Goal: Task Accomplishment & Management: Complete application form

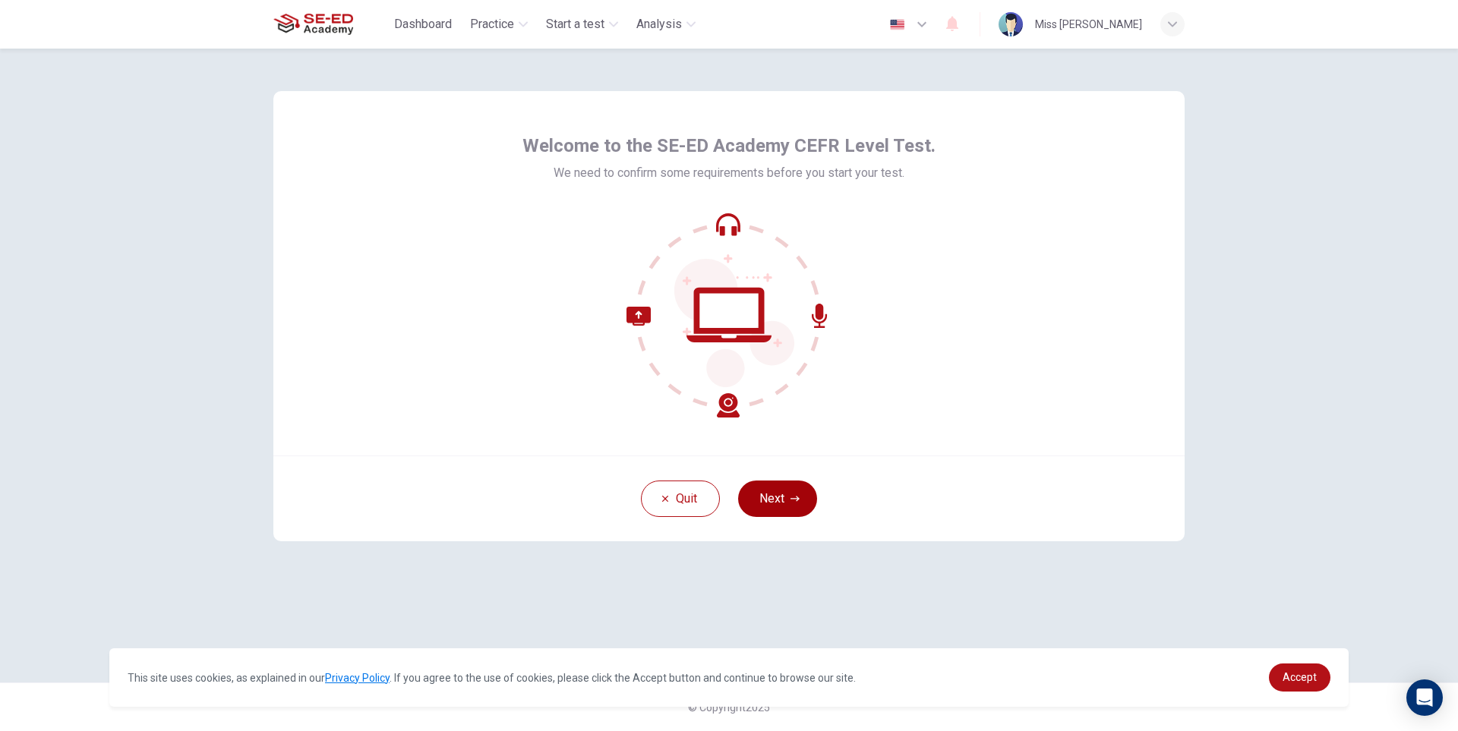
click at [780, 497] on button "Next" at bounding box center [777, 499] width 79 height 36
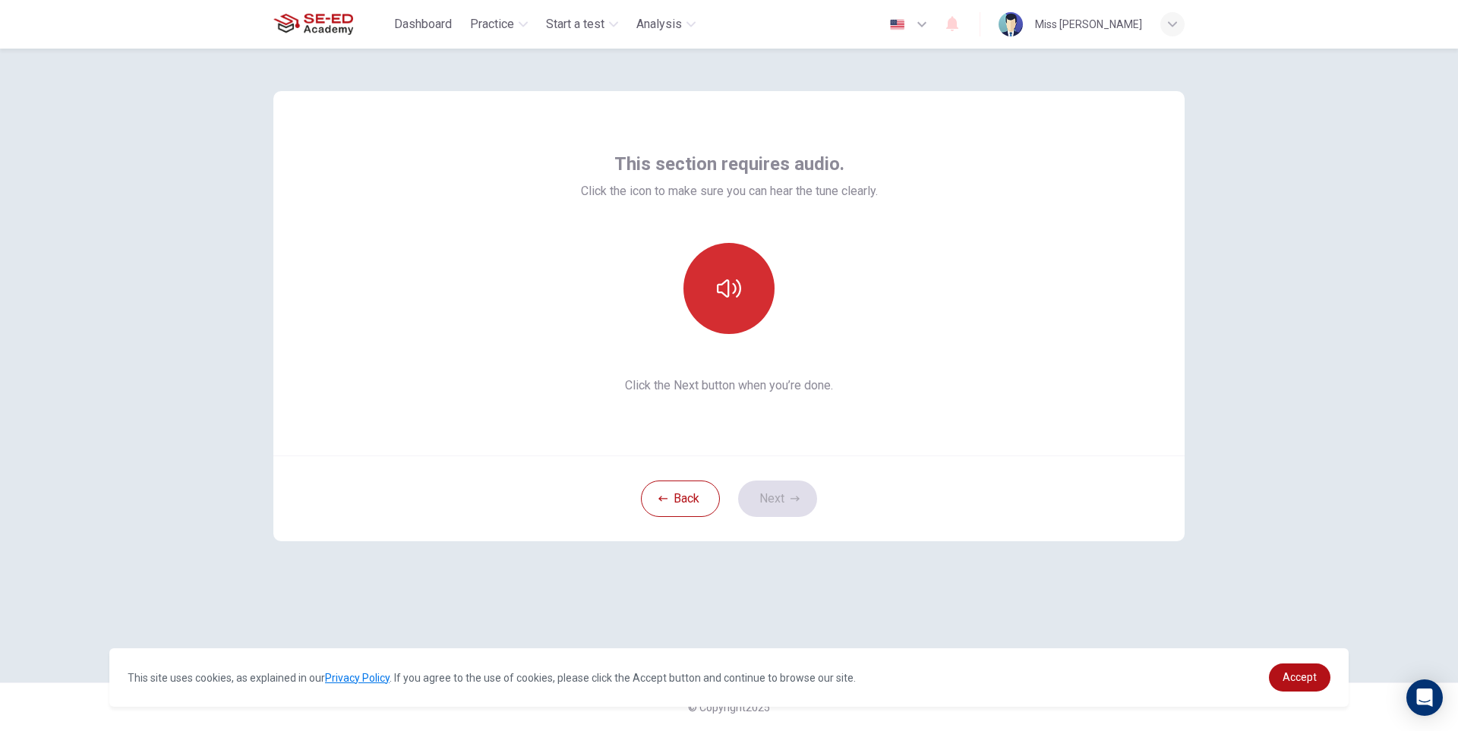
click at [718, 299] on icon "button" at bounding box center [729, 288] width 24 height 24
click at [728, 304] on button "button" at bounding box center [729, 288] width 91 height 91
click at [785, 501] on button "Next" at bounding box center [777, 499] width 79 height 36
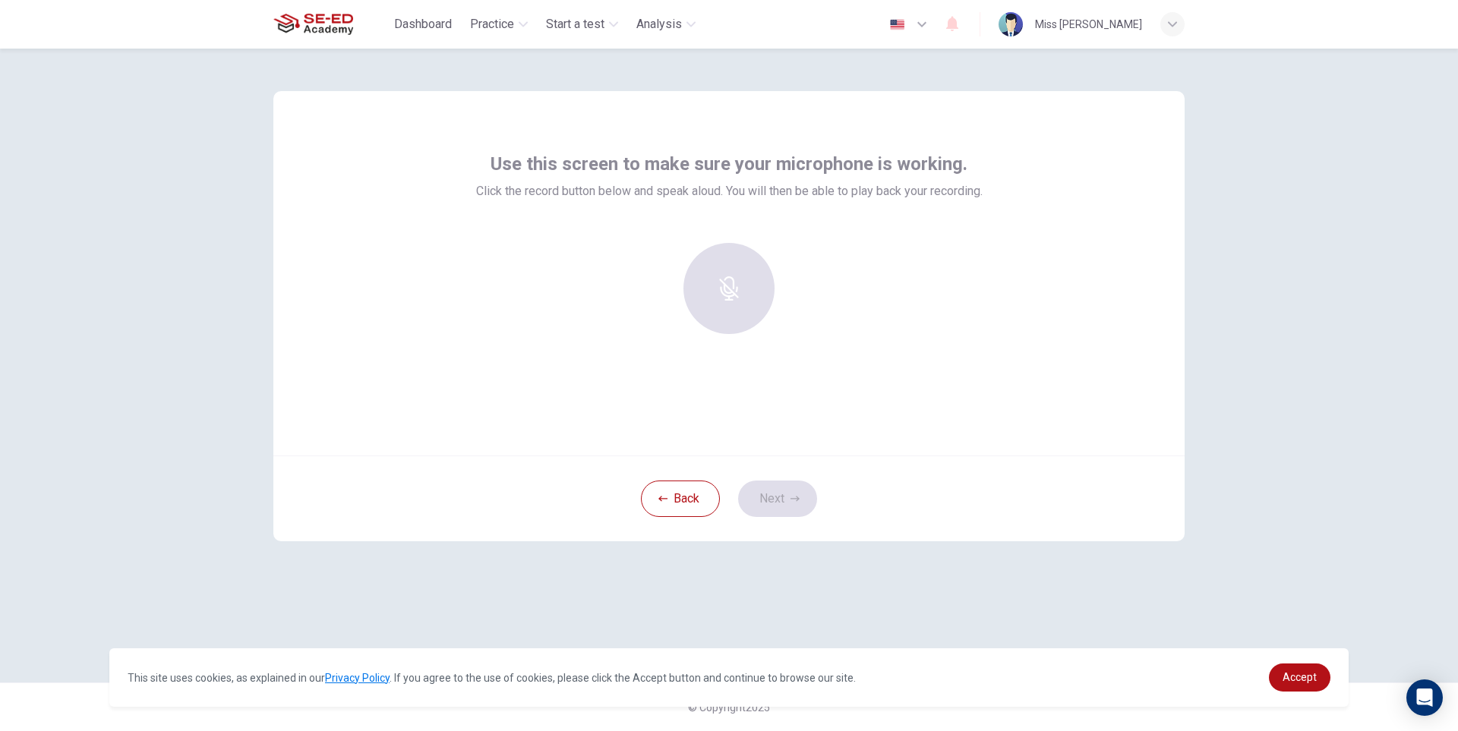
click at [738, 315] on div at bounding box center [729, 288] width 164 height 91
click at [746, 295] on div "Record" at bounding box center [729, 288] width 91 height 91
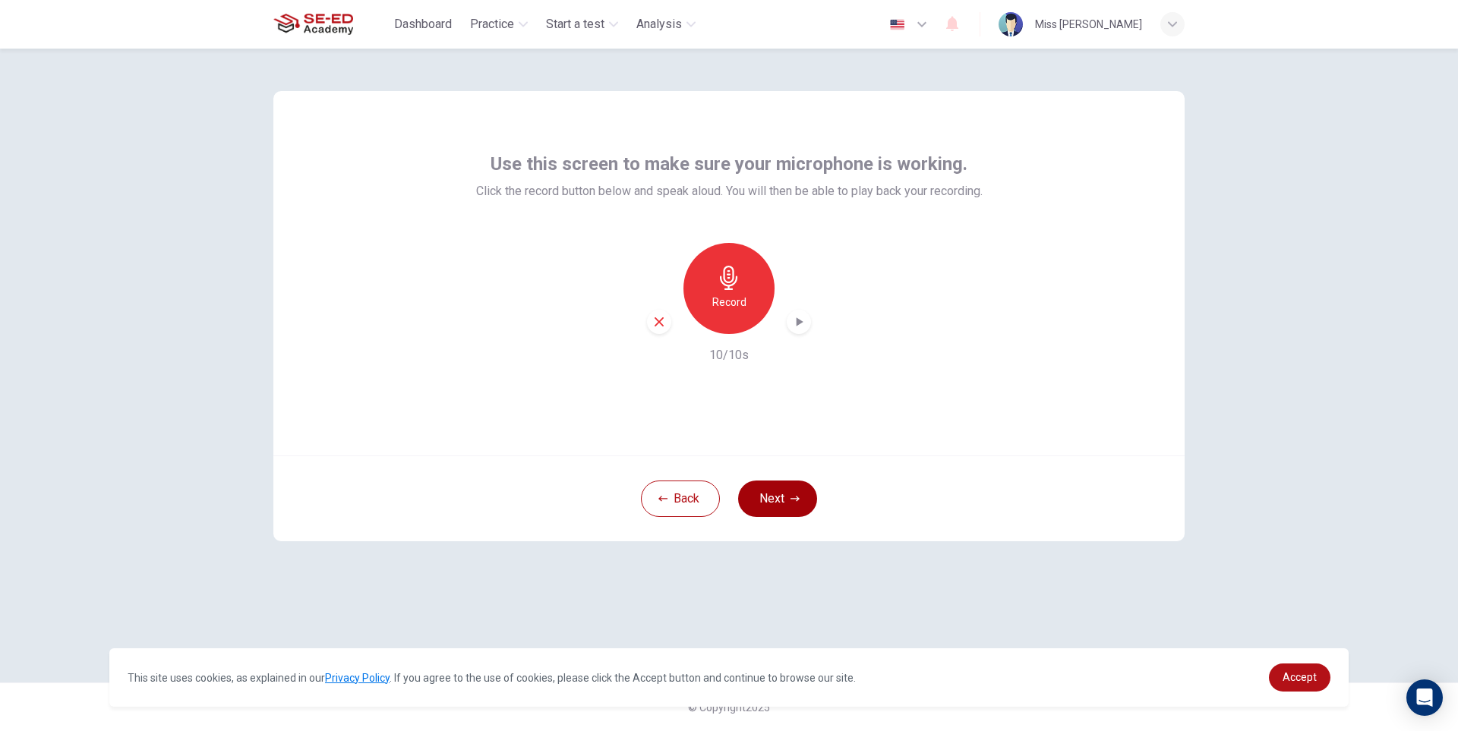
click at [793, 498] on icon "button" at bounding box center [795, 498] width 9 height 9
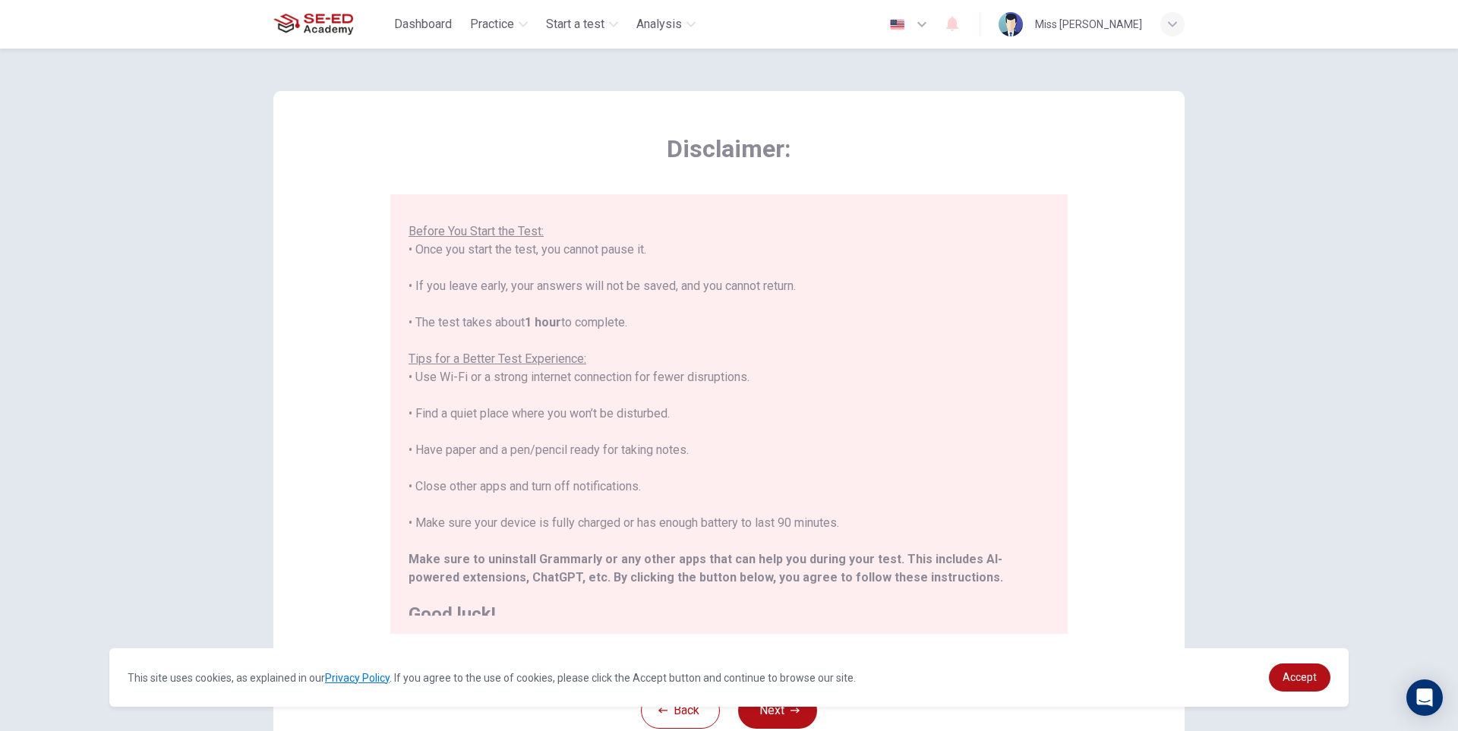
scroll to position [145, 0]
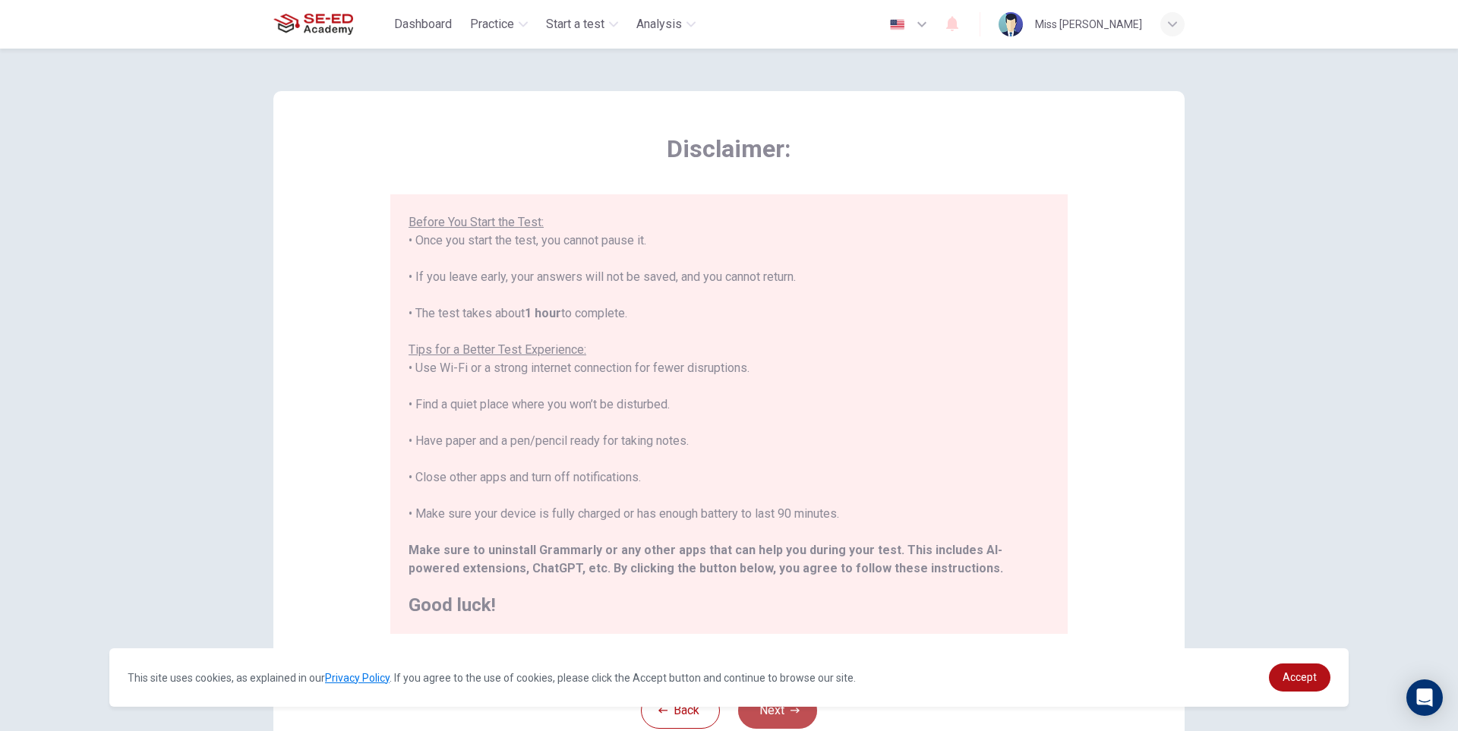
click at [765, 713] on button "Next" at bounding box center [777, 711] width 79 height 36
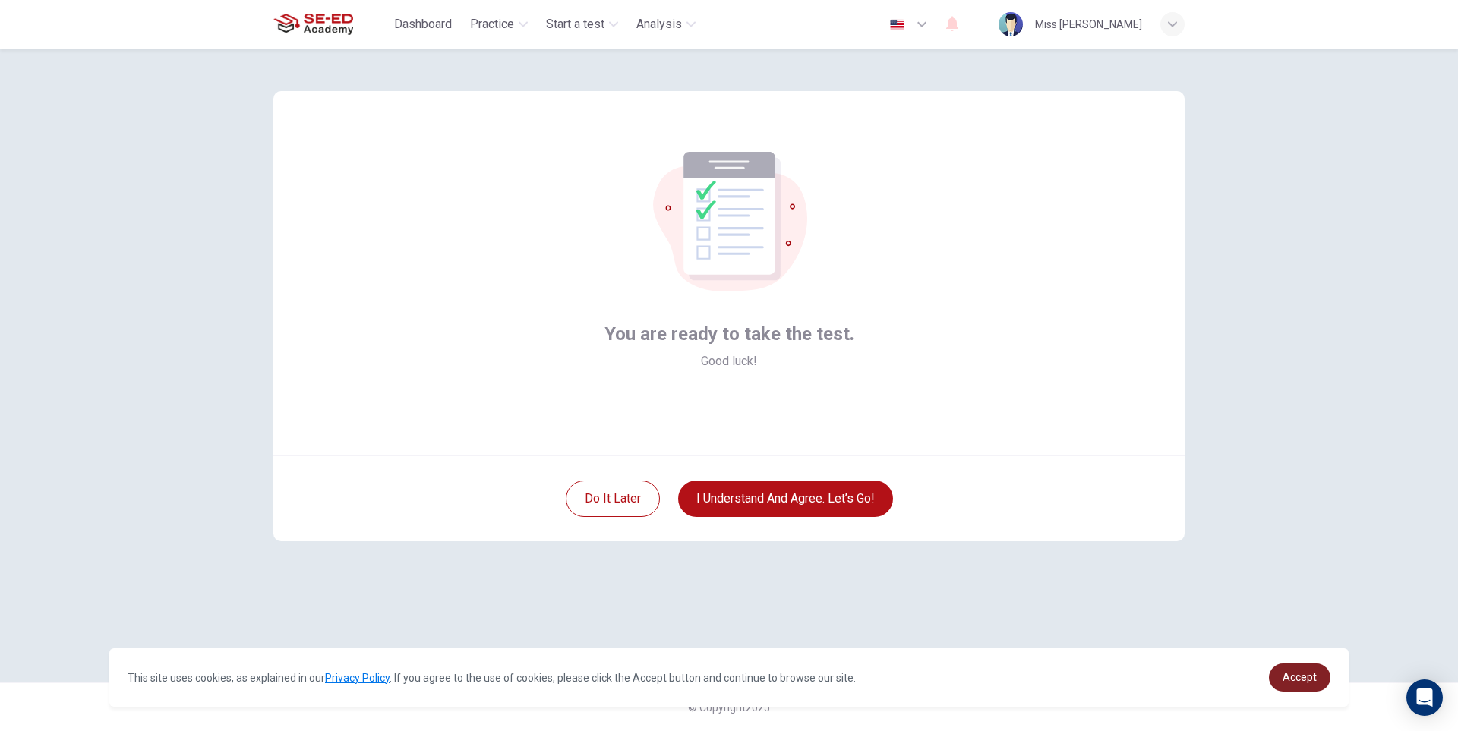
click at [1305, 678] on span "Accept" at bounding box center [1300, 677] width 34 height 12
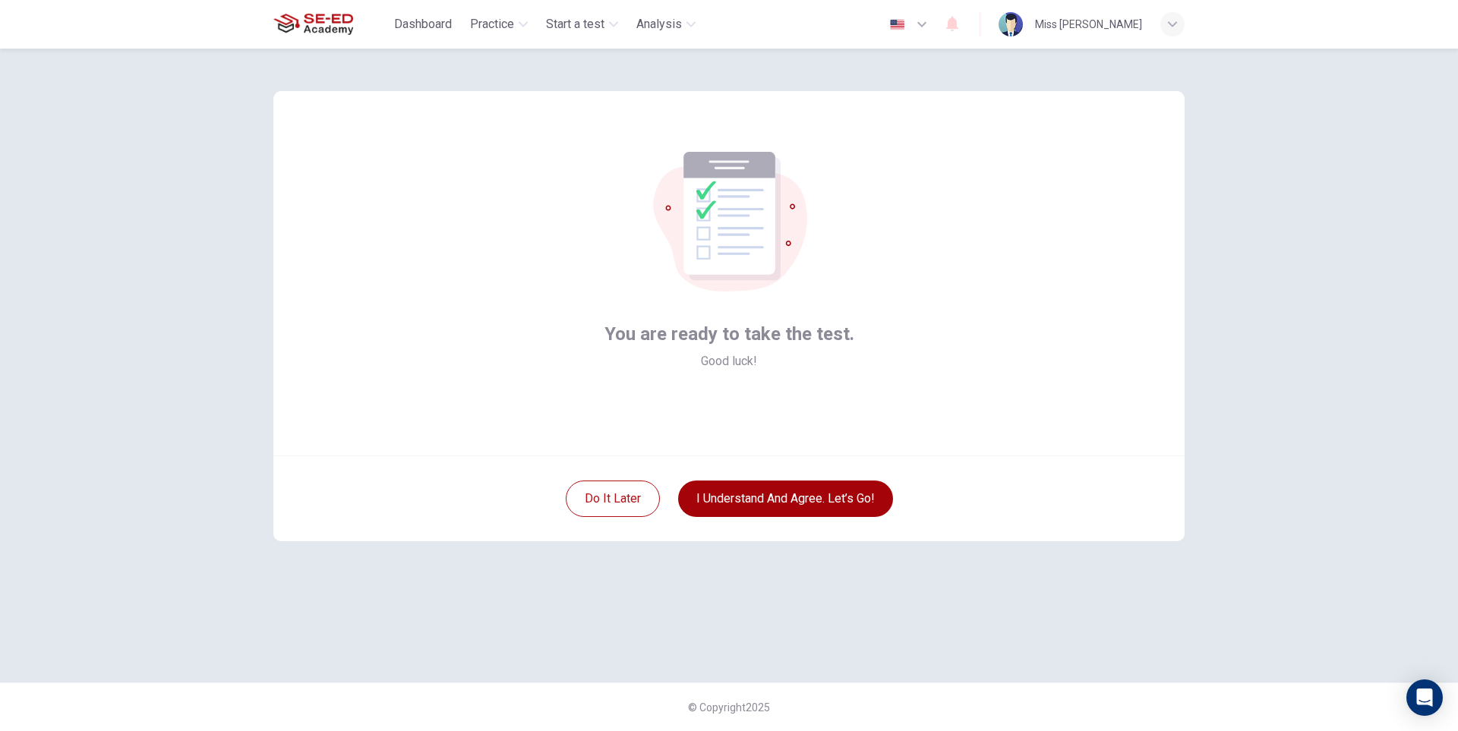
drag, startPoint x: 779, startPoint y: 496, endPoint x: 790, endPoint y: 487, distance: 14.0
click at [780, 495] on button "I understand and agree. Let’s go!" at bounding box center [785, 499] width 215 height 36
click at [819, 490] on button "I understand and agree. Let’s go!" at bounding box center [785, 499] width 215 height 36
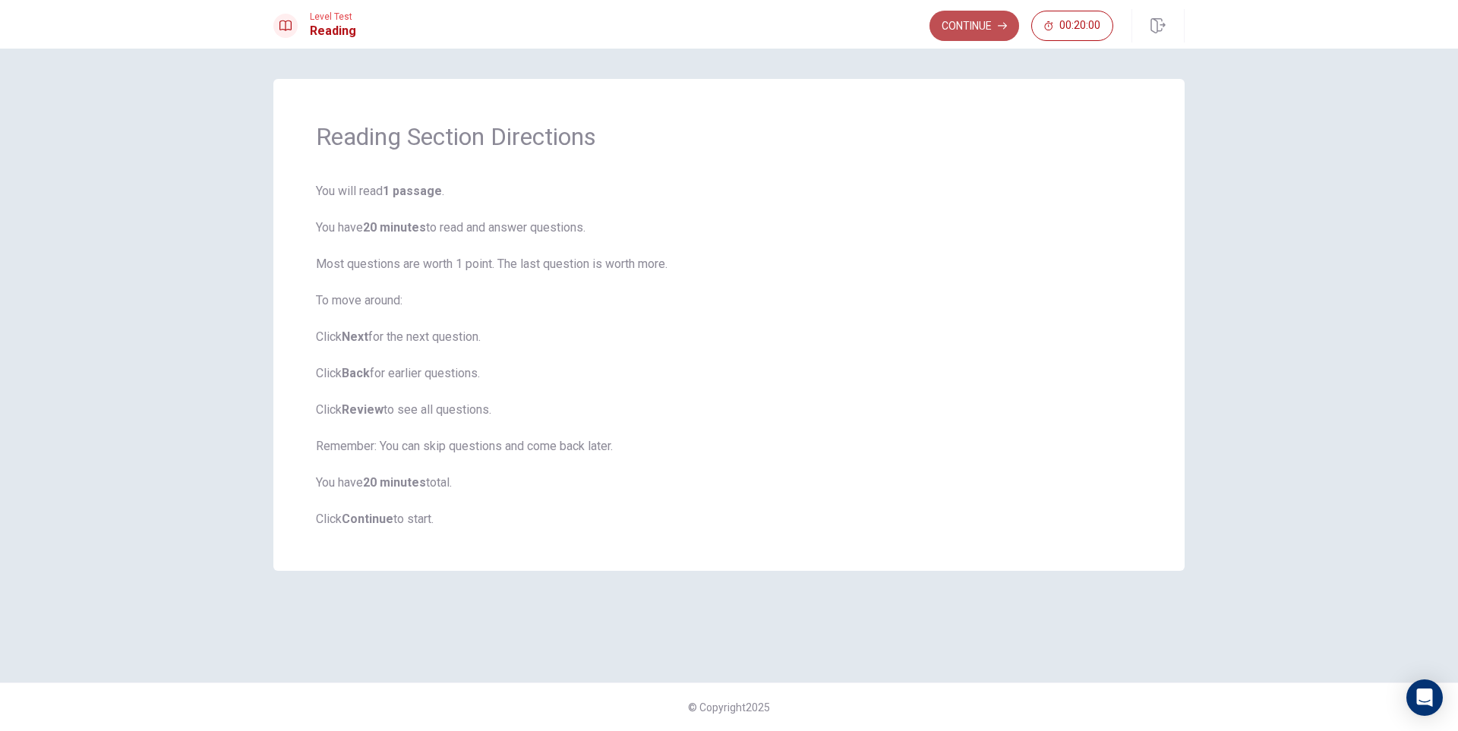
click at [972, 21] on button "Continue" at bounding box center [975, 26] width 90 height 30
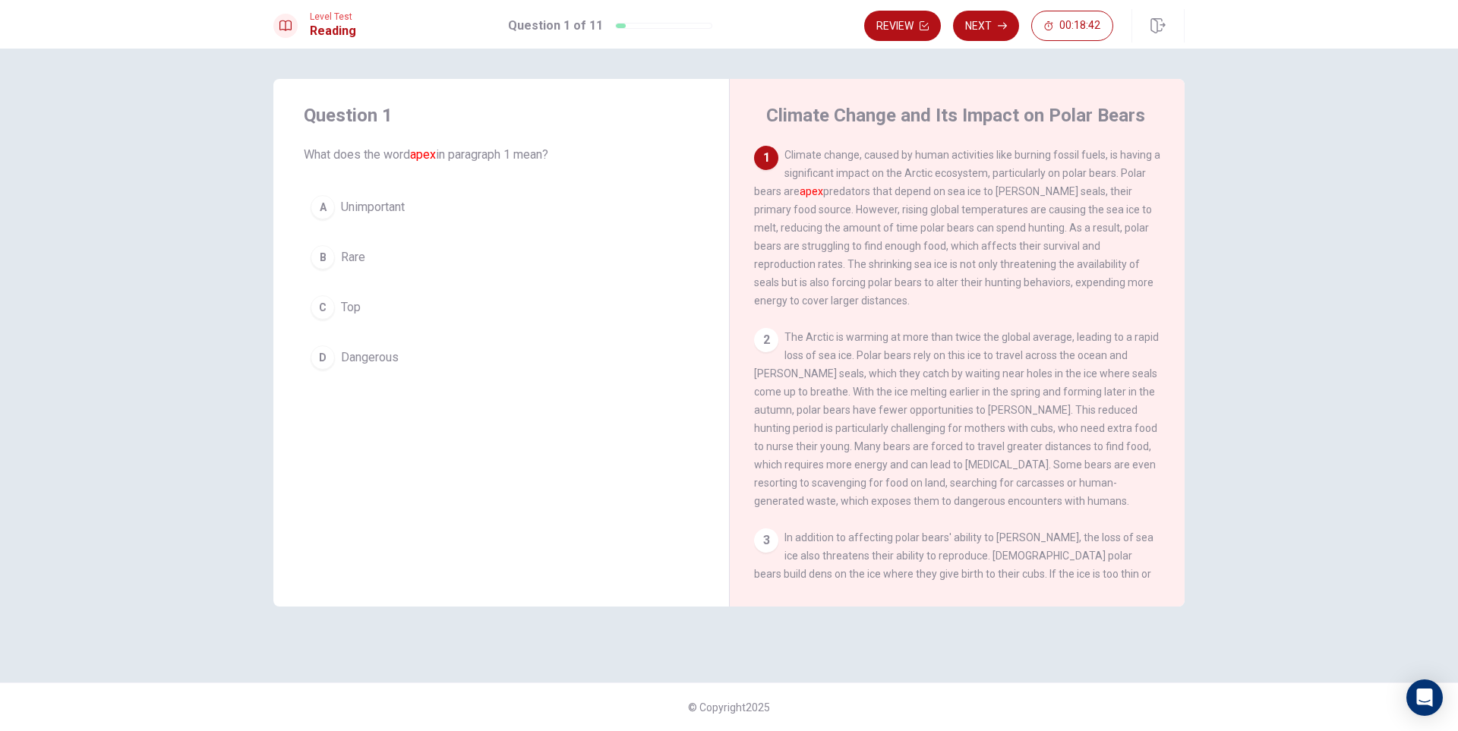
click at [318, 359] on div "D" at bounding box center [323, 358] width 24 height 24
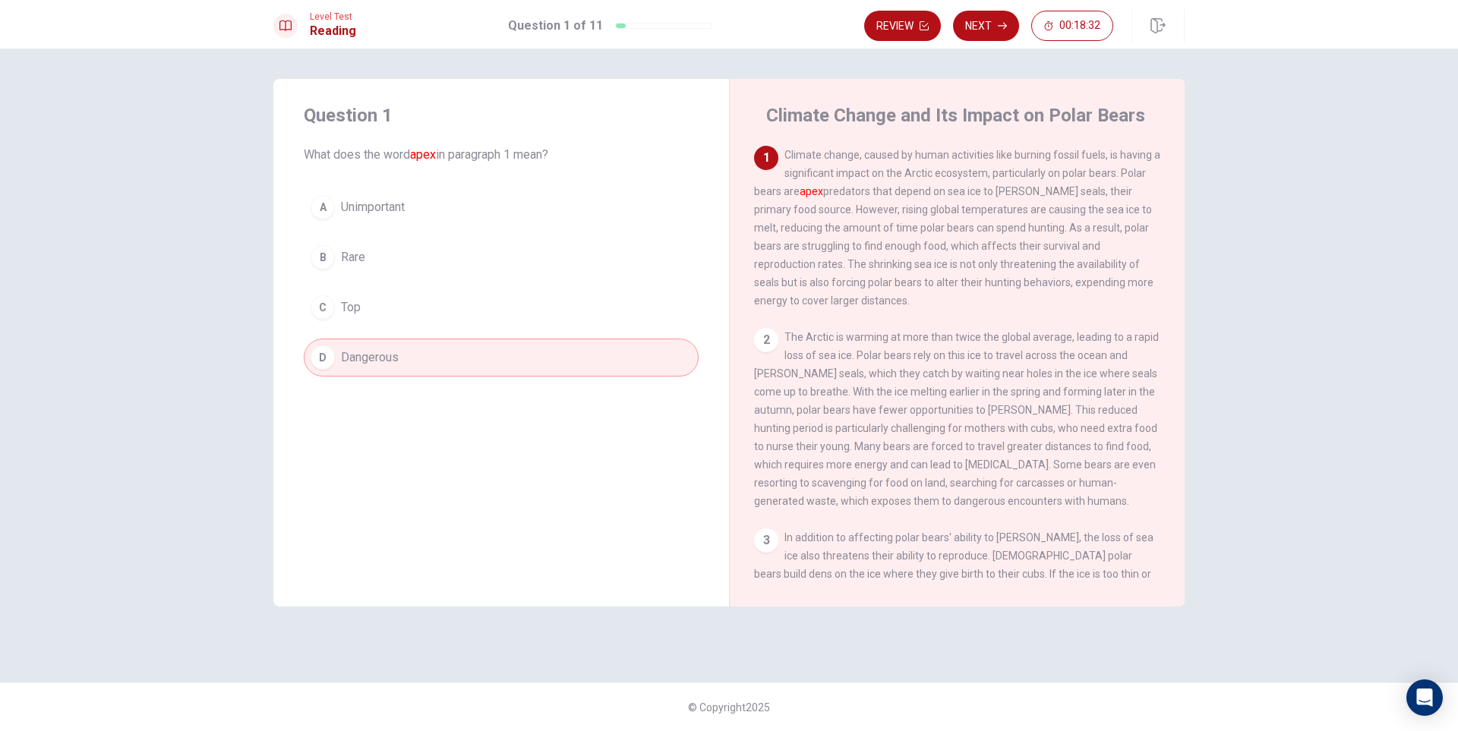
click at [330, 302] on div "C" at bounding box center [323, 307] width 24 height 24
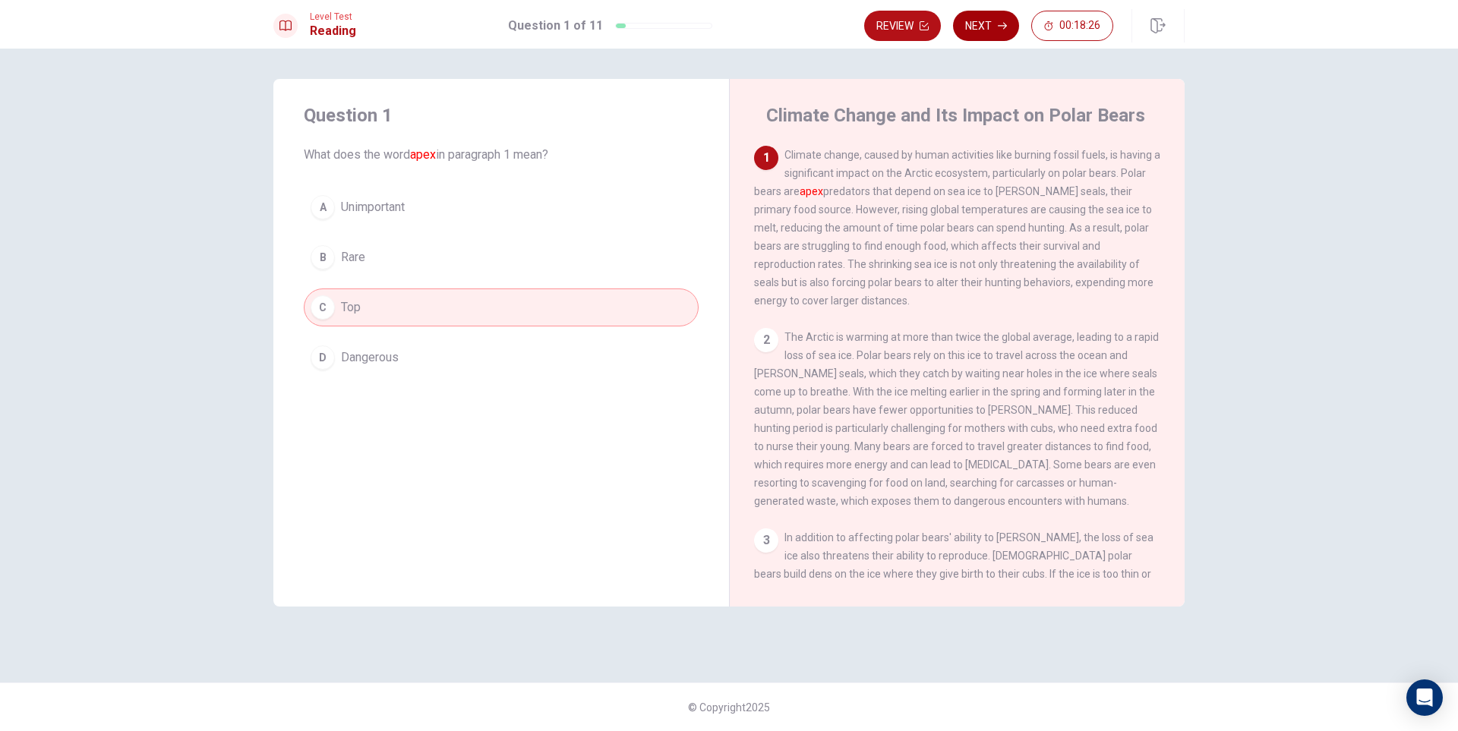
click at [987, 25] on button "Next" at bounding box center [986, 26] width 66 height 30
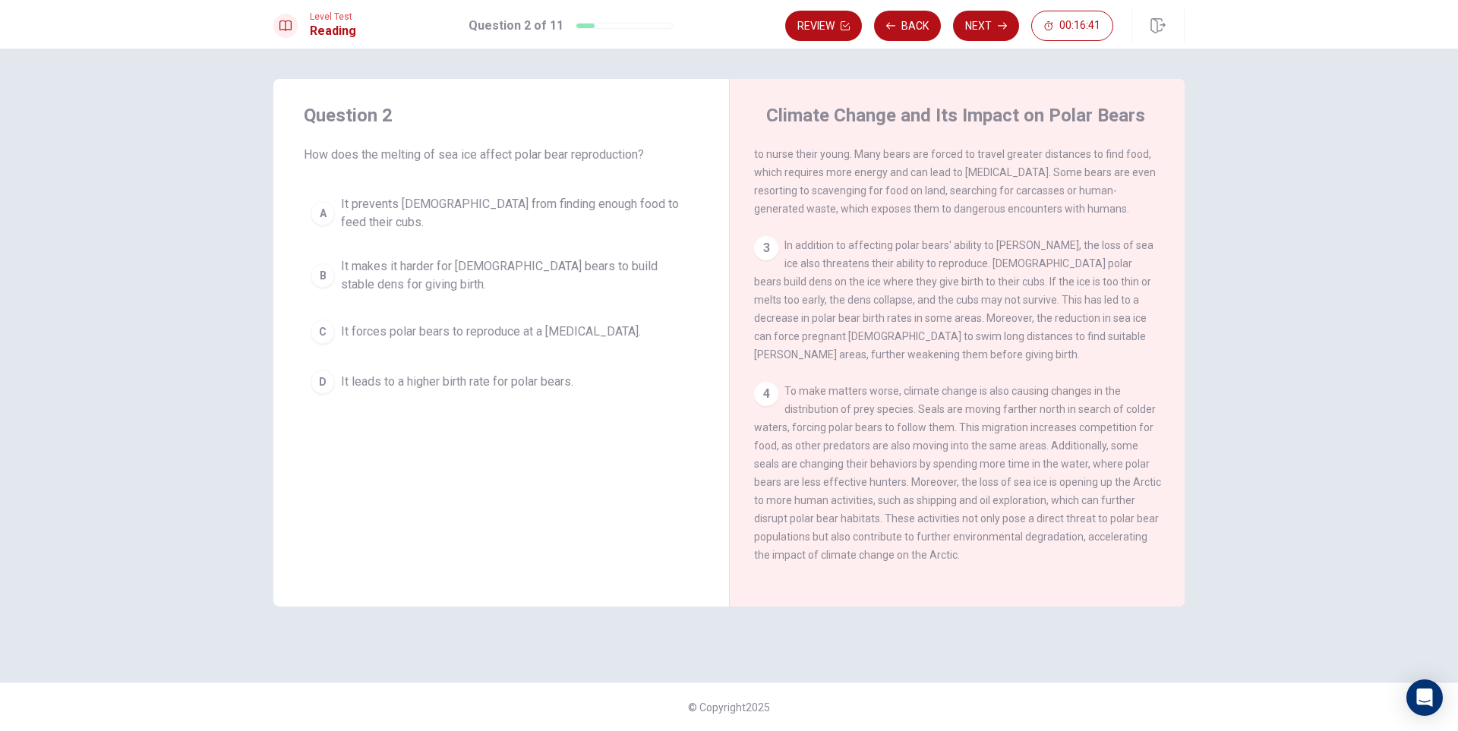
scroll to position [304, 0]
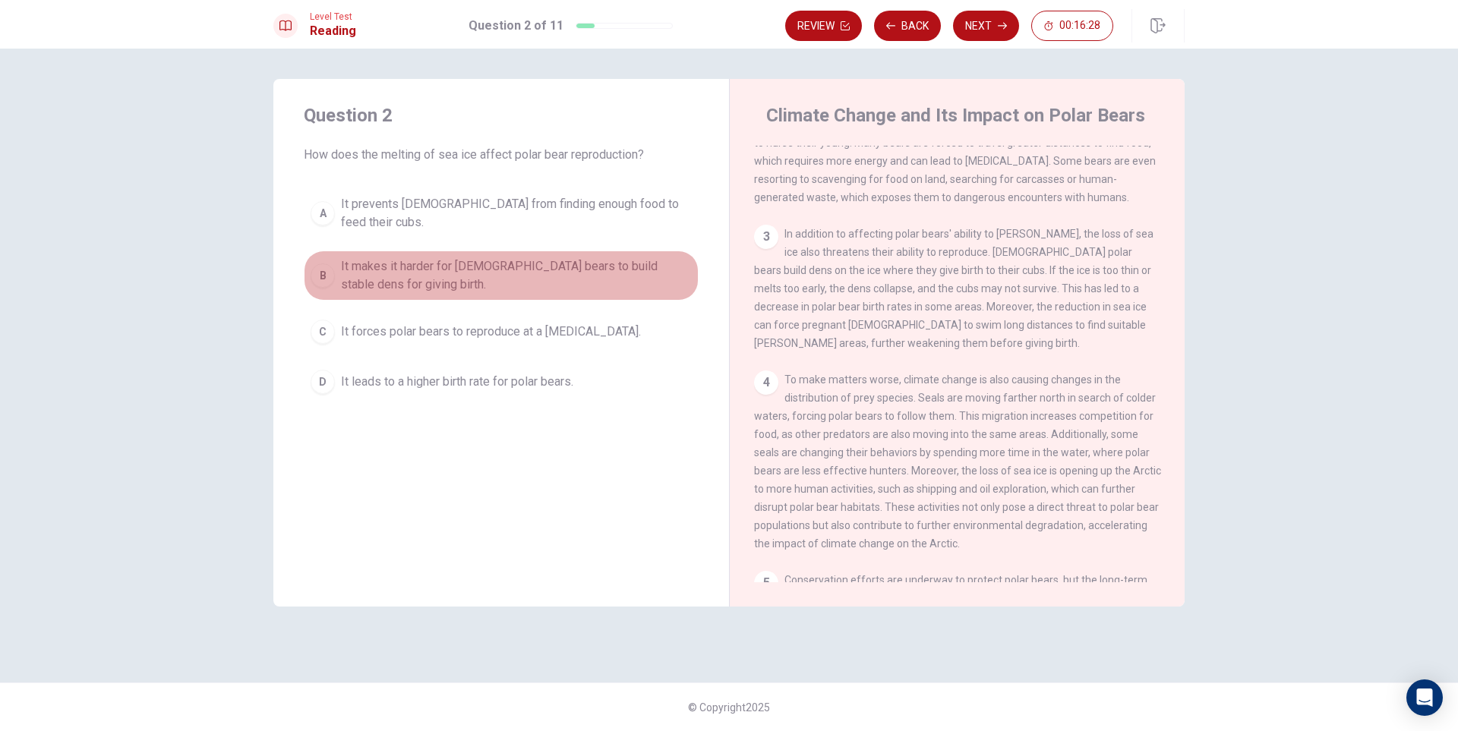
click at [324, 264] on div "B" at bounding box center [323, 276] width 24 height 24
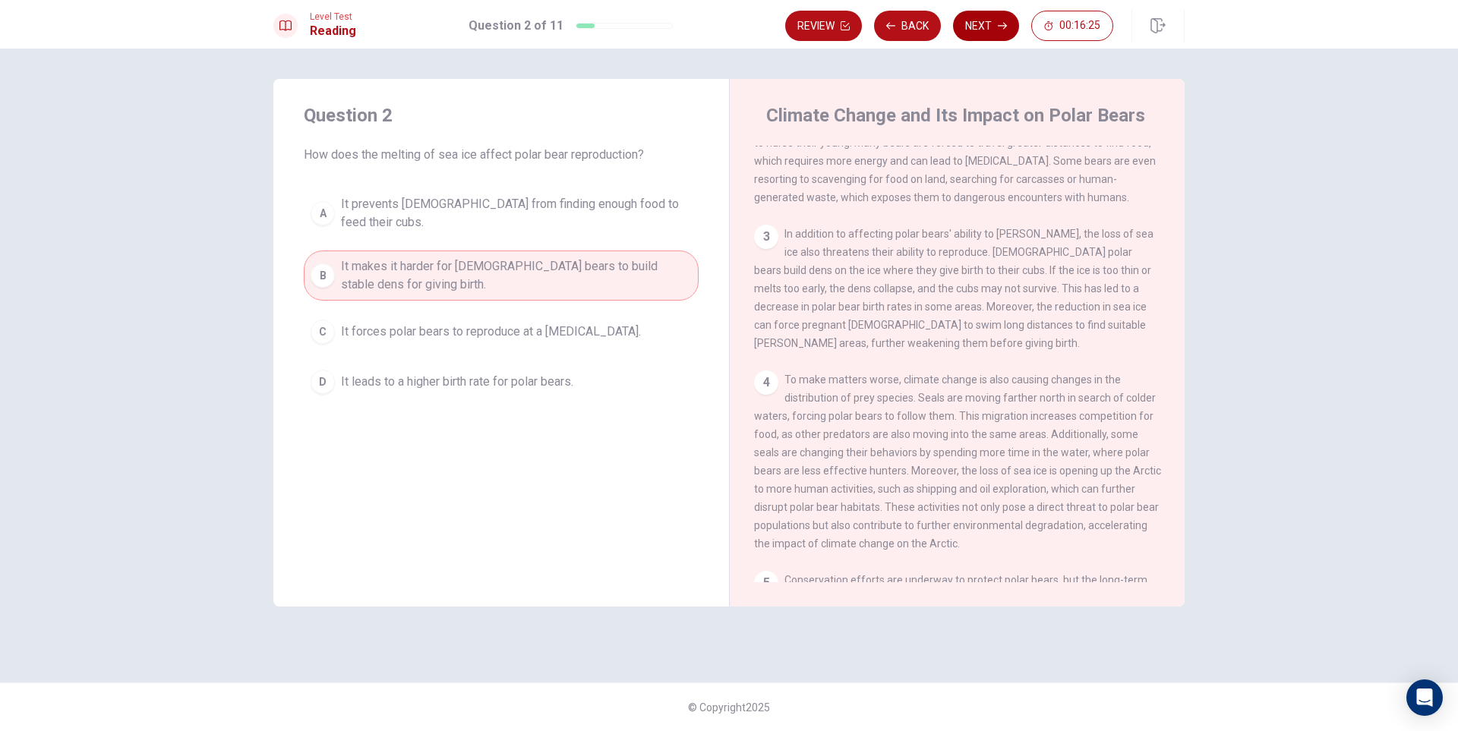
click at [987, 29] on button "Next" at bounding box center [986, 26] width 66 height 30
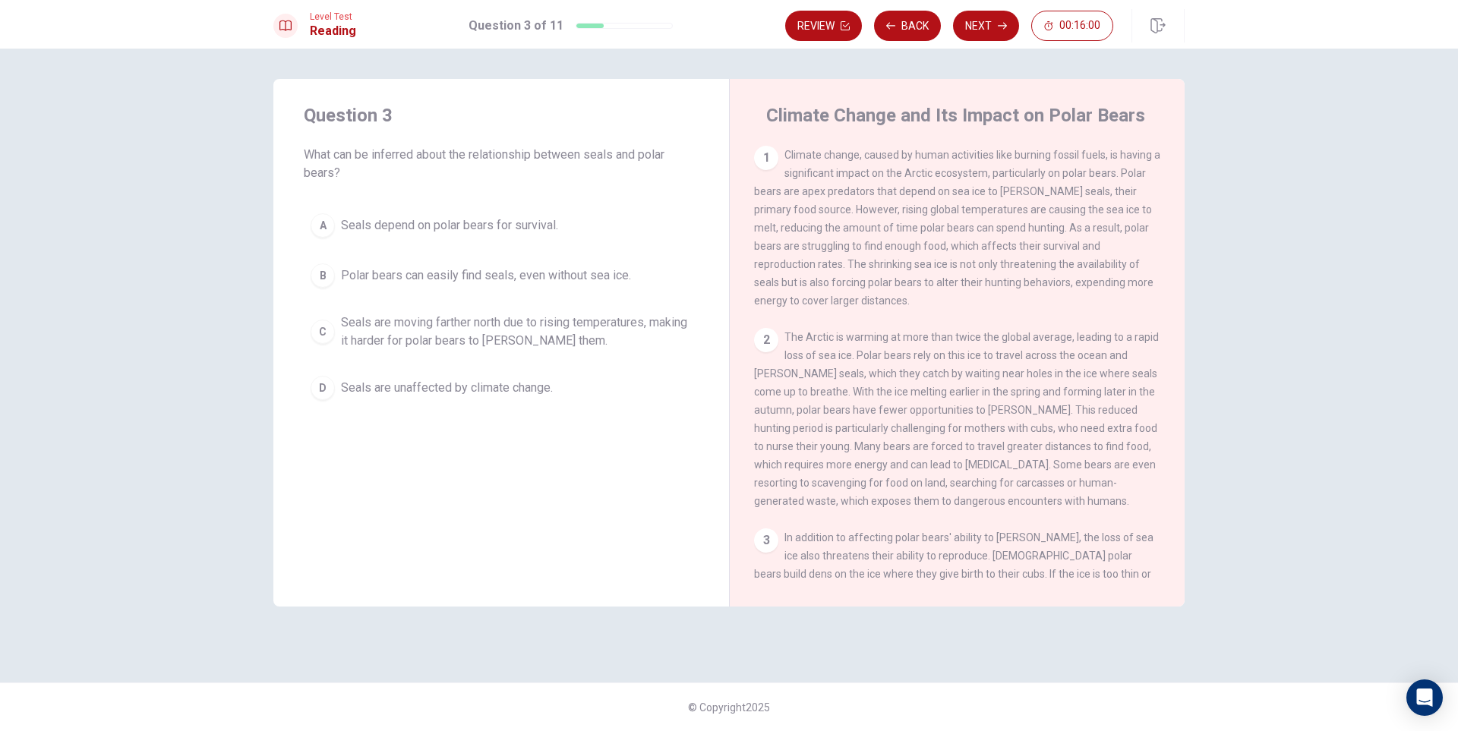
scroll to position [76, 0]
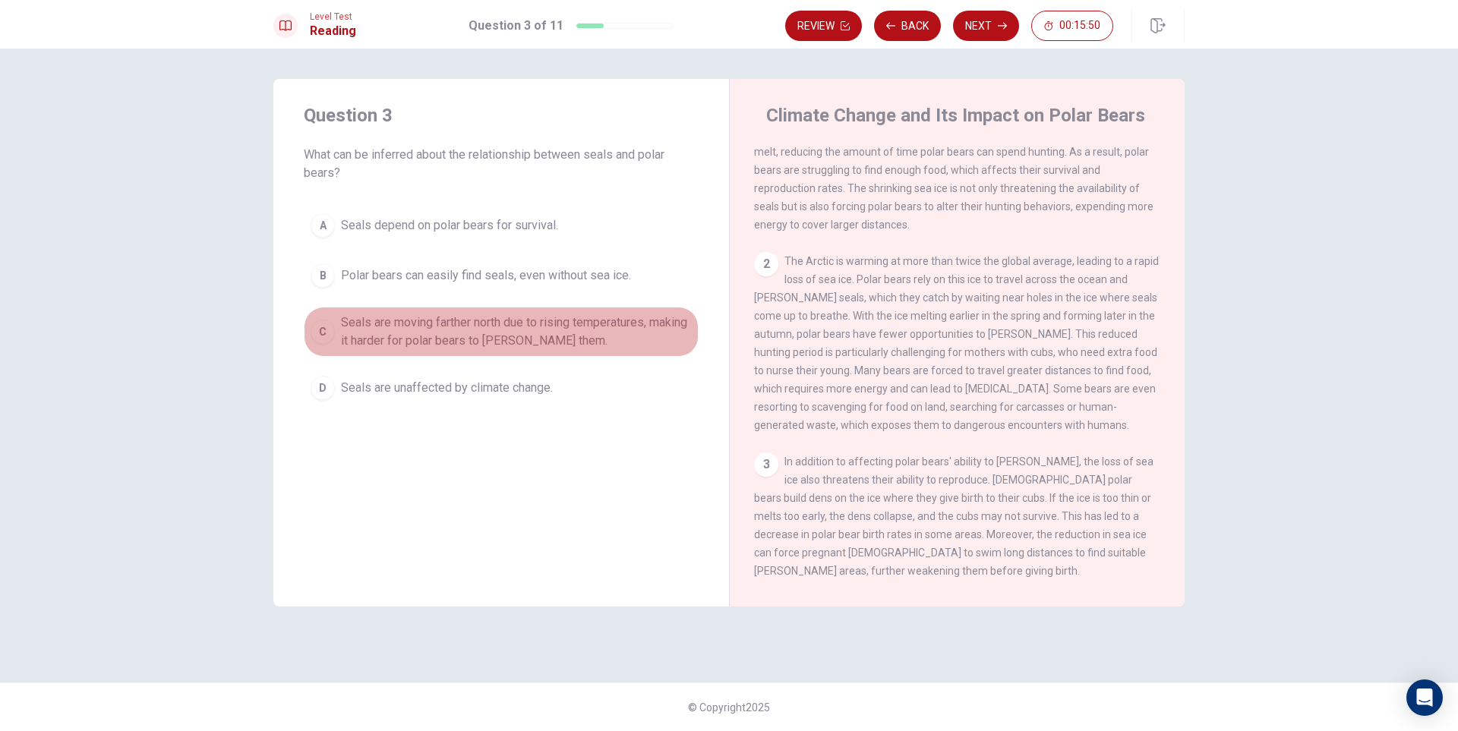
click at [318, 328] on div "C" at bounding box center [323, 332] width 24 height 24
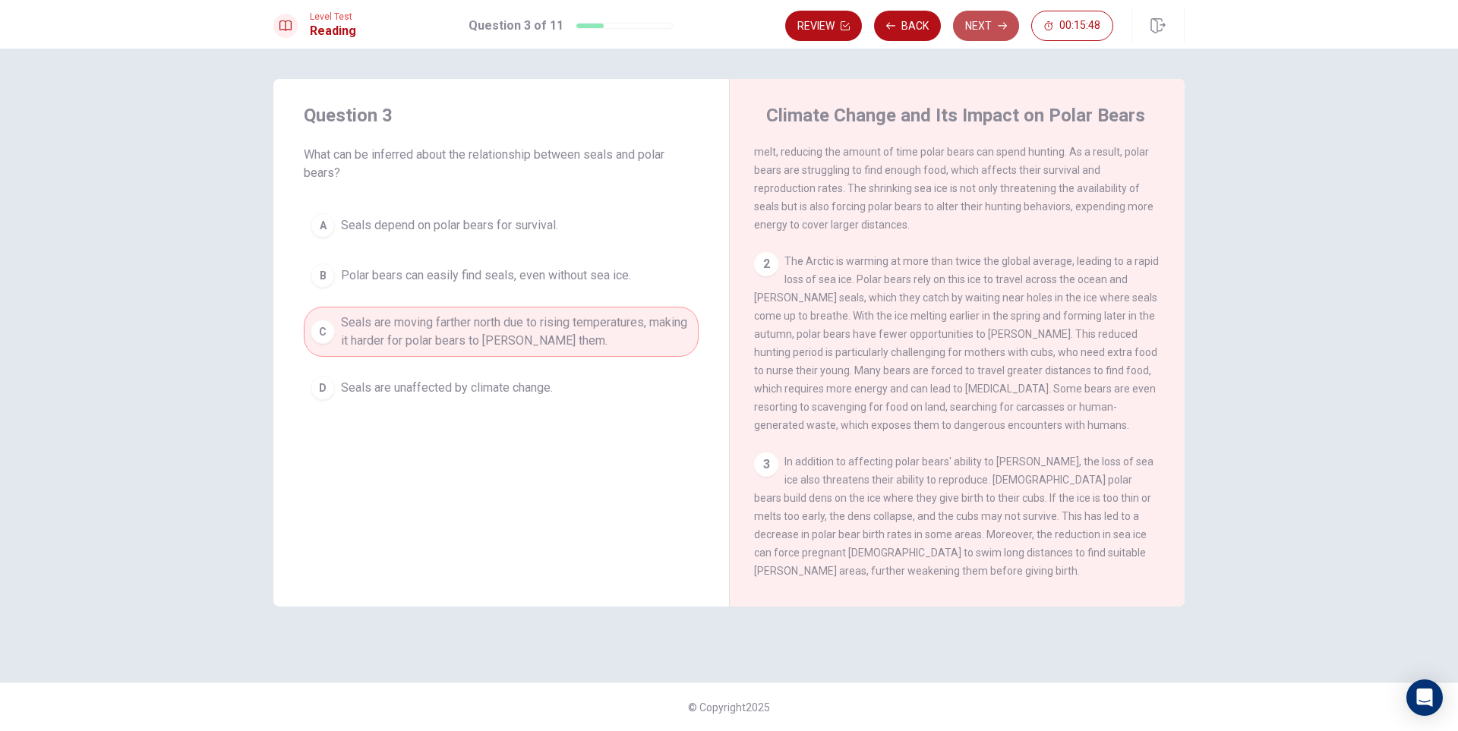
click at [990, 22] on button "Next" at bounding box center [986, 26] width 66 height 30
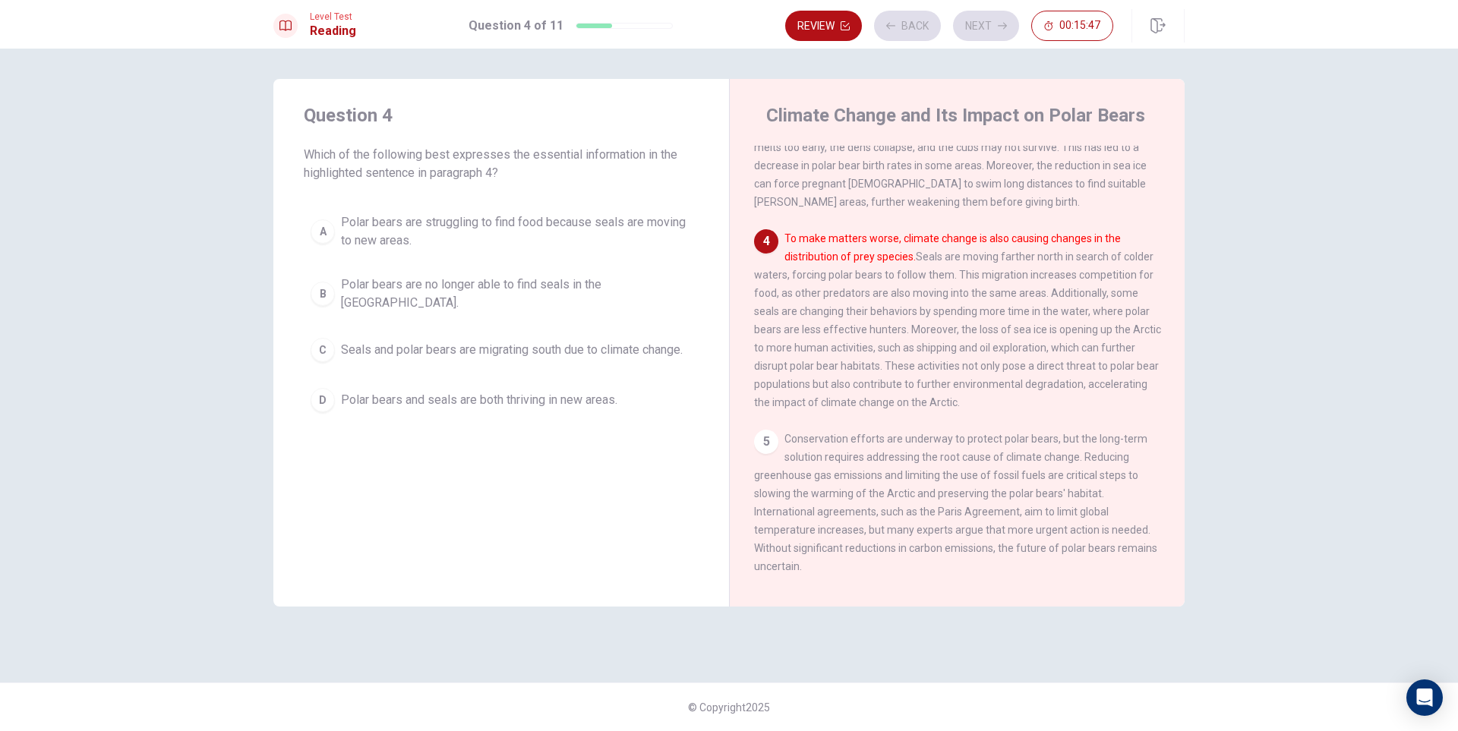
scroll to position [453, 0]
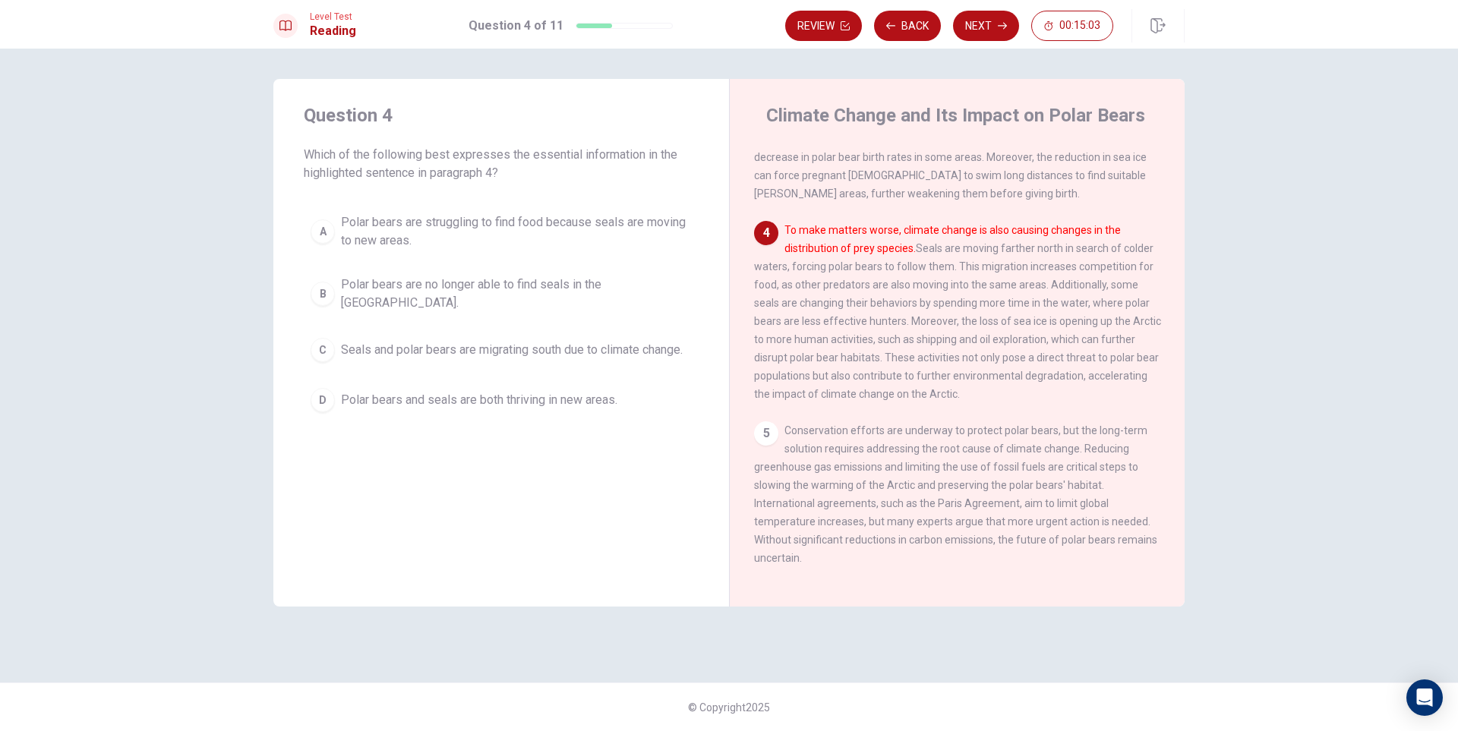
click at [328, 340] on div "C" at bounding box center [323, 350] width 24 height 24
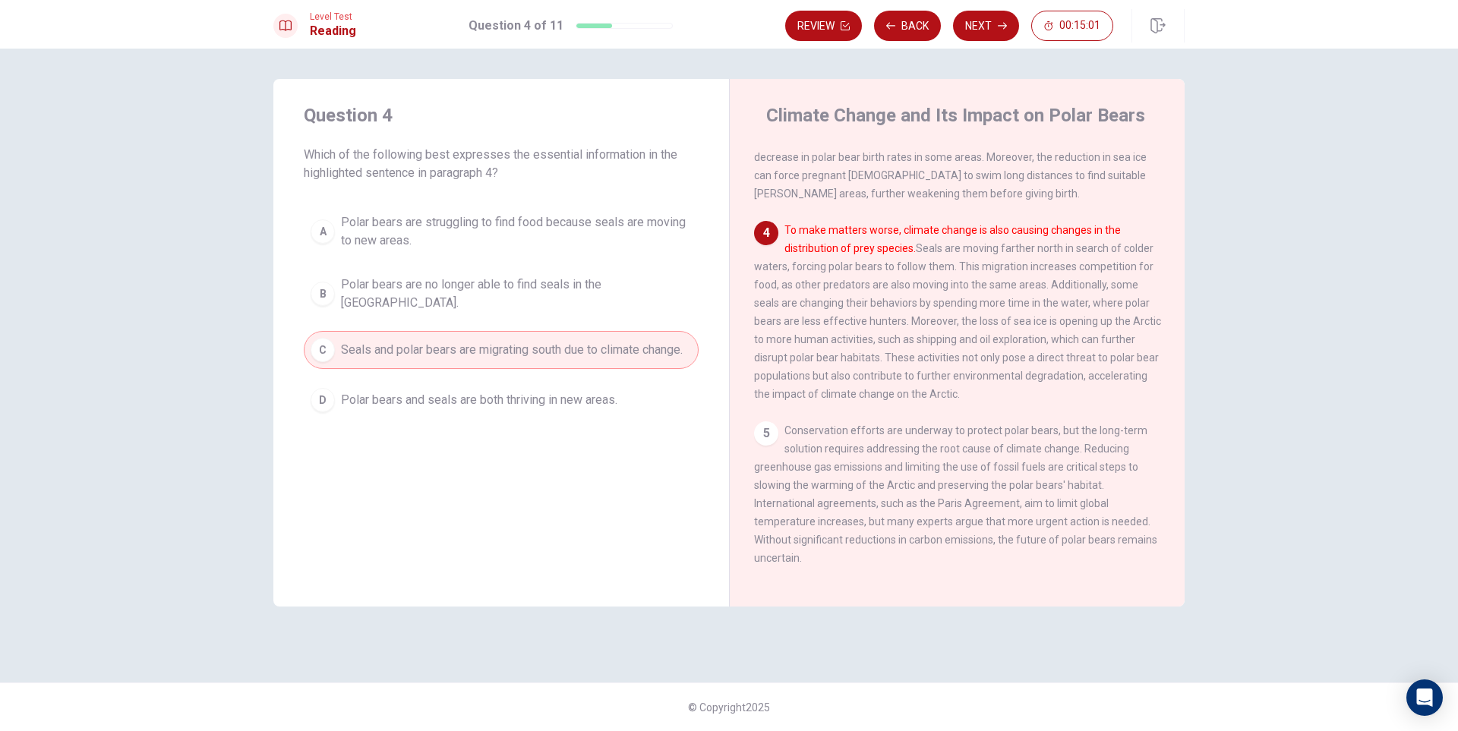
click at [965, 21] on button "Next" at bounding box center [986, 26] width 66 height 30
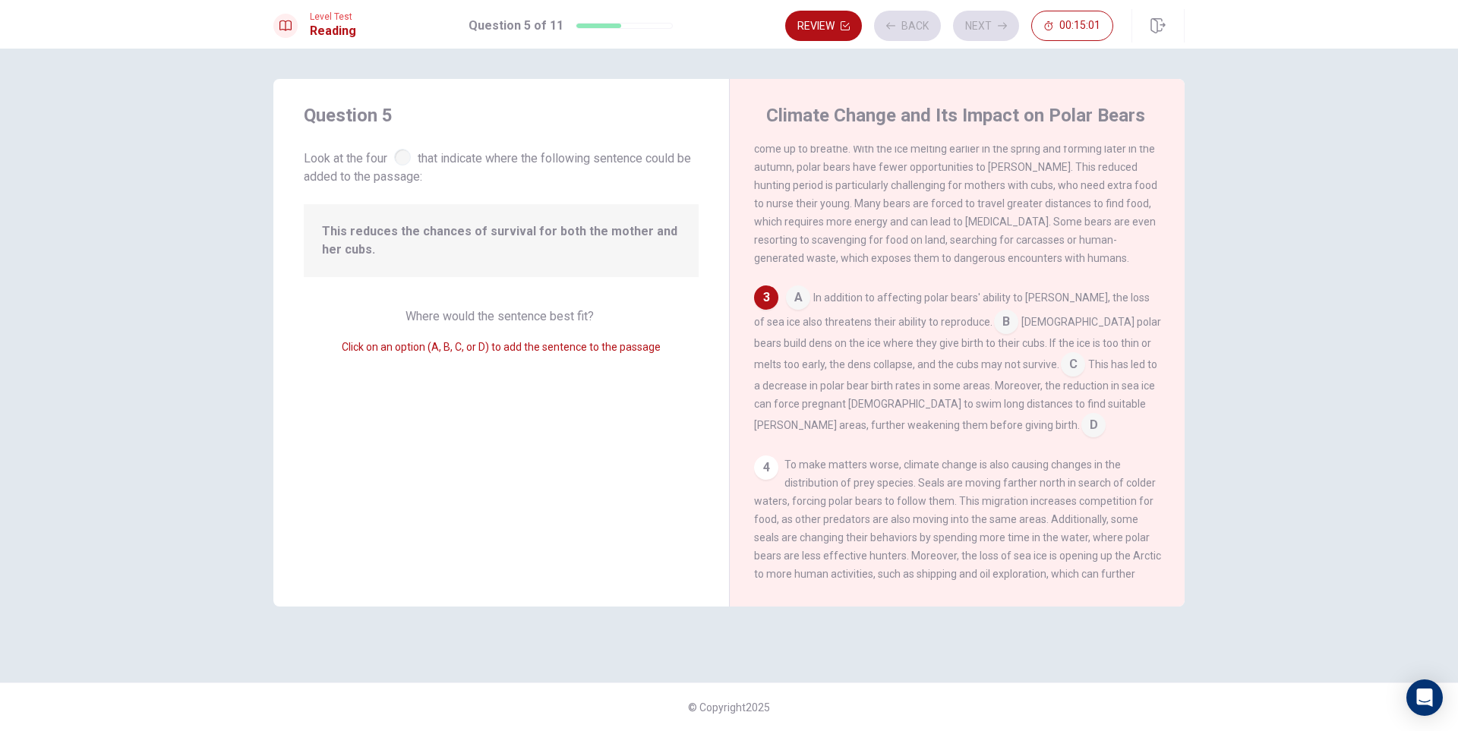
scroll to position [264, 0]
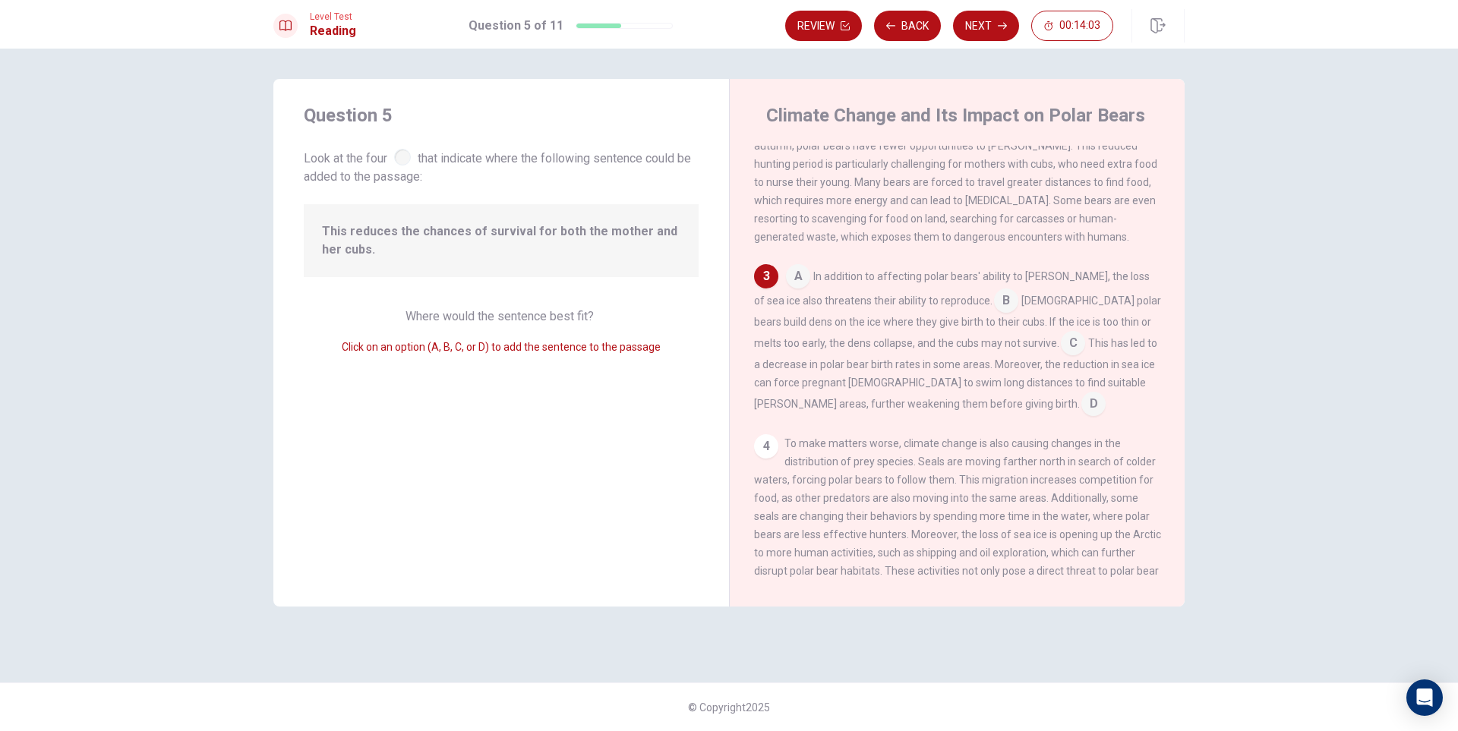
click at [1082, 417] on input at bounding box center [1094, 405] width 24 height 24
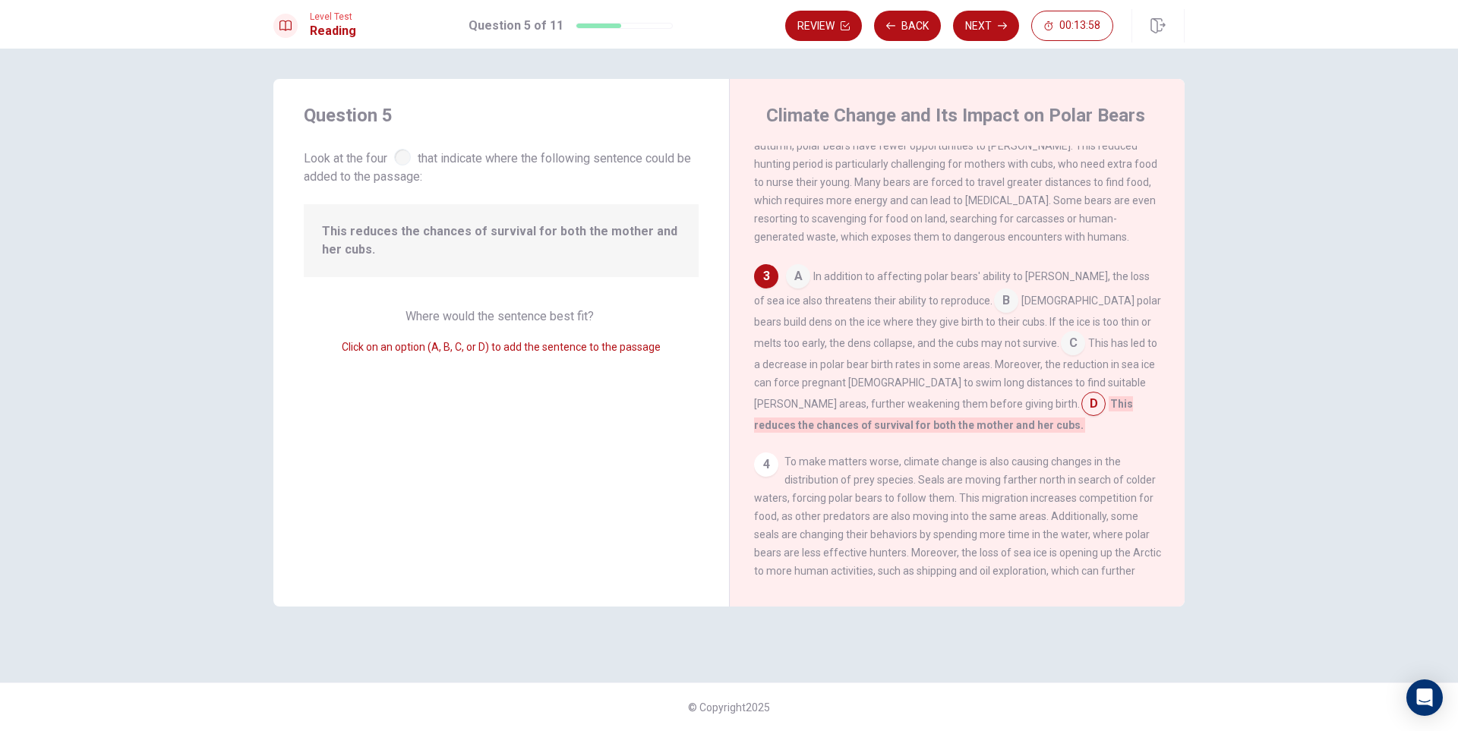
click at [994, 311] on input at bounding box center [1006, 302] width 24 height 24
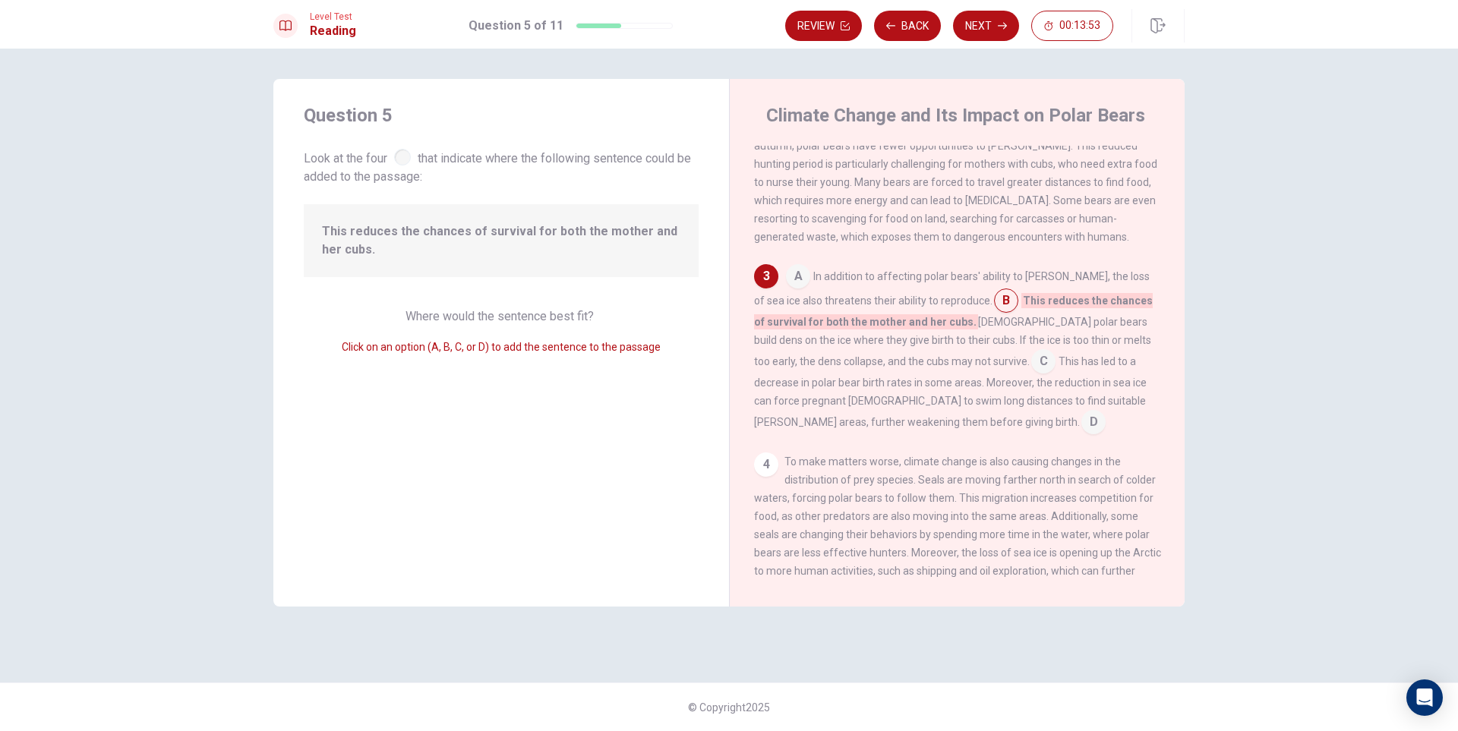
click at [793, 290] on input at bounding box center [798, 278] width 24 height 24
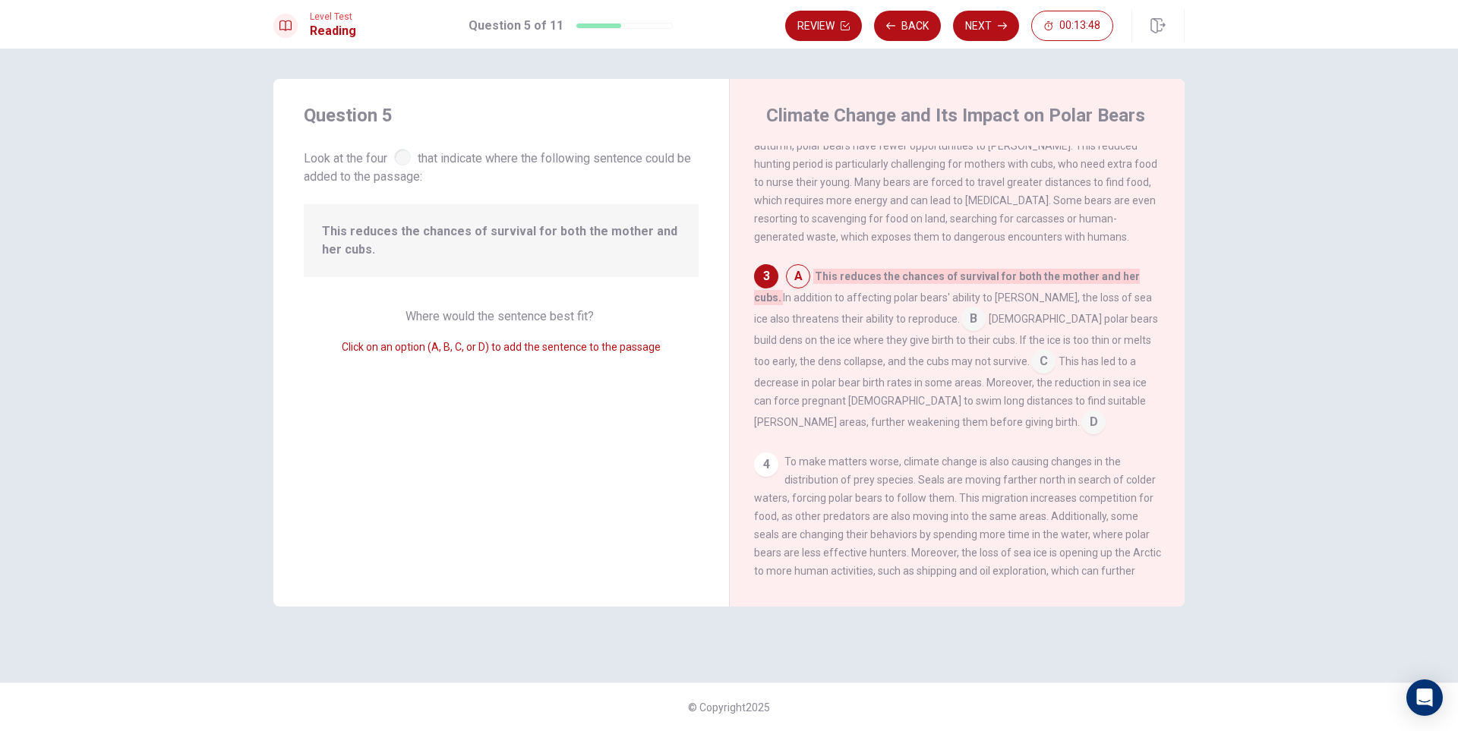
click at [1031, 374] on input at bounding box center [1043, 363] width 24 height 24
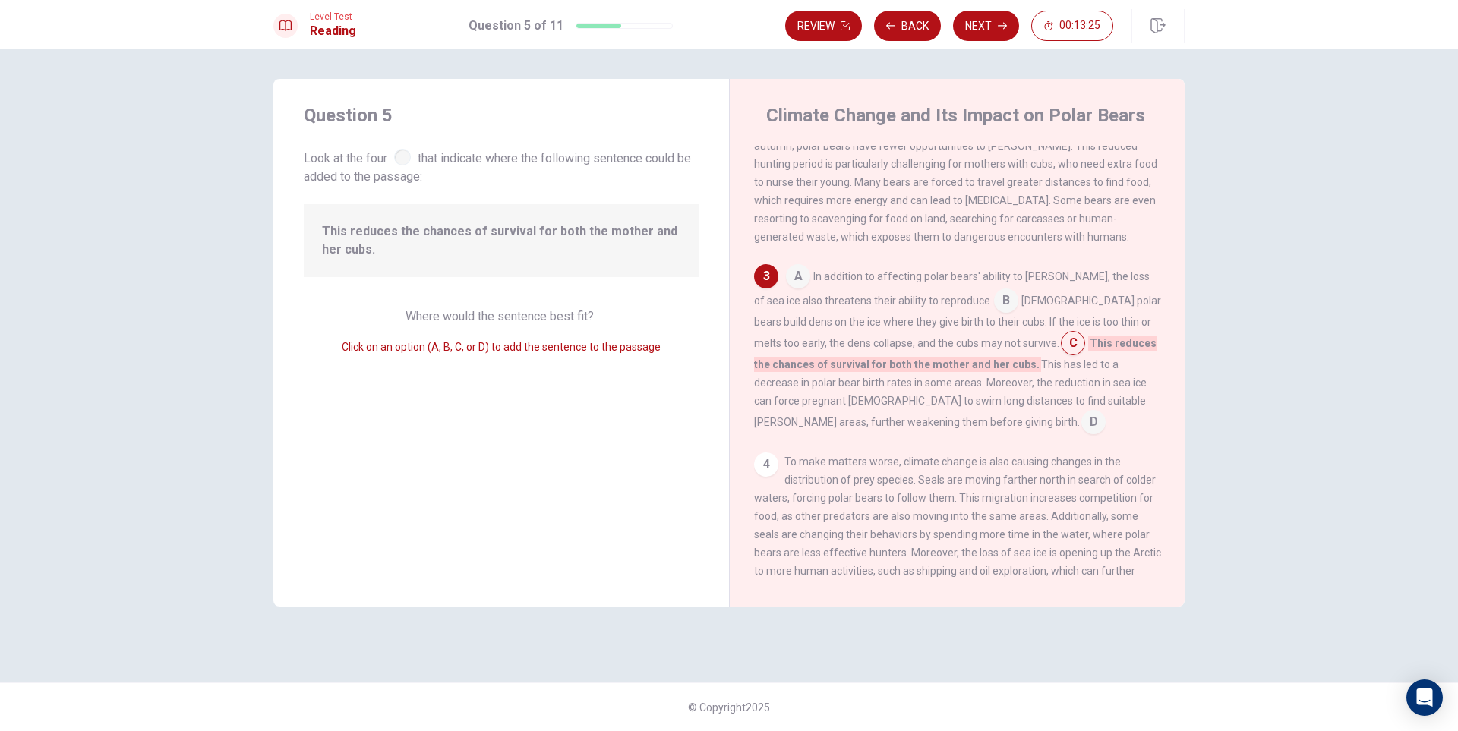
click at [1082, 434] on input at bounding box center [1094, 424] width 24 height 24
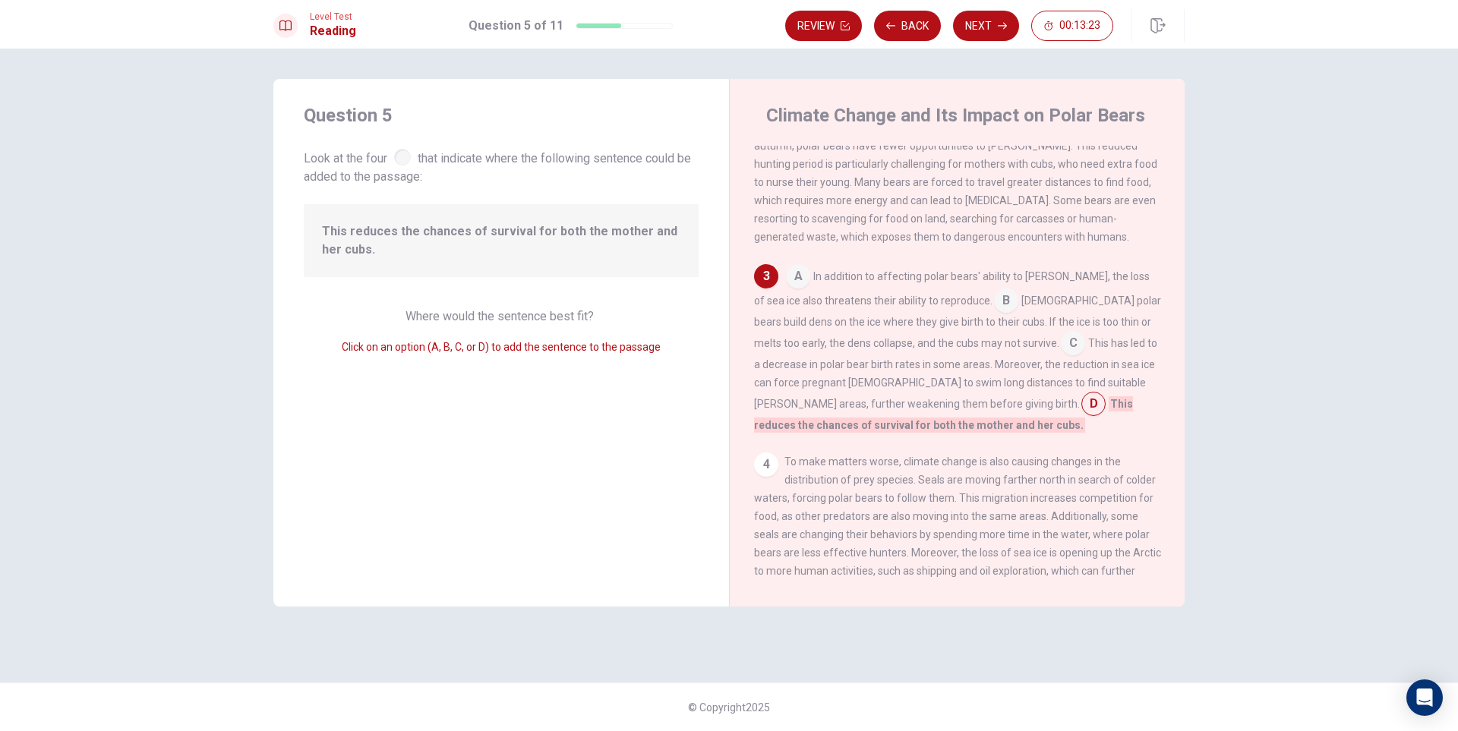
click at [994, 314] on input at bounding box center [1006, 302] width 24 height 24
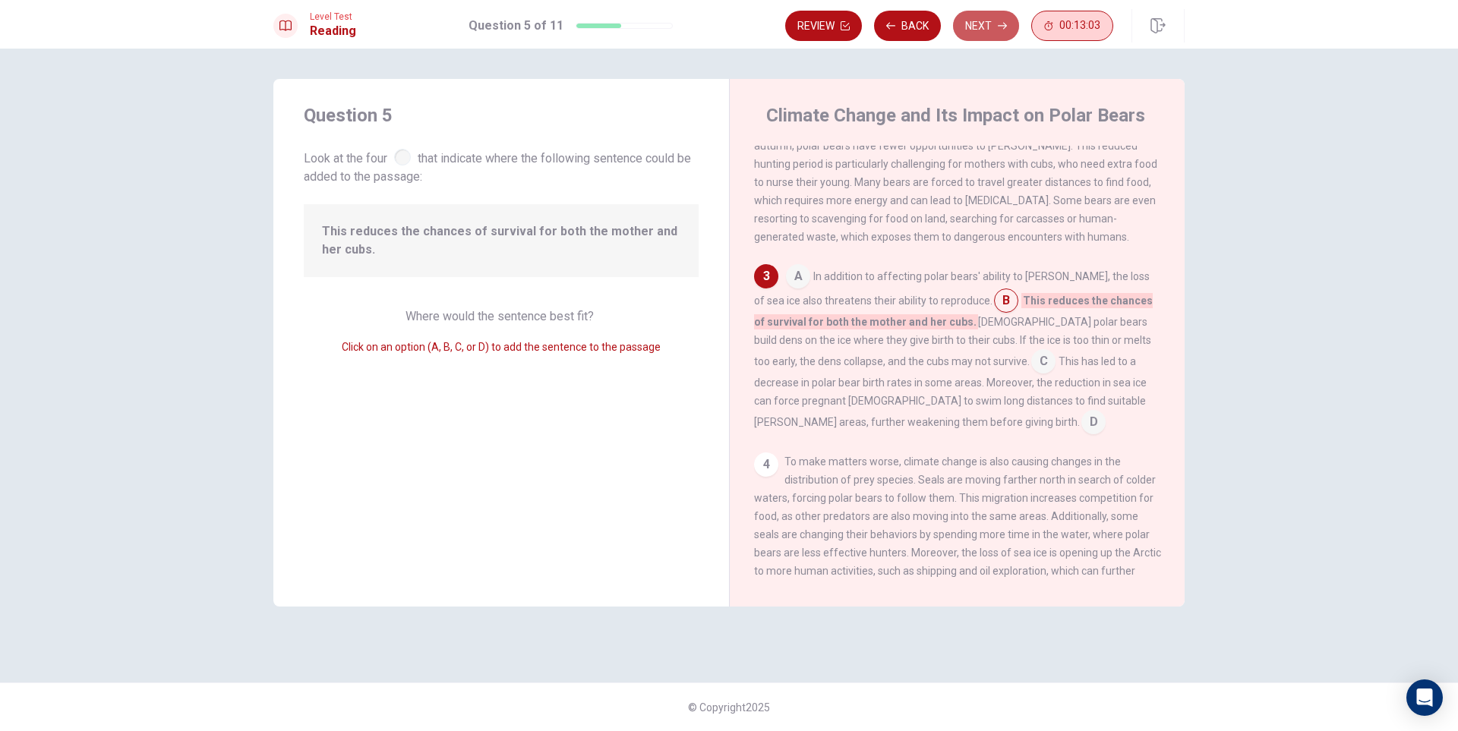
drag, startPoint x: 985, startPoint y: 23, endPoint x: 1034, endPoint y: 21, distance: 48.7
click at [1000, 17] on button "Next" at bounding box center [986, 26] width 66 height 30
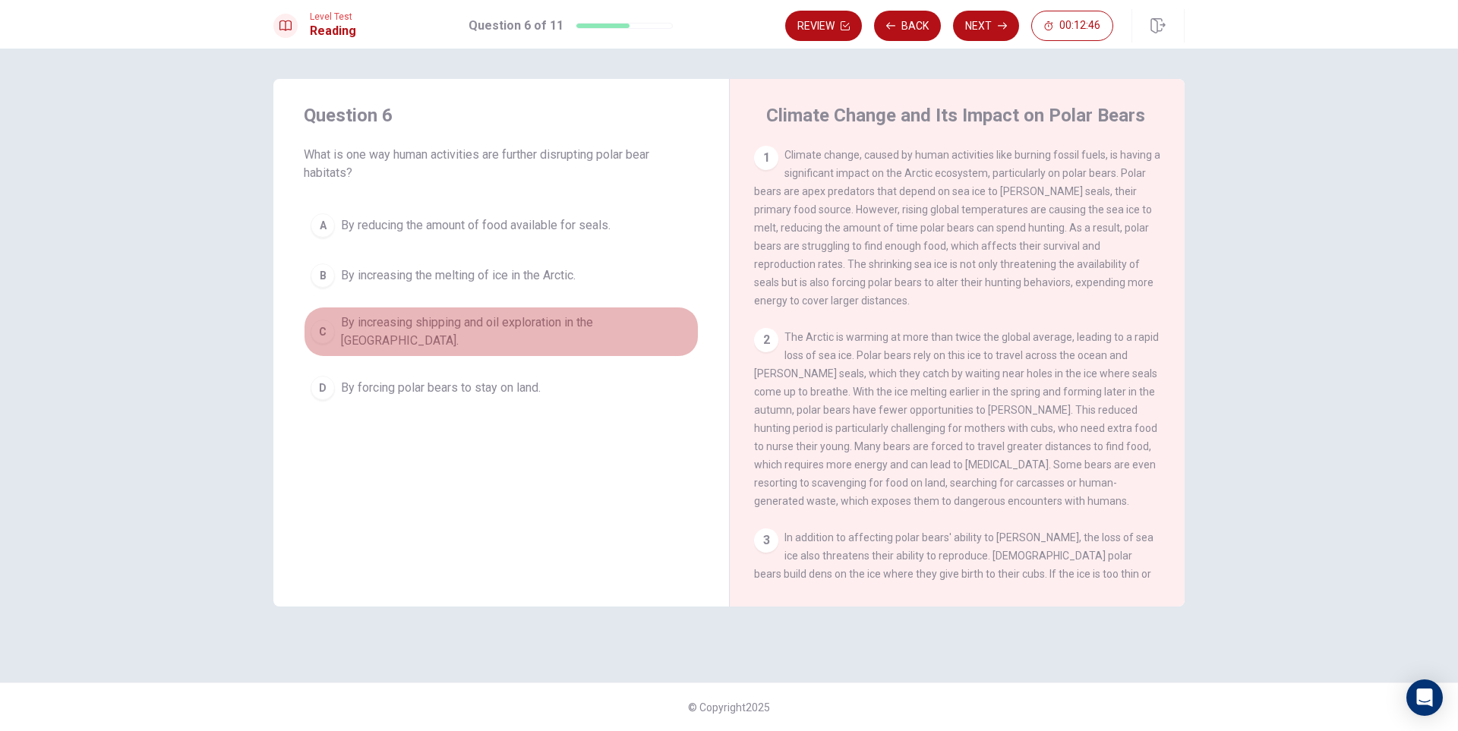
click at [333, 308] on button "C By increasing shipping and oil exploration in the [GEOGRAPHIC_DATA]." at bounding box center [501, 332] width 395 height 50
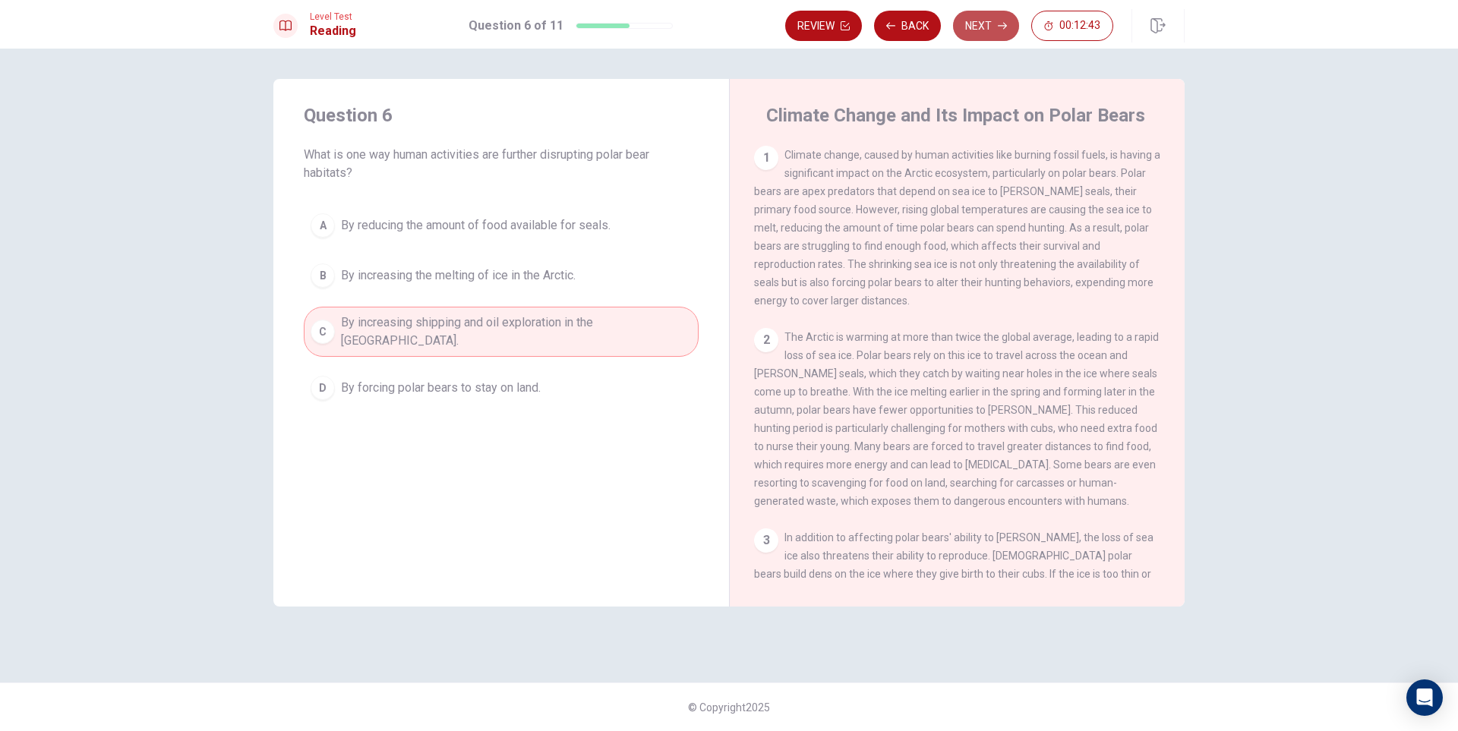
click at [969, 21] on button "Next" at bounding box center [986, 26] width 66 height 30
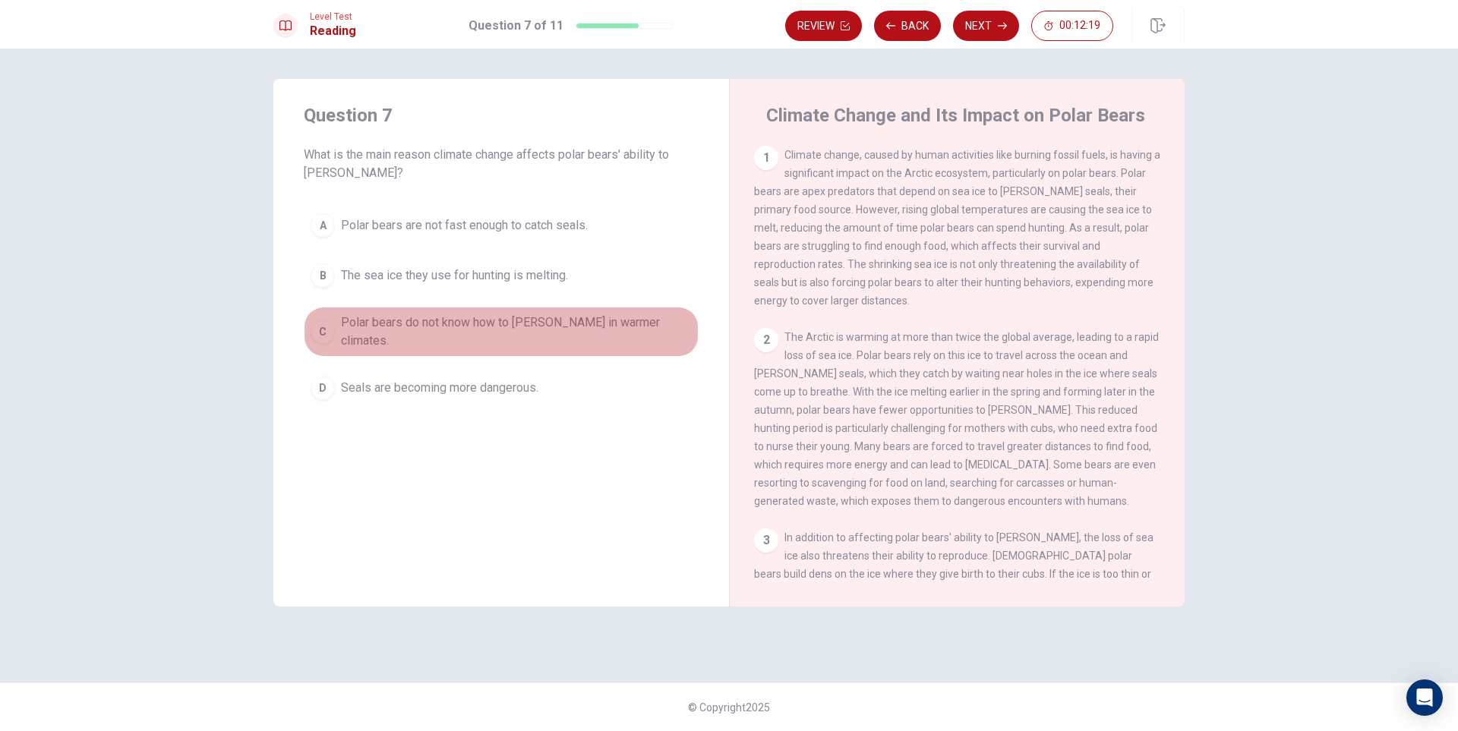
click at [489, 317] on span "Polar bears do not know how to [PERSON_NAME] in warmer climates." at bounding box center [516, 332] width 351 height 36
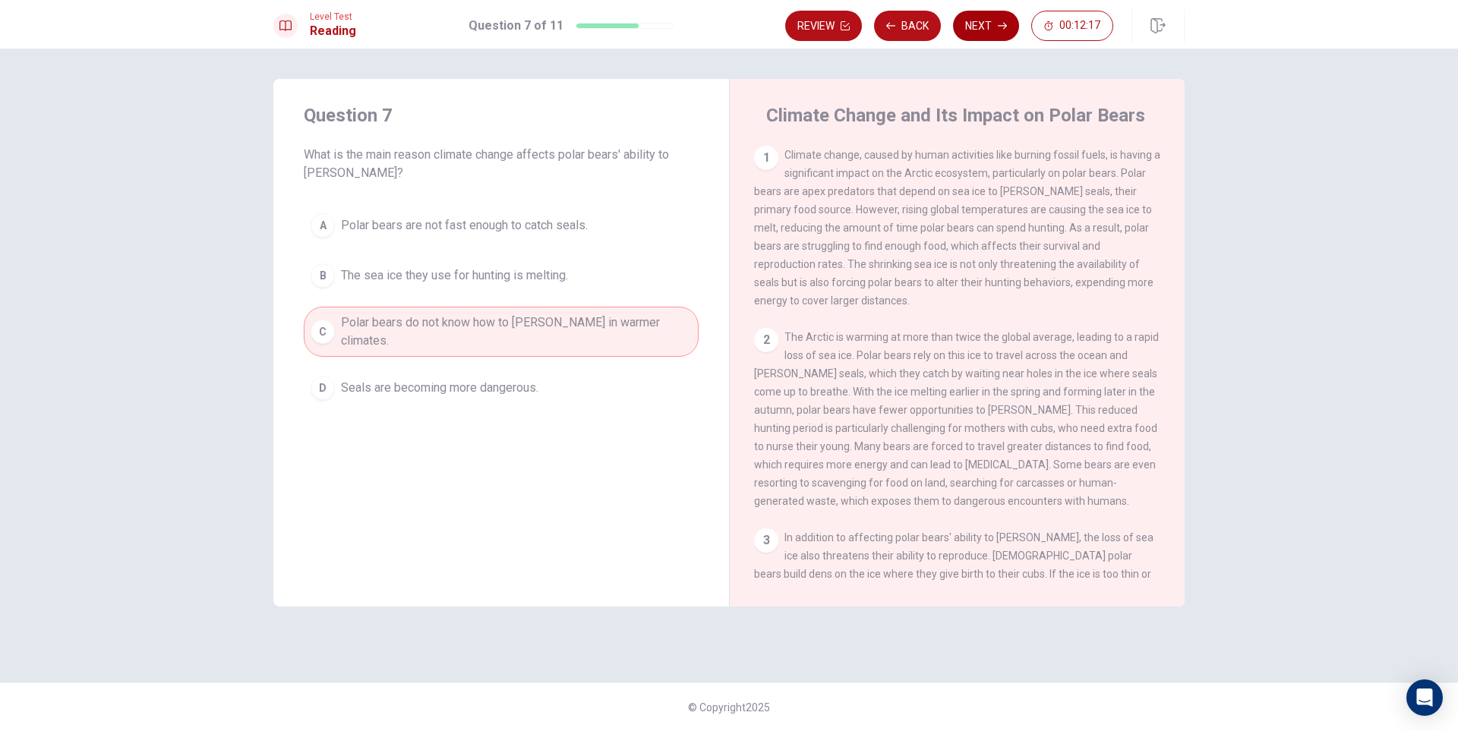
click at [984, 24] on button "Next" at bounding box center [986, 26] width 66 height 30
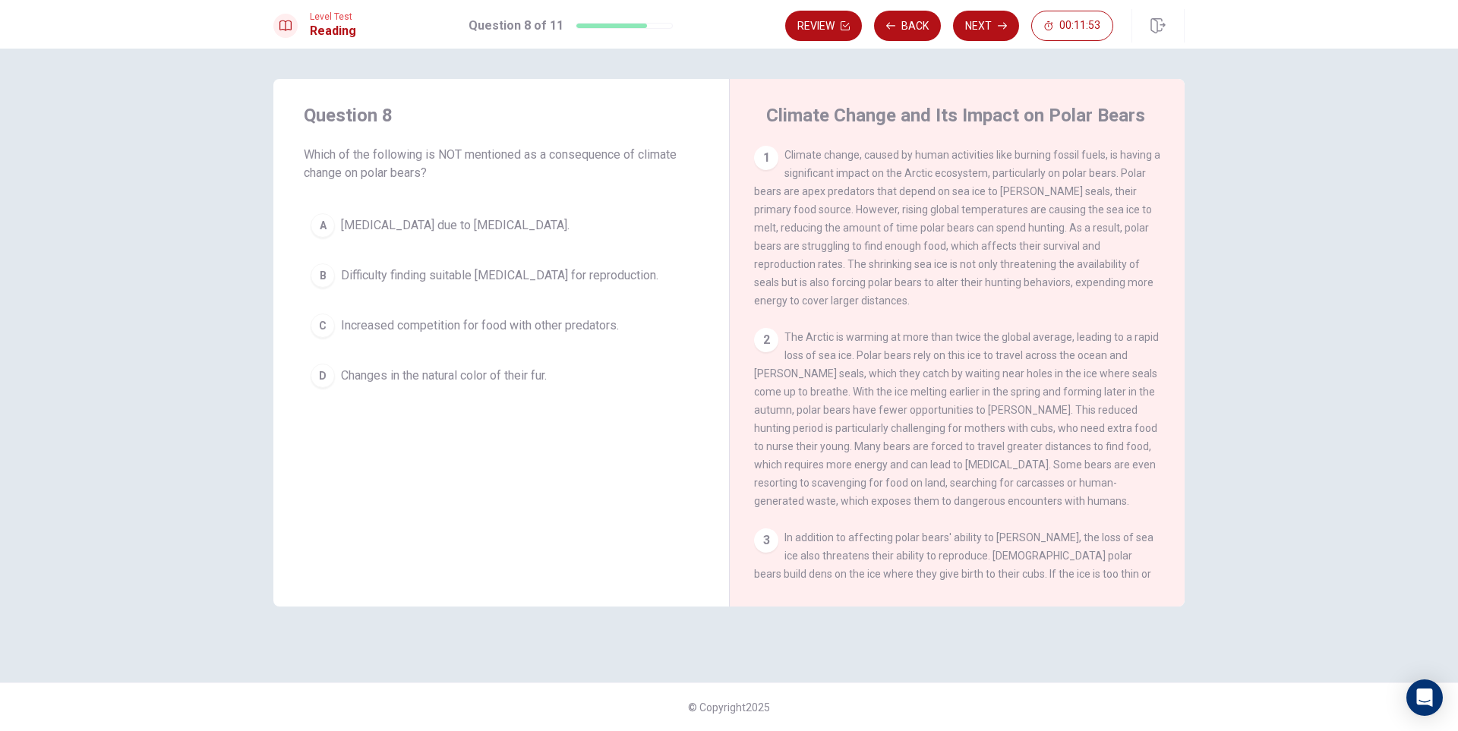
drag, startPoint x: 456, startPoint y: 329, endPoint x: 470, endPoint y: 326, distance: 14.7
click at [457, 329] on span "Increased competition for food with other predators." at bounding box center [480, 326] width 278 height 18
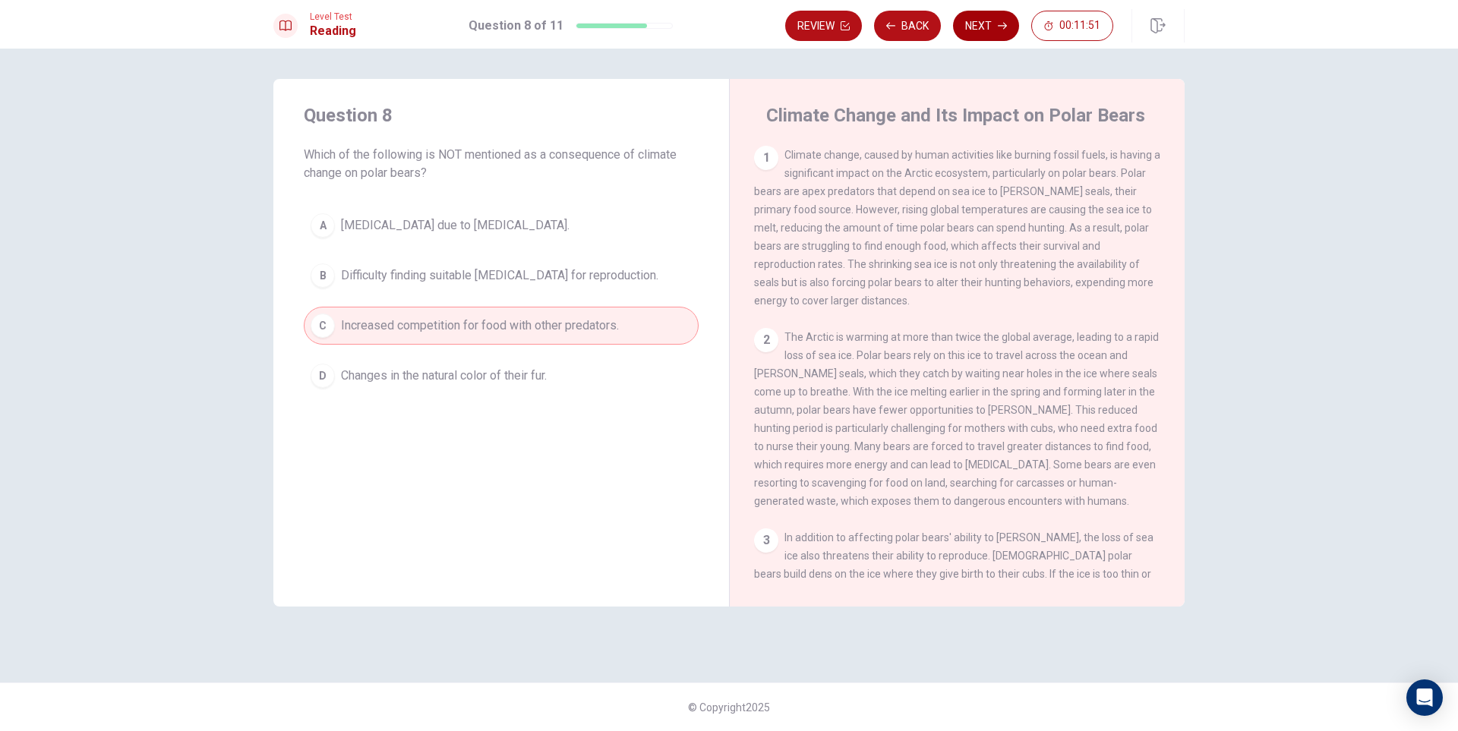
click at [990, 24] on button "Next" at bounding box center [986, 26] width 66 height 30
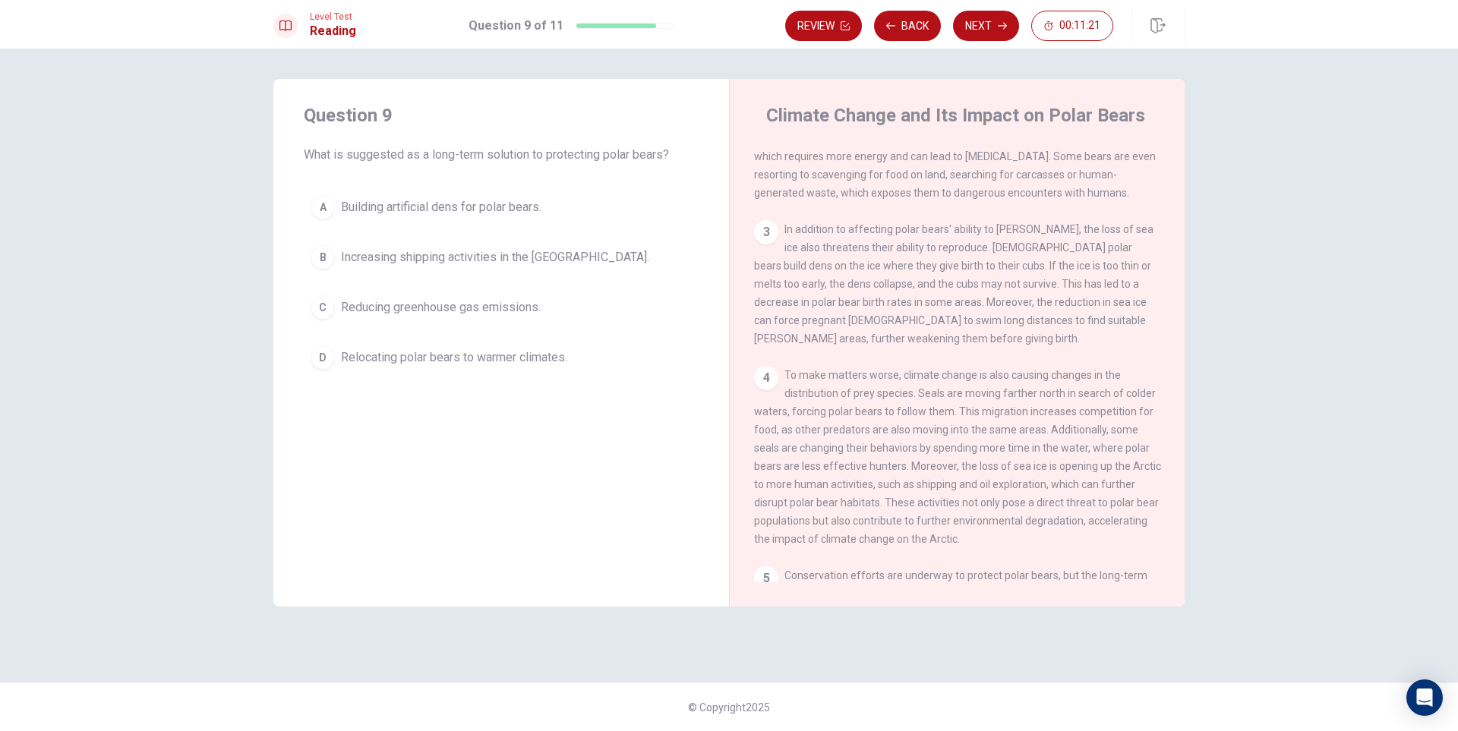
scroll to position [380, 0]
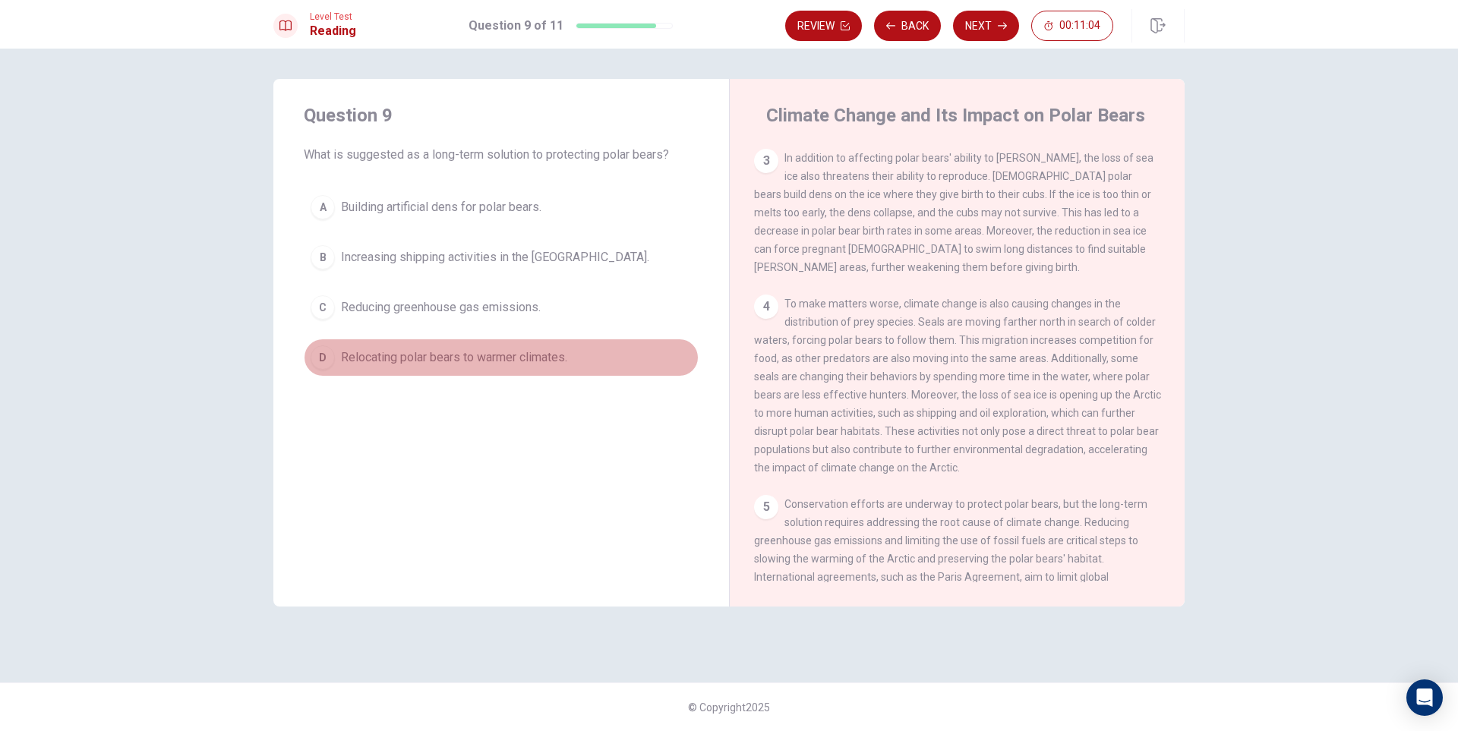
click at [410, 359] on span "Relocating polar bears to warmer climates." at bounding box center [454, 358] width 226 height 18
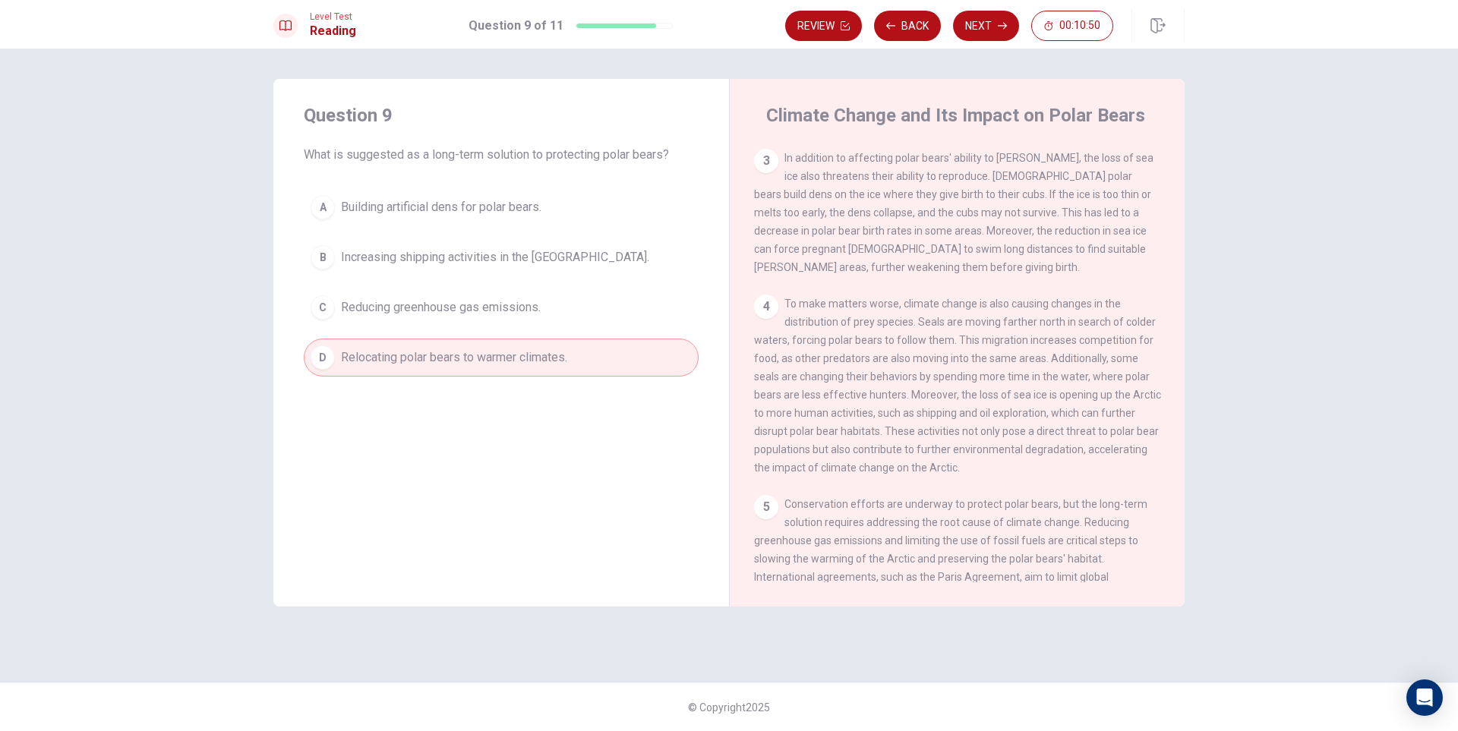
click at [471, 248] on button "B Increasing shipping activities in the [GEOGRAPHIC_DATA]." at bounding box center [501, 257] width 395 height 38
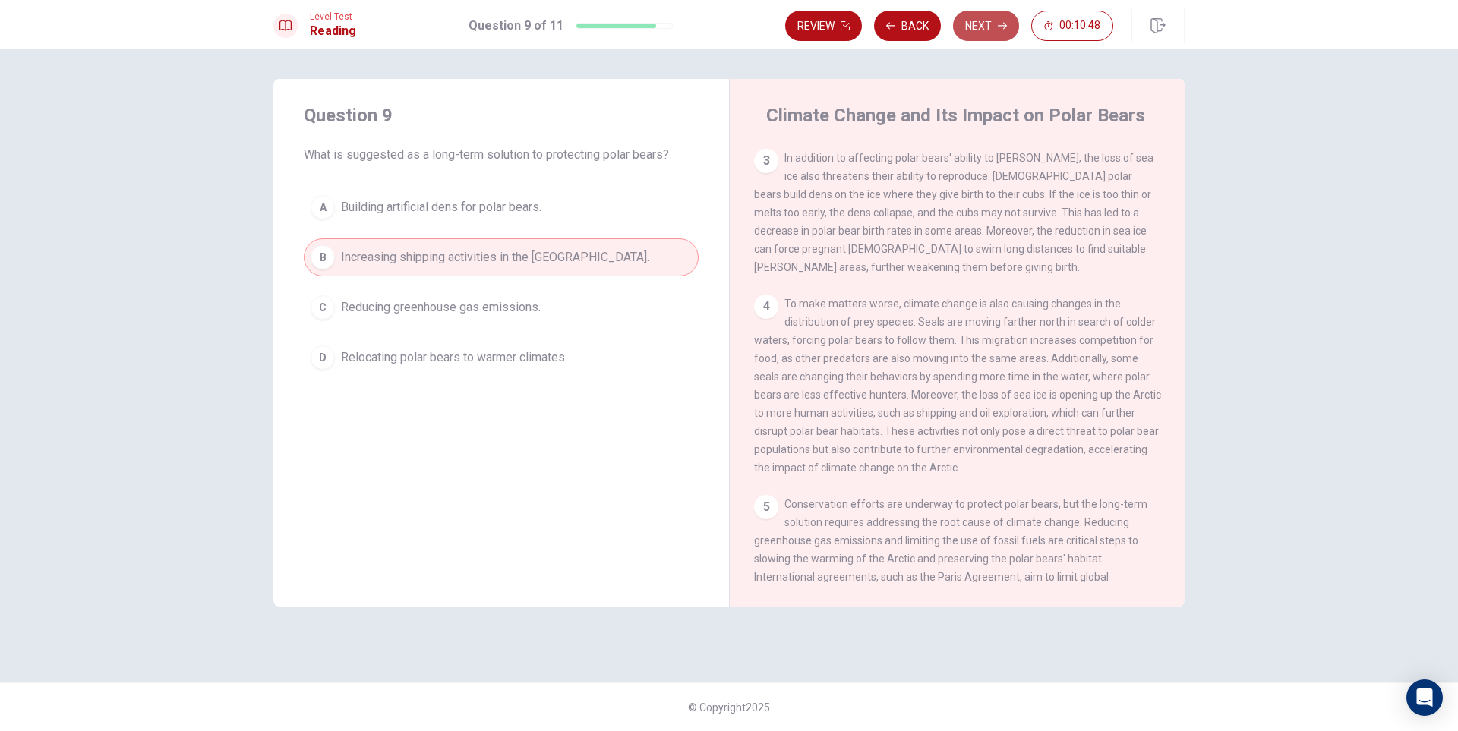
click at [990, 11] on button "Next" at bounding box center [986, 26] width 66 height 30
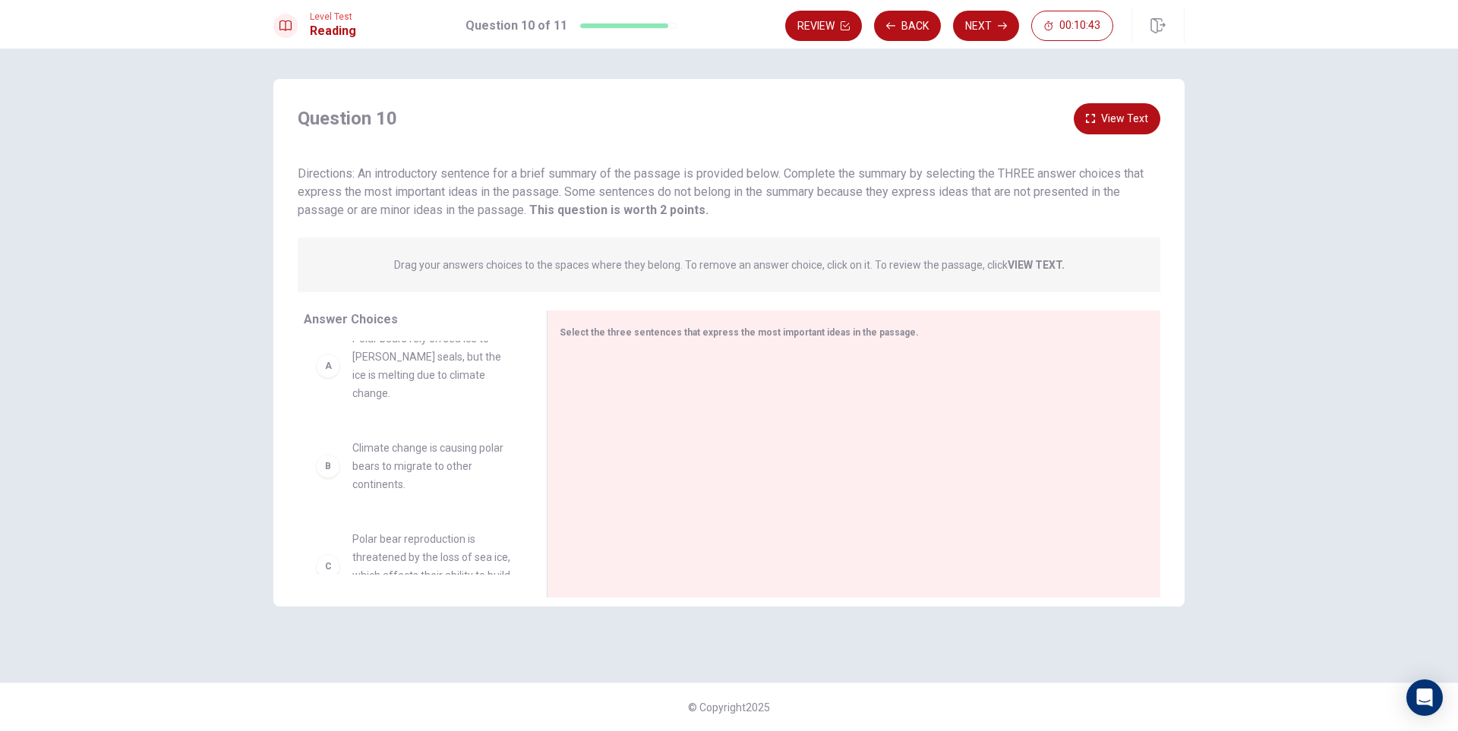
scroll to position [0, 0]
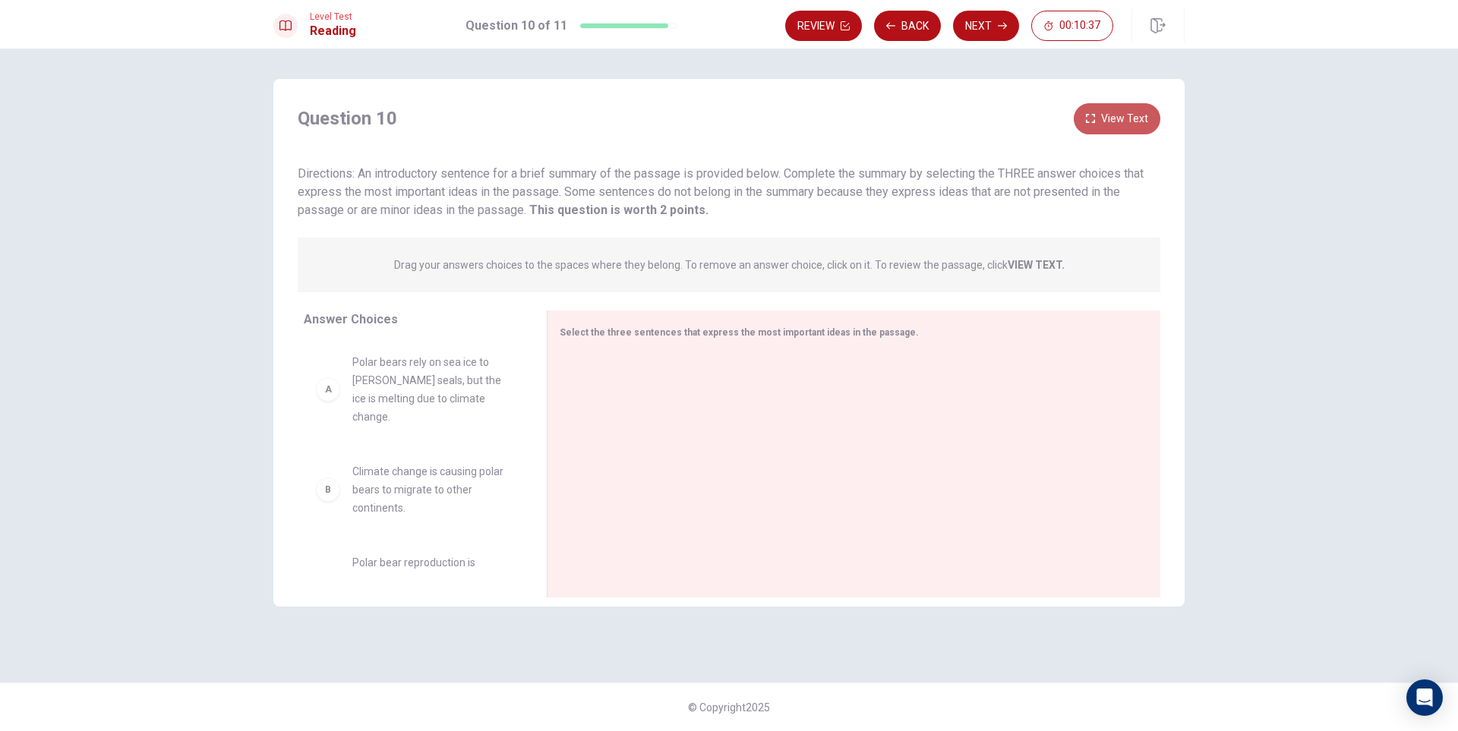
click at [1109, 119] on button "View Text" at bounding box center [1117, 118] width 87 height 31
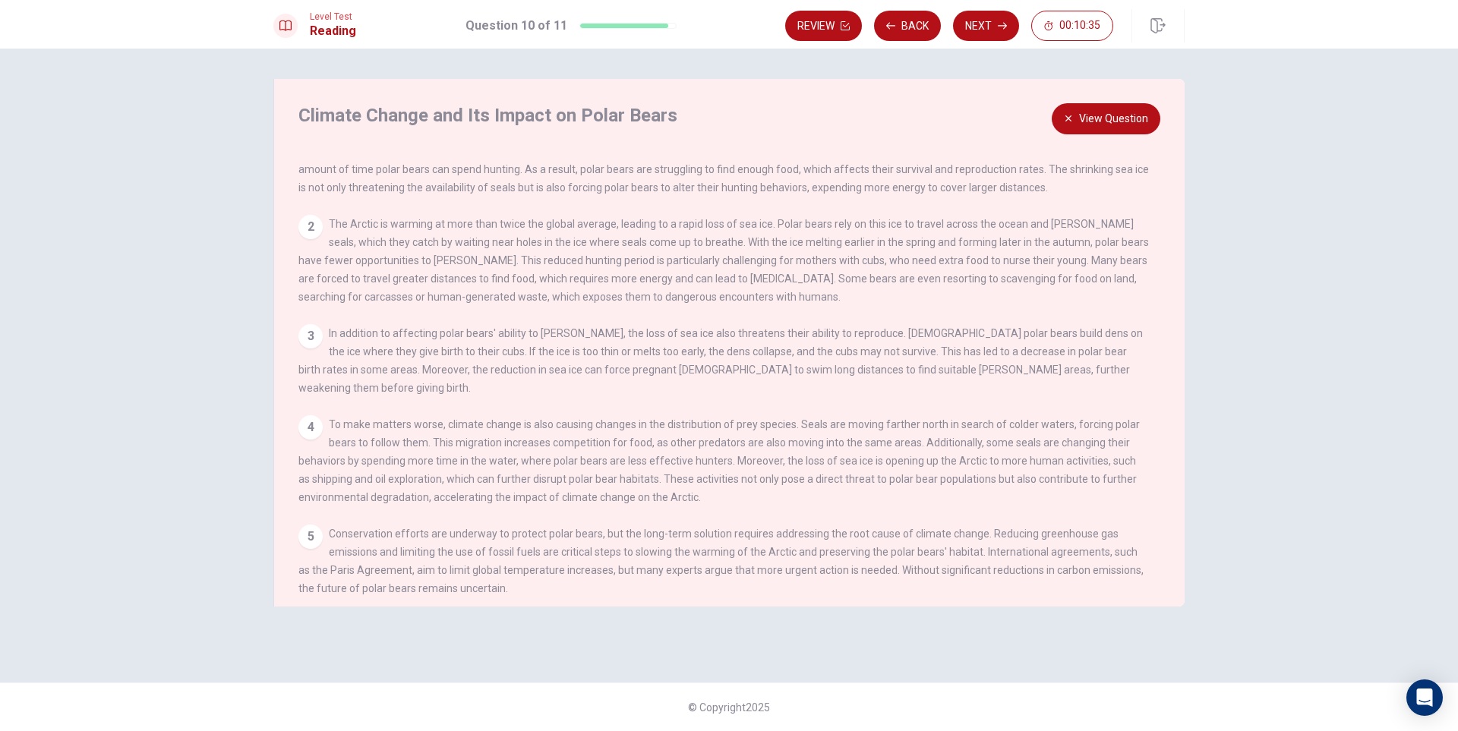
scroll to position [53, 0]
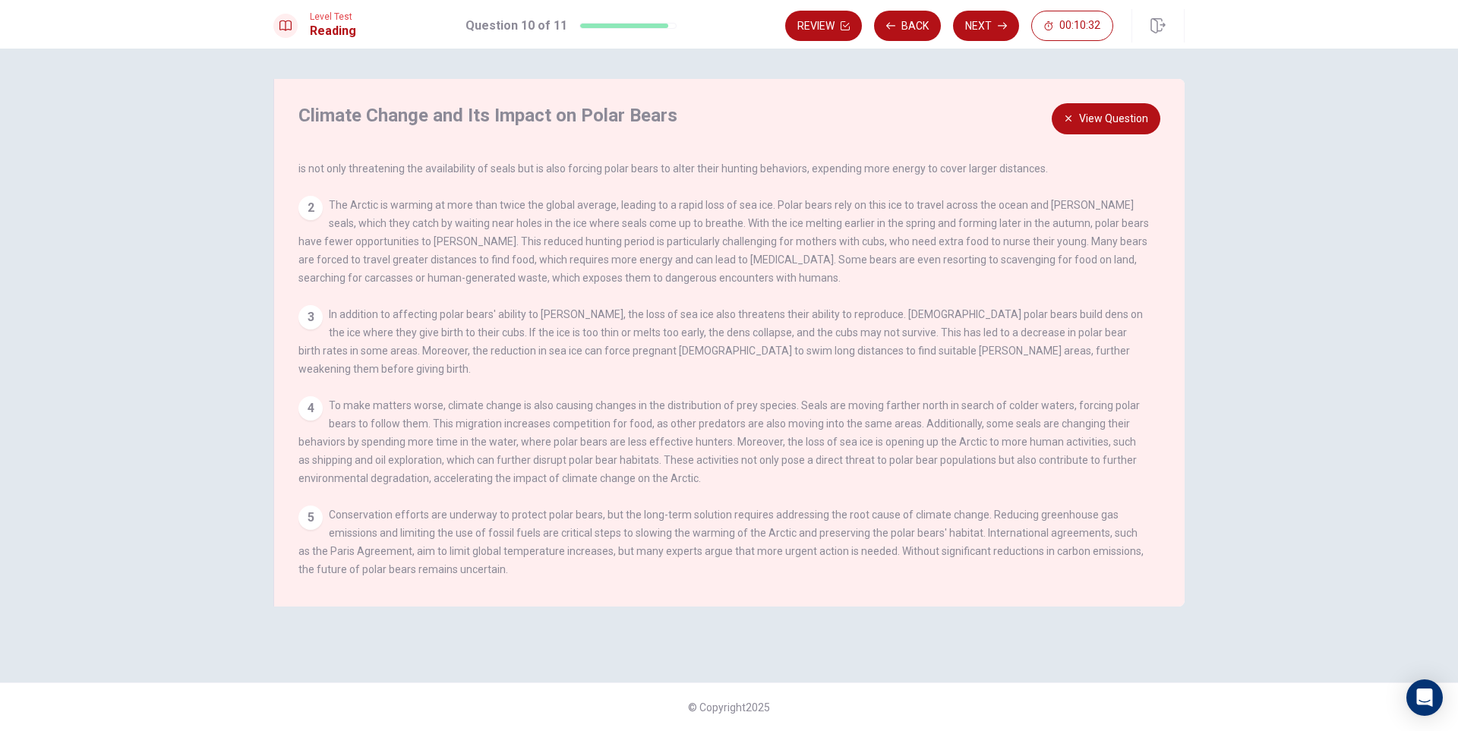
click at [1076, 106] on button "View Question" at bounding box center [1106, 118] width 109 height 31
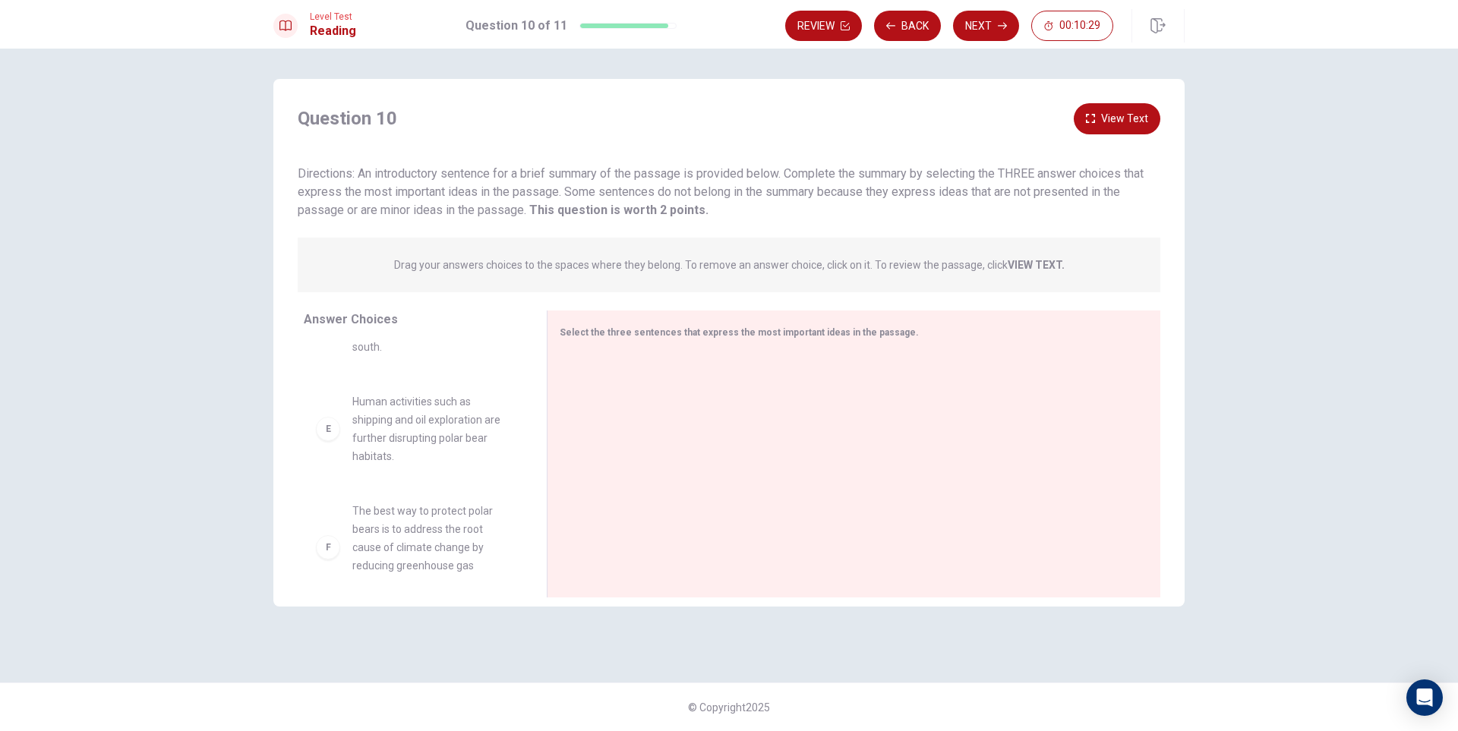
scroll to position [392, 0]
click at [327, 523] on div "F" at bounding box center [328, 535] width 24 height 24
click at [335, 526] on div "F" at bounding box center [328, 535] width 24 height 24
click at [339, 523] on div "F" at bounding box center [328, 535] width 24 height 24
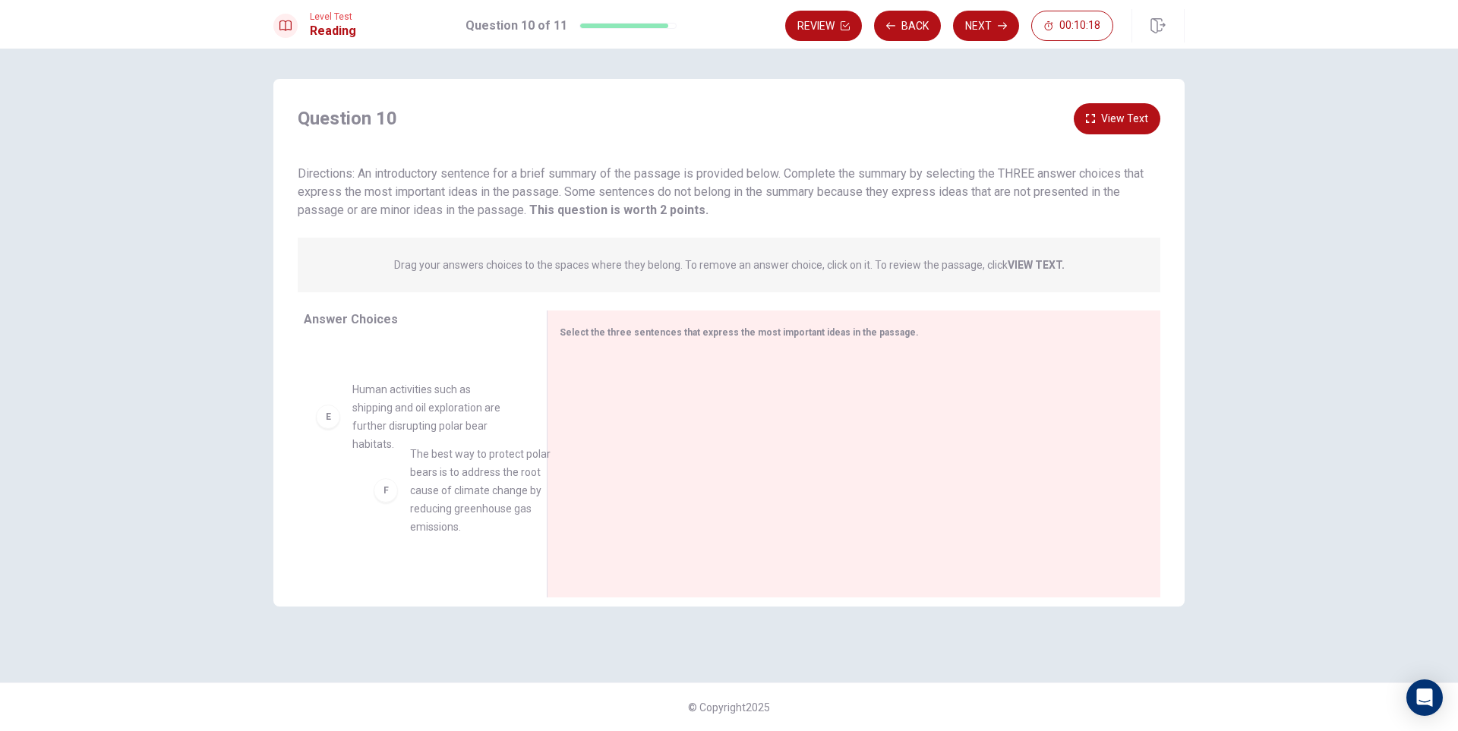
drag, startPoint x: 401, startPoint y: 507, endPoint x: 412, endPoint y: 501, distance: 12.6
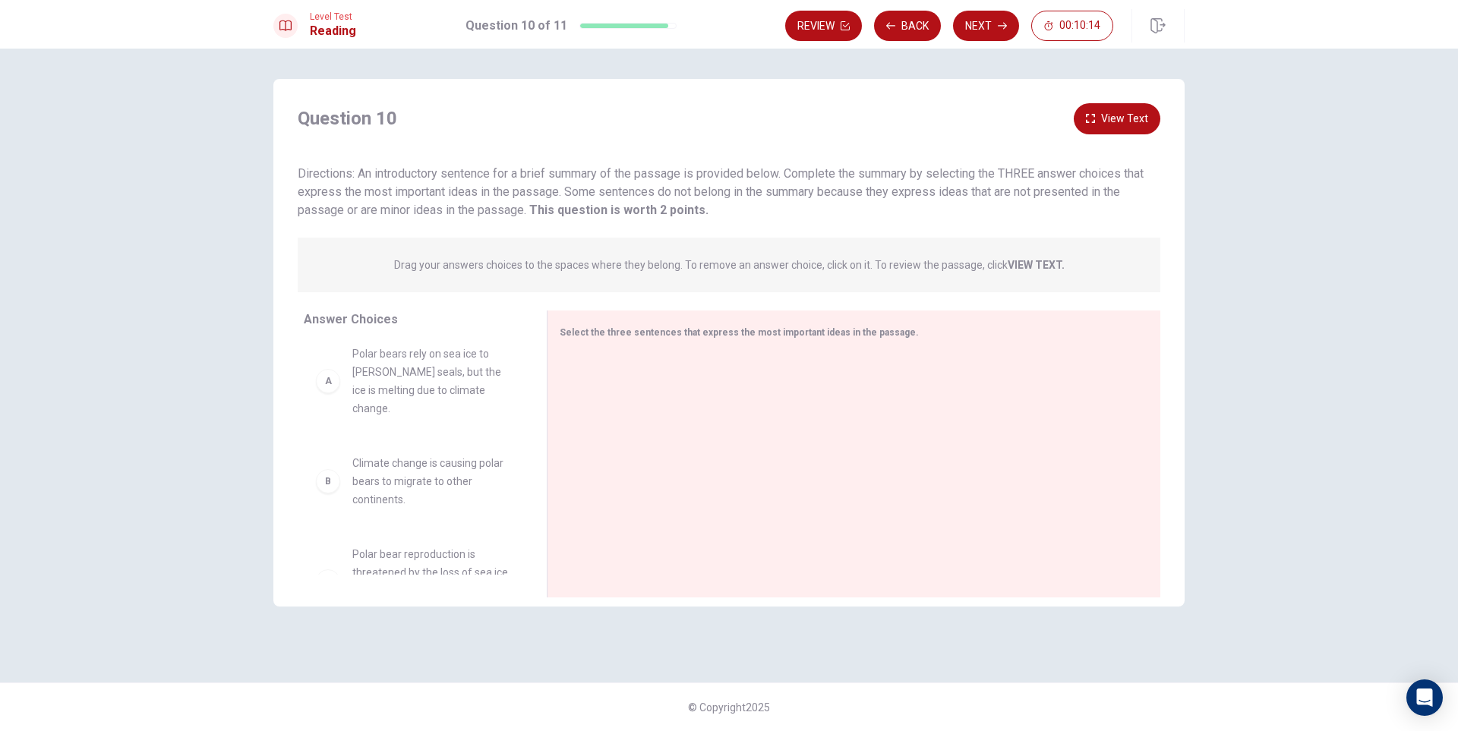
scroll to position [0, 0]
click at [1113, 117] on button "View Text" at bounding box center [1117, 118] width 87 height 31
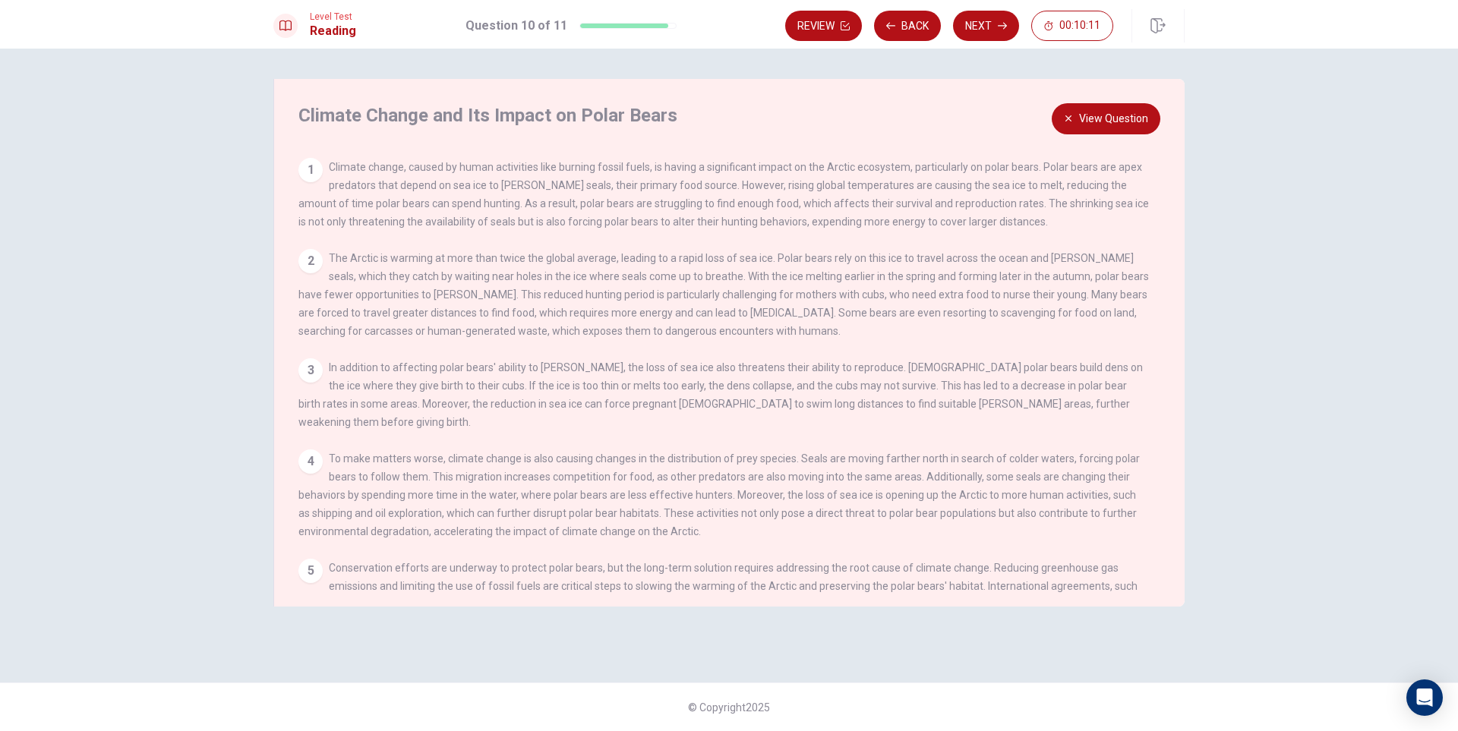
click at [1110, 112] on button "View Question" at bounding box center [1106, 118] width 109 height 31
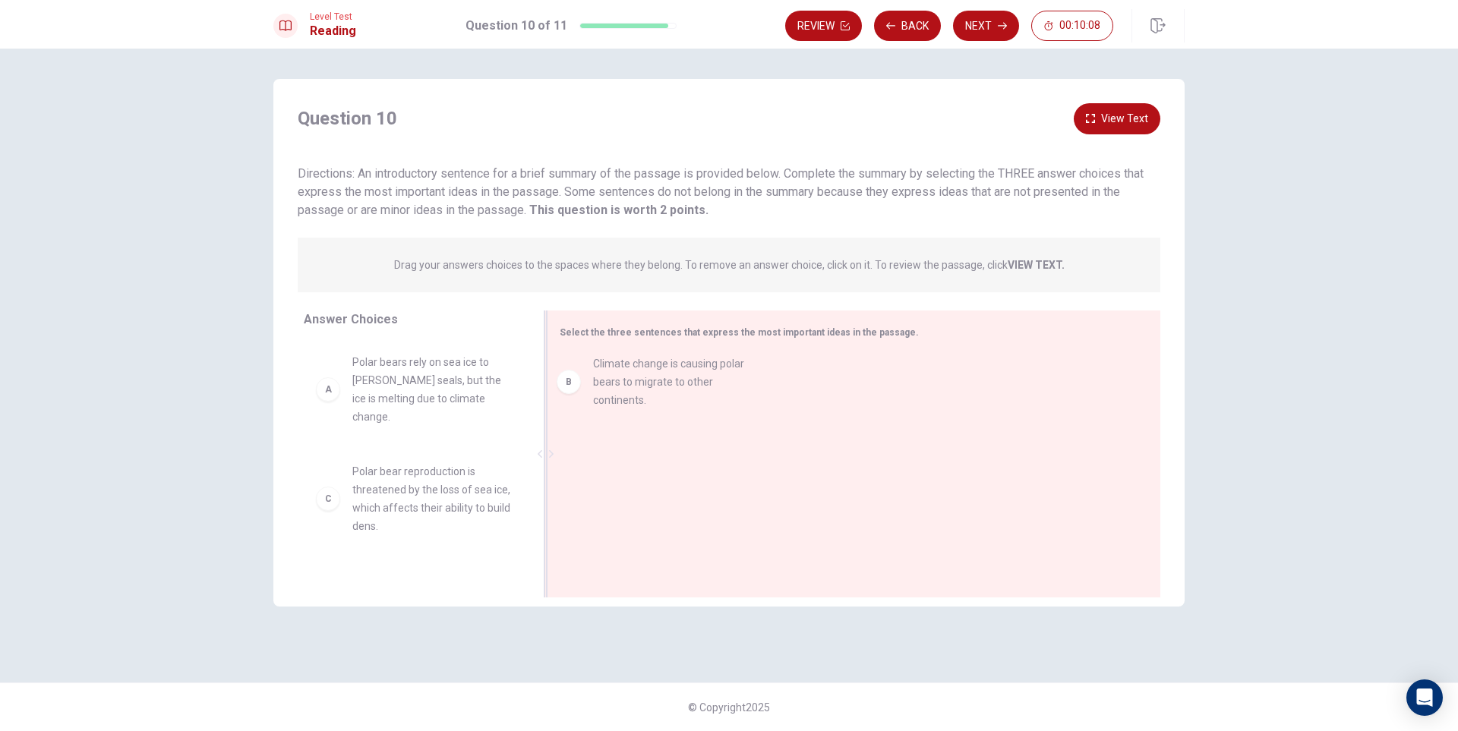
drag, startPoint x: 409, startPoint y: 468, endPoint x: 643, endPoint y: 381, distance: 250.2
click at [1121, 126] on button "View Text" at bounding box center [1117, 118] width 87 height 31
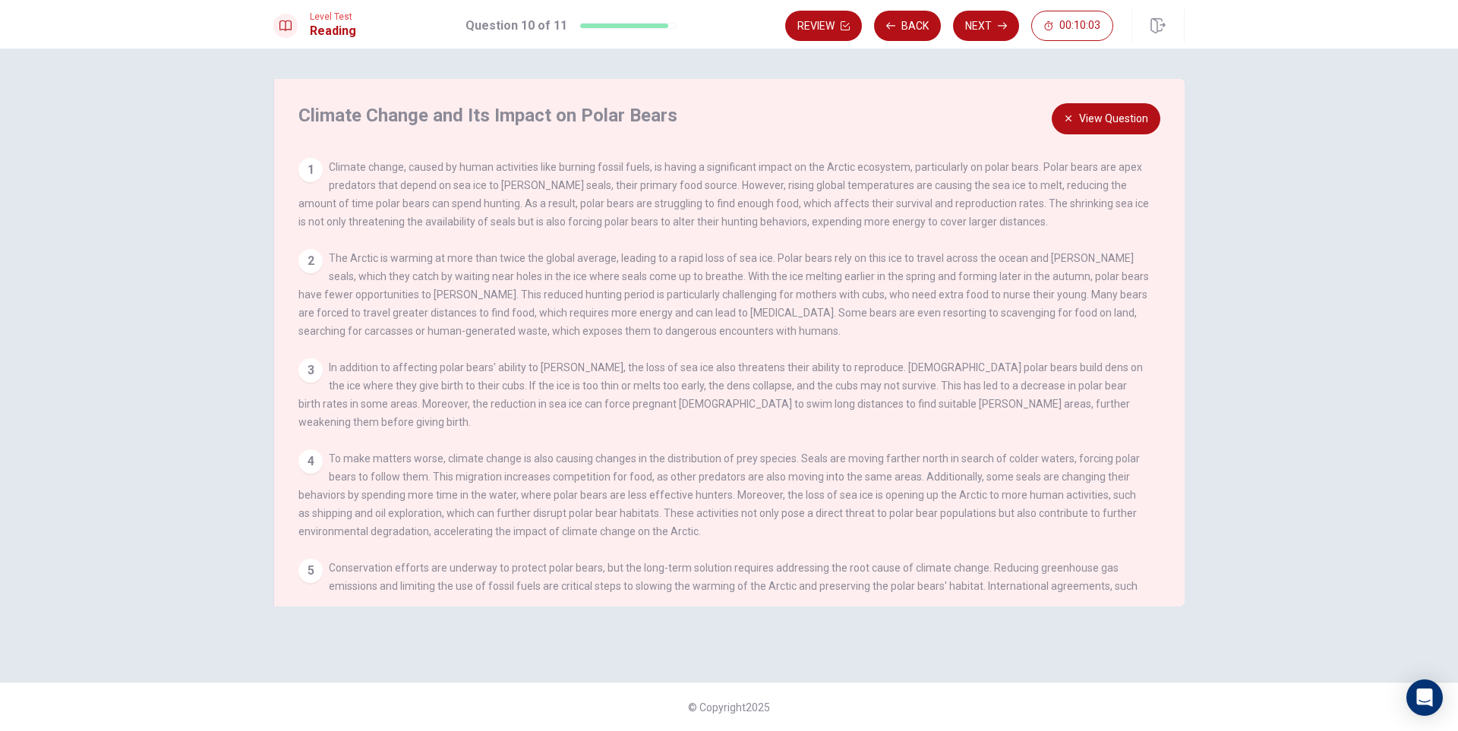
drag, startPoint x: 334, startPoint y: 167, endPoint x: 553, endPoint y: 171, distance: 218.8
click at [553, 171] on span "Climate change, caused by human activities like burning fossil fuels, is having…" at bounding box center [724, 194] width 851 height 67
drag, startPoint x: 553, startPoint y: 171, endPoint x: 633, endPoint y: 165, distance: 80.0
click at [627, 165] on span "Climate change, caused by human activities like burning fossil fuels, is having…" at bounding box center [724, 194] width 851 height 67
click at [660, 165] on span "Climate change, caused by human activities like burning fossil fuels, is having…" at bounding box center [724, 194] width 851 height 67
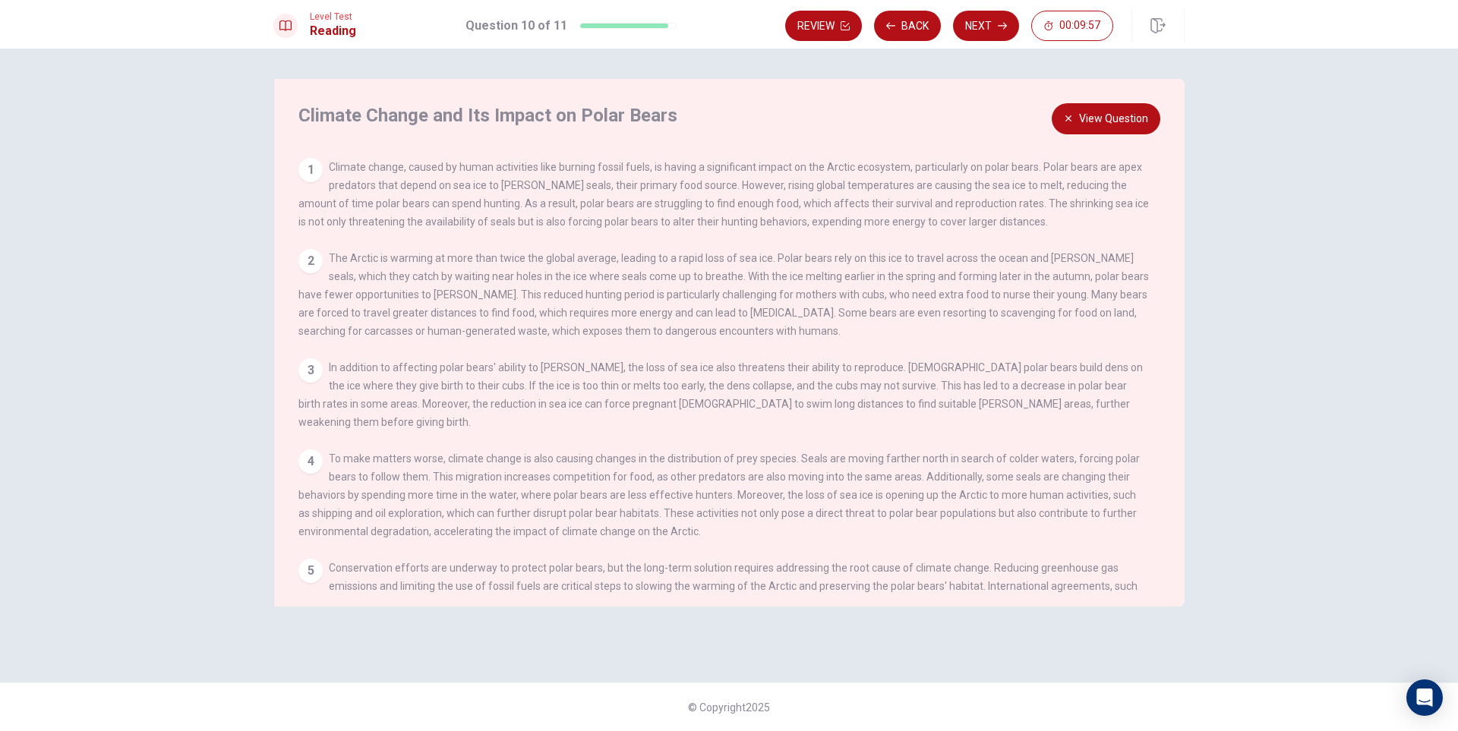
click at [1085, 118] on button "View Question" at bounding box center [1106, 118] width 109 height 31
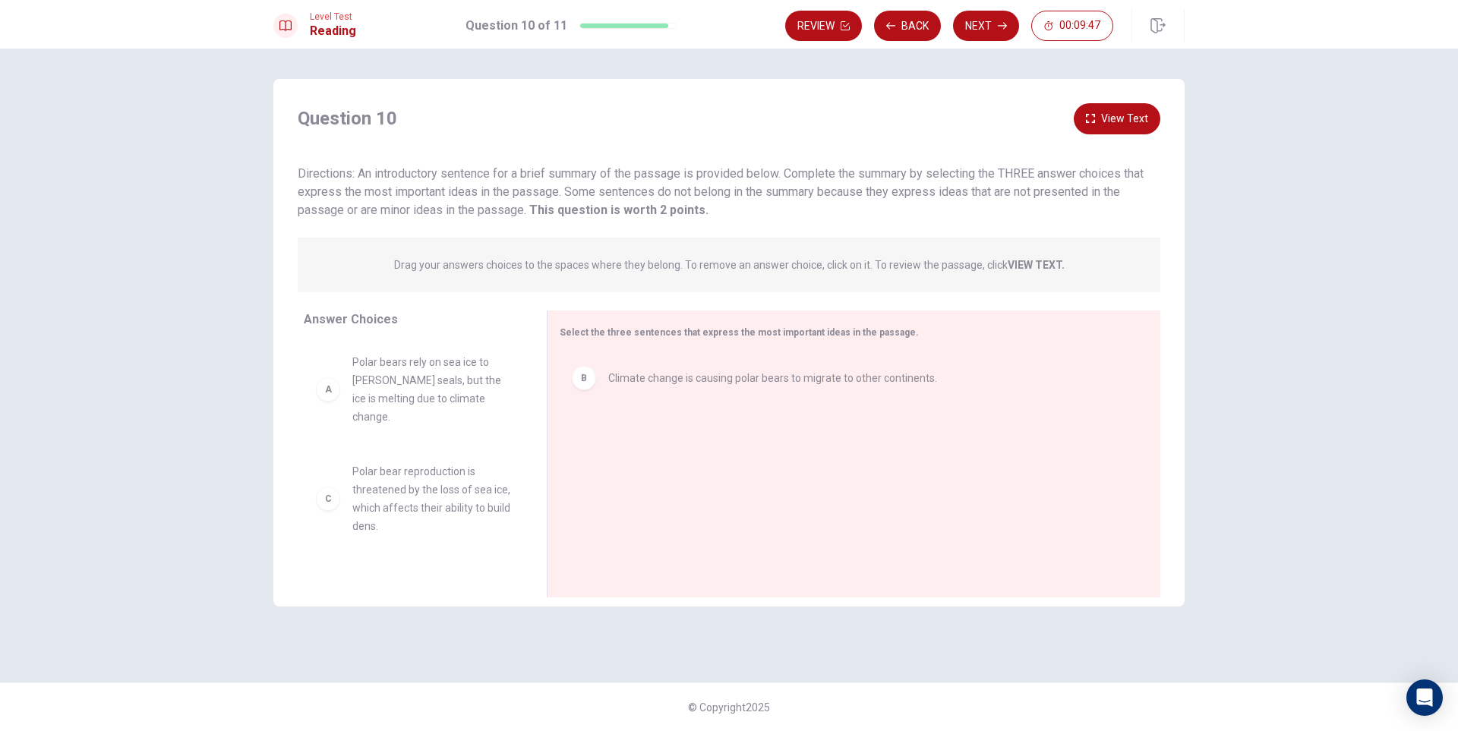
scroll to position [301, 0]
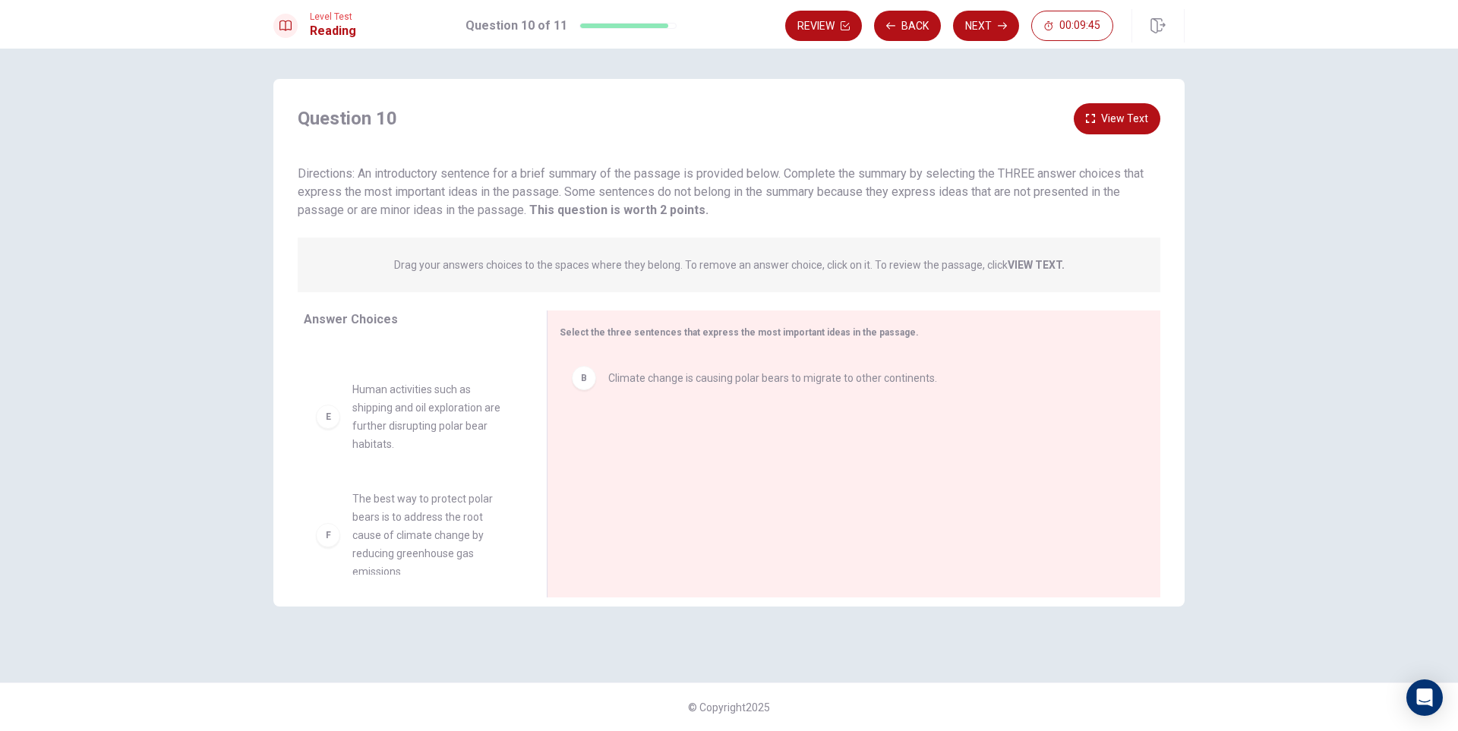
click at [1119, 112] on button "View Text" at bounding box center [1117, 118] width 87 height 31
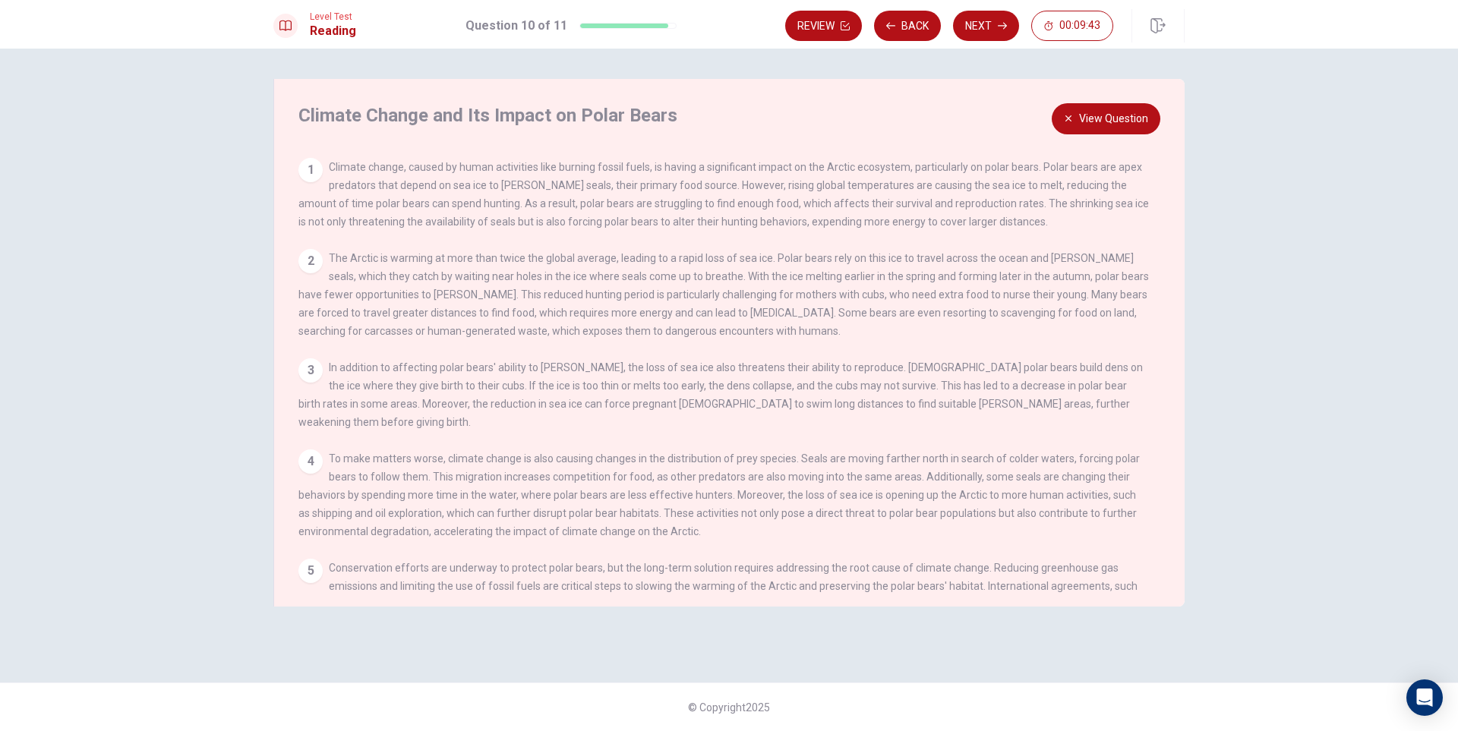
click at [1133, 123] on button "View Question" at bounding box center [1106, 118] width 109 height 31
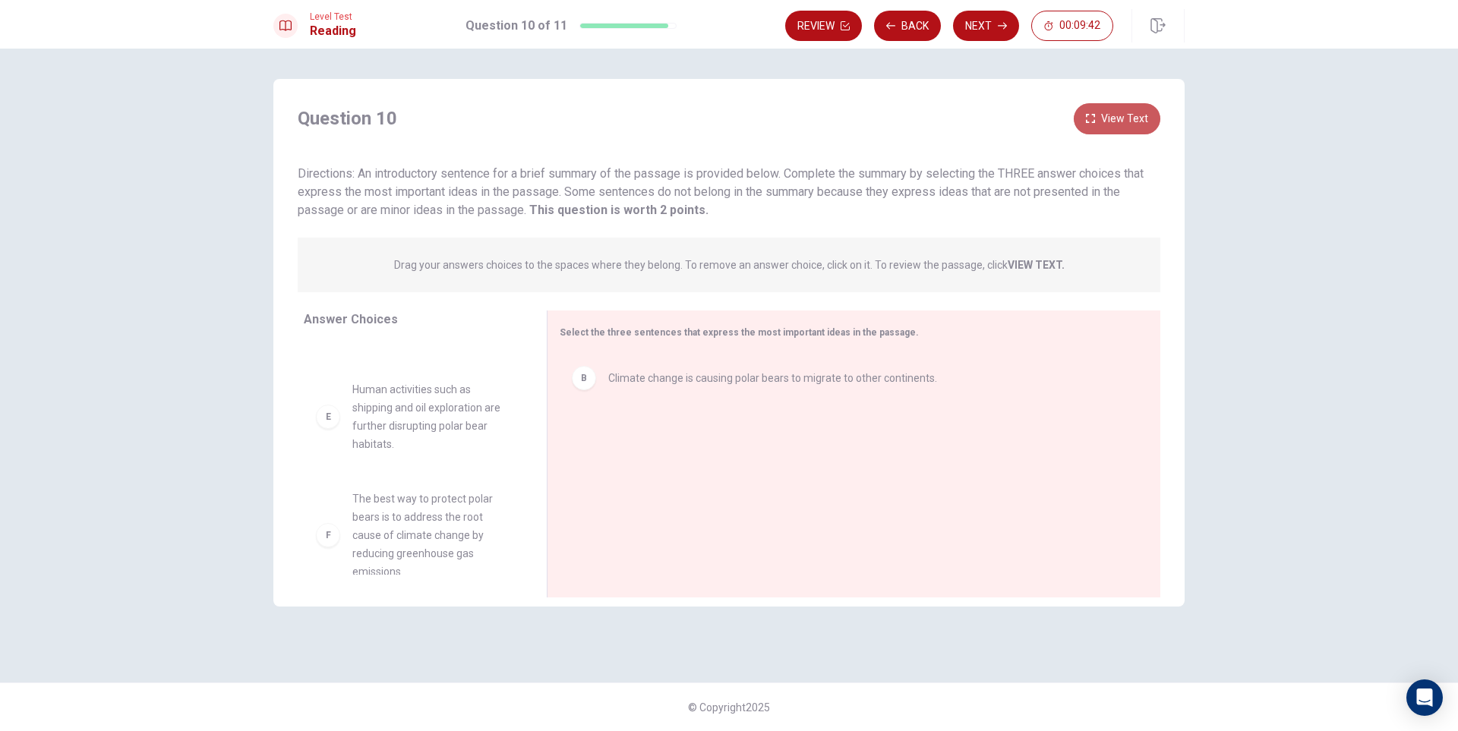
click at [1132, 124] on button "View Text" at bounding box center [1117, 118] width 87 height 31
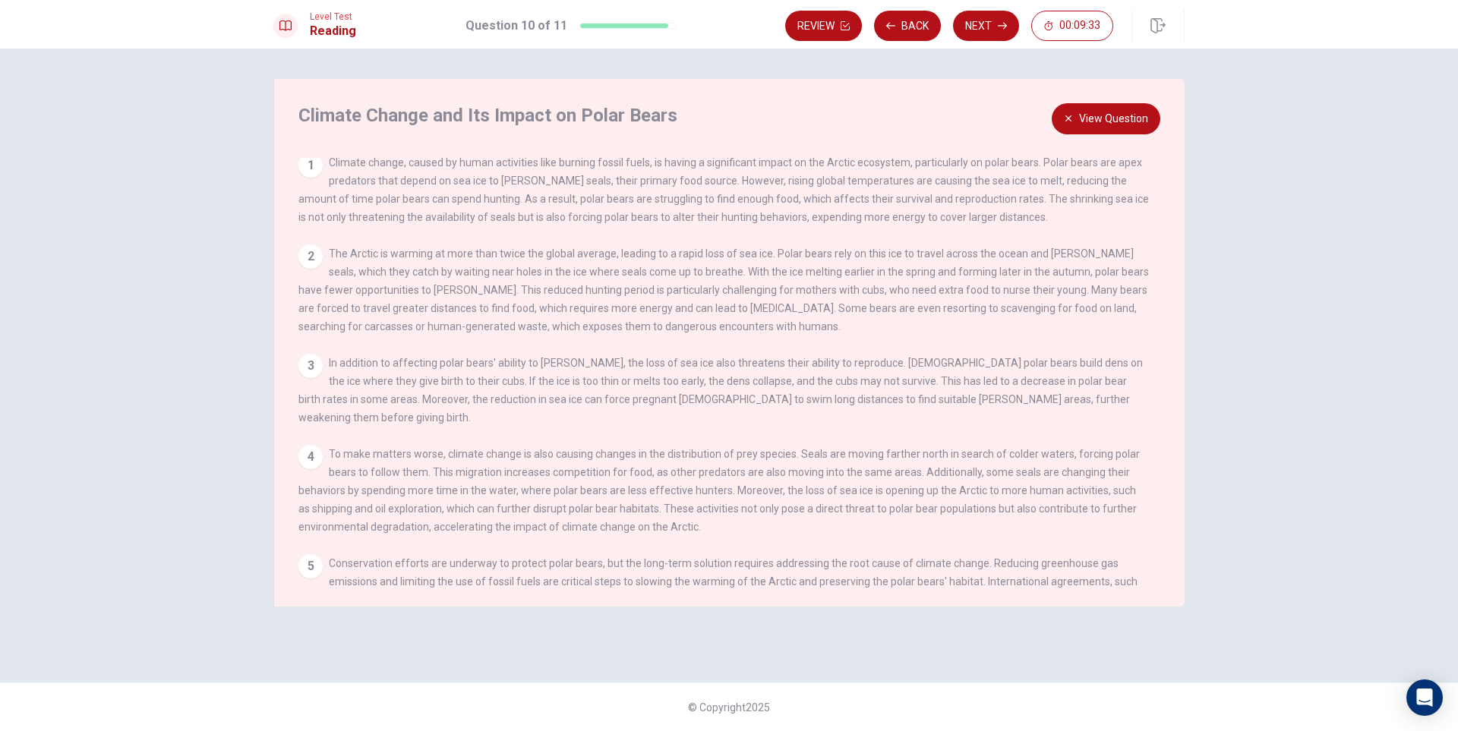
scroll to position [0, 0]
click at [1113, 129] on button "View Question" at bounding box center [1106, 118] width 109 height 31
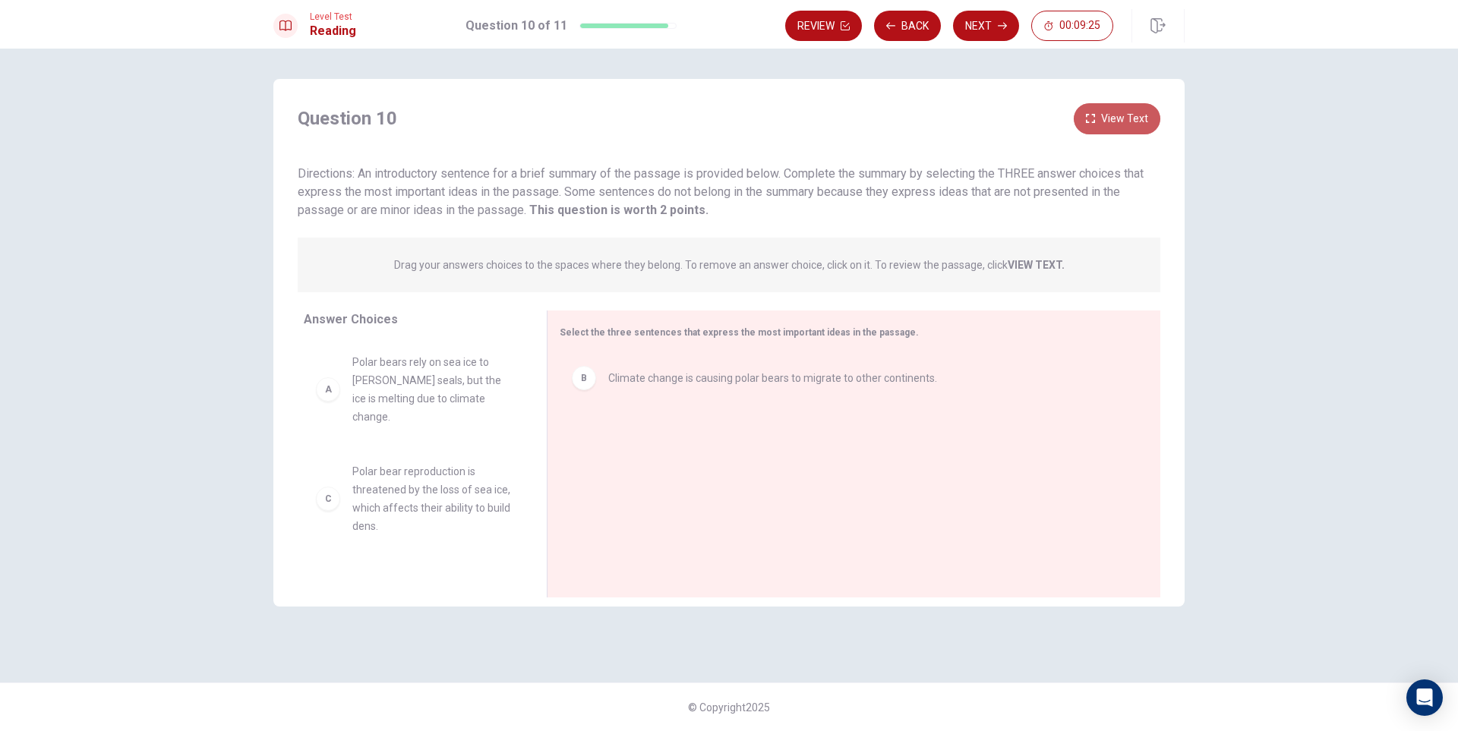
click at [1127, 109] on button "View Text" at bounding box center [1117, 118] width 87 height 31
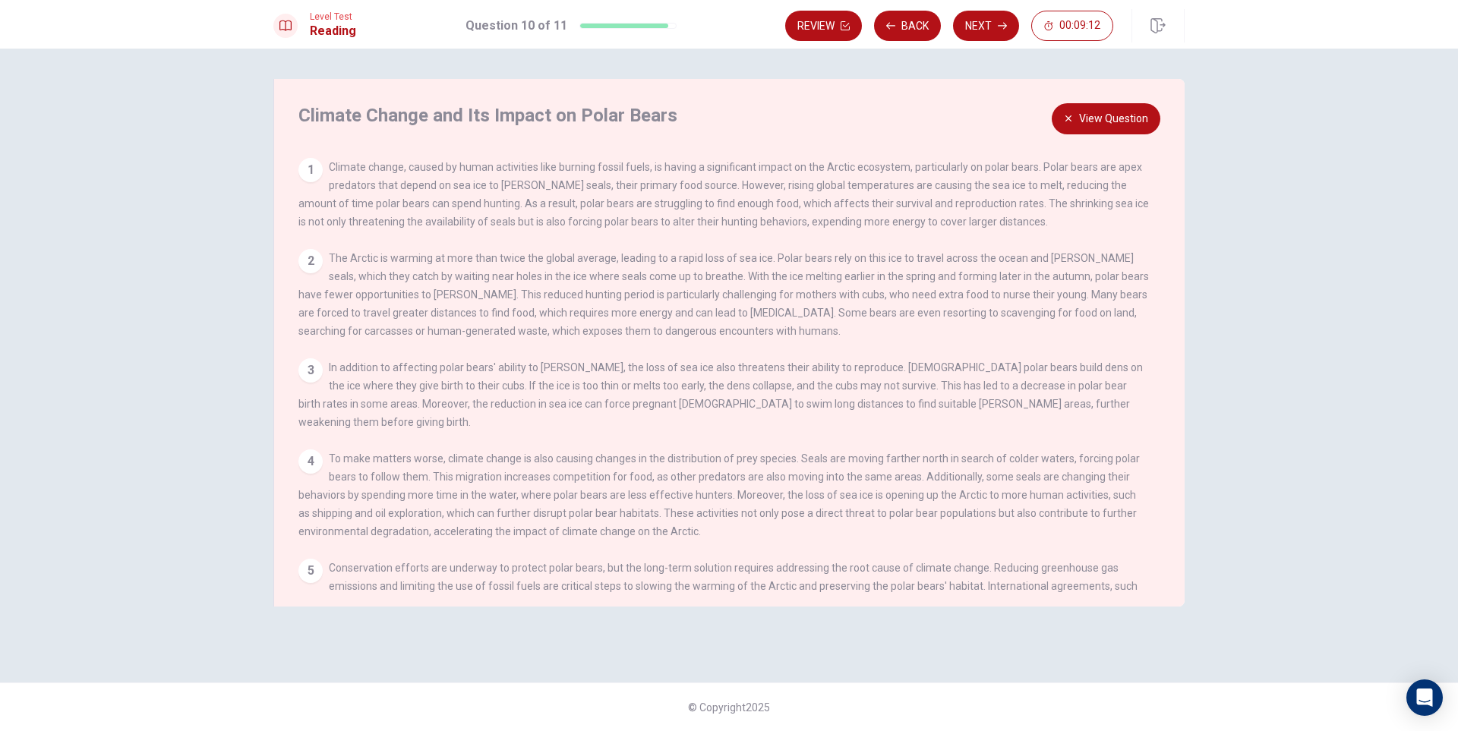
click at [1109, 118] on button "View Question" at bounding box center [1106, 118] width 109 height 31
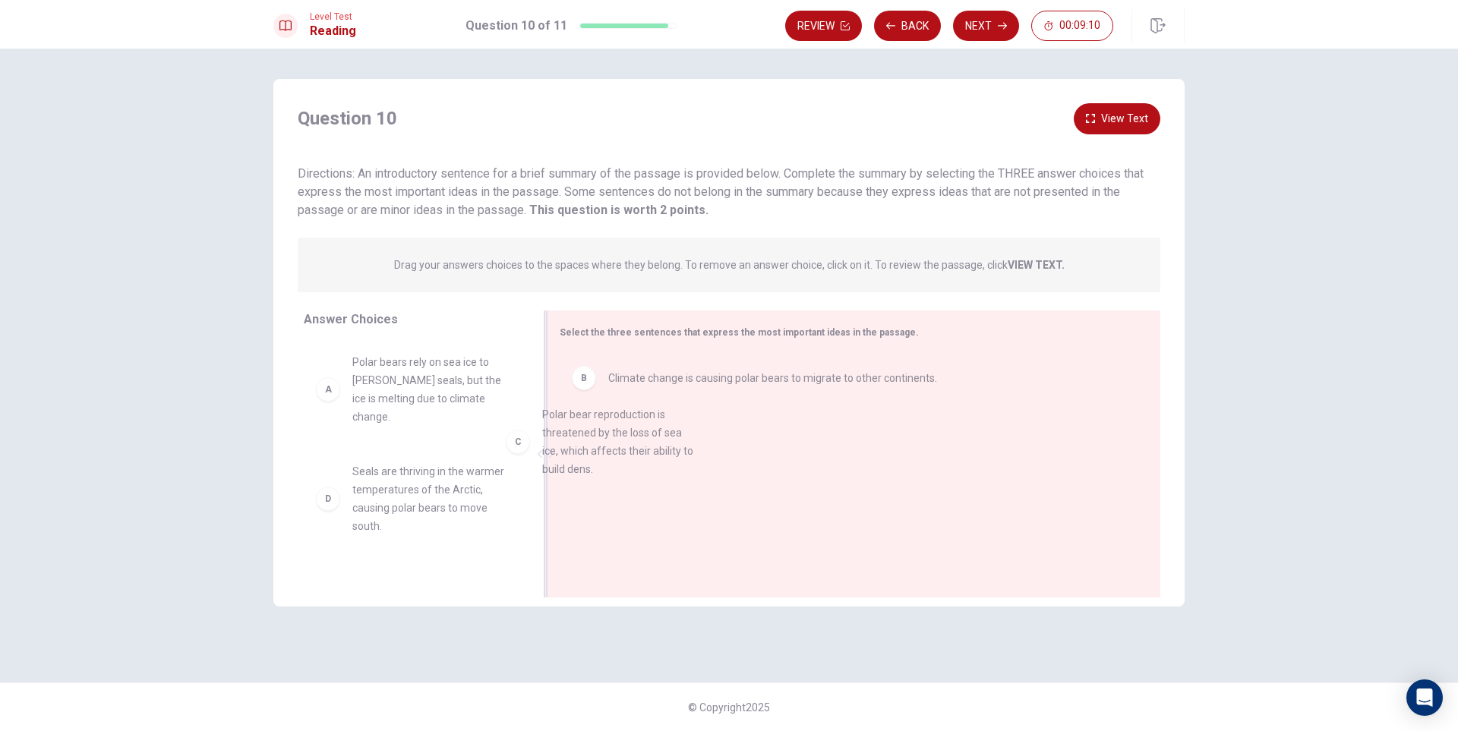
drag, startPoint x: 403, startPoint y: 479, endPoint x: 676, endPoint y: 409, distance: 281.5
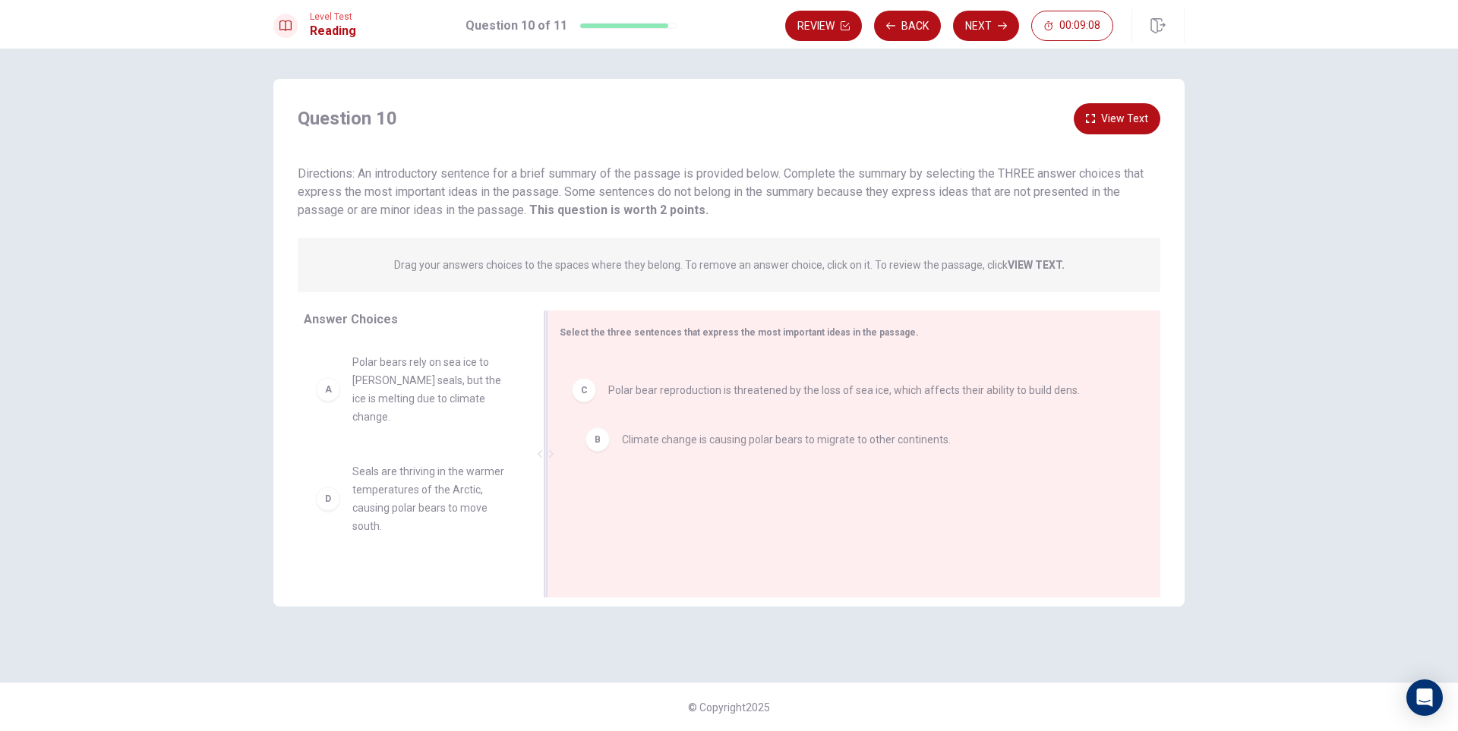
drag, startPoint x: 677, startPoint y: 382, endPoint x: 678, endPoint y: 436, distance: 53.9
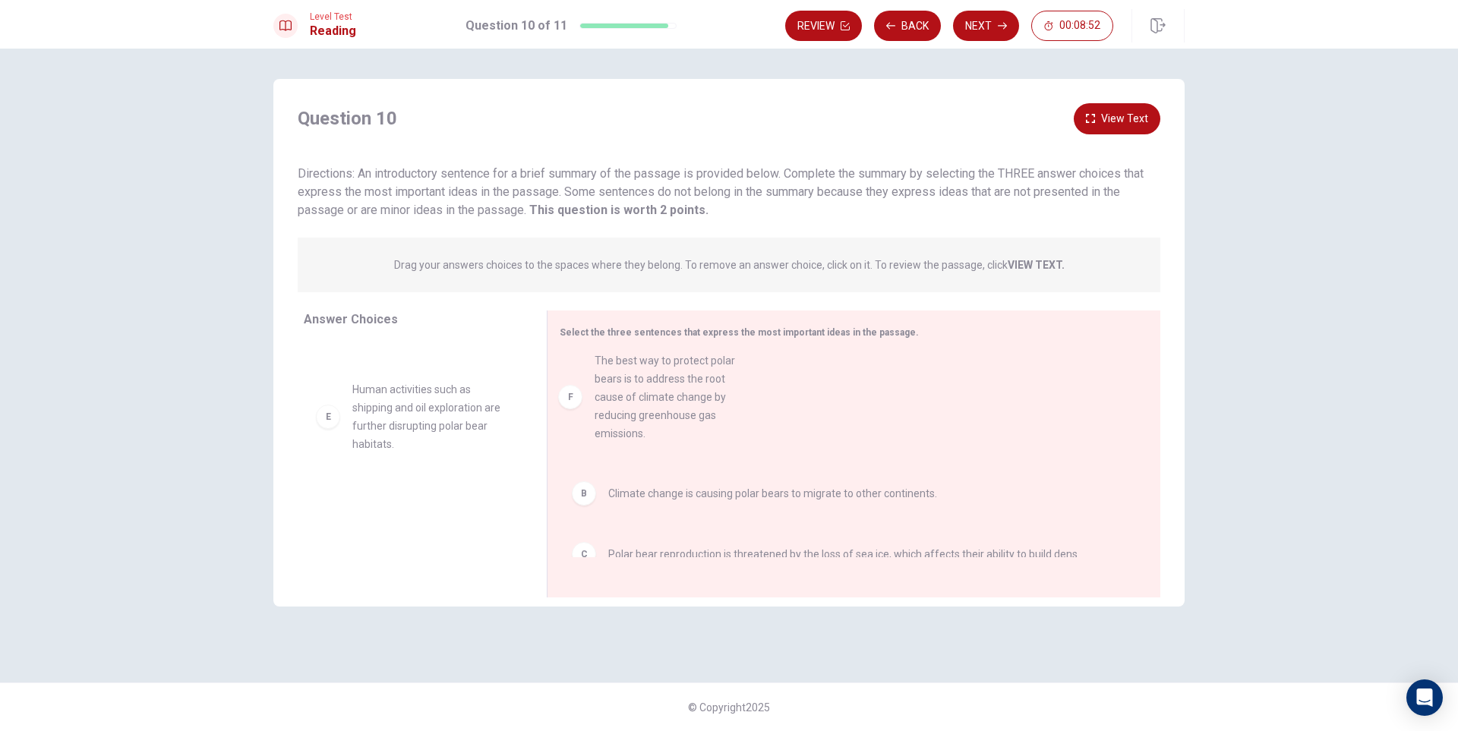
drag, startPoint x: 407, startPoint y: 516, endPoint x: 652, endPoint y: 393, distance: 274.5
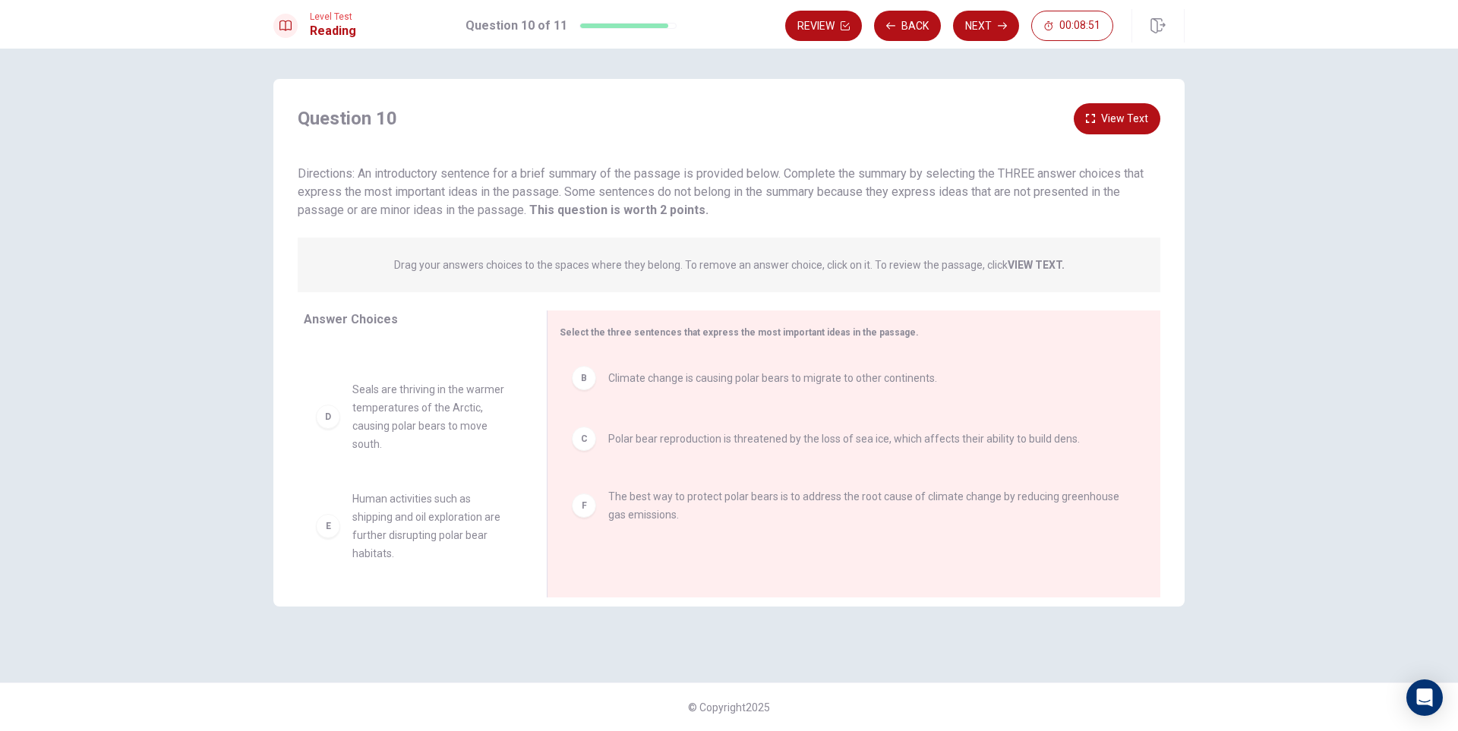
scroll to position [64, 0]
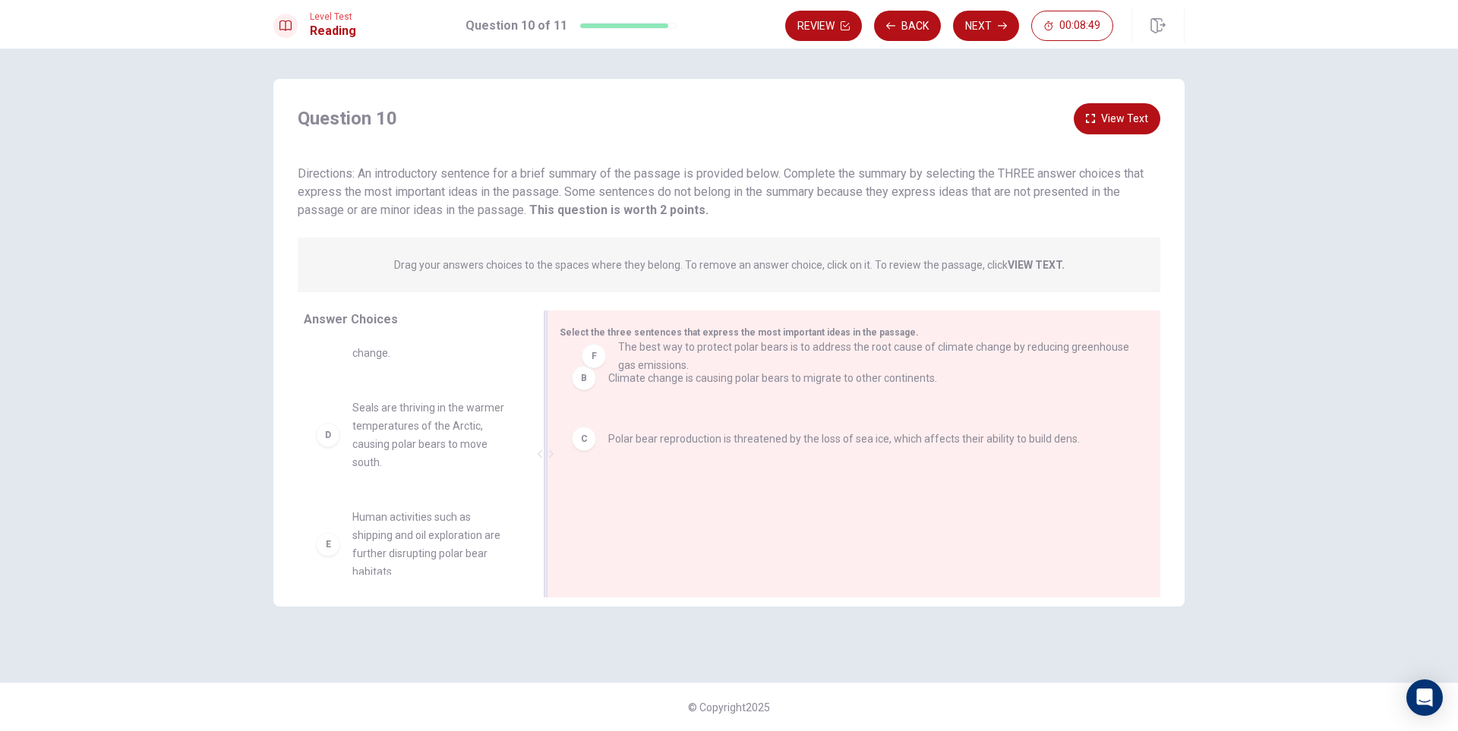
drag, startPoint x: 633, startPoint y: 523, endPoint x: 635, endPoint y: 360, distance: 162.6
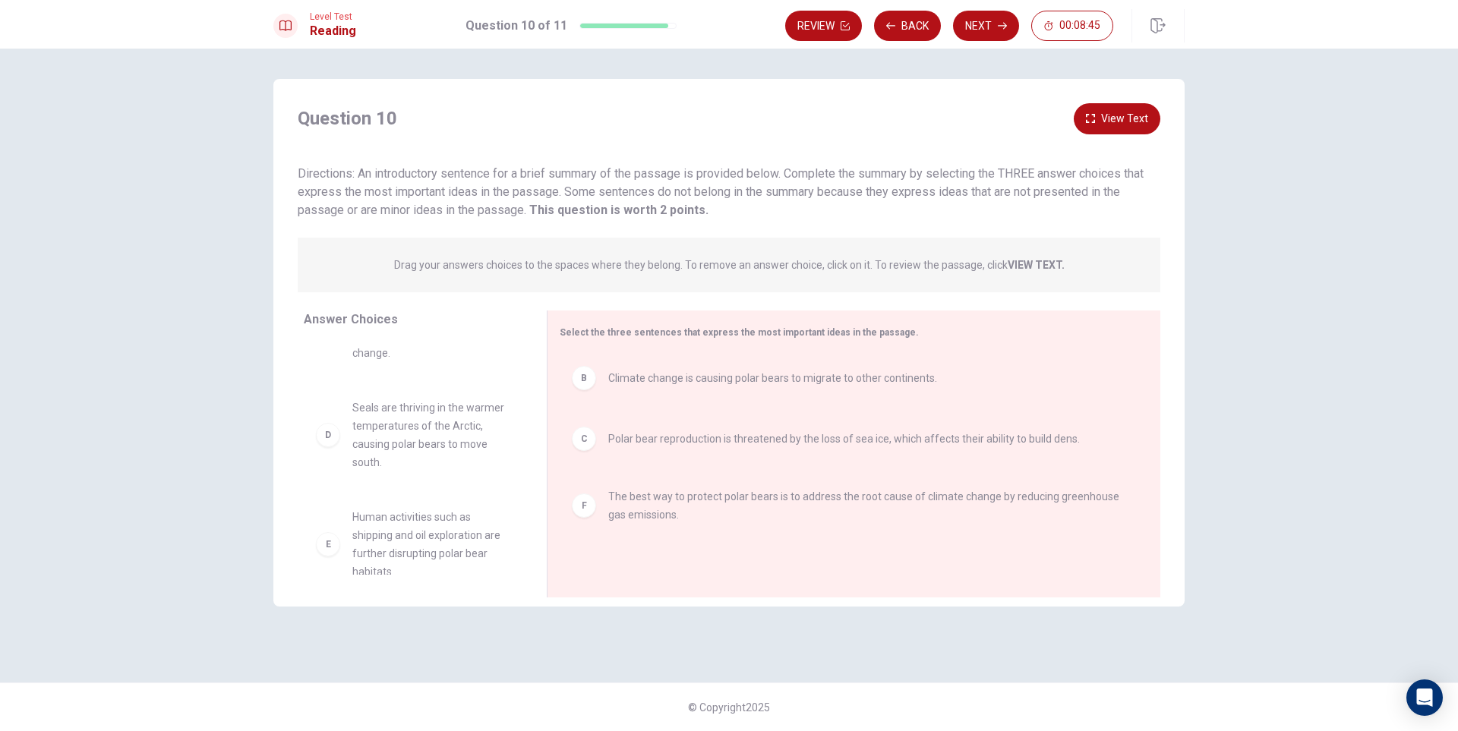
scroll to position [0, 0]
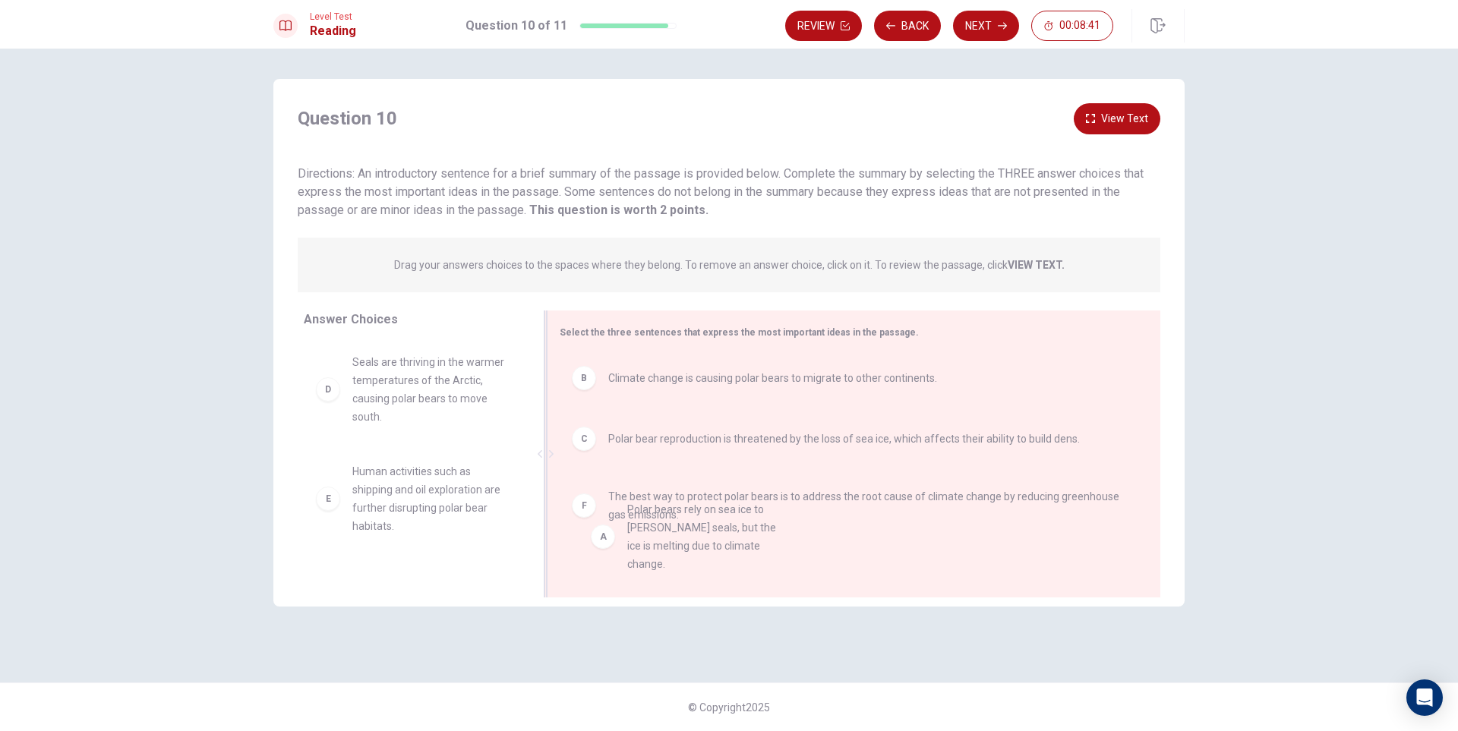
drag, startPoint x: 350, startPoint y: 391, endPoint x: 633, endPoint y: 550, distance: 324.1
drag, startPoint x: 409, startPoint y: 467, endPoint x: 674, endPoint y: 543, distance: 275.0
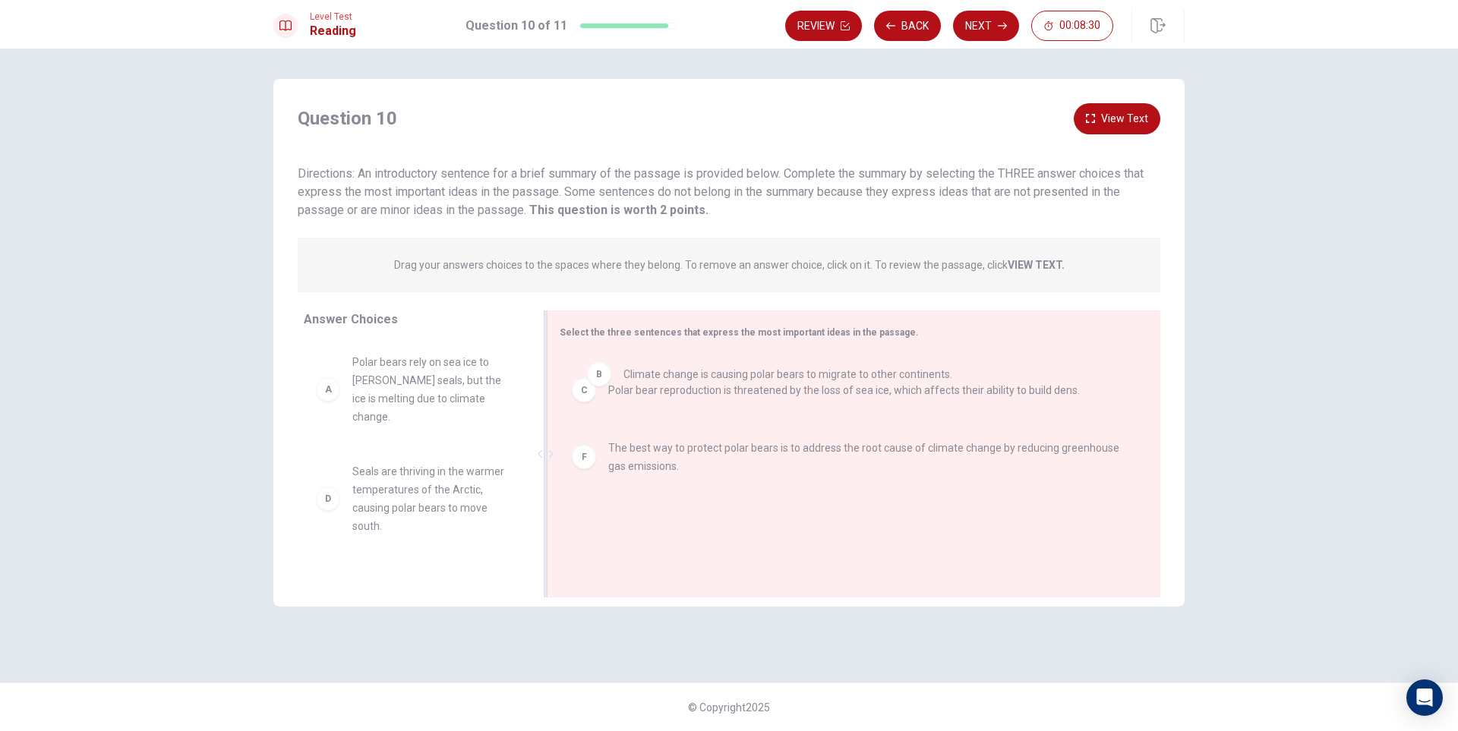
drag, startPoint x: 719, startPoint y: 383, endPoint x: 725, endPoint y: 377, distance: 8.1
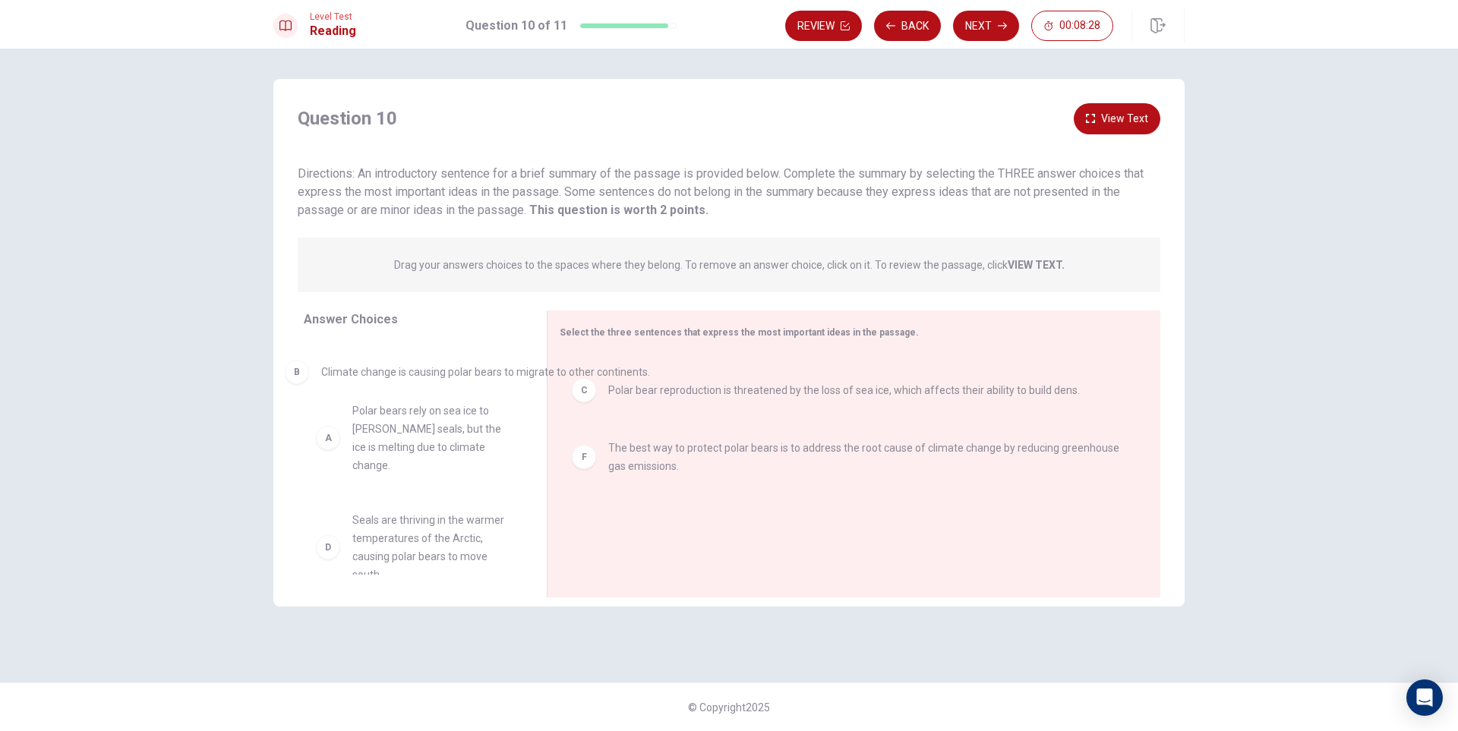
drag, startPoint x: 738, startPoint y: 392, endPoint x: 431, endPoint y: 356, distance: 308.9
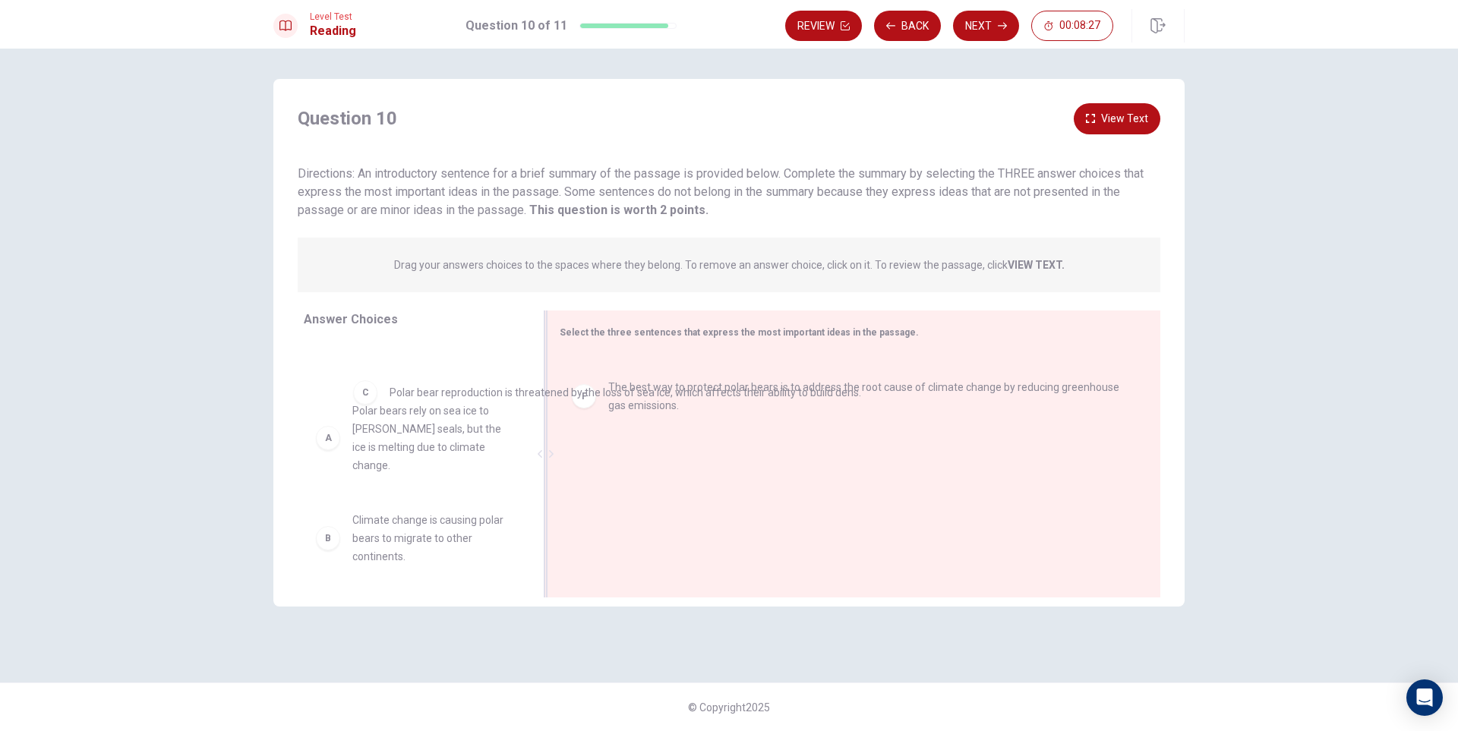
drag, startPoint x: 780, startPoint y: 377, endPoint x: 429, endPoint y: 344, distance: 352.5
drag, startPoint x: 617, startPoint y: 406, endPoint x: 352, endPoint y: 350, distance: 270.1
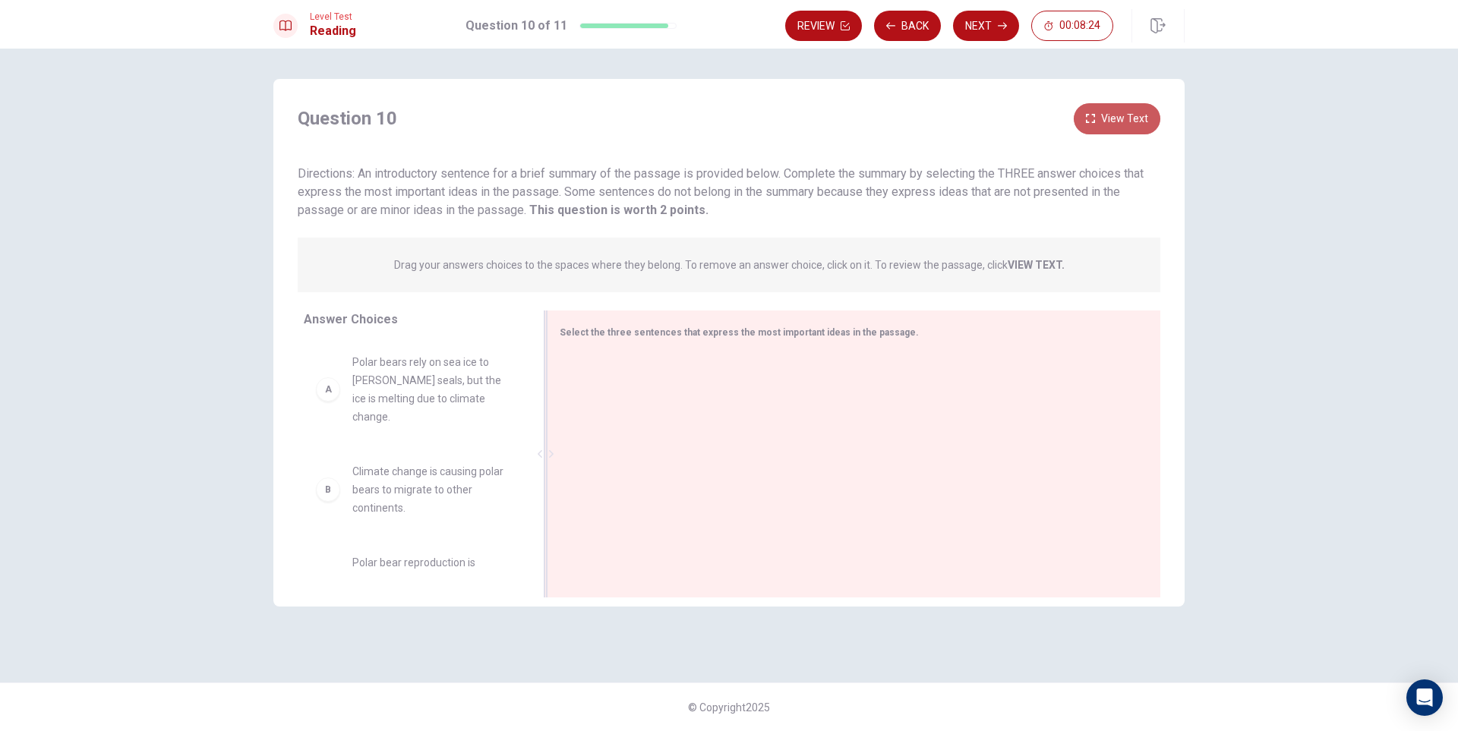
click at [1123, 115] on button "View Text" at bounding box center [1117, 118] width 87 height 31
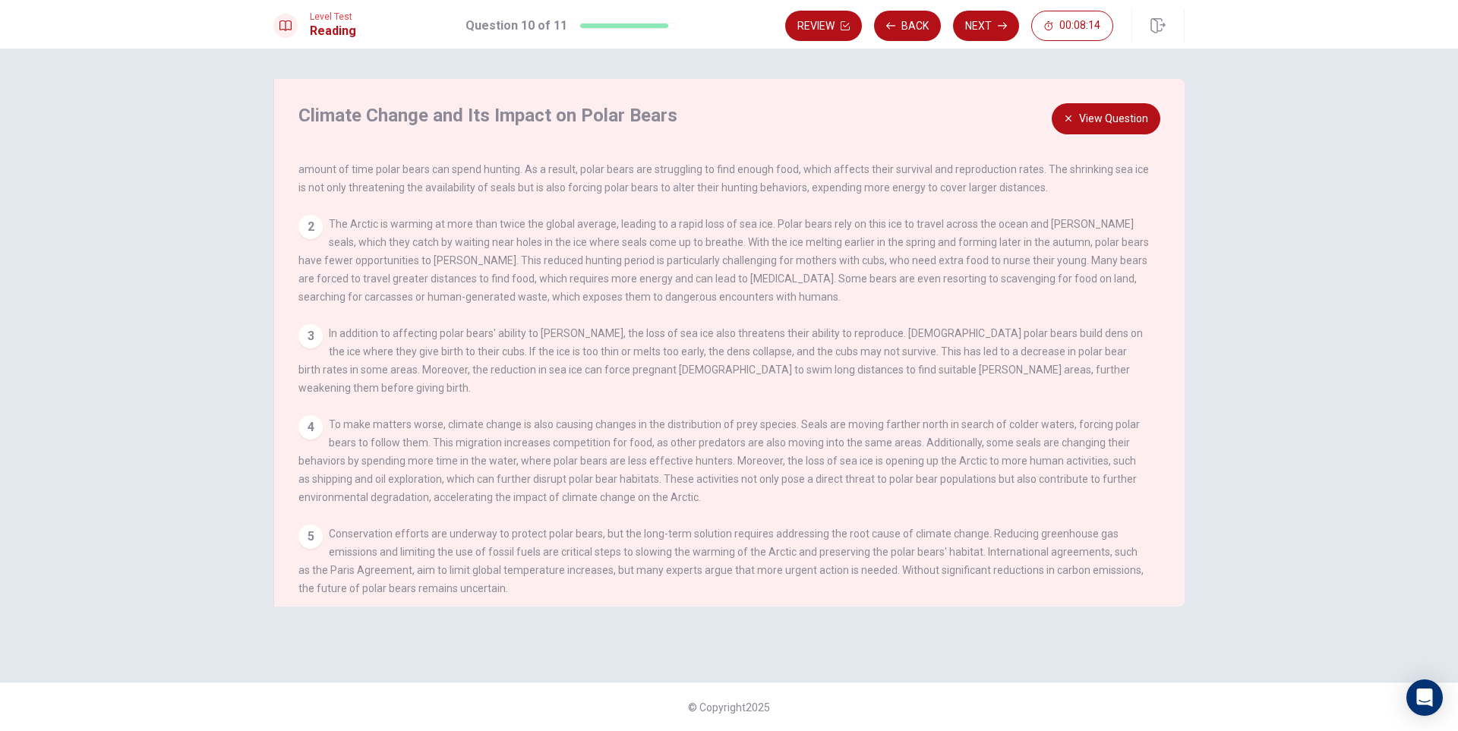
scroll to position [53, 0]
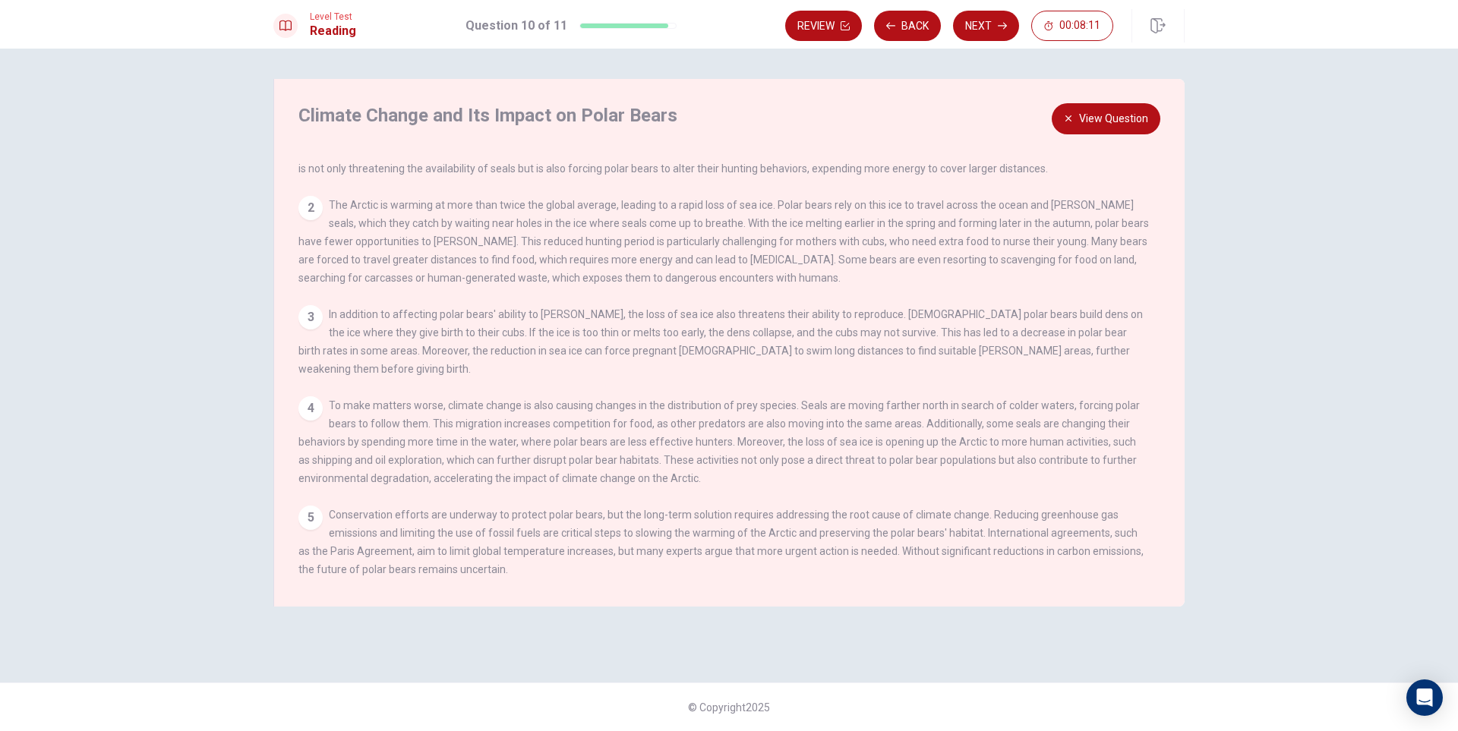
click at [1109, 122] on button "View Question" at bounding box center [1106, 118] width 109 height 31
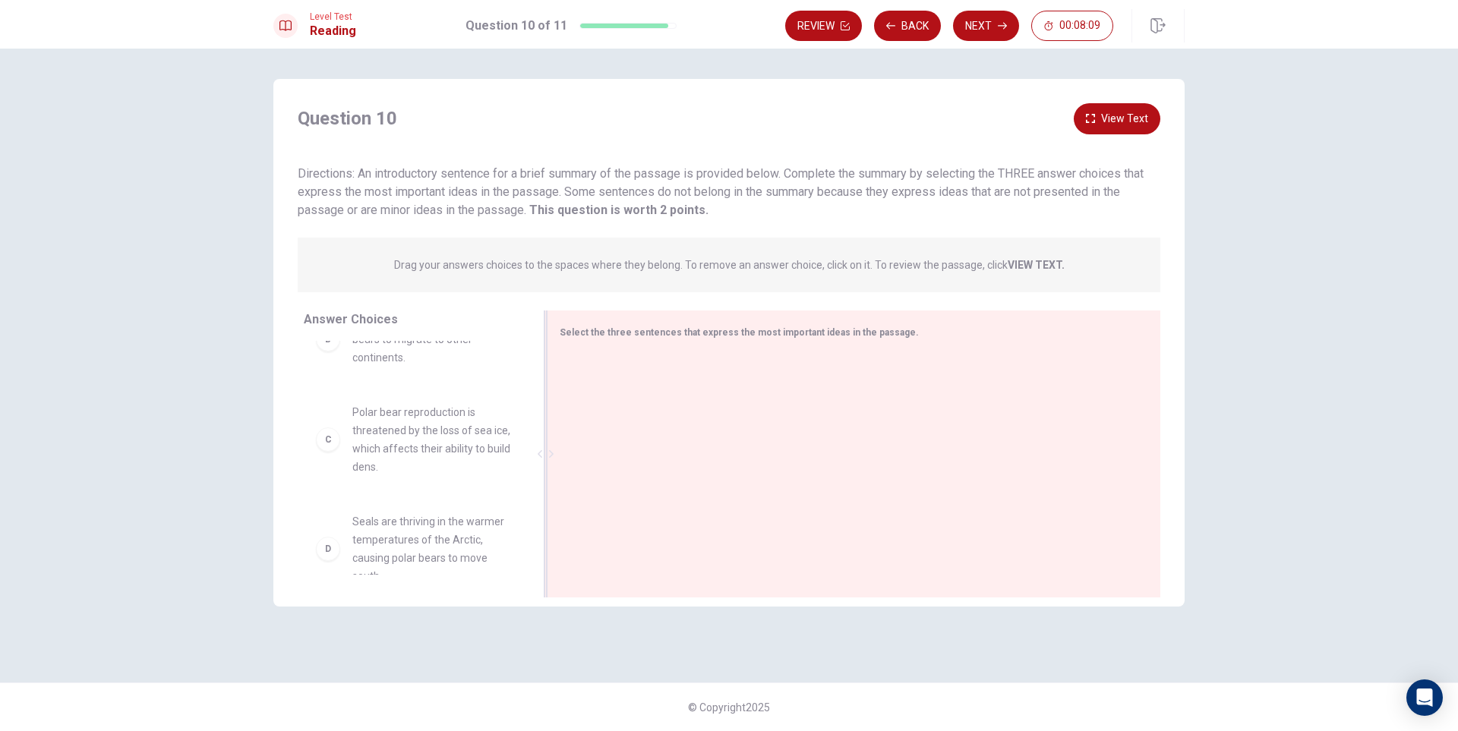
scroll to position [152, 0]
drag, startPoint x: 420, startPoint y: 431, endPoint x: 677, endPoint y: 412, distance: 257.4
click at [1138, 125] on button "View Text" at bounding box center [1117, 118] width 87 height 31
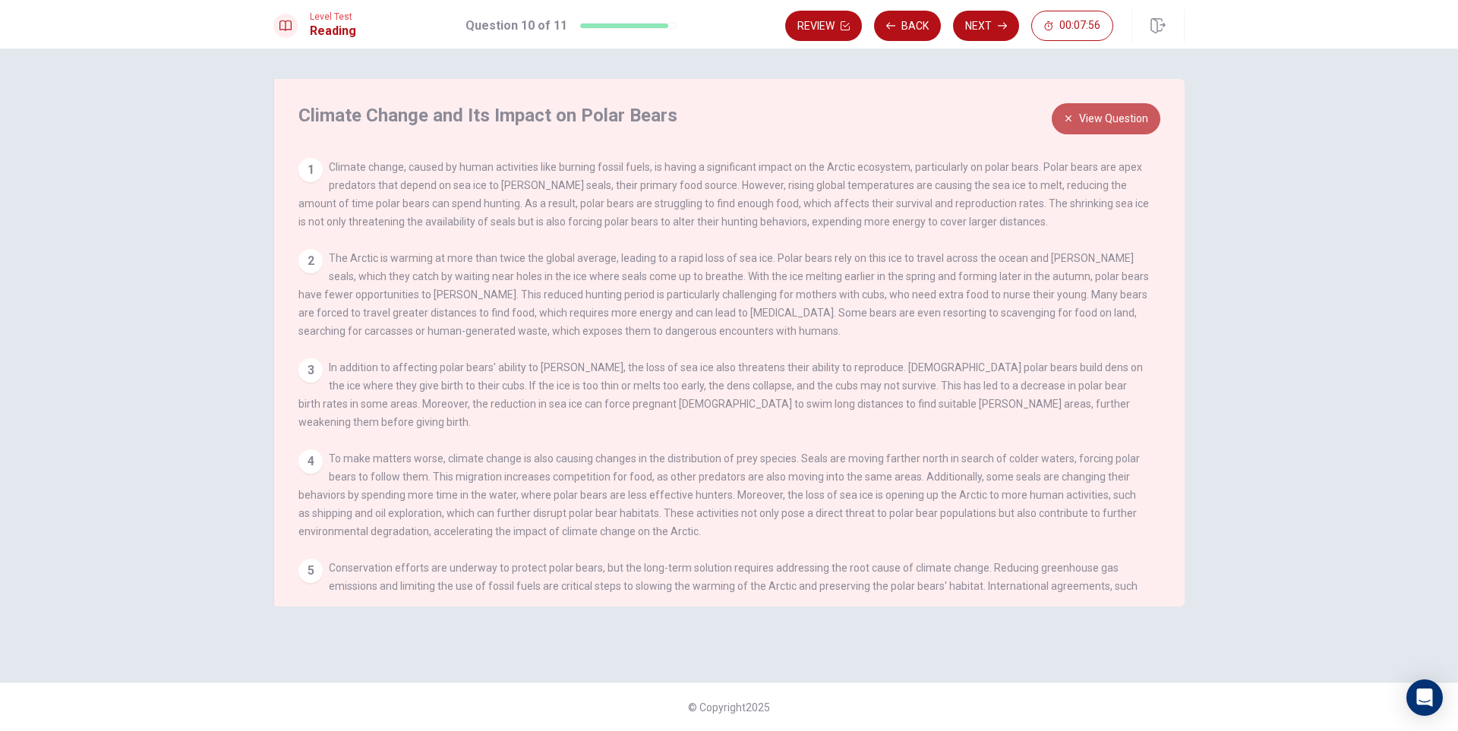
click at [1093, 111] on button "View Question" at bounding box center [1106, 118] width 109 height 31
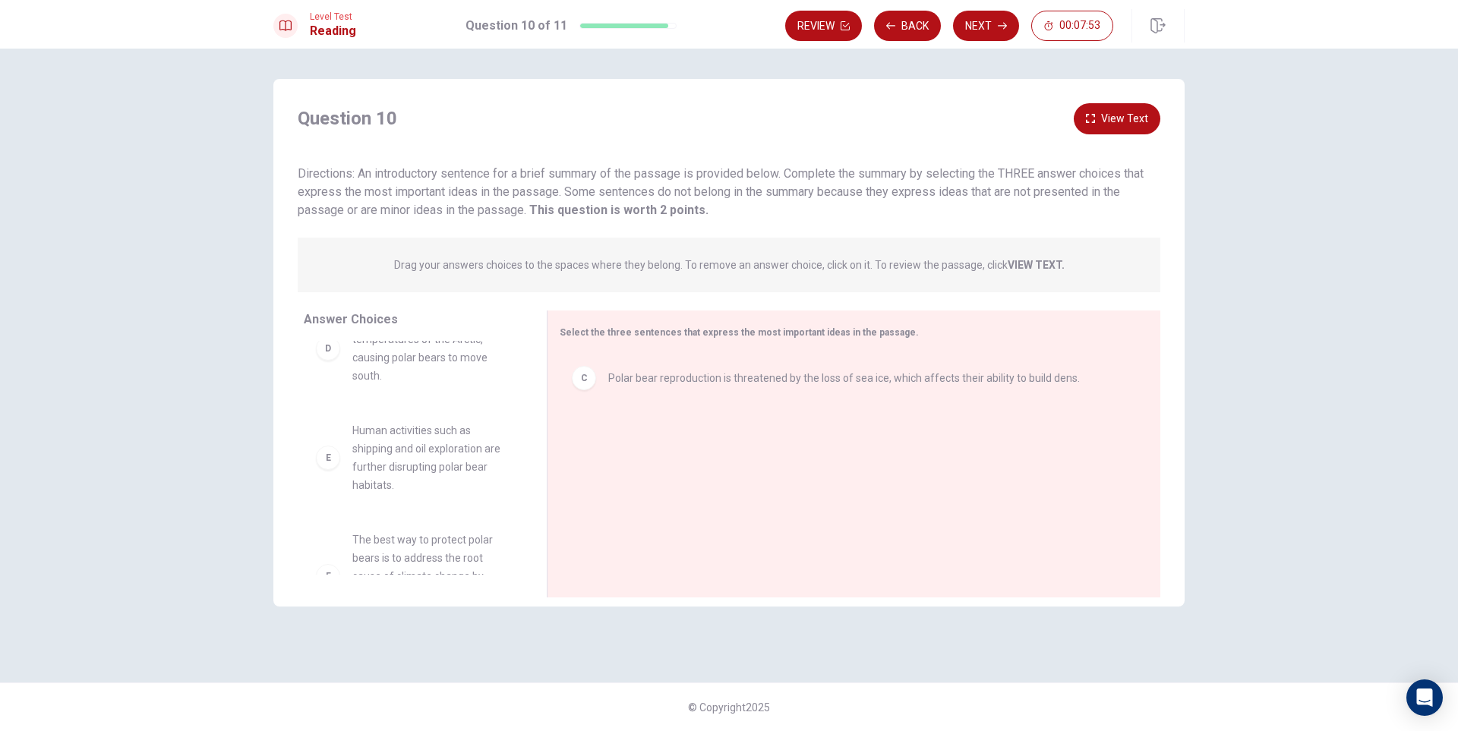
scroll to position [0, 0]
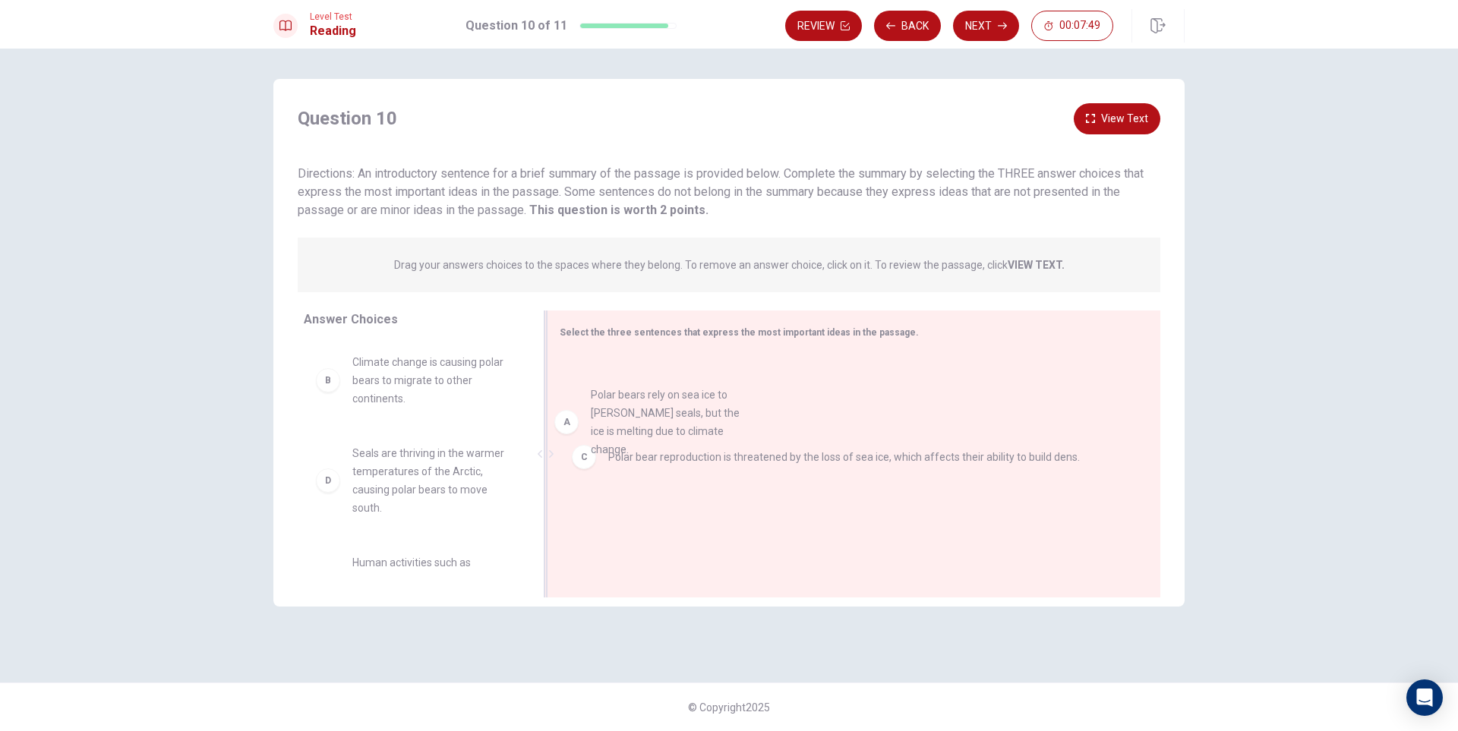
drag, startPoint x: 440, startPoint y: 391, endPoint x: 697, endPoint y: 418, distance: 258.9
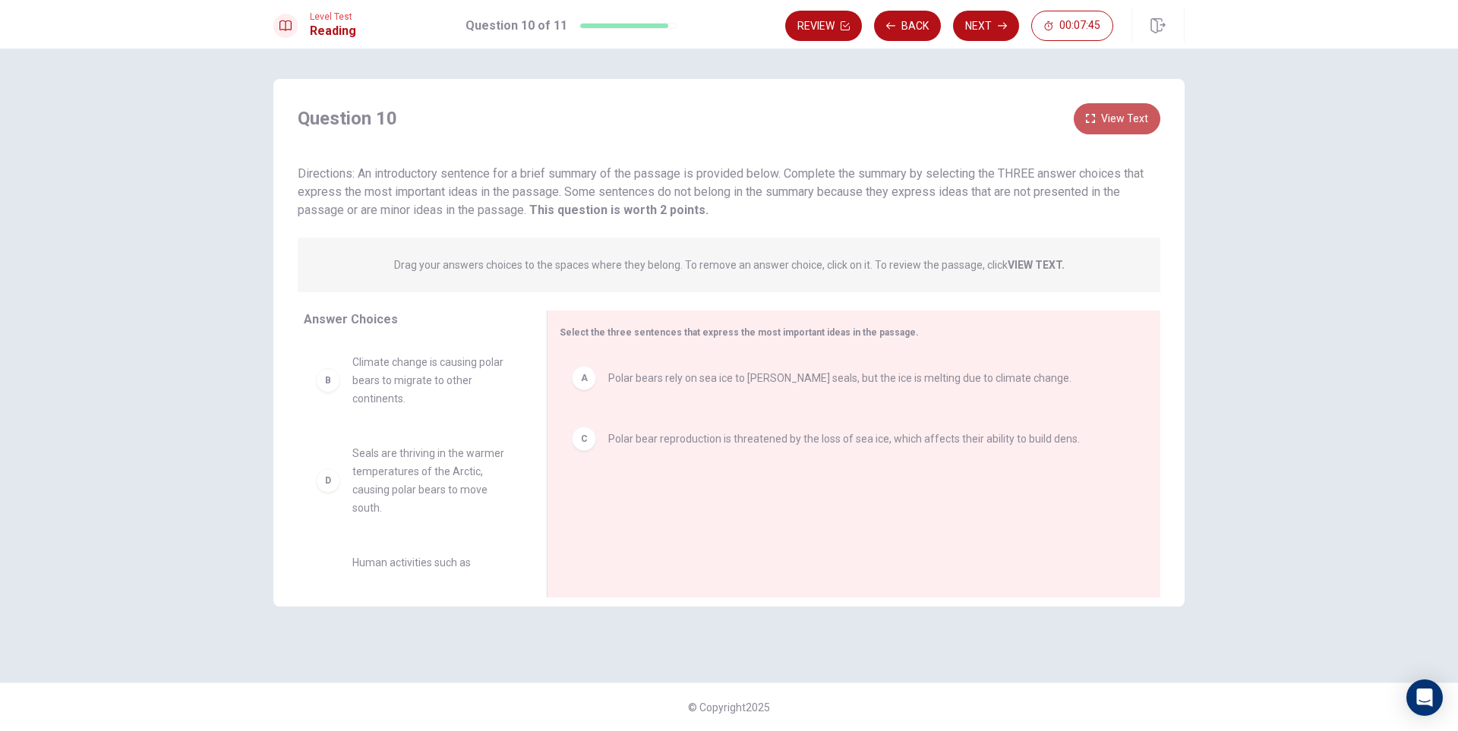
click at [1117, 115] on button "View Text" at bounding box center [1117, 118] width 87 height 31
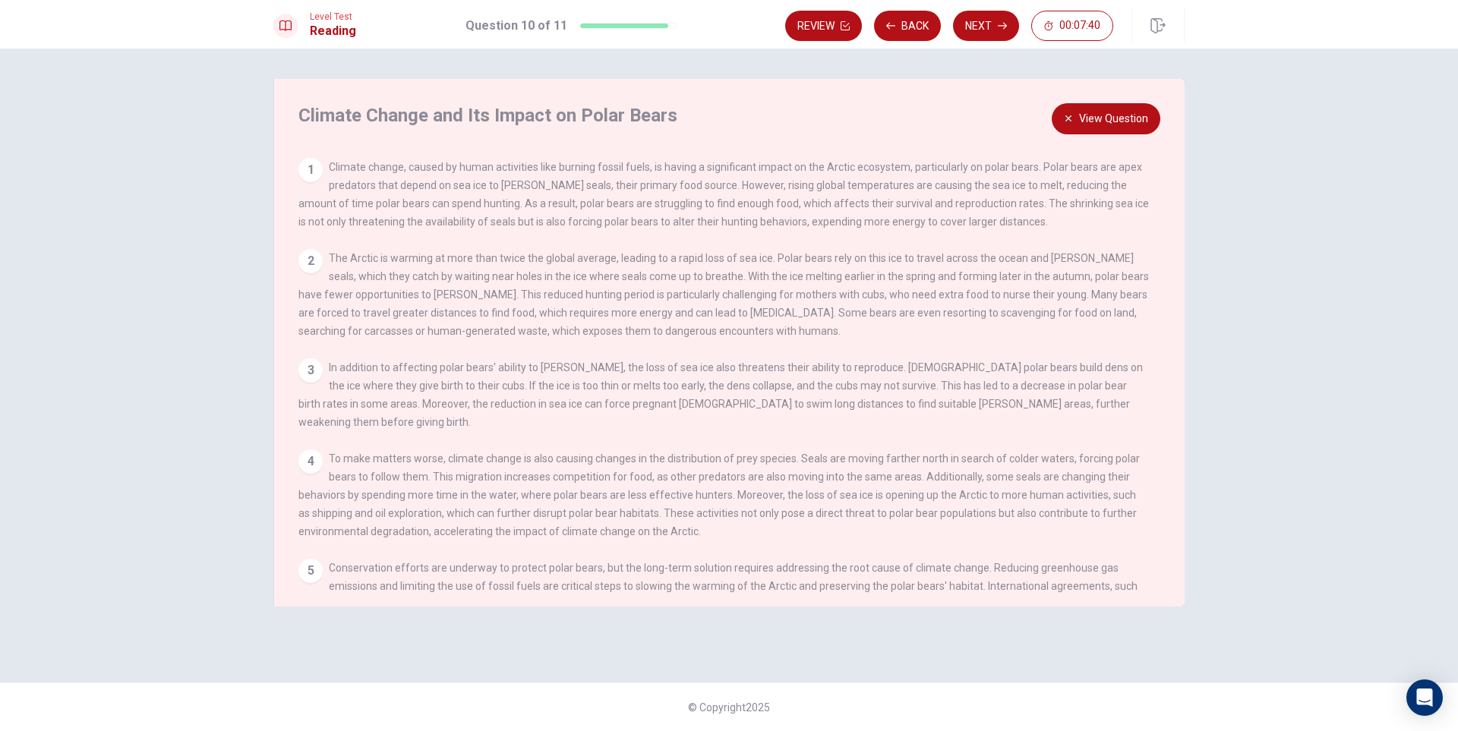
click at [1080, 111] on button "View Question" at bounding box center [1106, 118] width 109 height 31
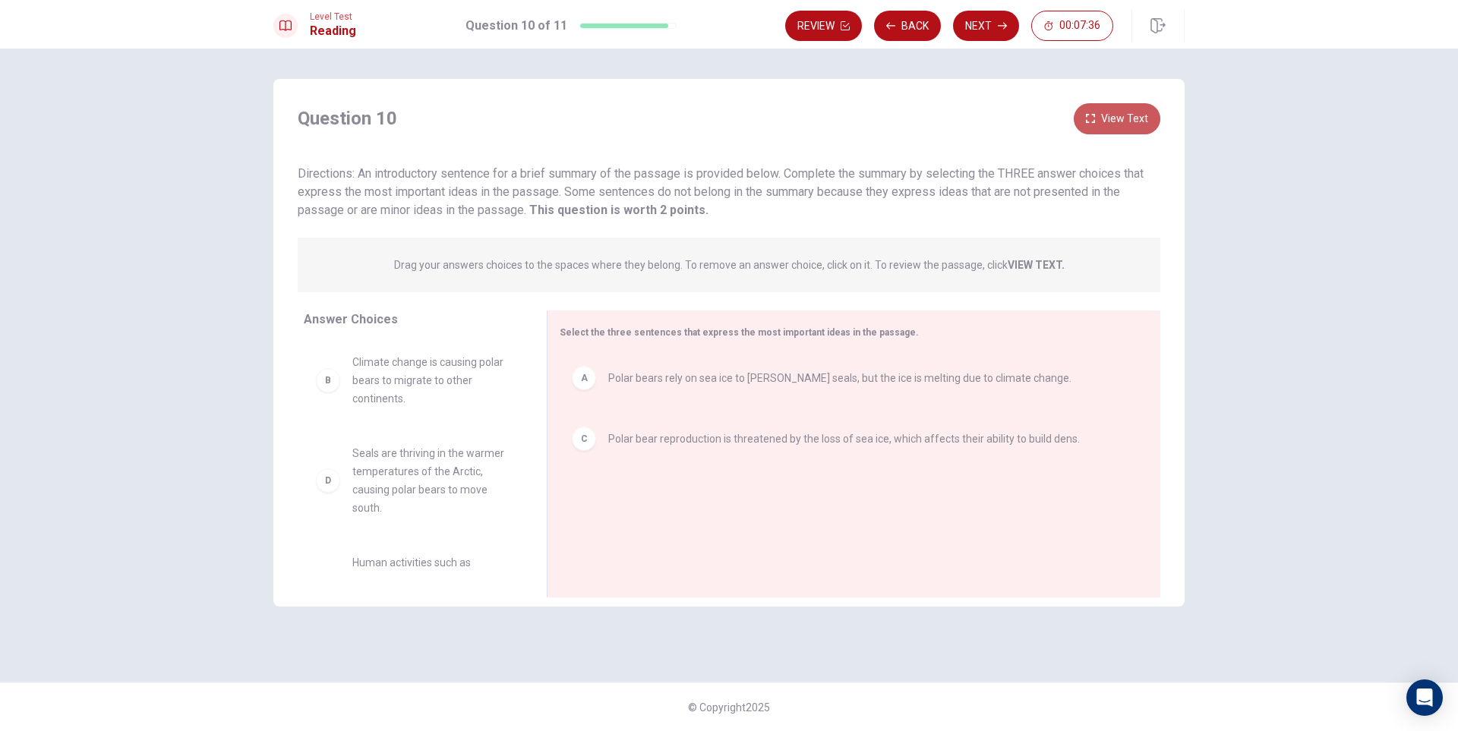
click at [1154, 126] on button "View Text" at bounding box center [1117, 118] width 87 height 31
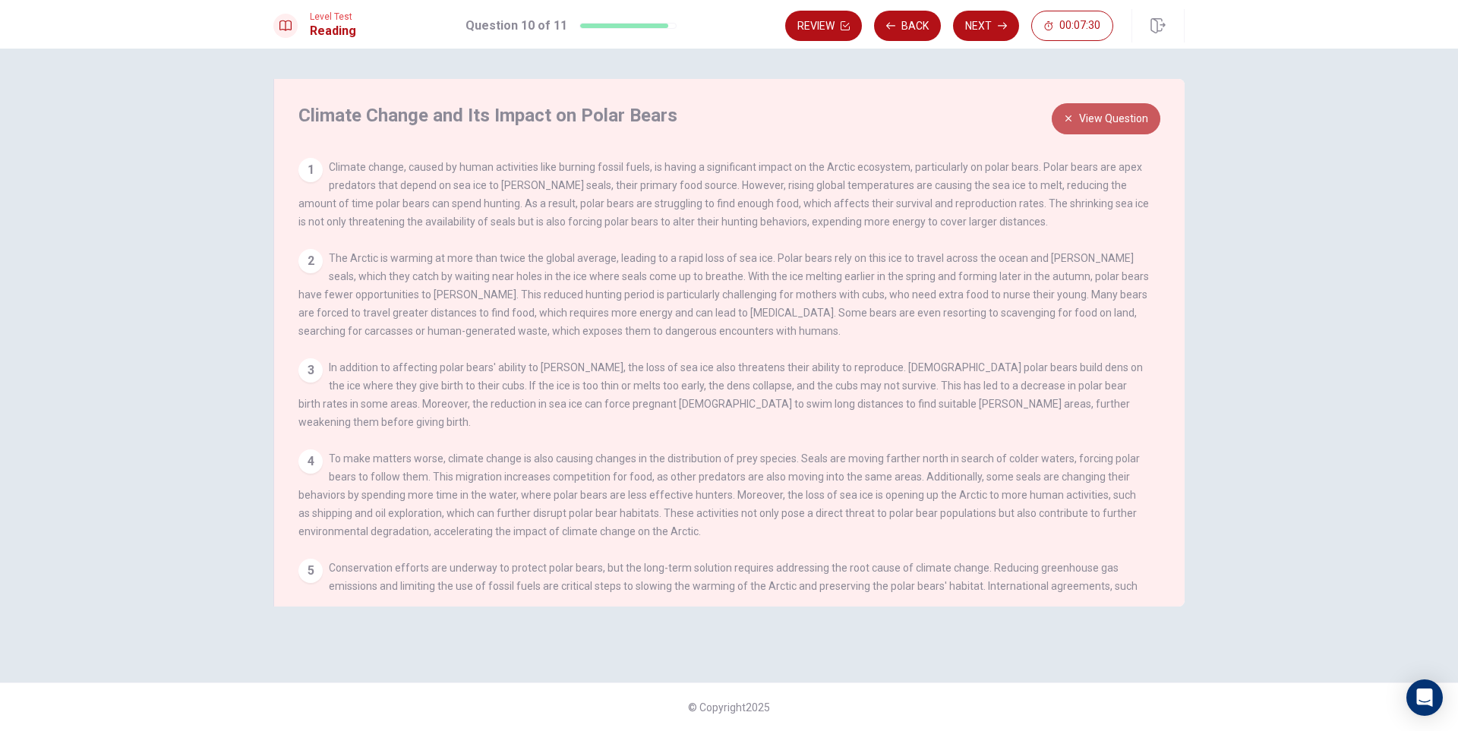
click at [1134, 110] on button "View Question" at bounding box center [1106, 118] width 109 height 31
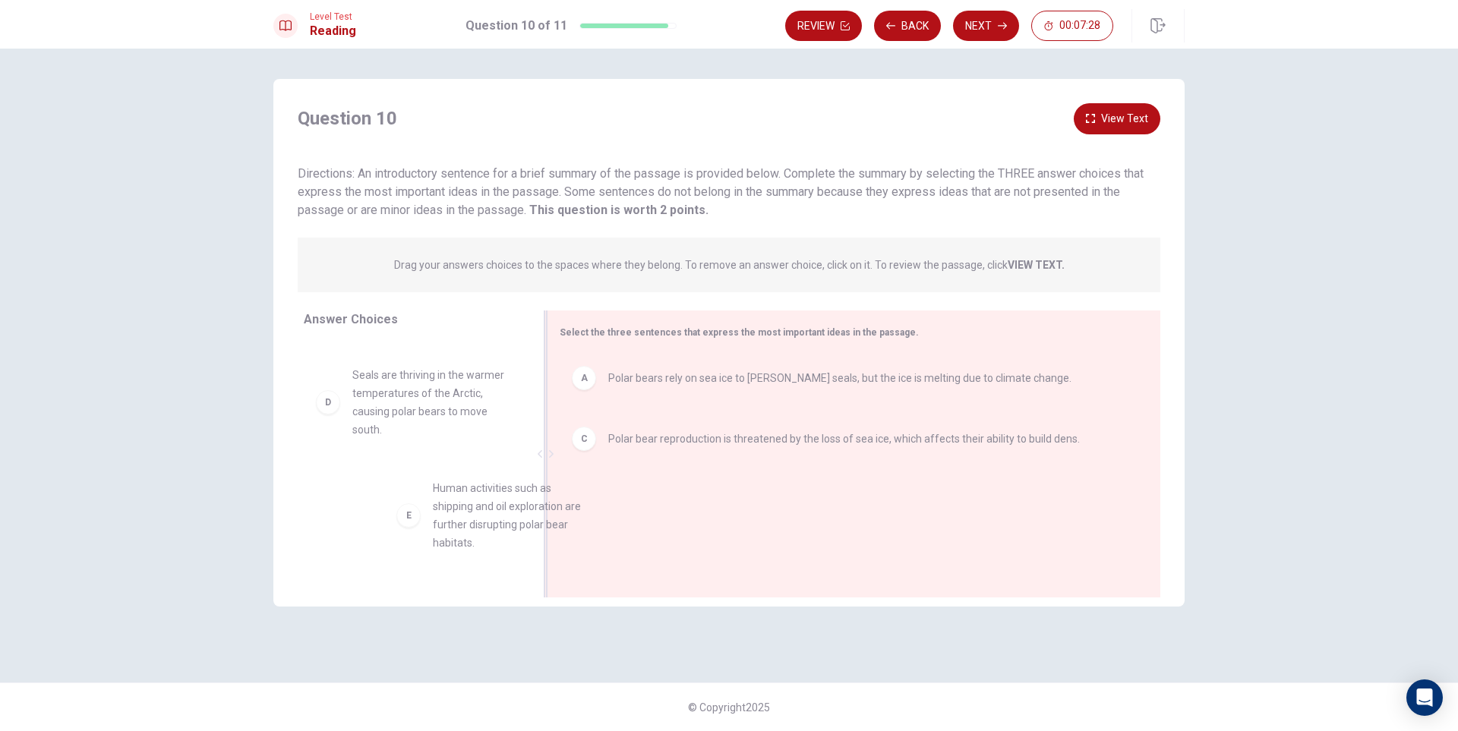
scroll to position [78, 0]
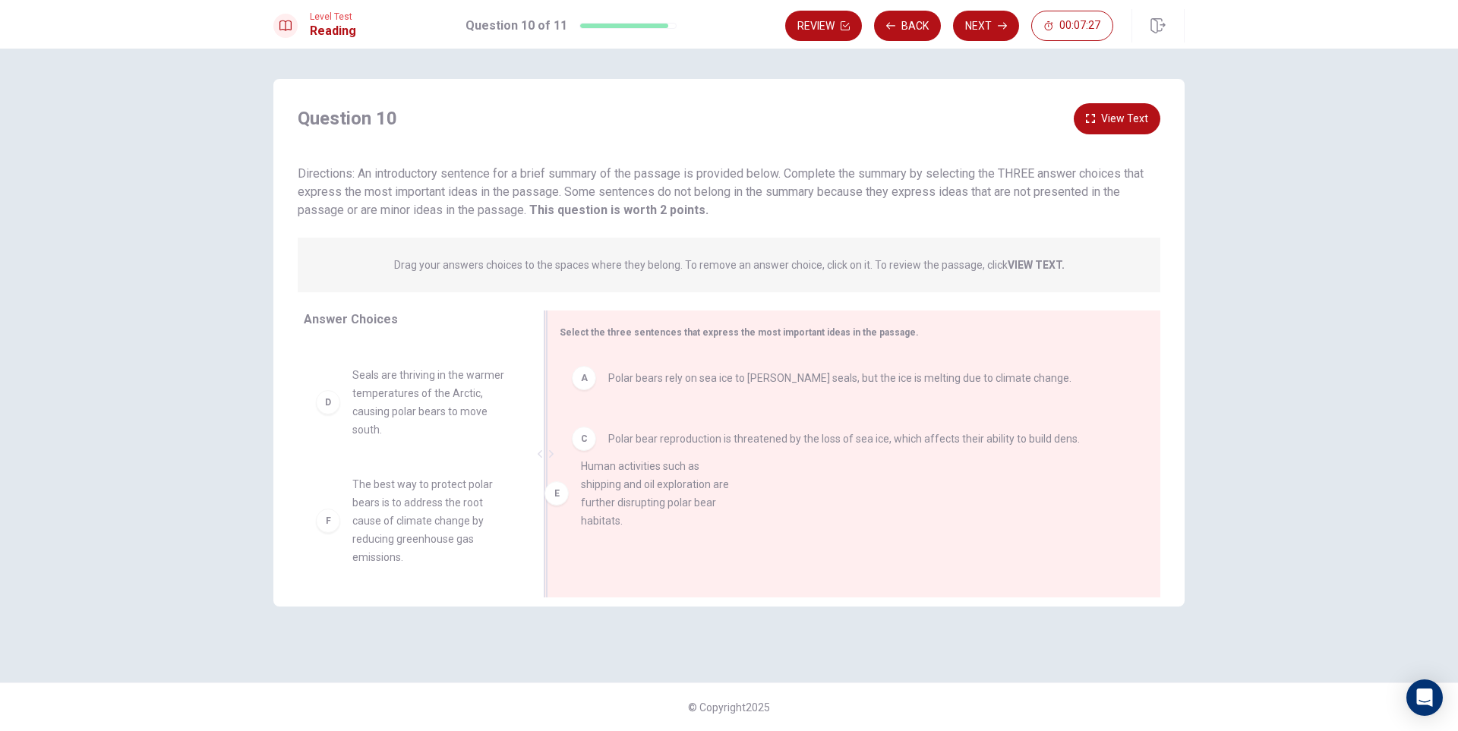
drag, startPoint x: 402, startPoint y: 515, endPoint x: 702, endPoint y: 494, distance: 300.8
click at [1128, 117] on button "View Text" at bounding box center [1117, 118] width 87 height 31
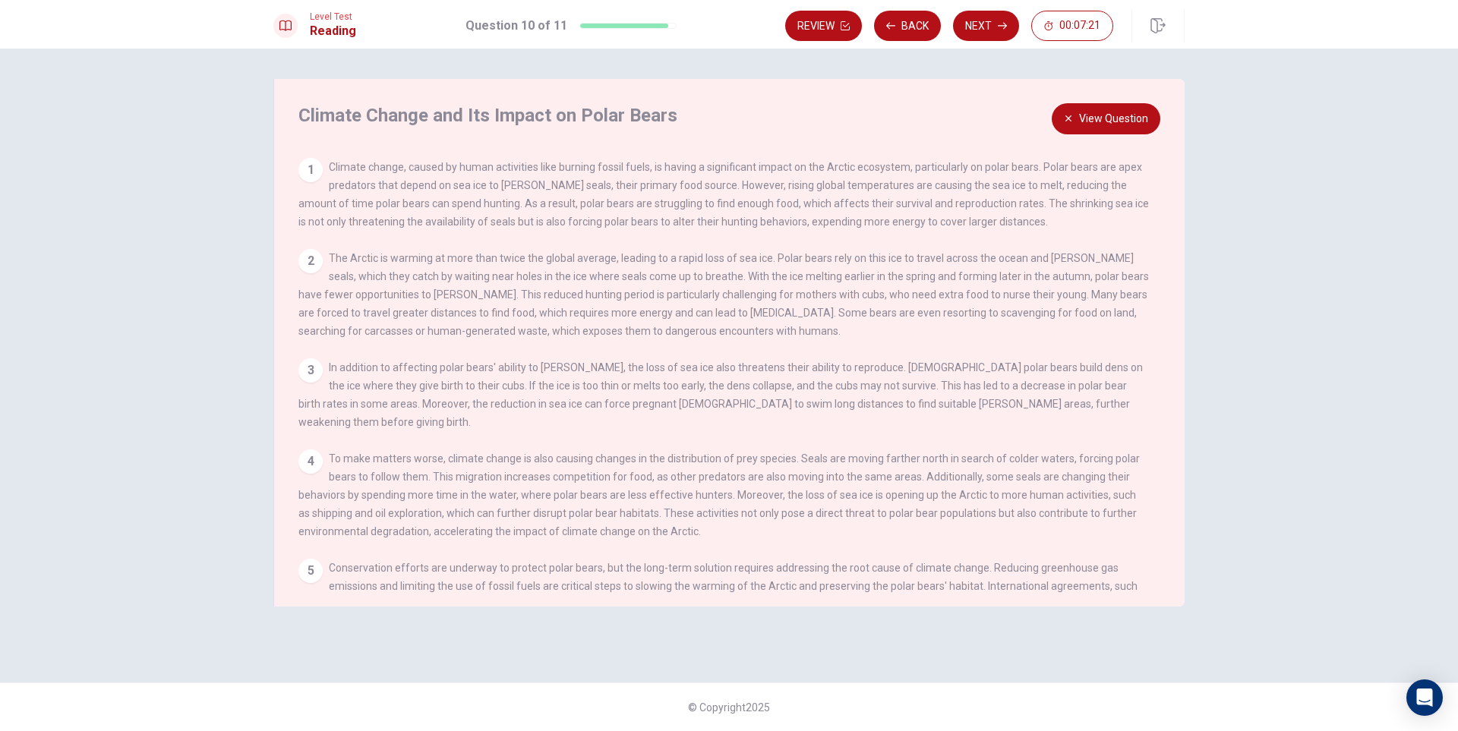
click at [1096, 119] on button "View Question" at bounding box center [1106, 118] width 109 height 31
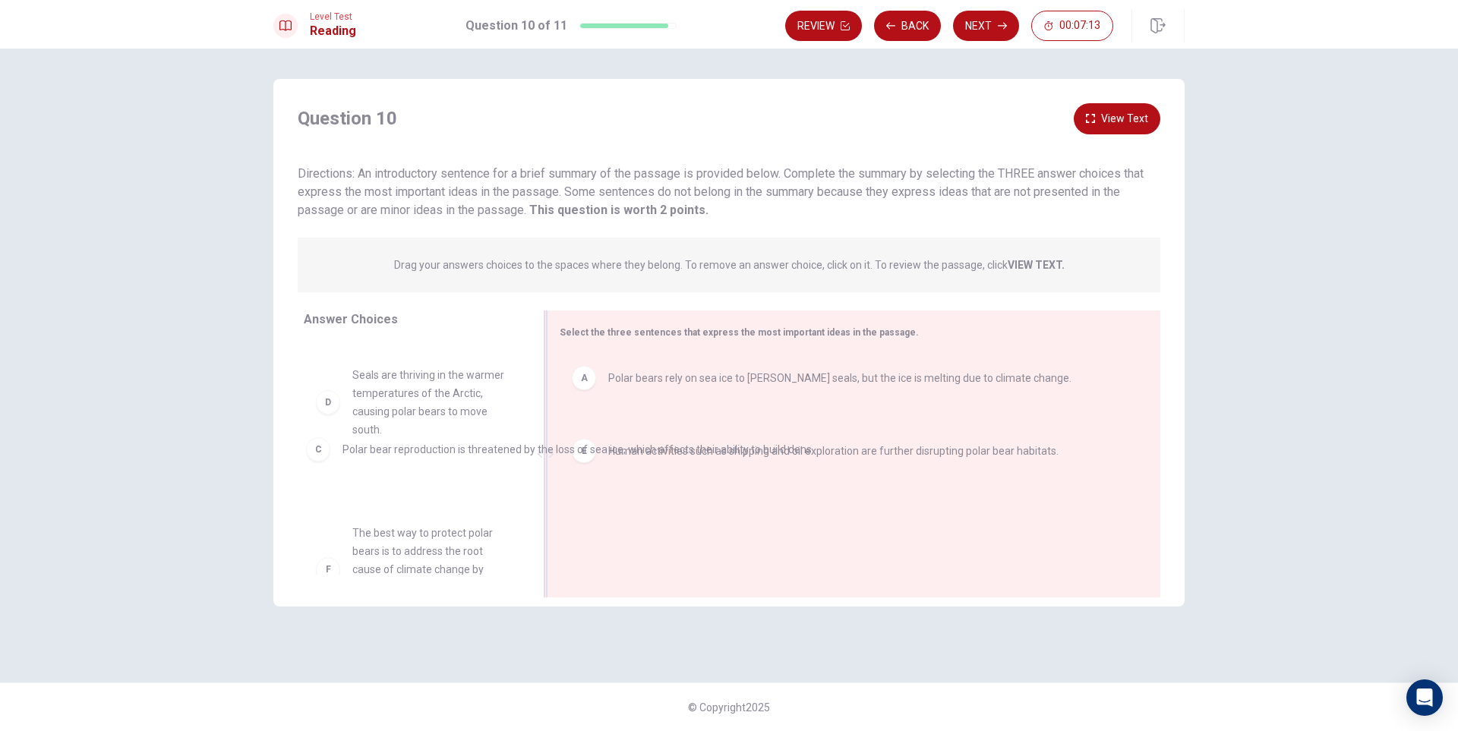
drag, startPoint x: 806, startPoint y: 448, endPoint x: 532, endPoint y: 459, distance: 274.4
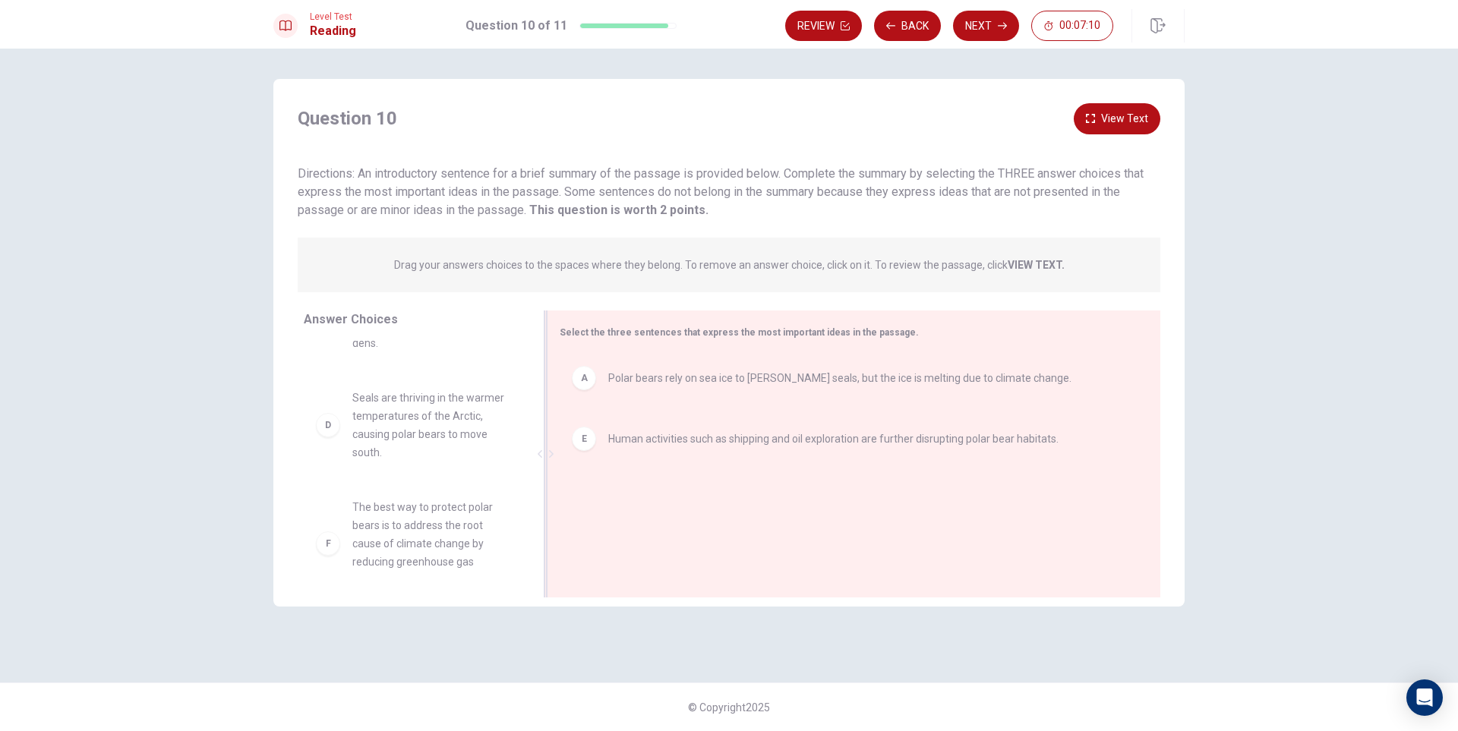
scroll to position [191, 0]
click at [1134, 119] on button "View Text" at bounding box center [1117, 118] width 87 height 31
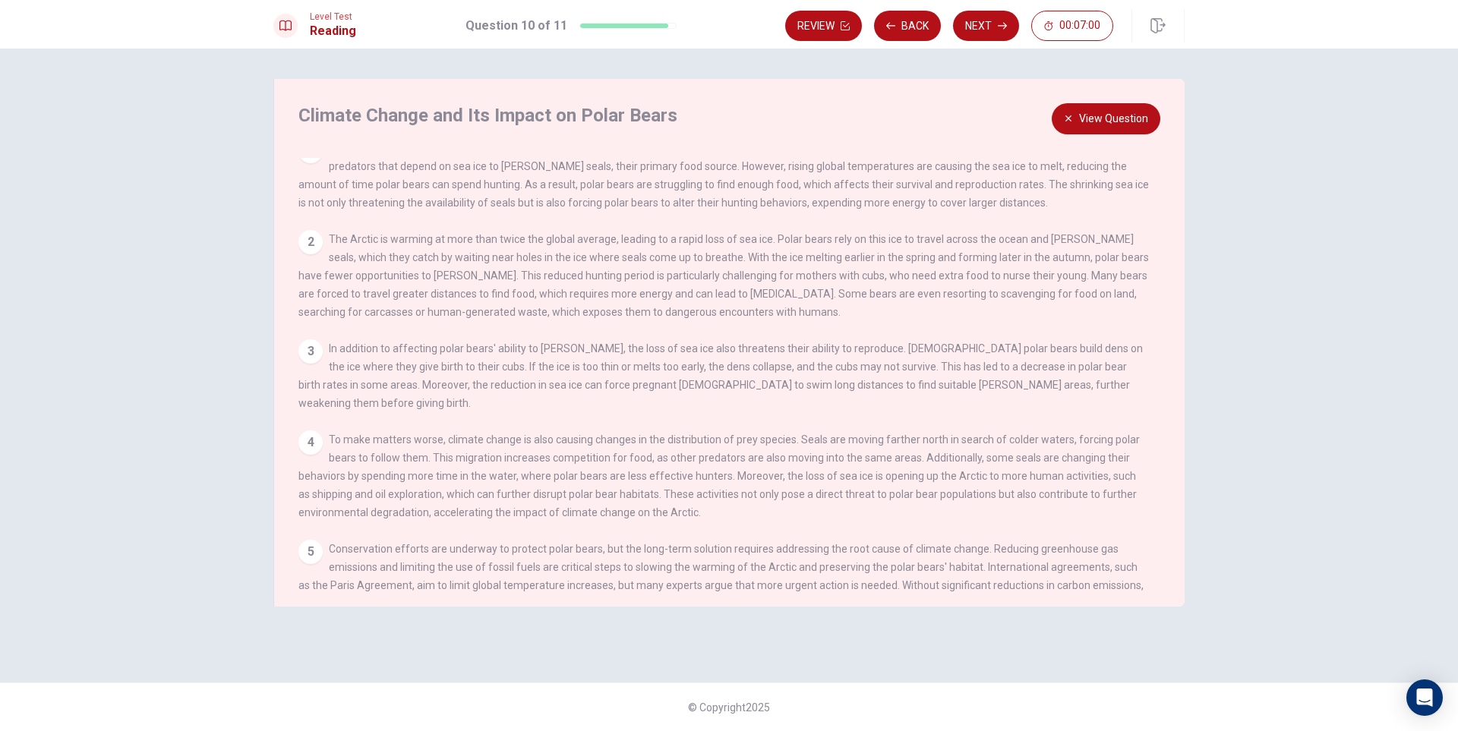
scroll to position [0, 0]
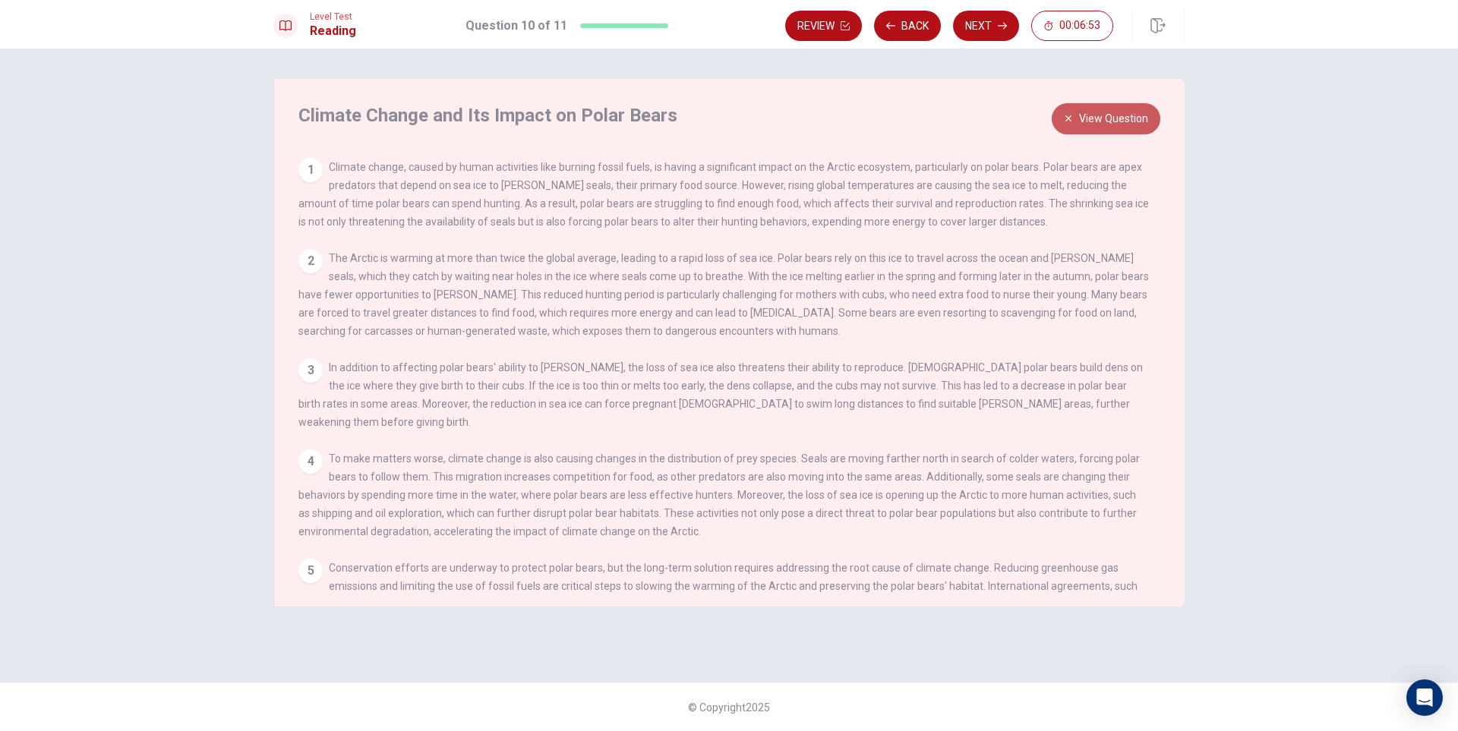
drag, startPoint x: 1137, startPoint y: 118, endPoint x: 1145, endPoint y: 125, distance: 10.8
click at [1142, 115] on button "View Question" at bounding box center [1106, 118] width 109 height 31
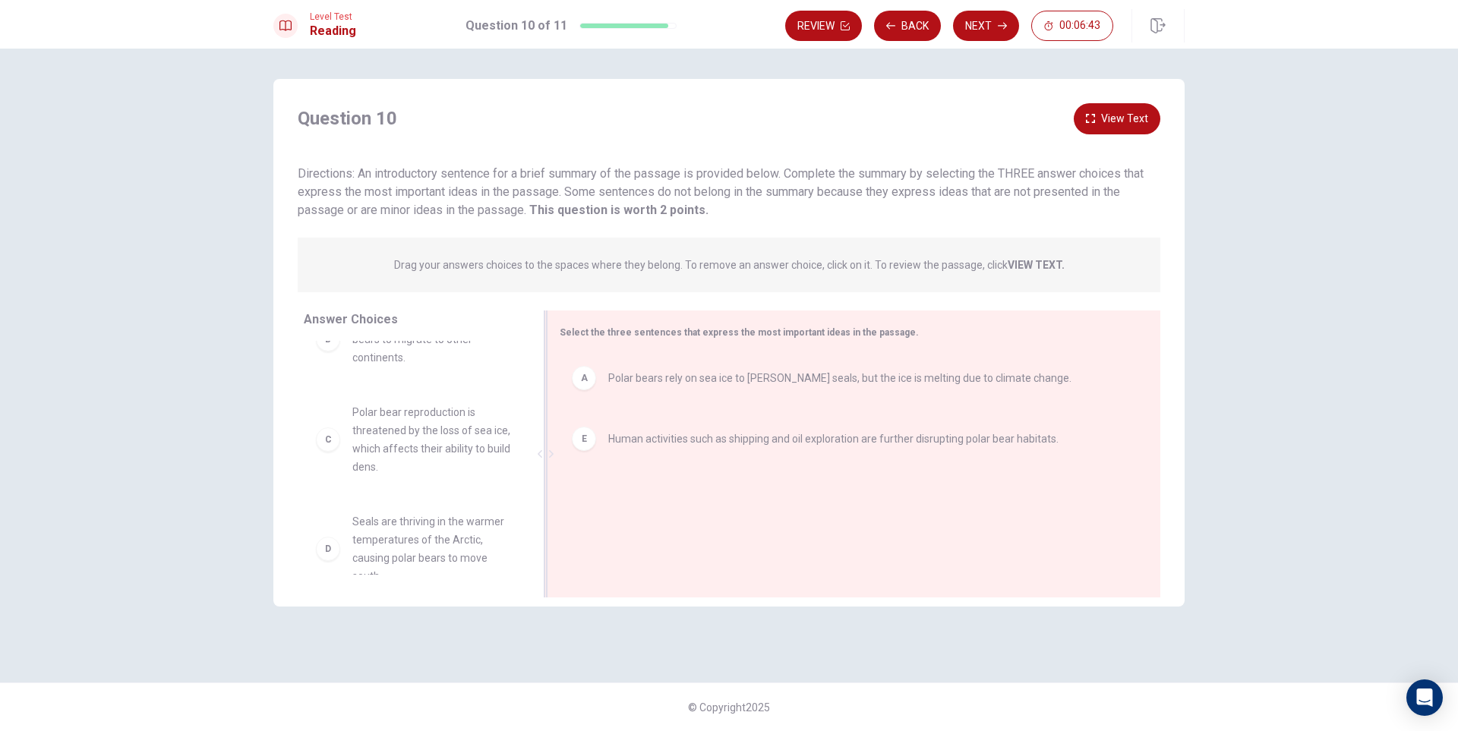
scroll to position [39, 0]
drag, startPoint x: 430, startPoint y: 452, endPoint x: 683, endPoint y: 513, distance: 260.1
click at [994, 24] on button "Next" at bounding box center [986, 26] width 66 height 30
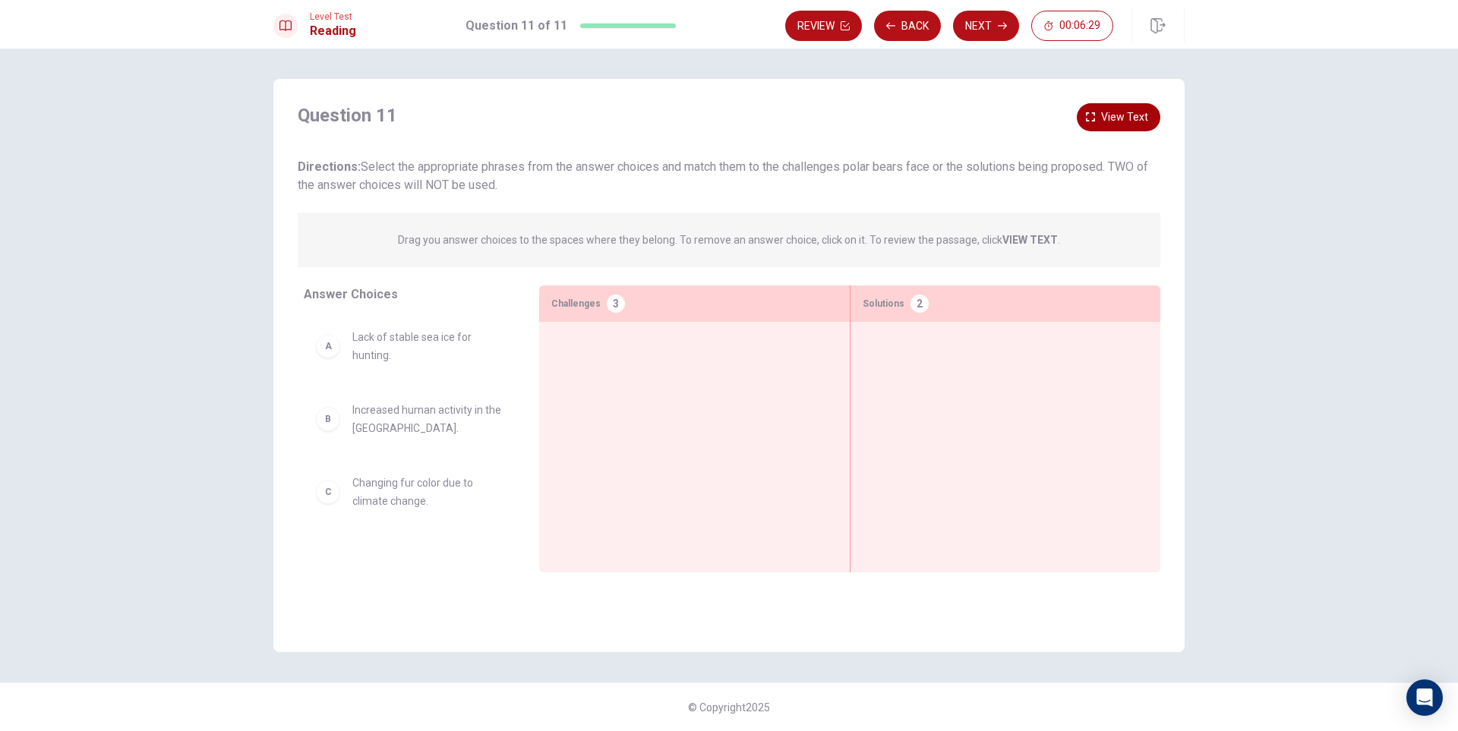
click at [1119, 120] on span "View text" at bounding box center [1124, 117] width 47 height 19
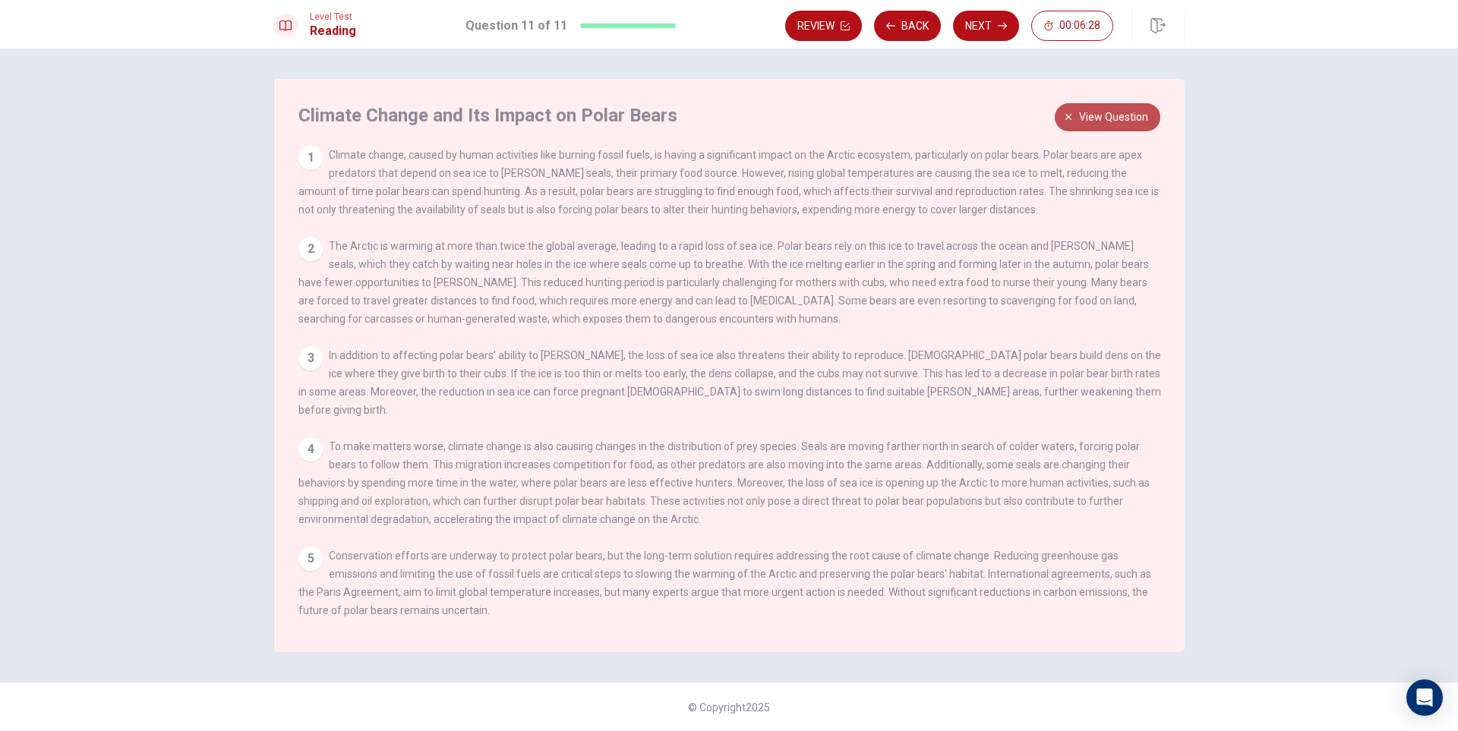
click at [1114, 122] on span "View question" at bounding box center [1113, 117] width 69 height 19
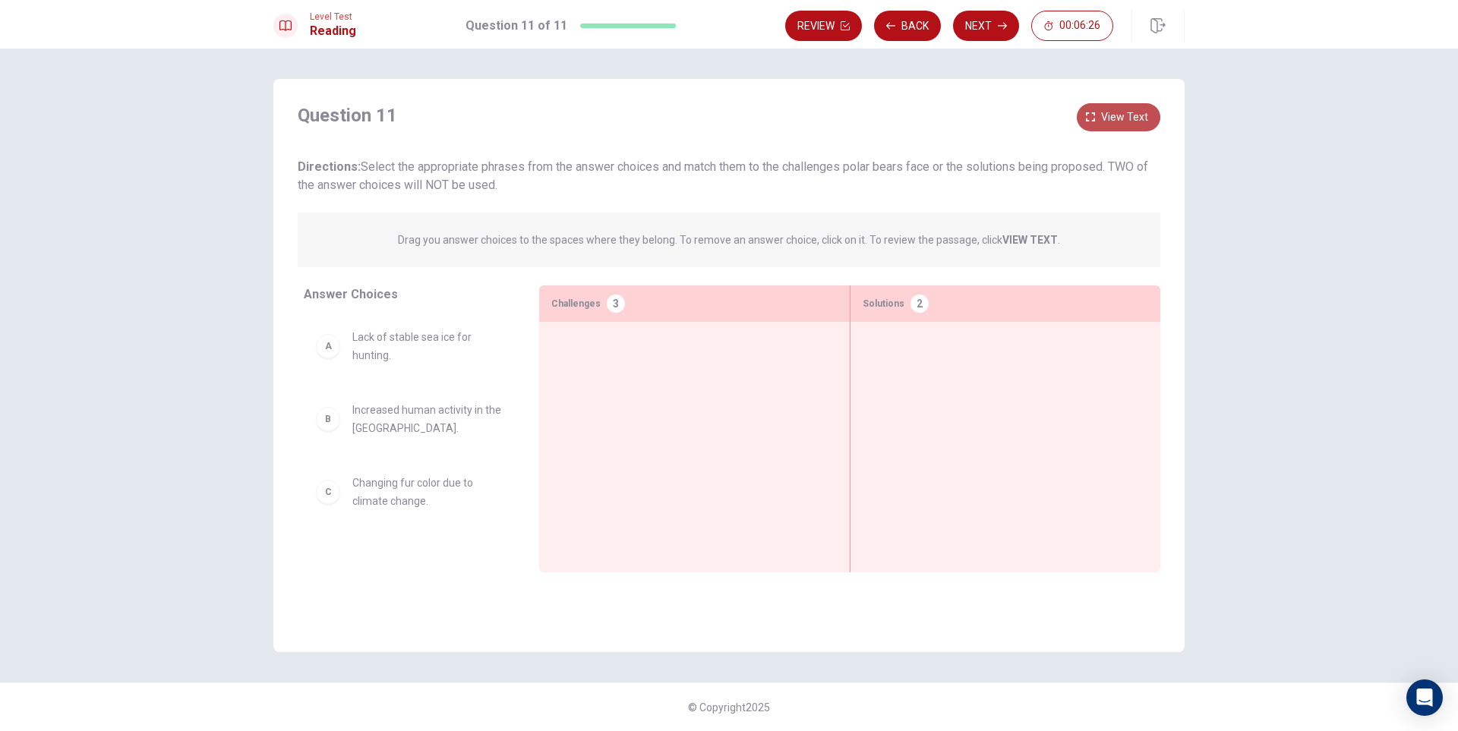
click at [1106, 114] on span "View text" at bounding box center [1124, 117] width 47 height 19
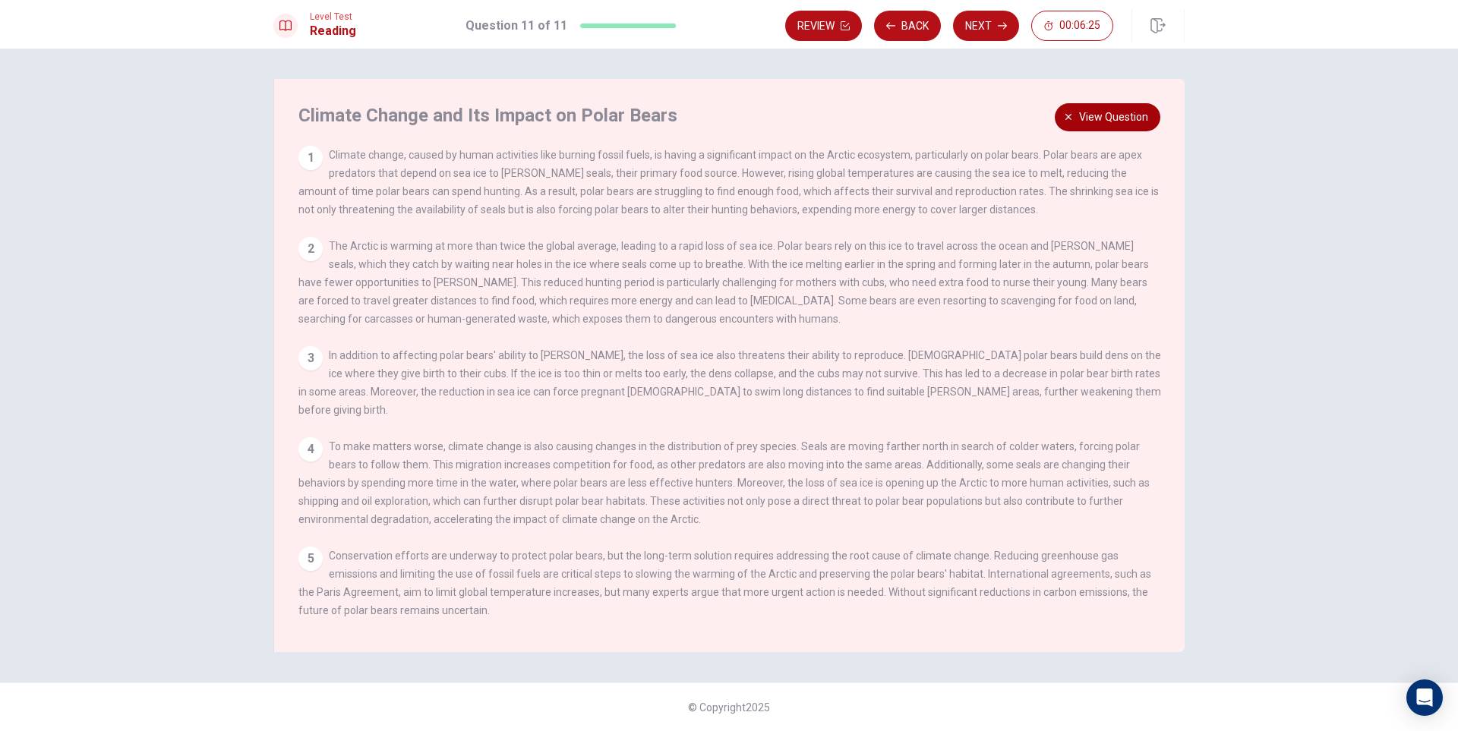
click at [1136, 128] on button "View question" at bounding box center [1108, 117] width 106 height 28
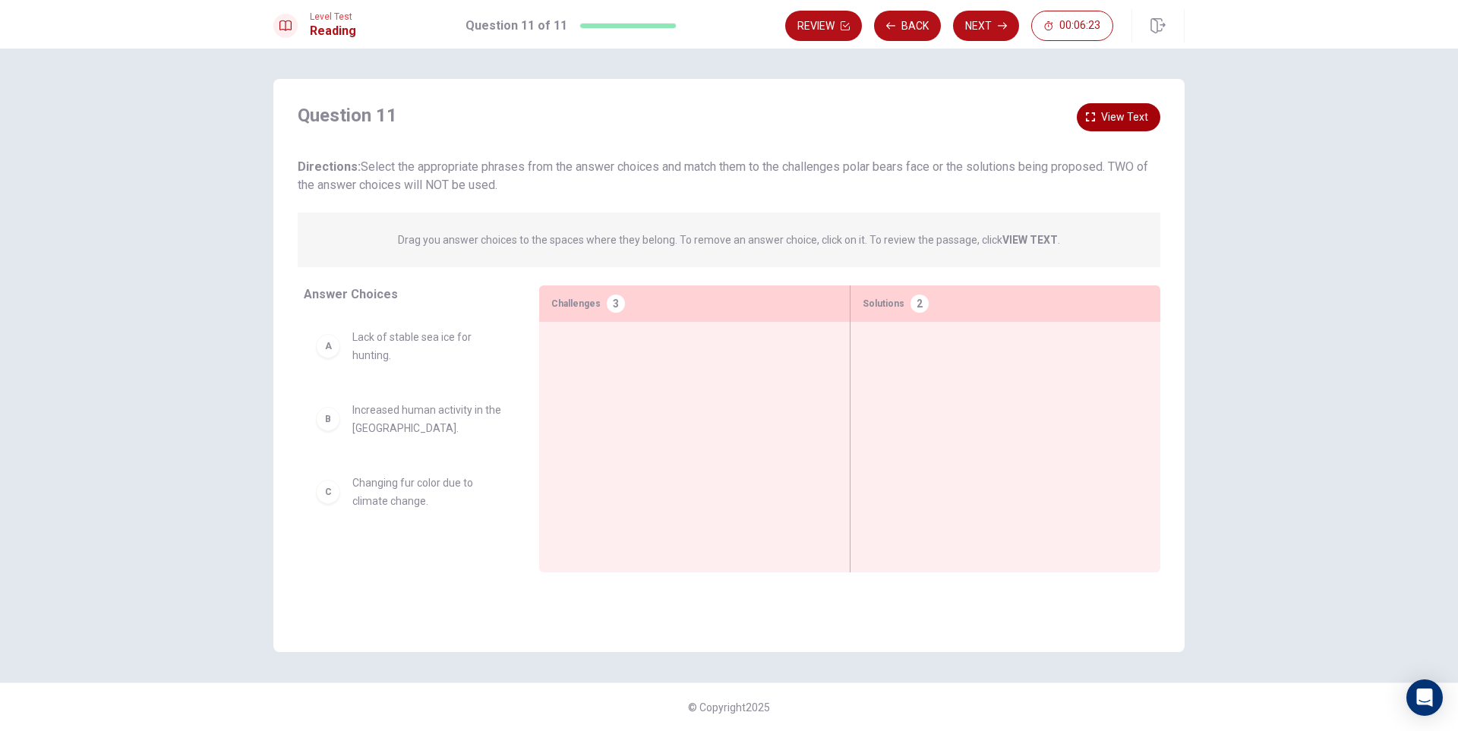
click at [1136, 128] on button "View text" at bounding box center [1119, 117] width 84 height 28
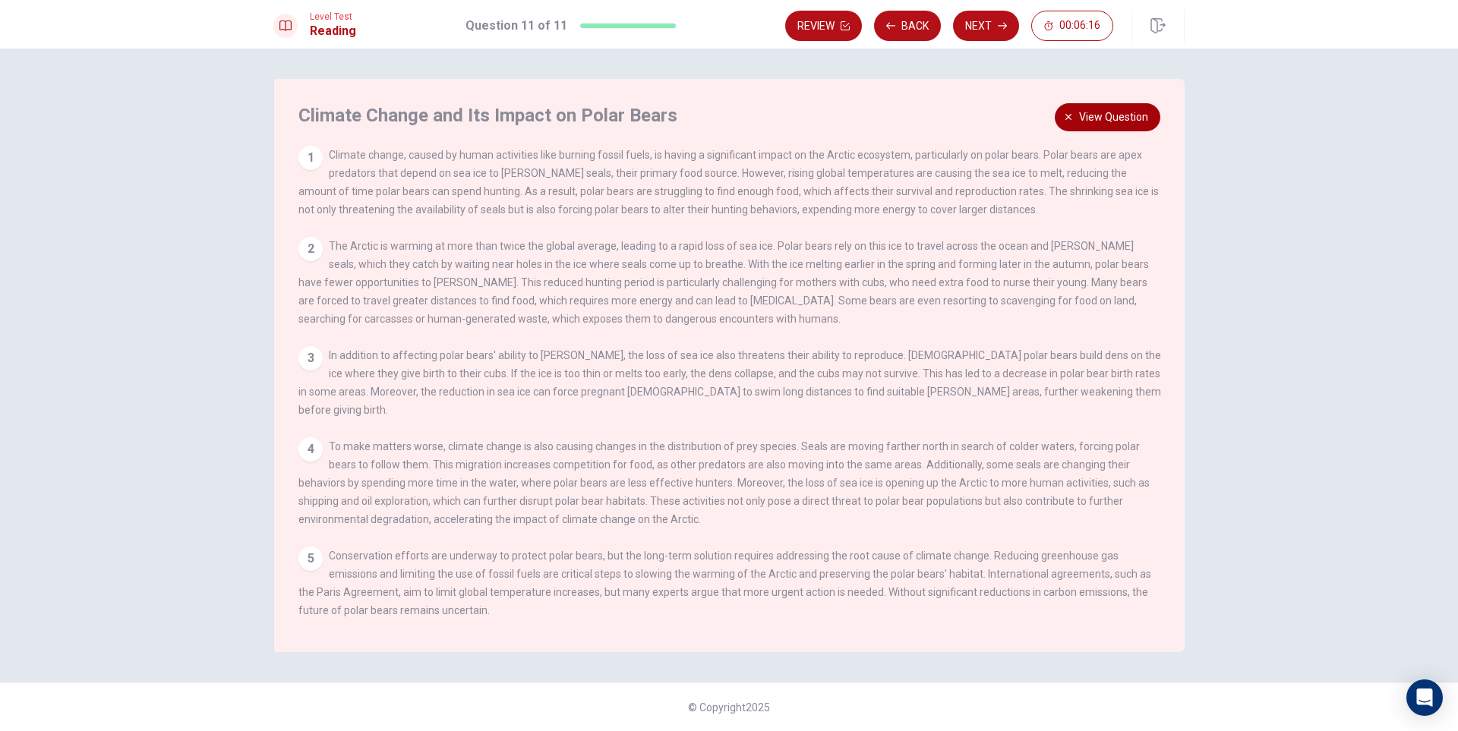
click at [1107, 112] on span "View question" at bounding box center [1113, 117] width 69 height 19
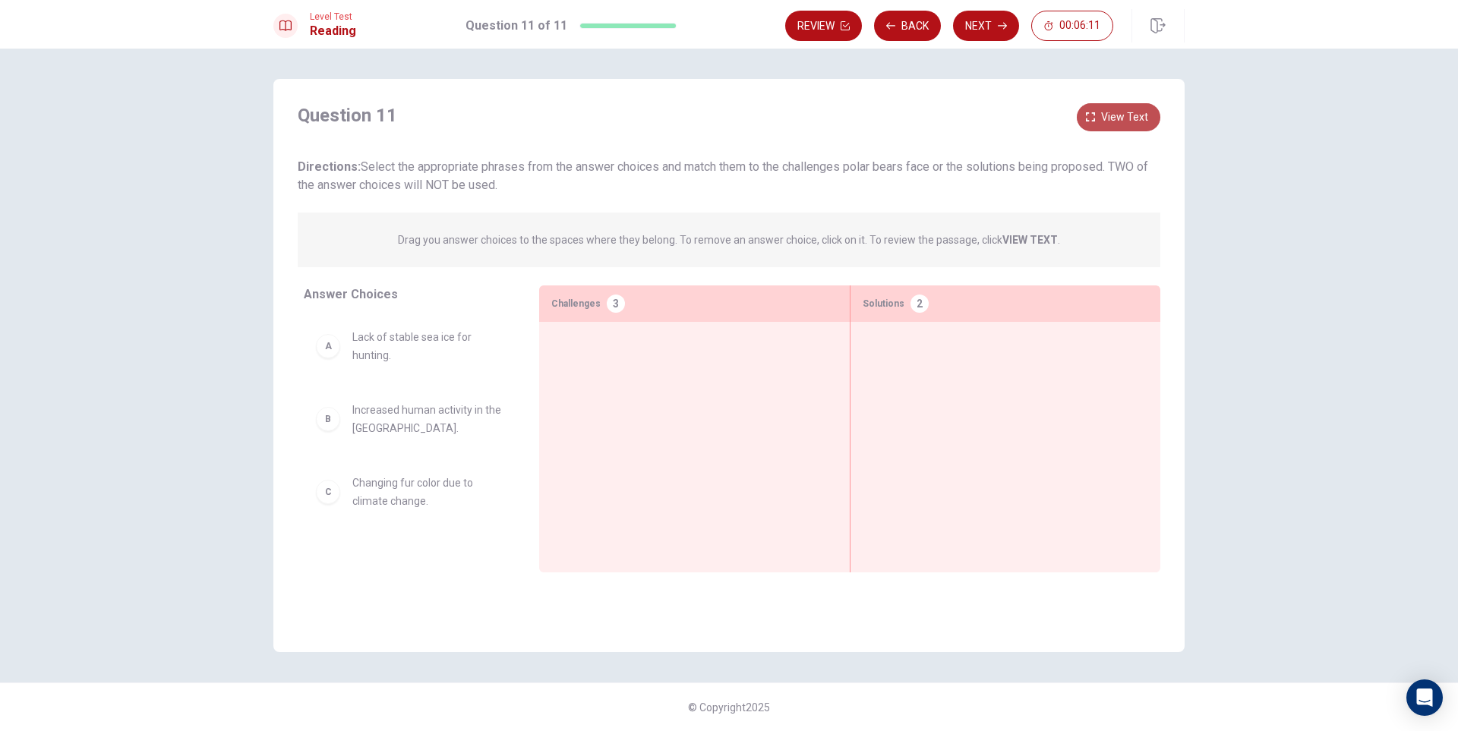
click at [1117, 113] on span "View text" at bounding box center [1124, 117] width 47 height 19
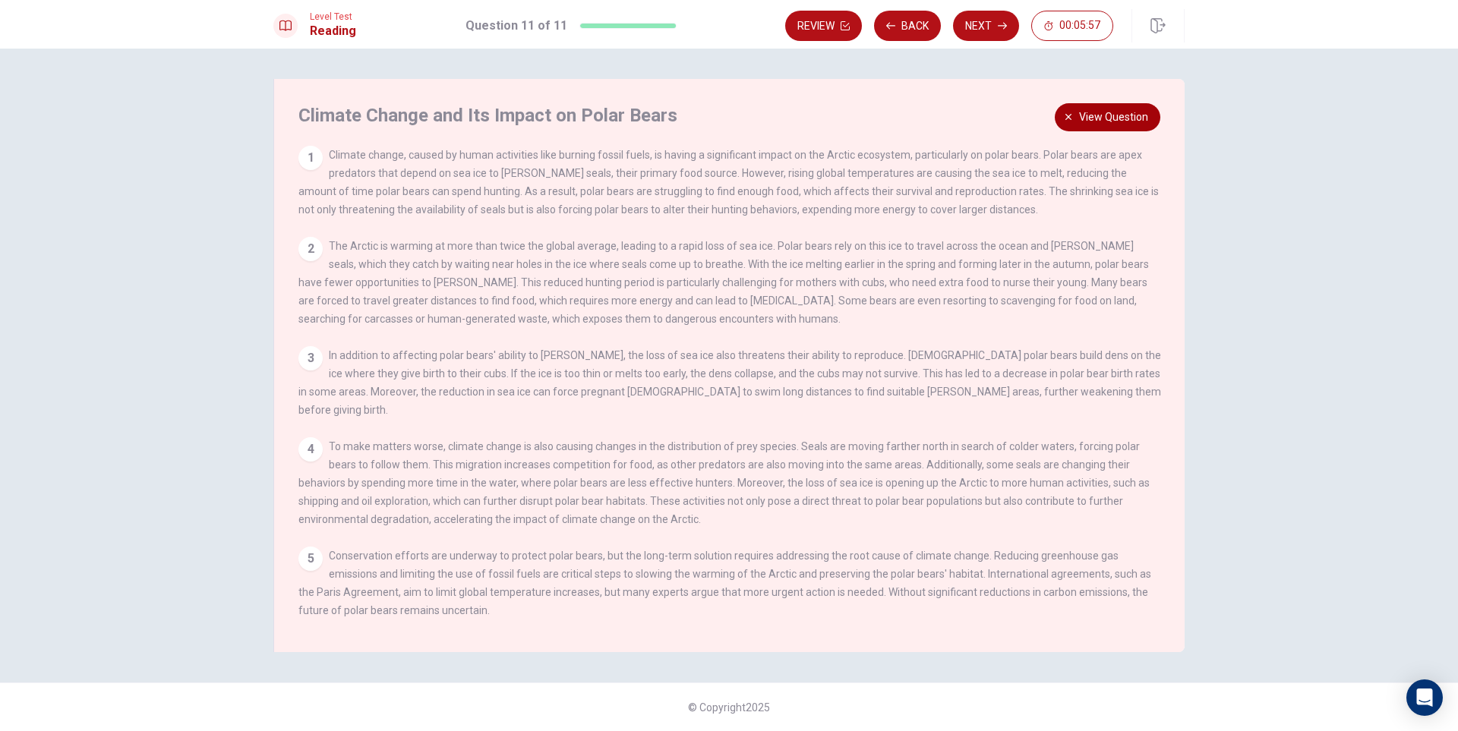
click at [1113, 104] on button "View question" at bounding box center [1108, 117] width 106 height 28
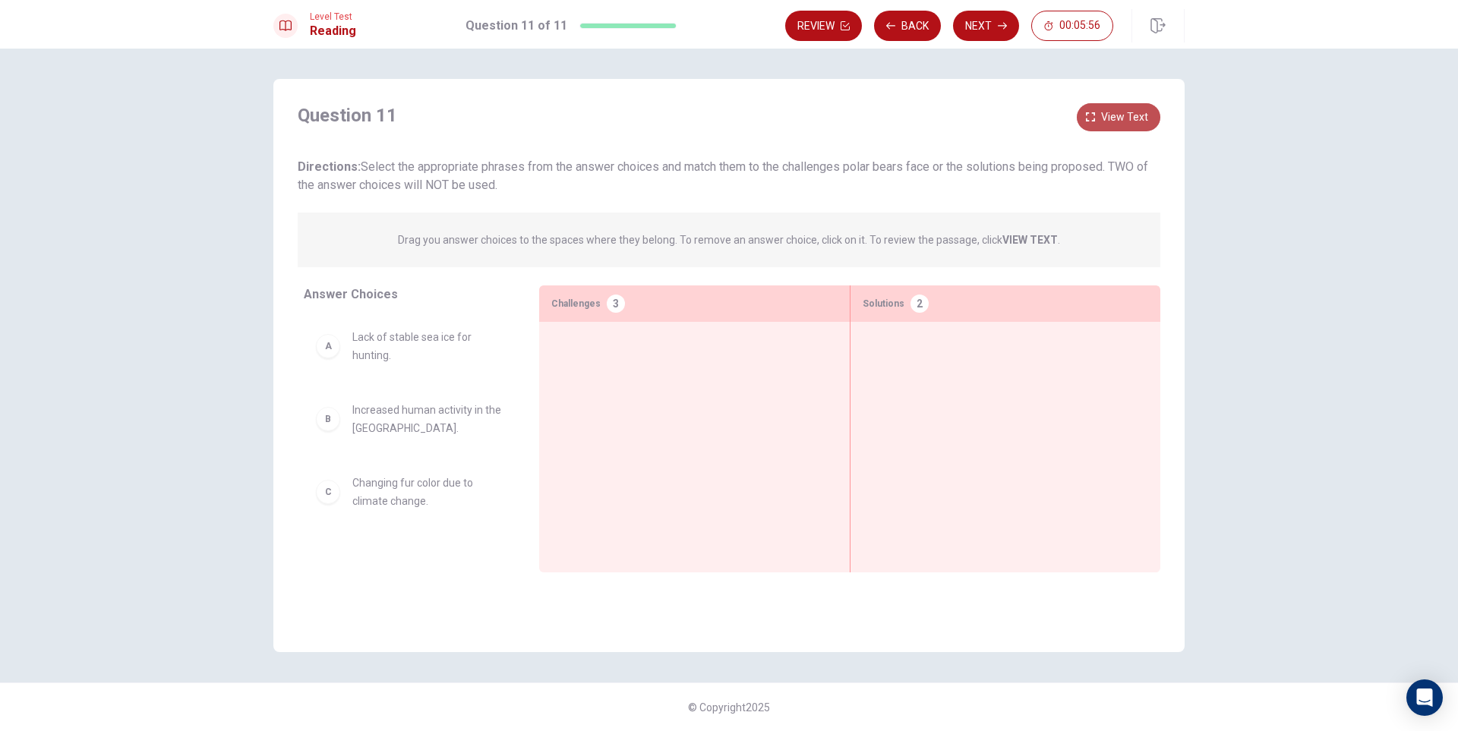
click at [1114, 104] on button "View text" at bounding box center [1119, 117] width 84 height 28
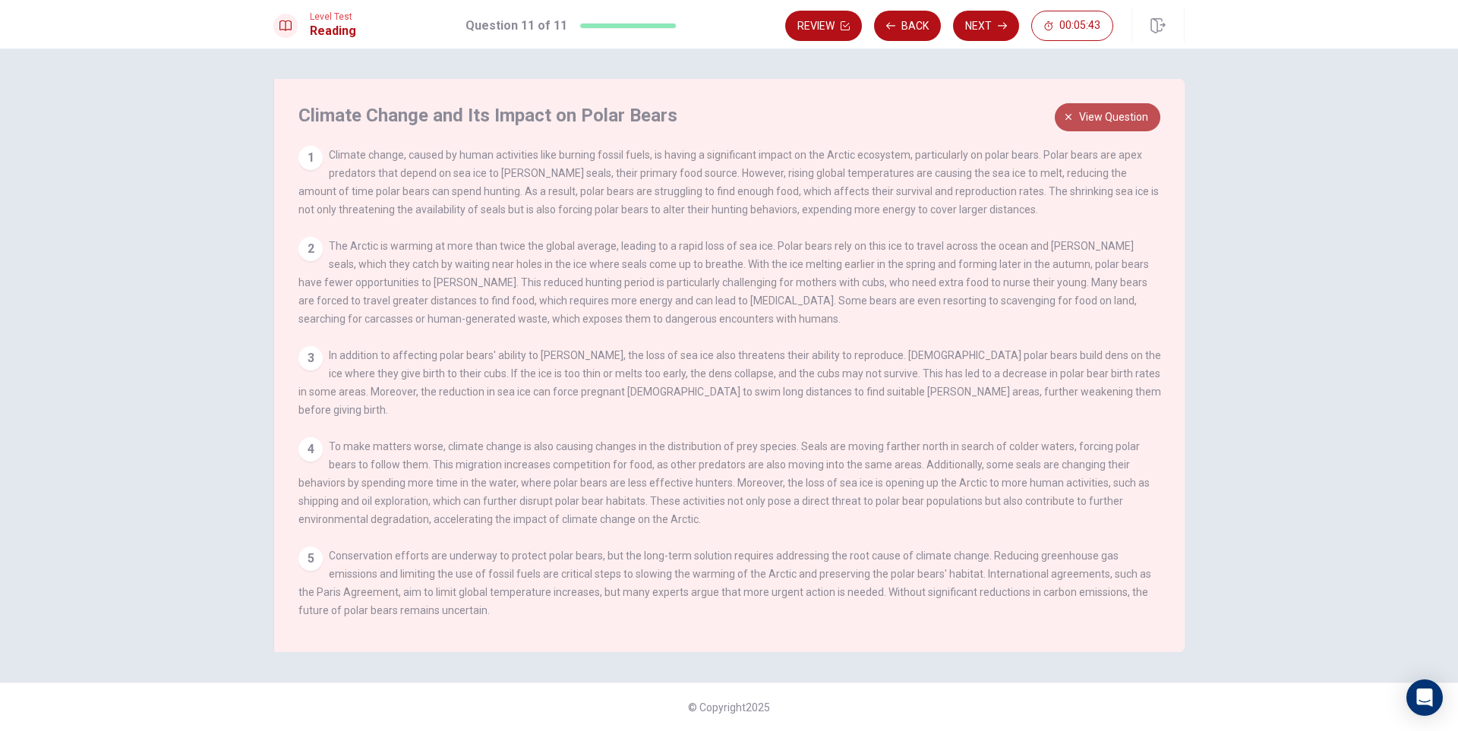
click at [1095, 109] on span "View question" at bounding box center [1113, 117] width 69 height 19
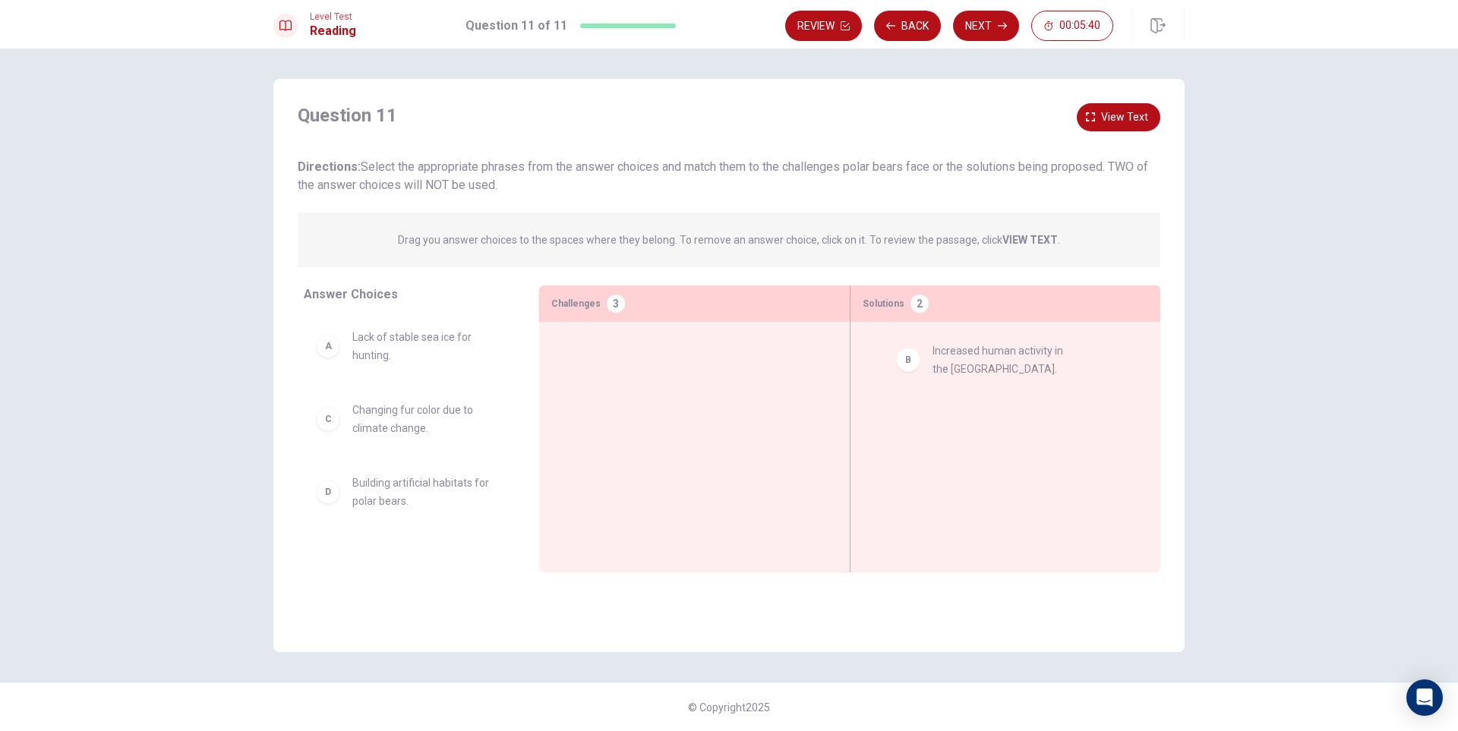
drag, startPoint x: 422, startPoint y: 422, endPoint x: 1009, endPoint y: 363, distance: 589.3
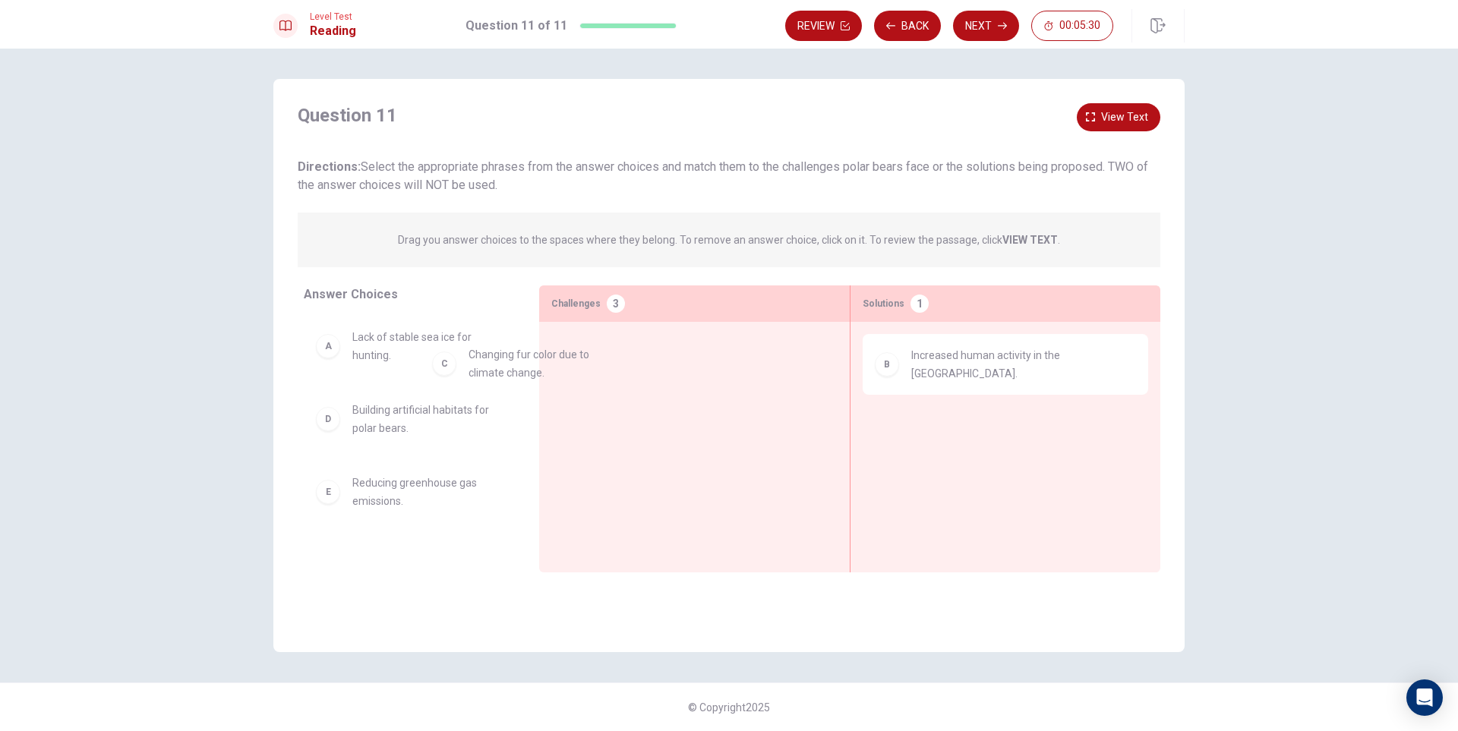
drag, startPoint x: 399, startPoint y: 432, endPoint x: 694, endPoint y: 346, distance: 307.7
drag, startPoint x: 683, startPoint y: 375, endPoint x: 472, endPoint y: 412, distance: 214.3
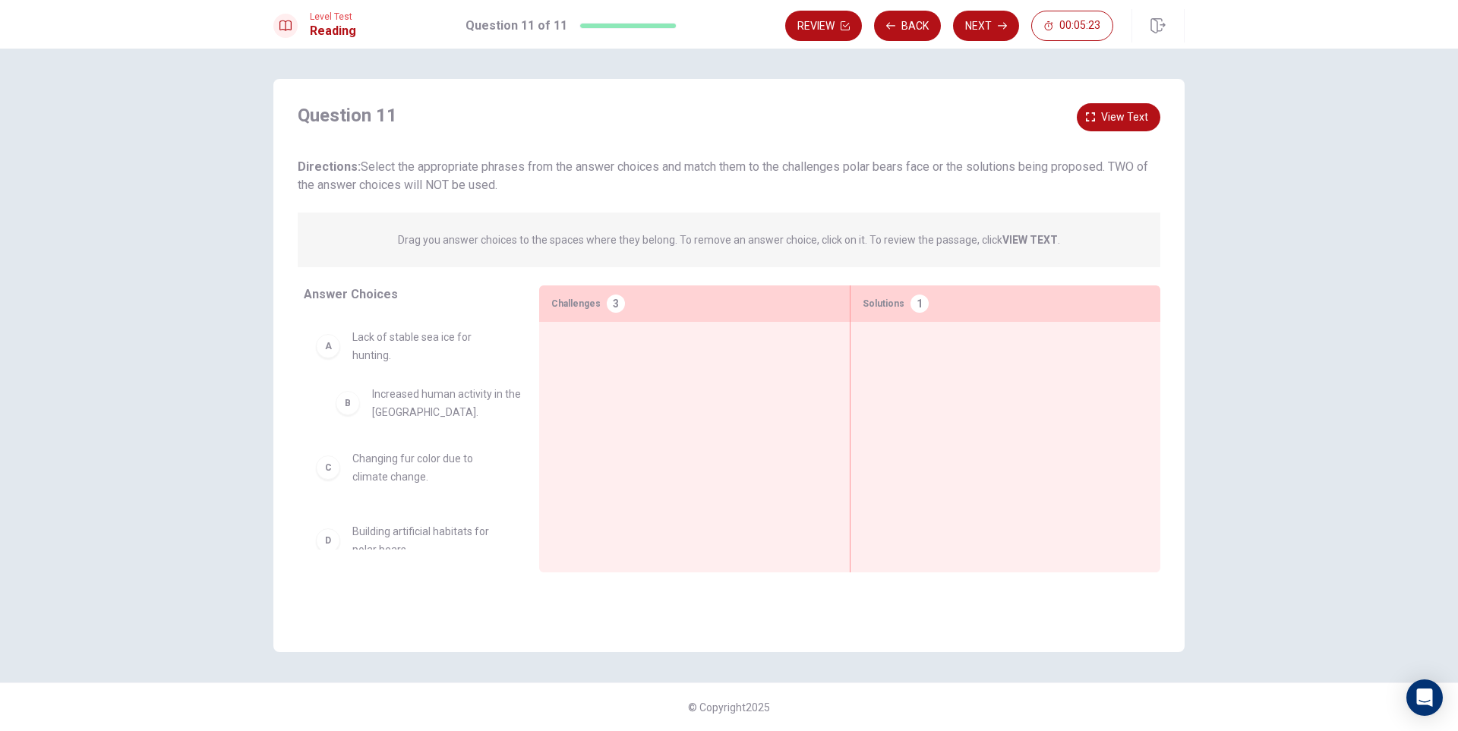
drag, startPoint x: 949, startPoint y: 367, endPoint x: 403, endPoint y: 409, distance: 547.8
drag, startPoint x: 388, startPoint y: 412, endPoint x: 630, endPoint y: 369, distance: 245.4
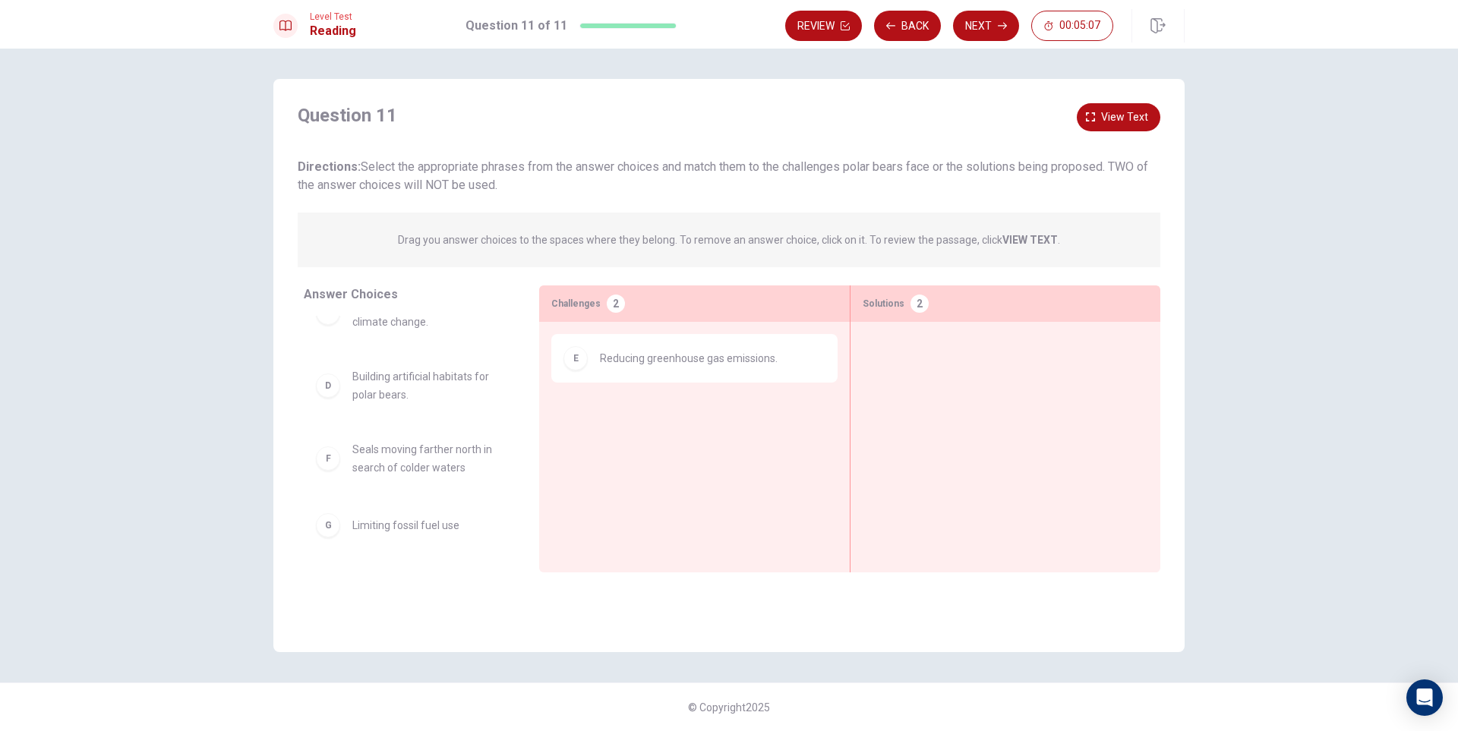
scroll to position [179, 0]
drag, startPoint x: 1139, startPoint y: 116, endPoint x: 1145, endPoint y: 112, distance: 7.8
click at [1139, 116] on span "View text" at bounding box center [1124, 117] width 47 height 19
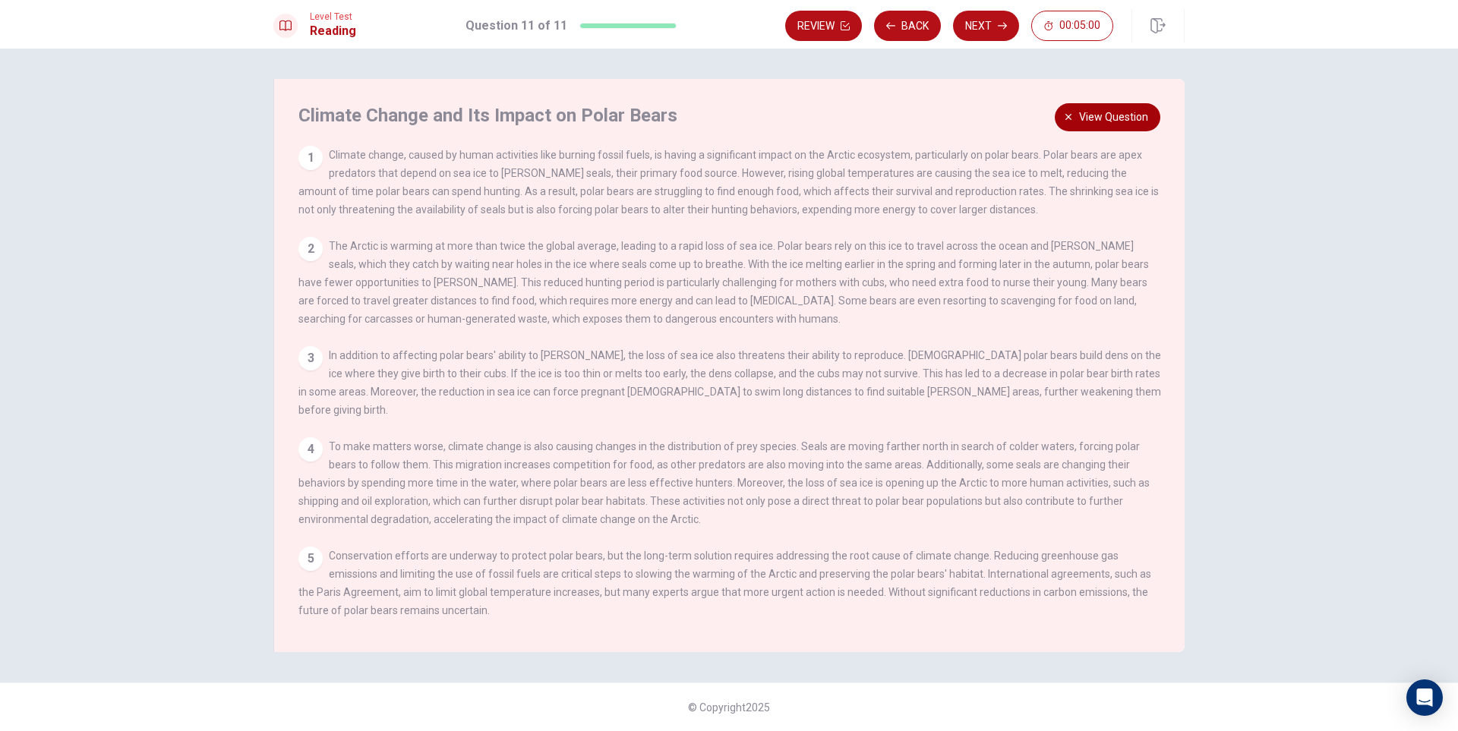
click at [1127, 117] on span "View question" at bounding box center [1113, 117] width 69 height 19
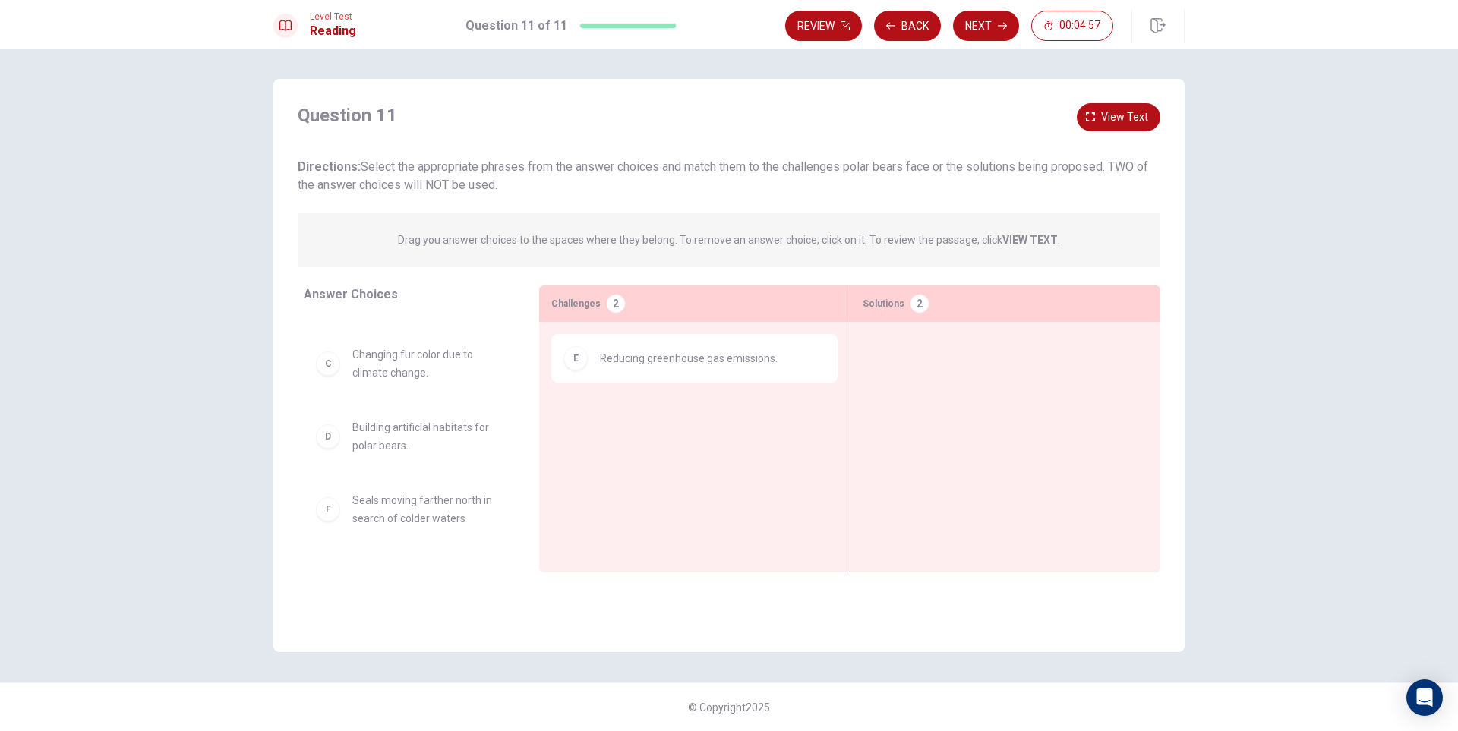
scroll to position [152, 0]
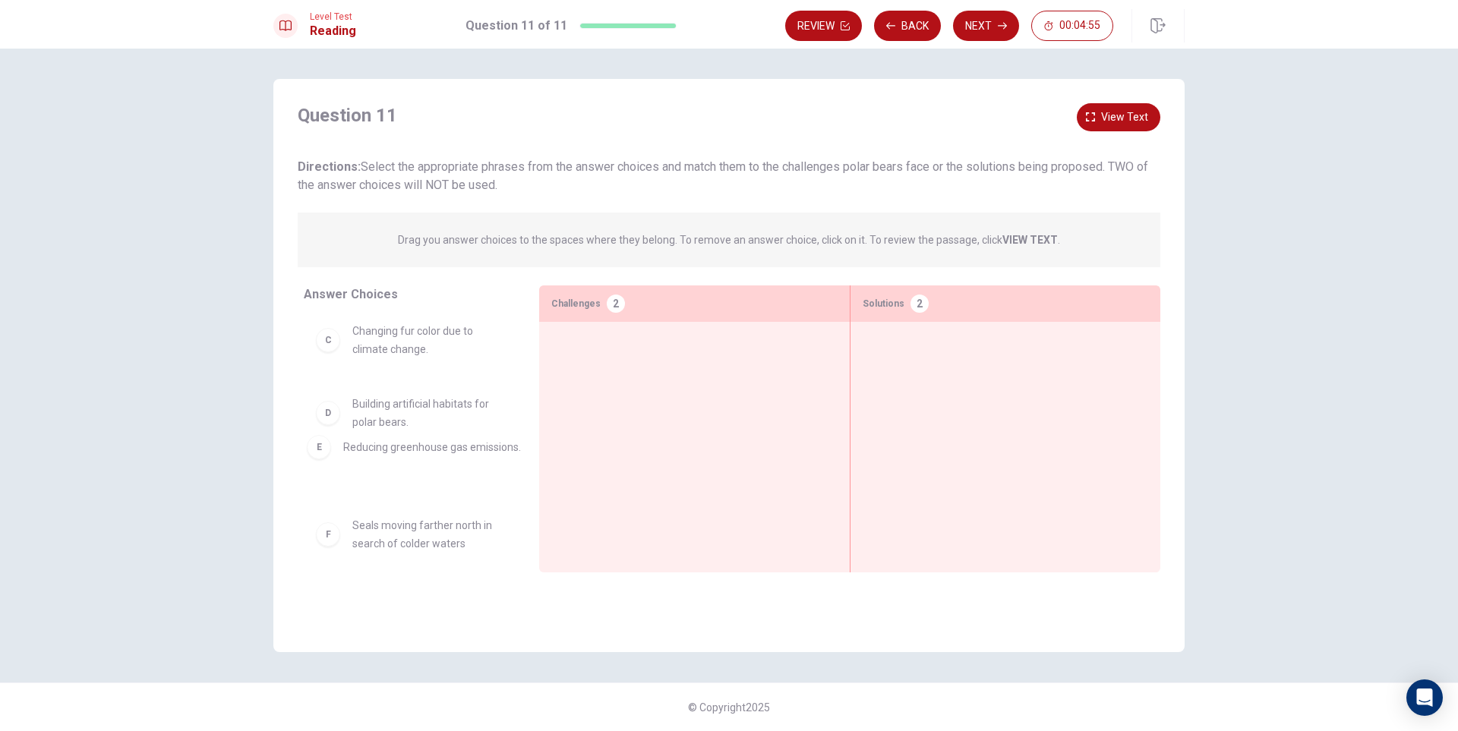
drag, startPoint x: 670, startPoint y: 365, endPoint x: 402, endPoint y: 457, distance: 283.4
drag, startPoint x: 419, startPoint y: 415, endPoint x: 692, endPoint y: 388, distance: 274.0
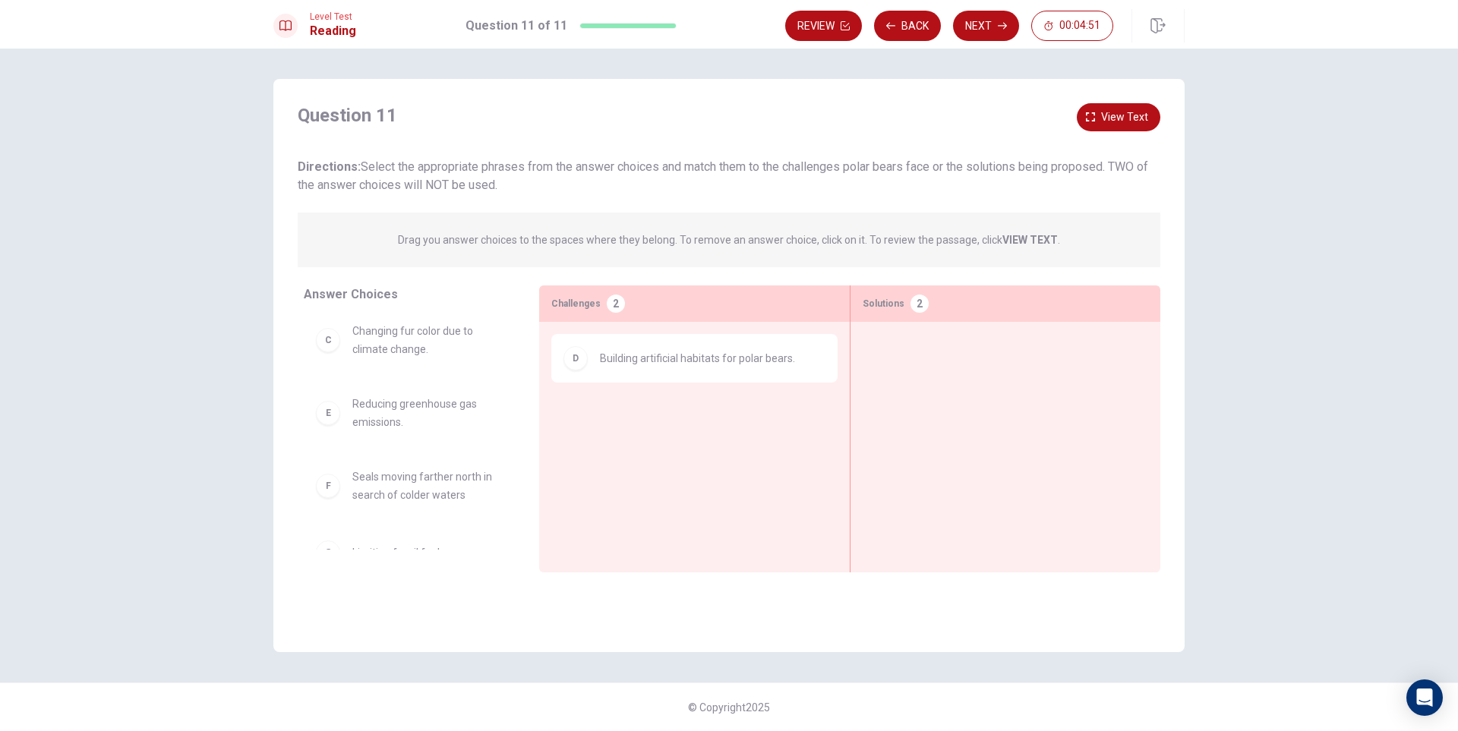
scroll to position [179, 0]
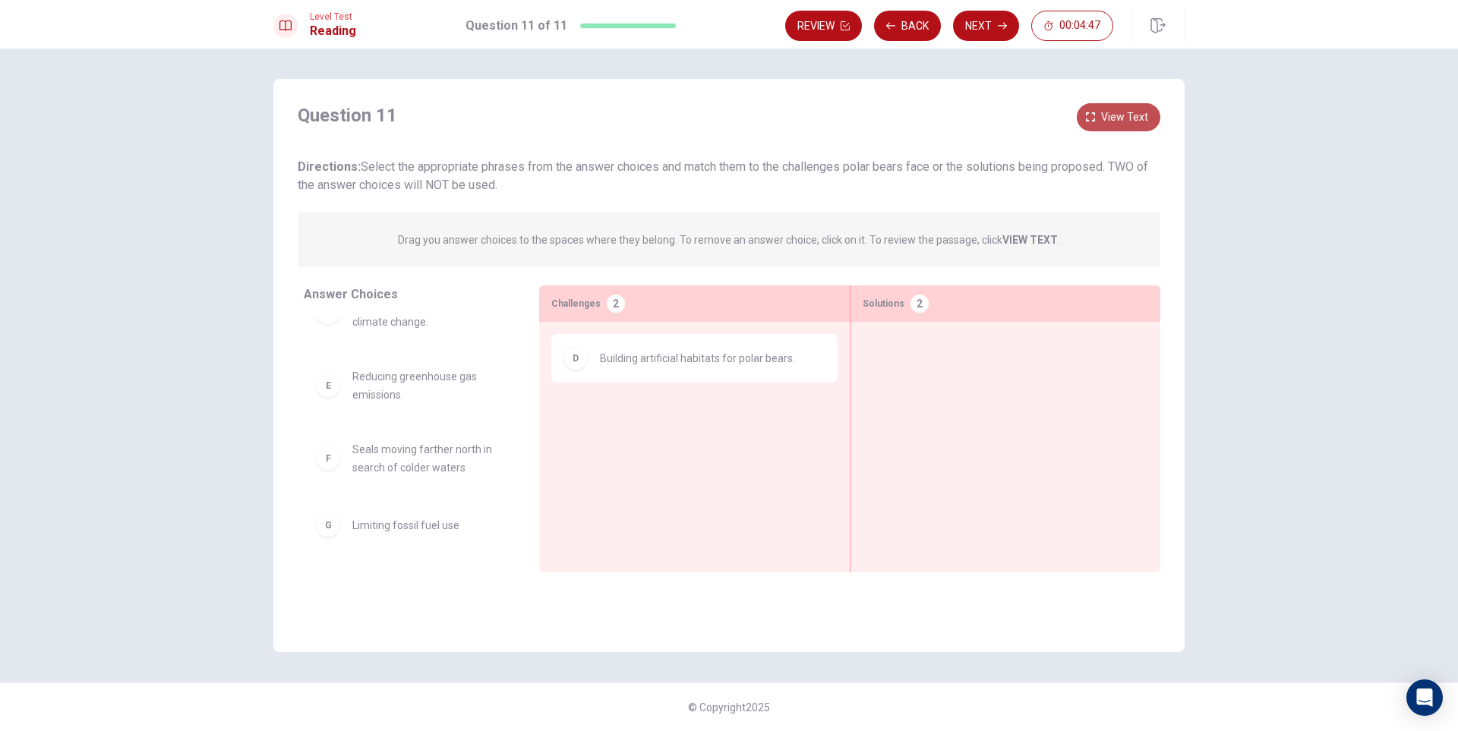
click at [1147, 117] on span "View text" at bounding box center [1124, 117] width 47 height 19
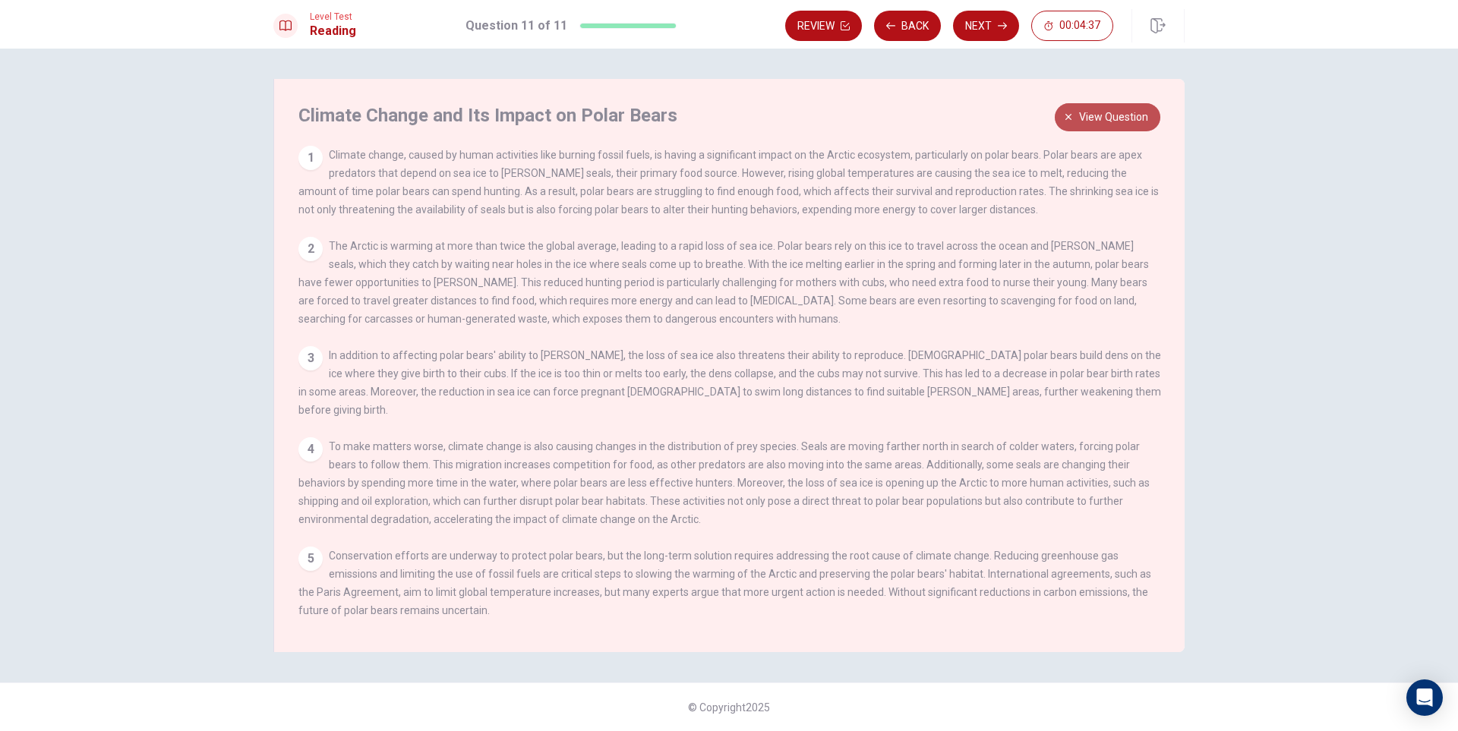
click at [1094, 115] on span "View question" at bounding box center [1113, 117] width 69 height 19
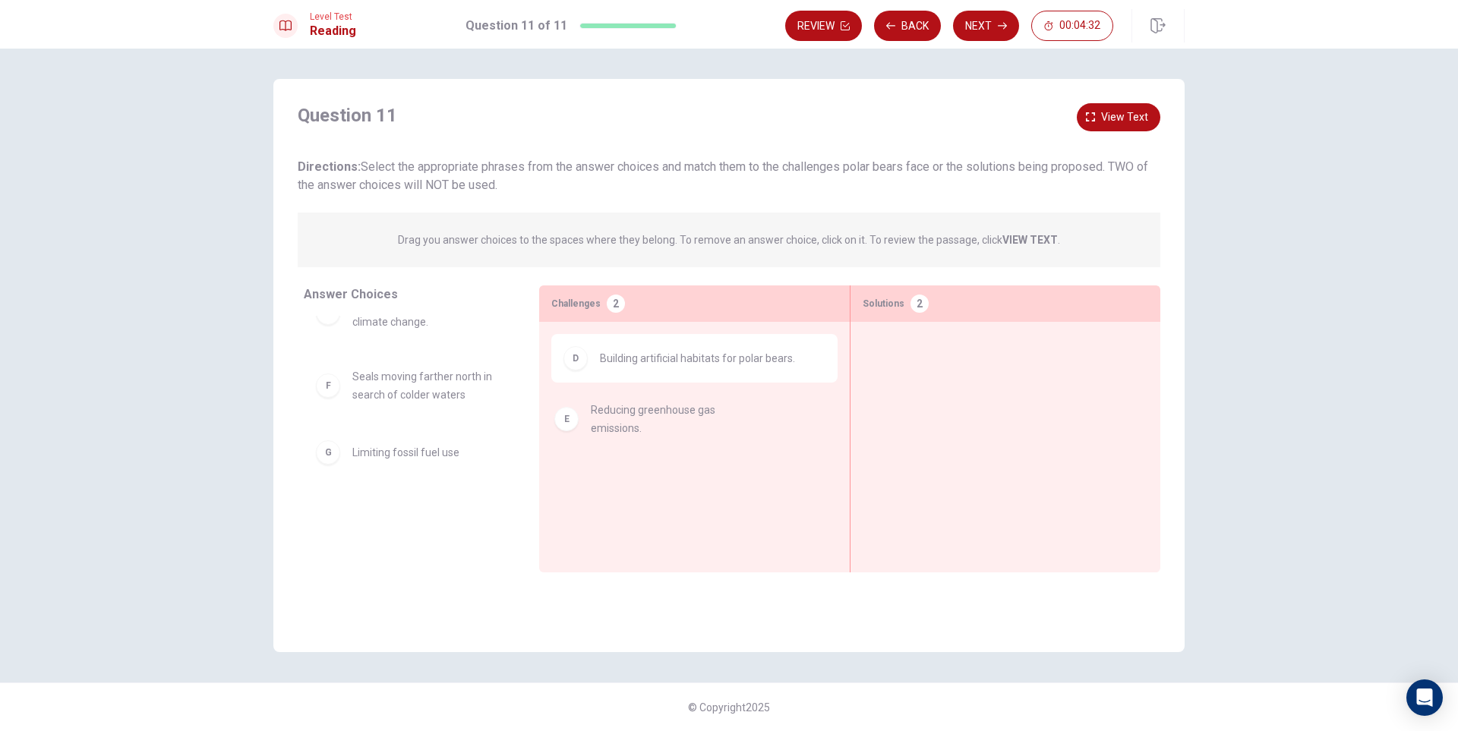
drag, startPoint x: 405, startPoint y: 386, endPoint x: 649, endPoint y: 418, distance: 246.6
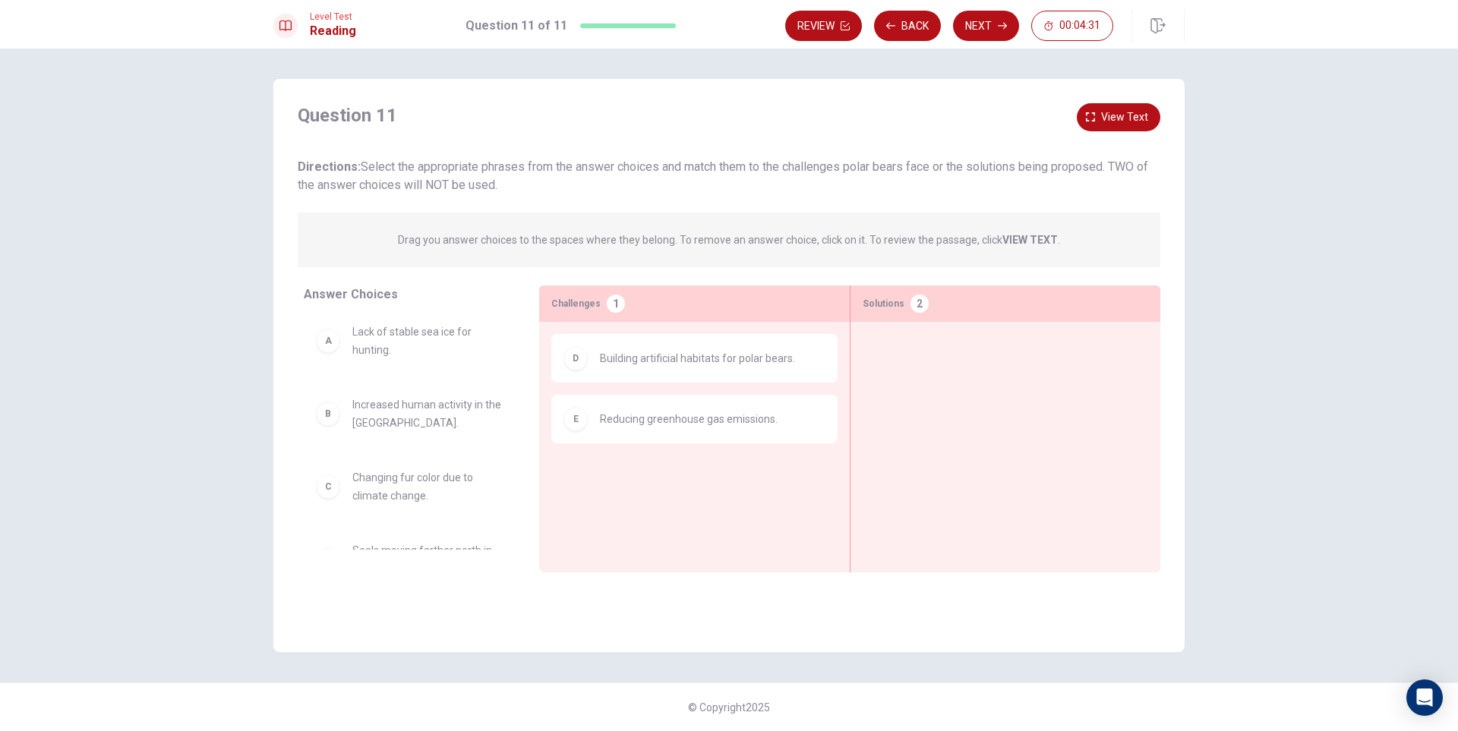
scroll to position [0, 0]
drag, startPoint x: 369, startPoint y: 345, endPoint x: 371, endPoint y: 444, distance: 99.5
click at [1096, 112] on button "View text" at bounding box center [1119, 117] width 84 height 28
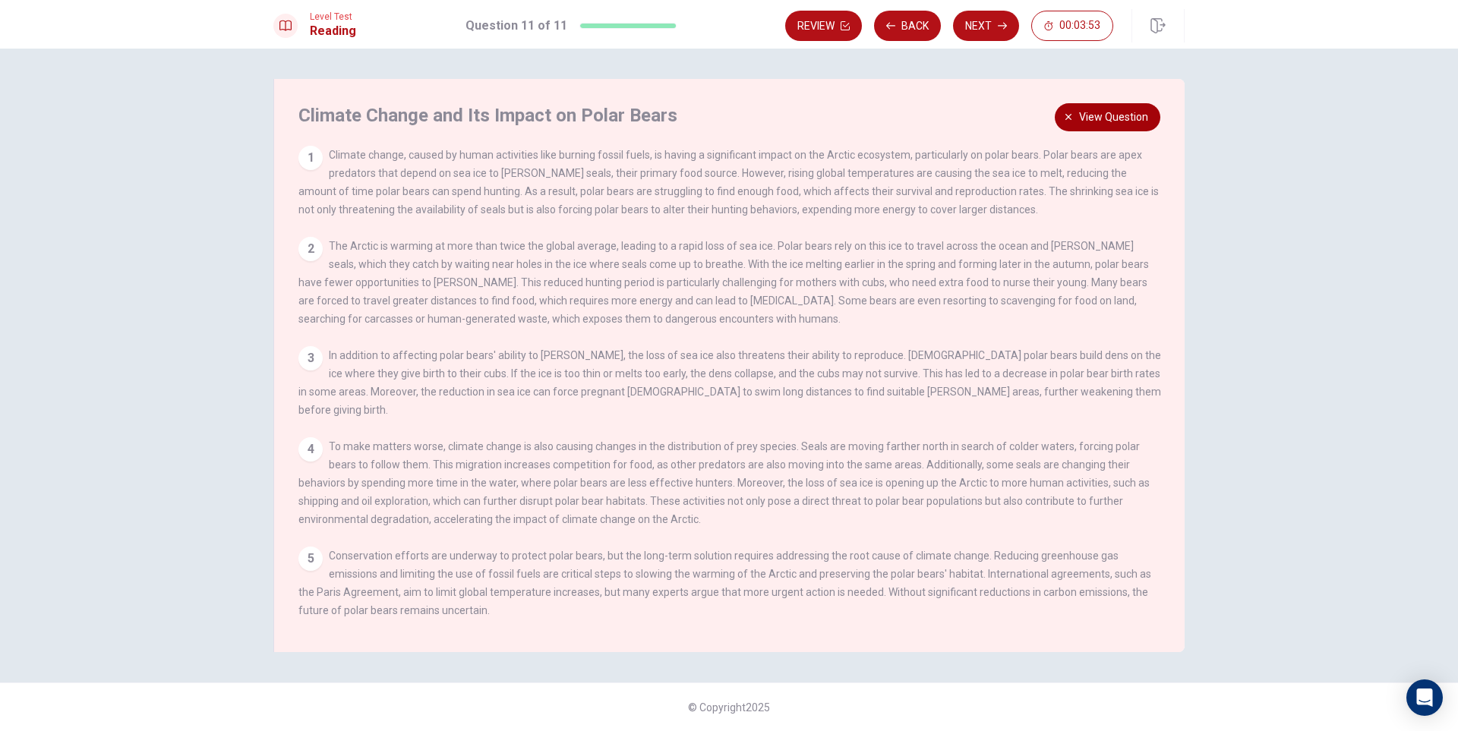
click at [1104, 114] on span "View question" at bounding box center [1113, 117] width 69 height 19
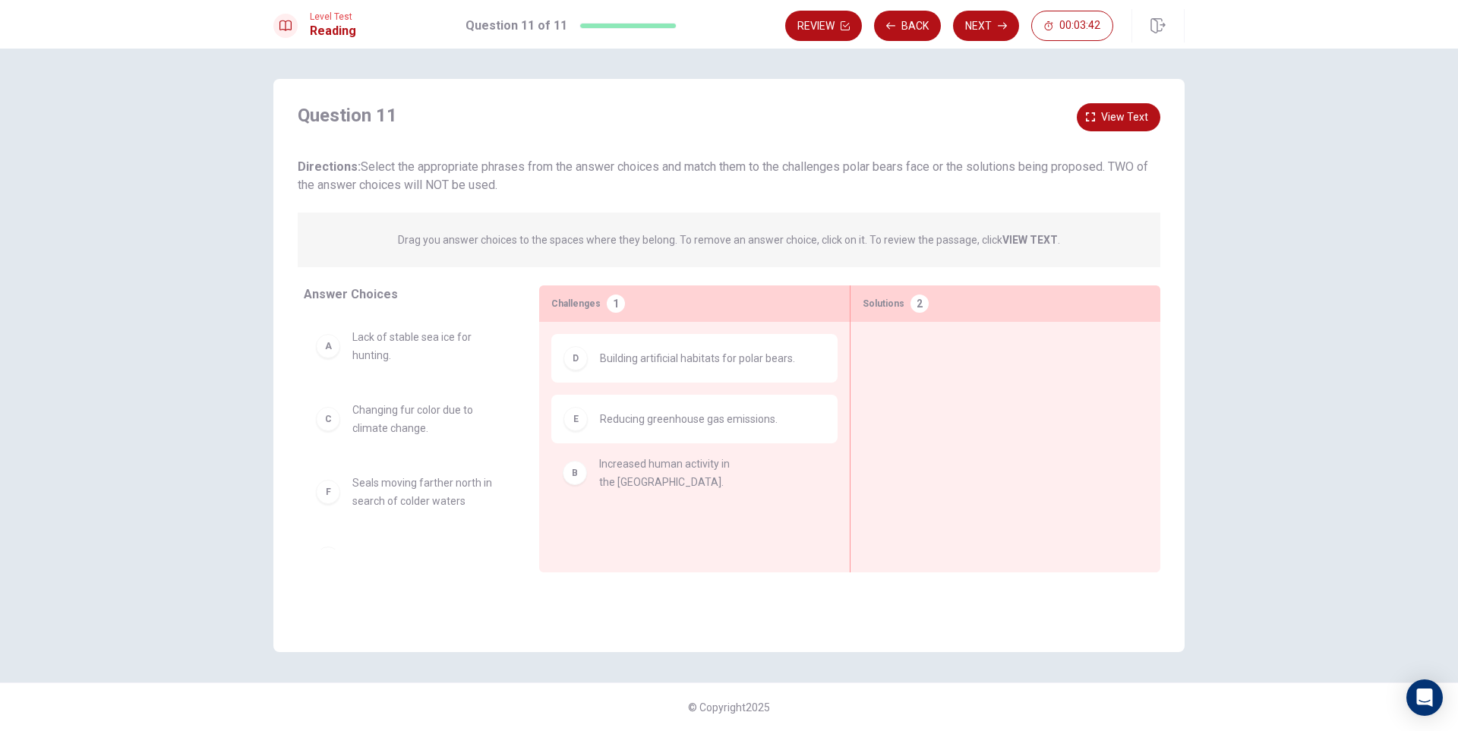
drag, startPoint x: 378, startPoint y: 417, endPoint x: 627, endPoint y: 475, distance: 255.7
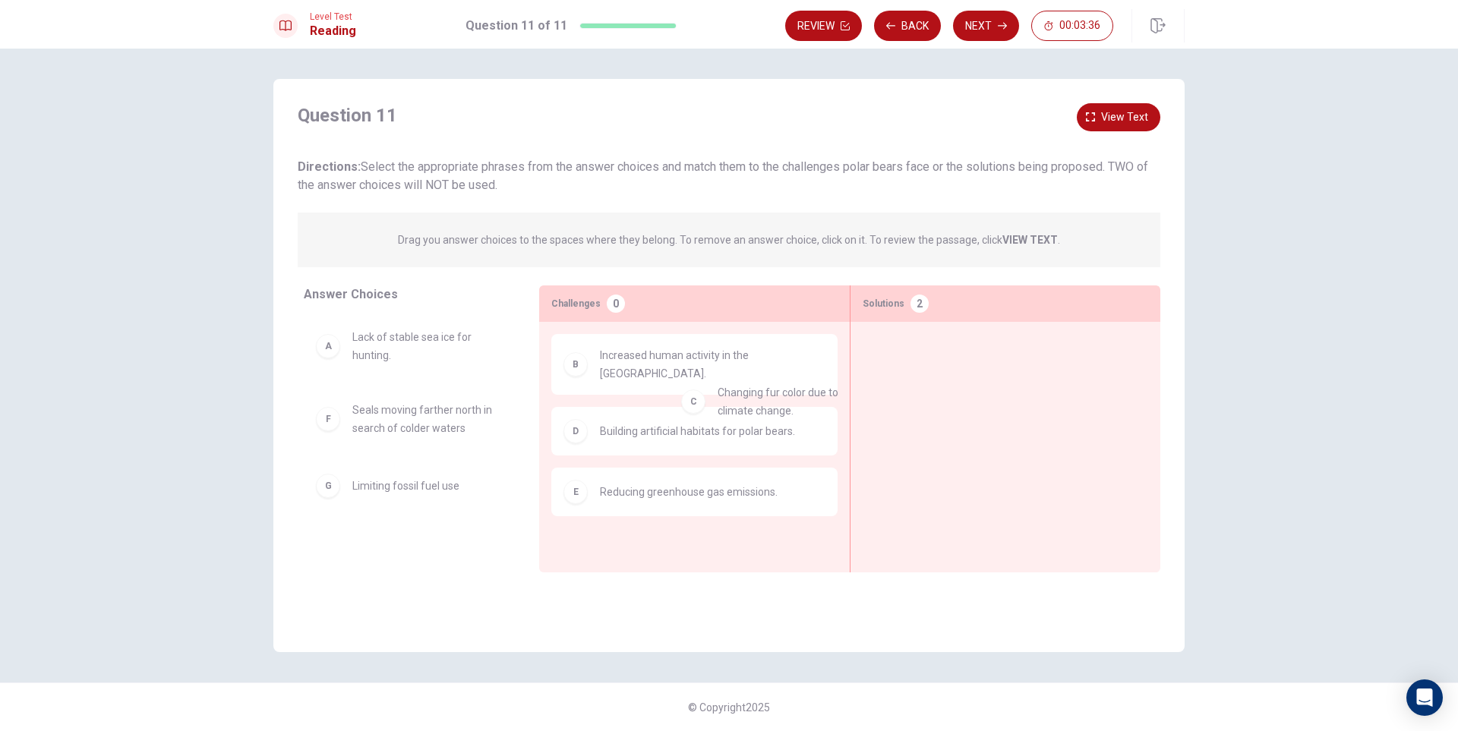
drag, startPoint x: 396, startPoint y: 428, endPoint x: 606, endPoint y: 419, distance: 209.8
drag, startPoint x: 285, startPoint y: 431, endPoint x: 321, endPoint y: 431, distance: 36.5
drag, startPoint x: 375, startPoint y: 425, endPoint x: 1000, endPoint y: 419, distance: 624.4
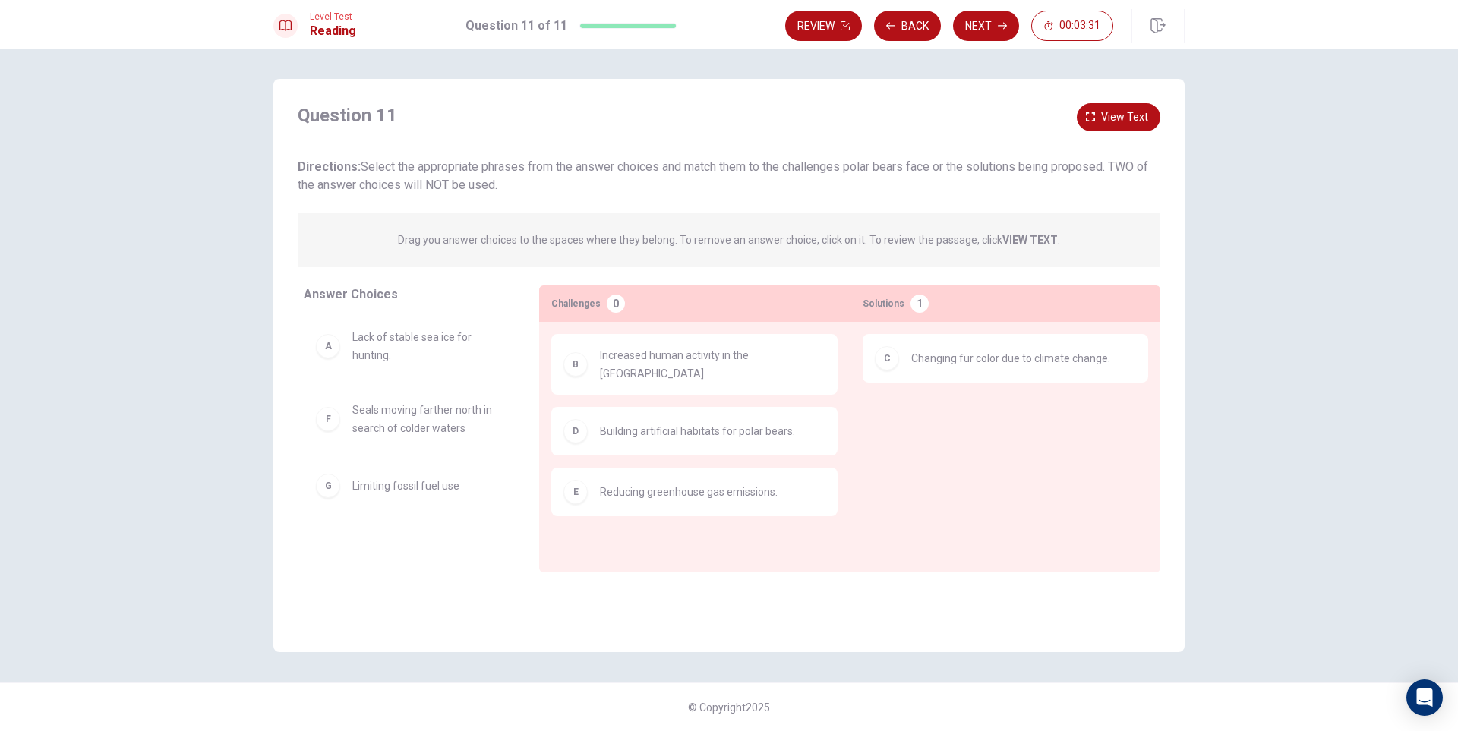
scroll to position [0, 0]
drag, startPoint x: 392, startPoint y: 425, endPoint x: 951, endPoint y: 425, distance: 559.0
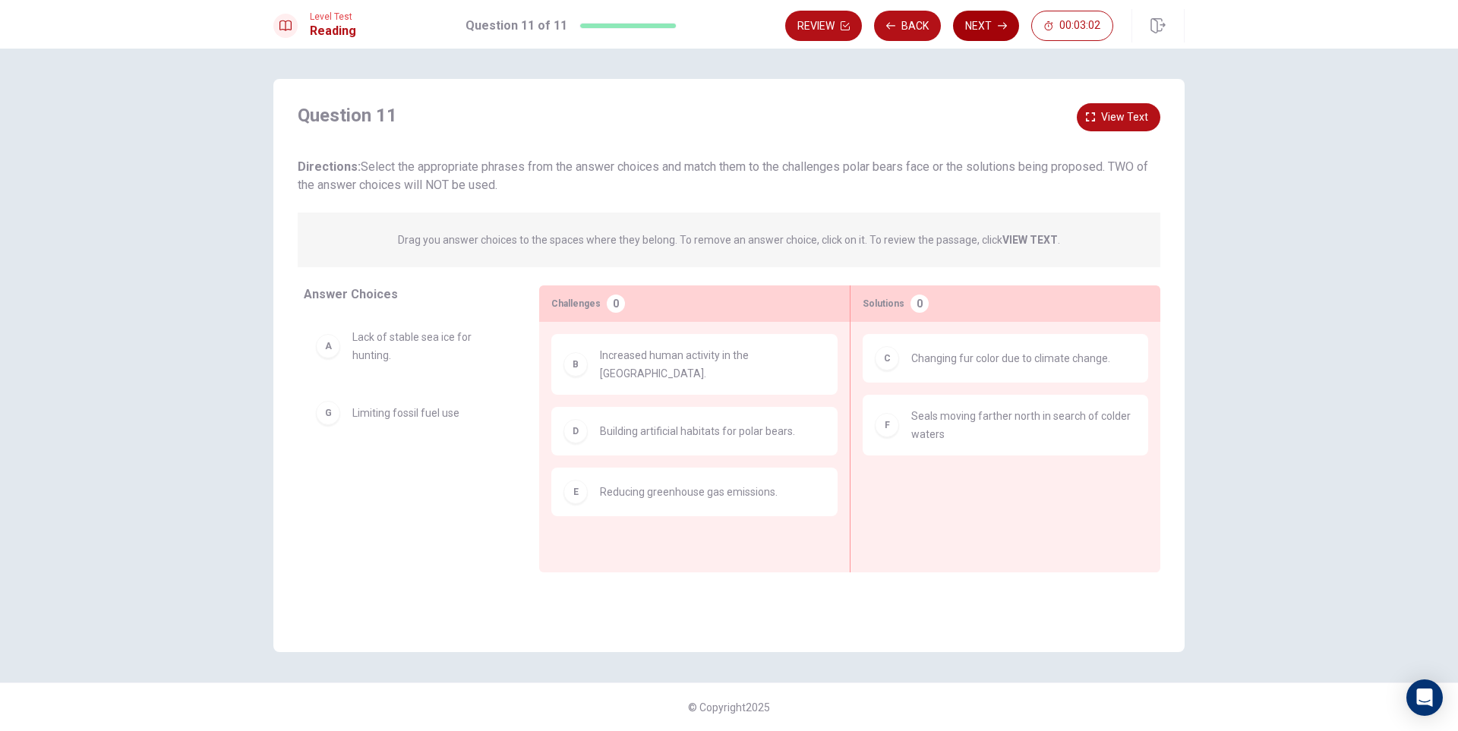
click at [989, 18] on button "Next" at bounding box center [986, 26] width 66 height 30
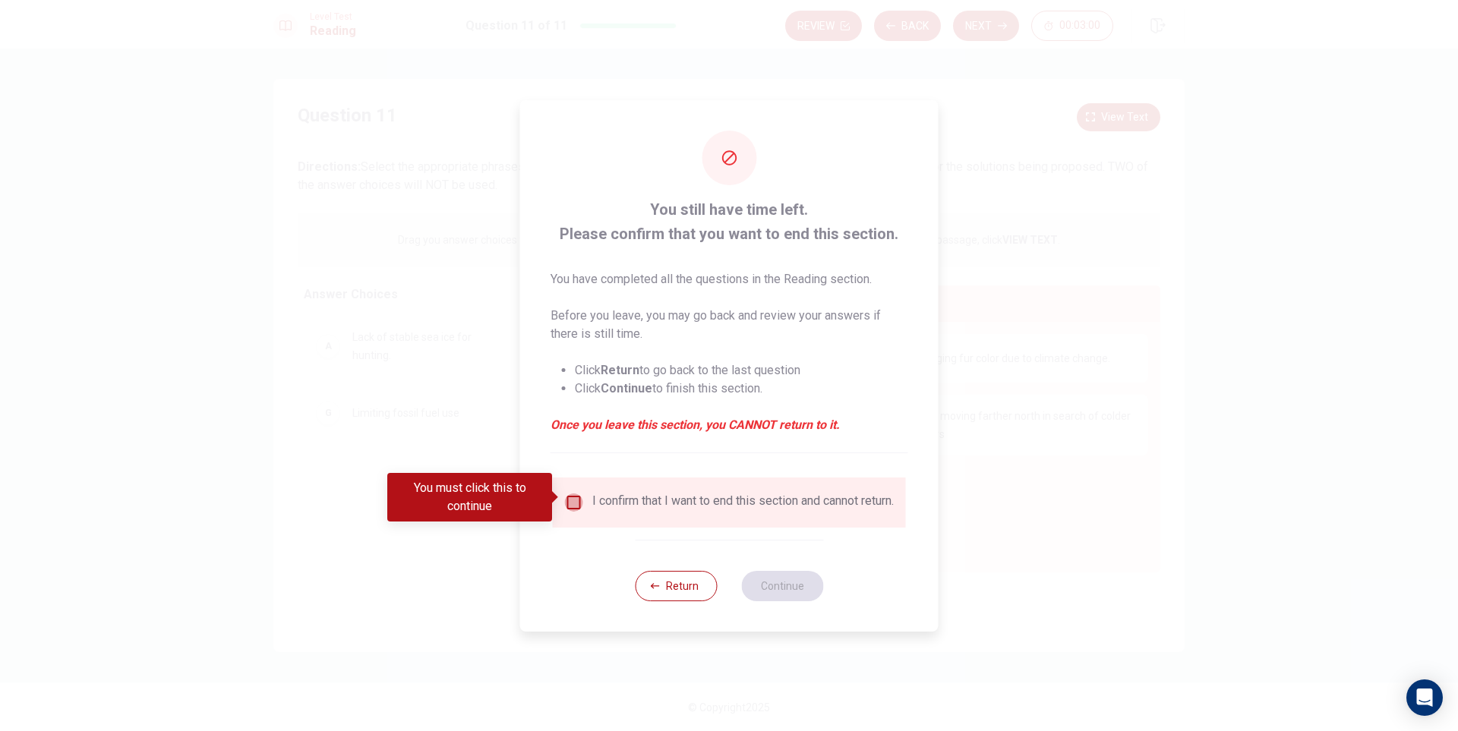
click at [573, 496] on input "You must click this to continue" at bounding box center [574, 503] width 18 height 18
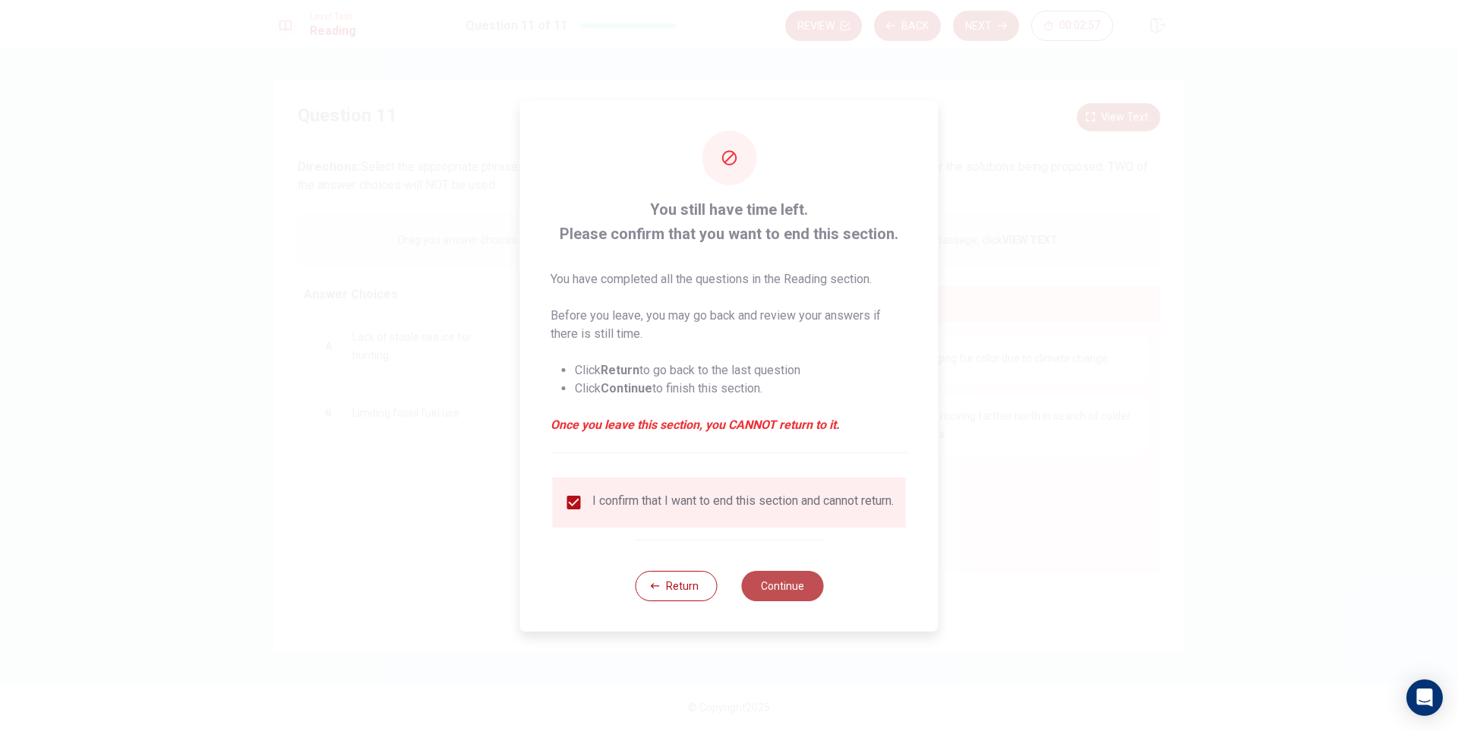
click at [751, 587] on button "Continue" at bounding box center [782, 586] width 82 height 30
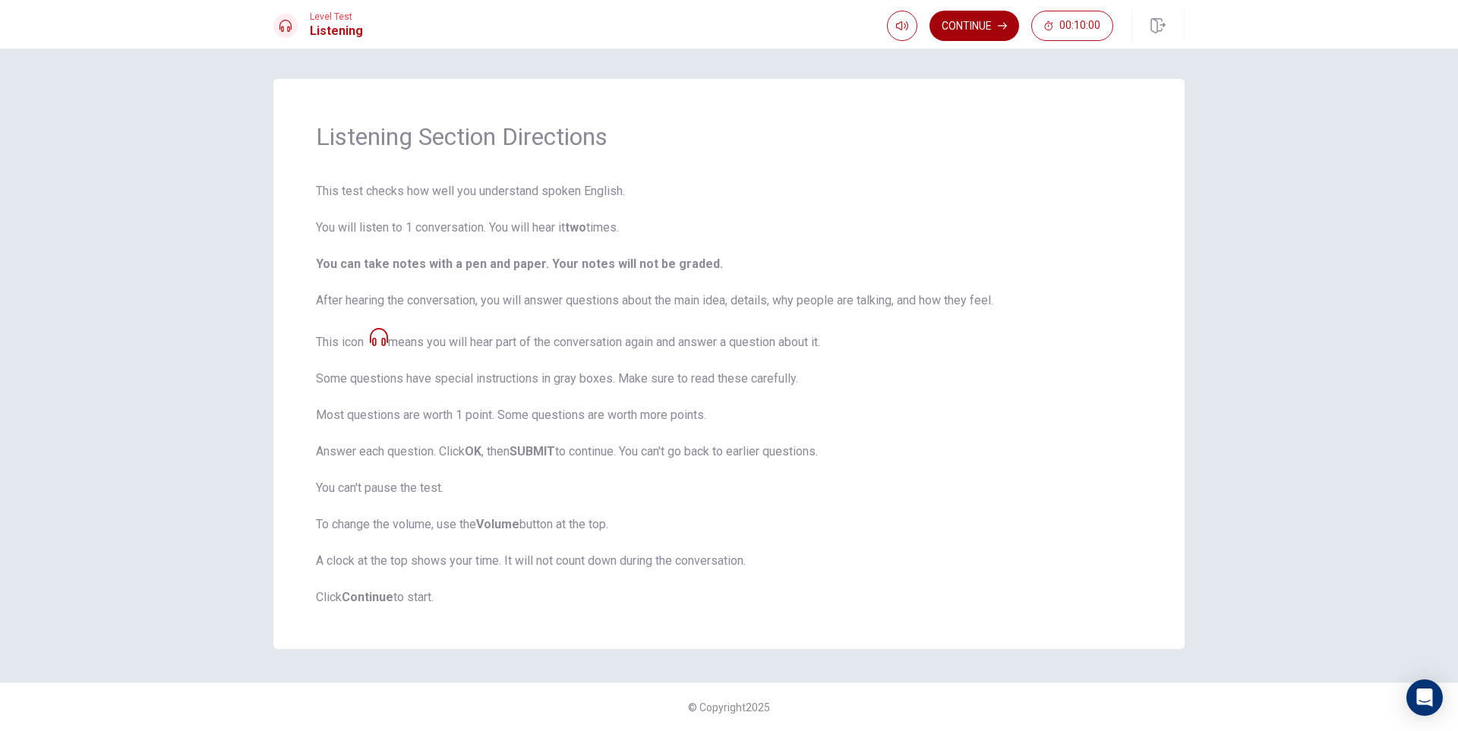
click at [968, 25] on button "Continue" at bounding box center [975, 26] width 90 height 30
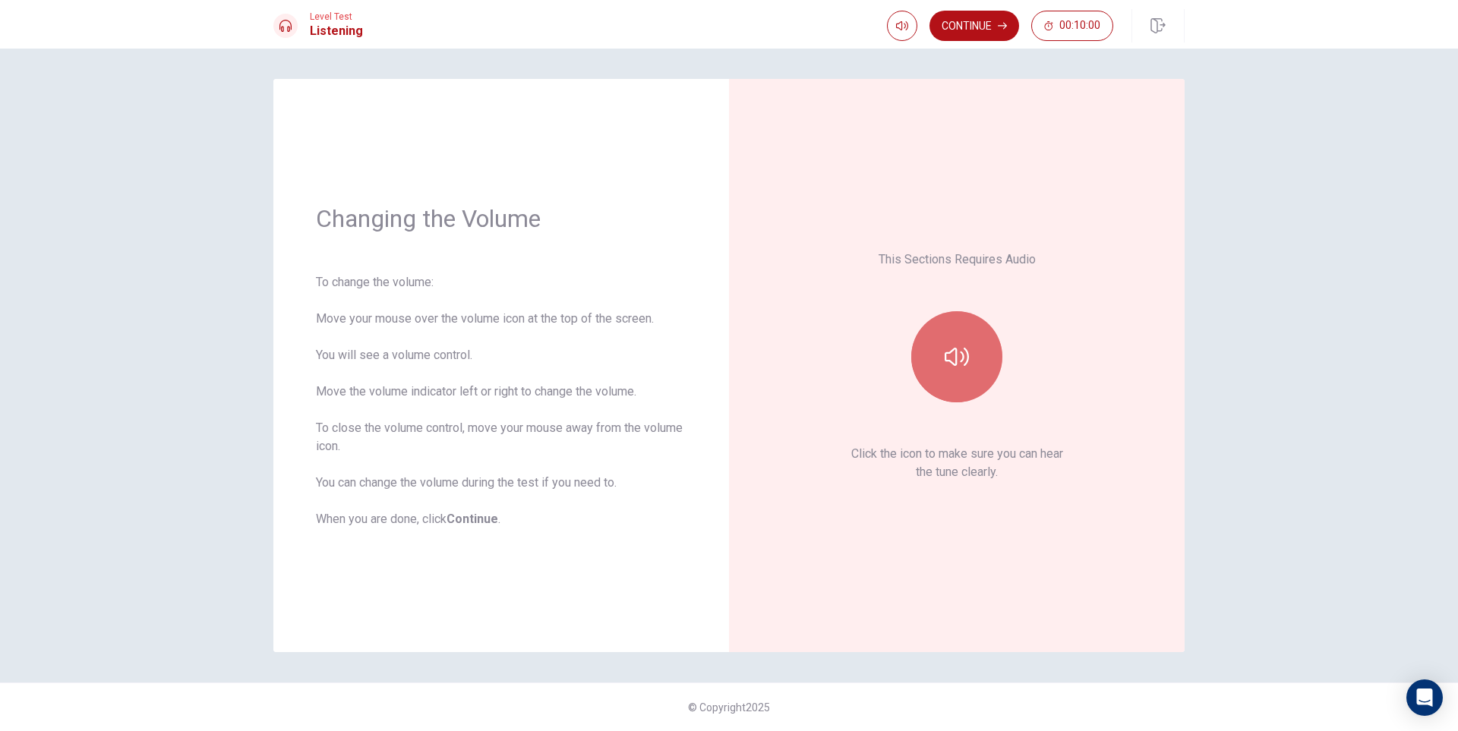
click at [978, 357] on button "button" at bounding box center [956, 356] width 91 height 91
click at [968, 355] on icon "button" at bounding box center [957, 357] width 24 height 18
click at [968, 354] on icon "button" at bounding box center [957, 357] width 24 height 18
click at [968, 352] on icon "button" at bounding box center [957, 357] width 24 height 24
click at [993, 15] on button "Continue" at bounding box center [975, 26] width 90 height 30
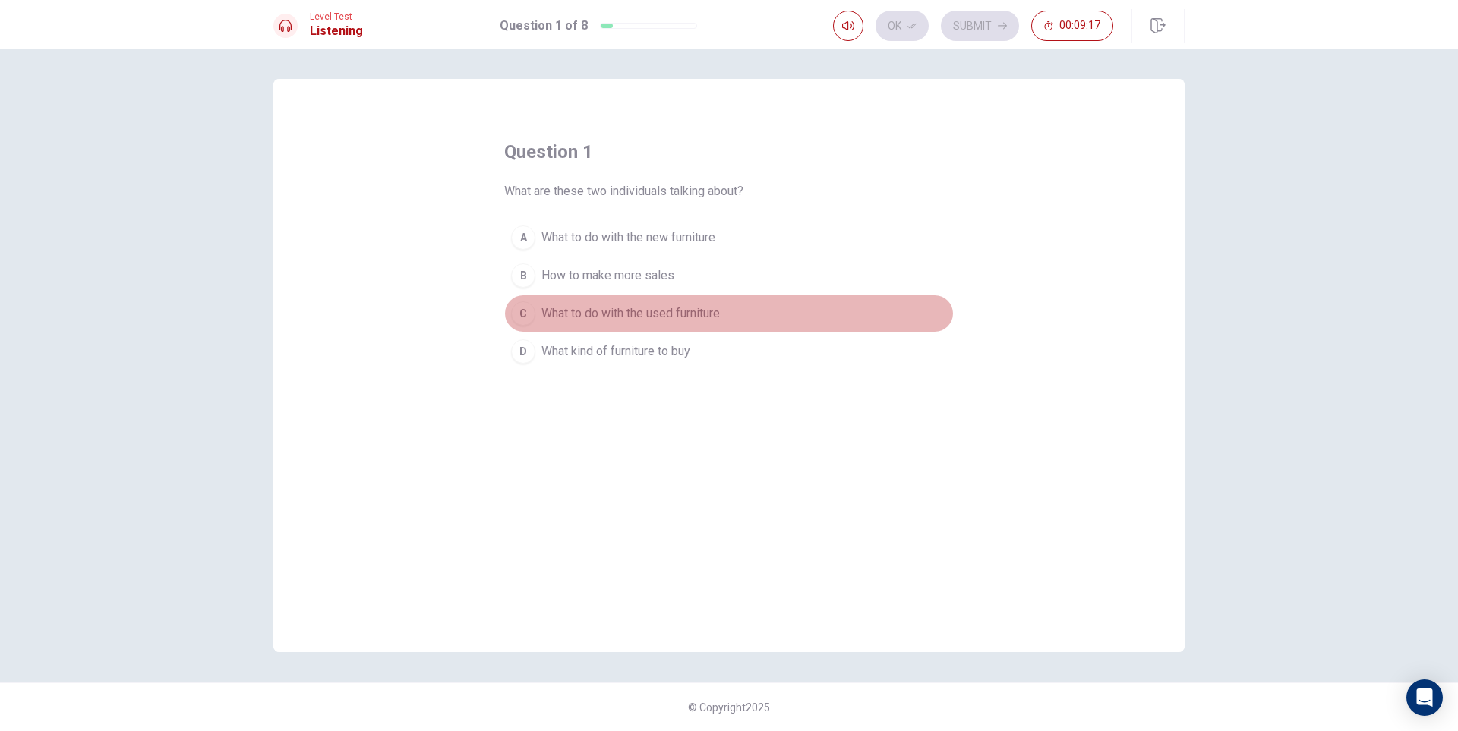
click at [688, 317] on span "What to do with the used furniture" at bounding box center [631, 314] width 178 height 18
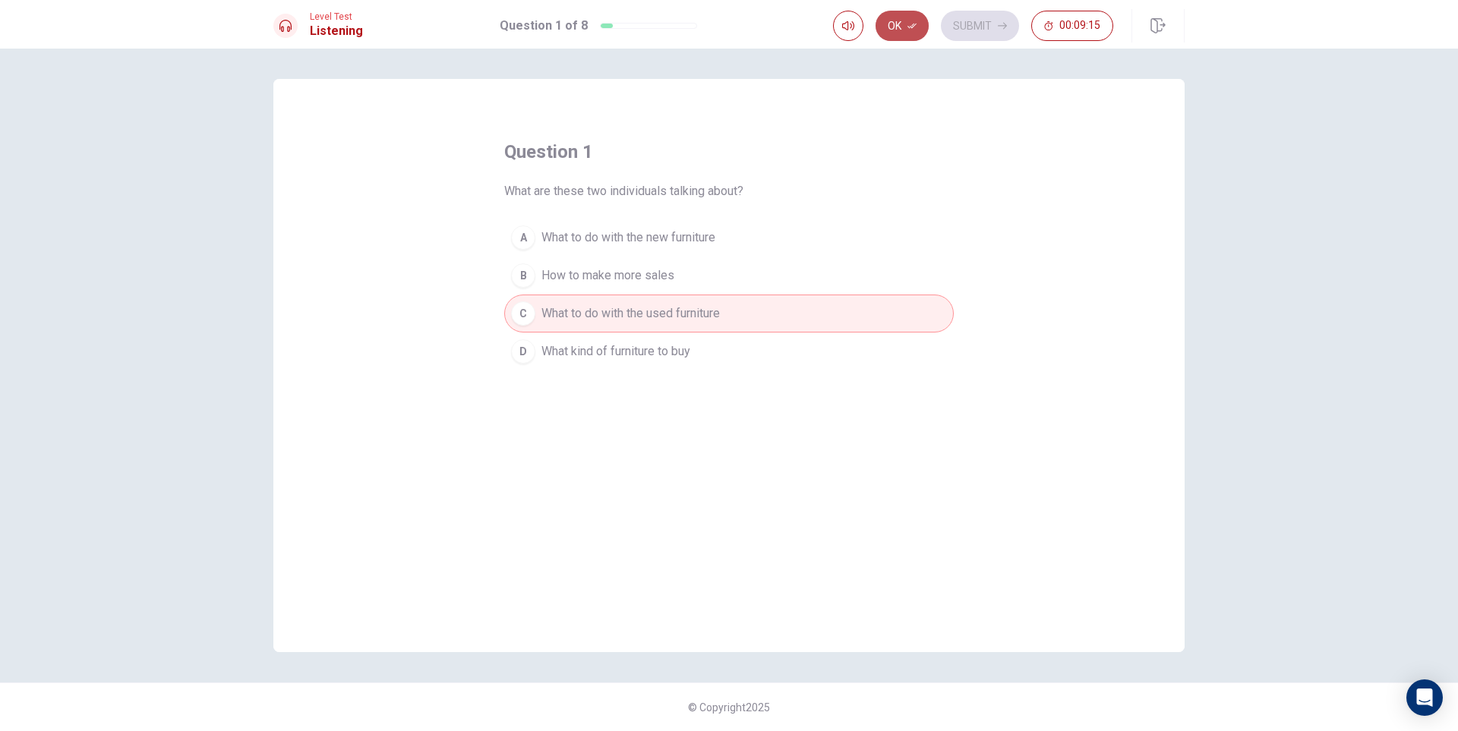
click at [902, 18] on button "Ok" at bounding box center [902, 26] width 53 height 30
click at [990, 17] on button "Submit" at bounding box center [980, 26] width 78 height 30
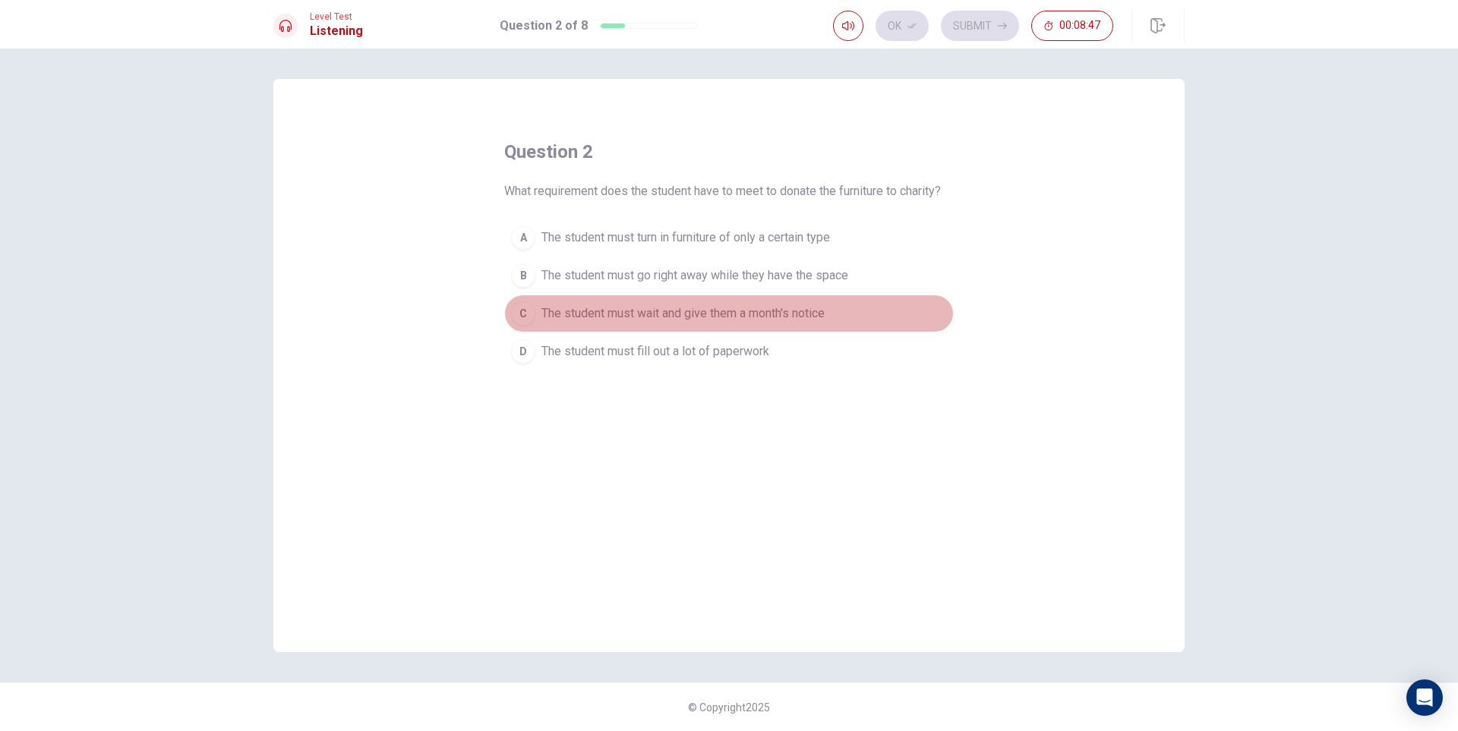
click at [659, 312] on span "The student must wait and give them a month's notice" at bounding box center [683, 314] width 283 height 18
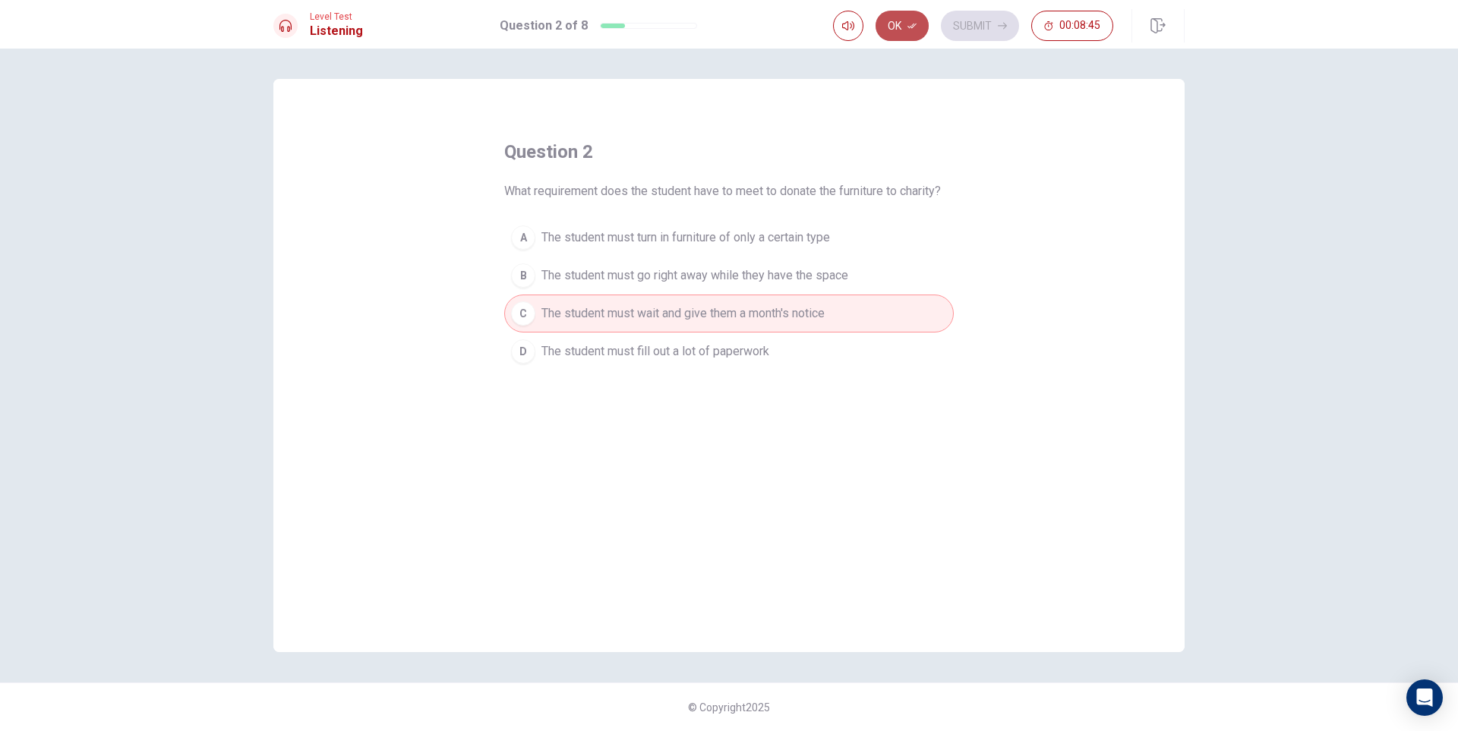
click at [918, 20] on button "Ok" at bounding box center [902, 26] width 53 height 30
click at [977, 23] on button "Submit" at bounding box center [980, 26] width 78 height 30
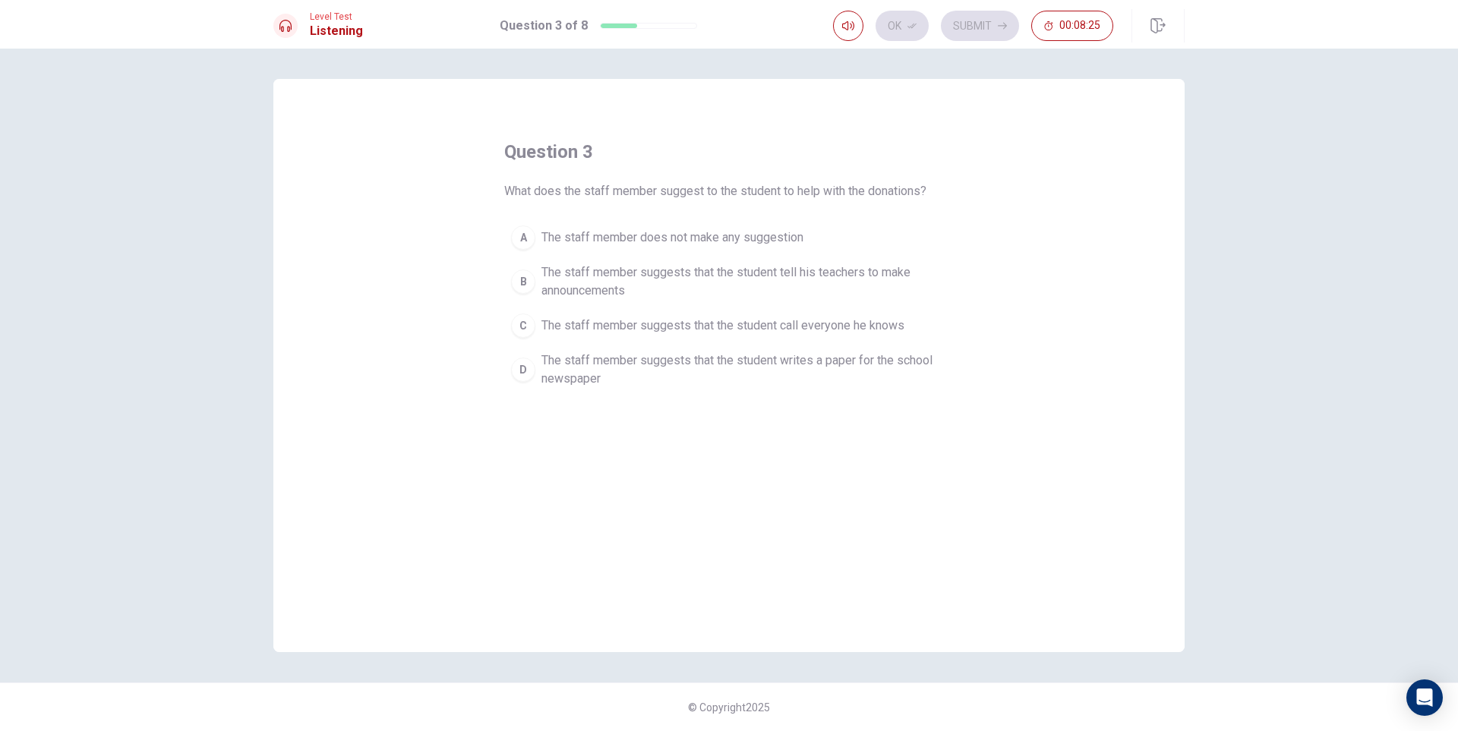
click at [532, 369] on div "D" at bounding box center [523, 370] width 24 height 24
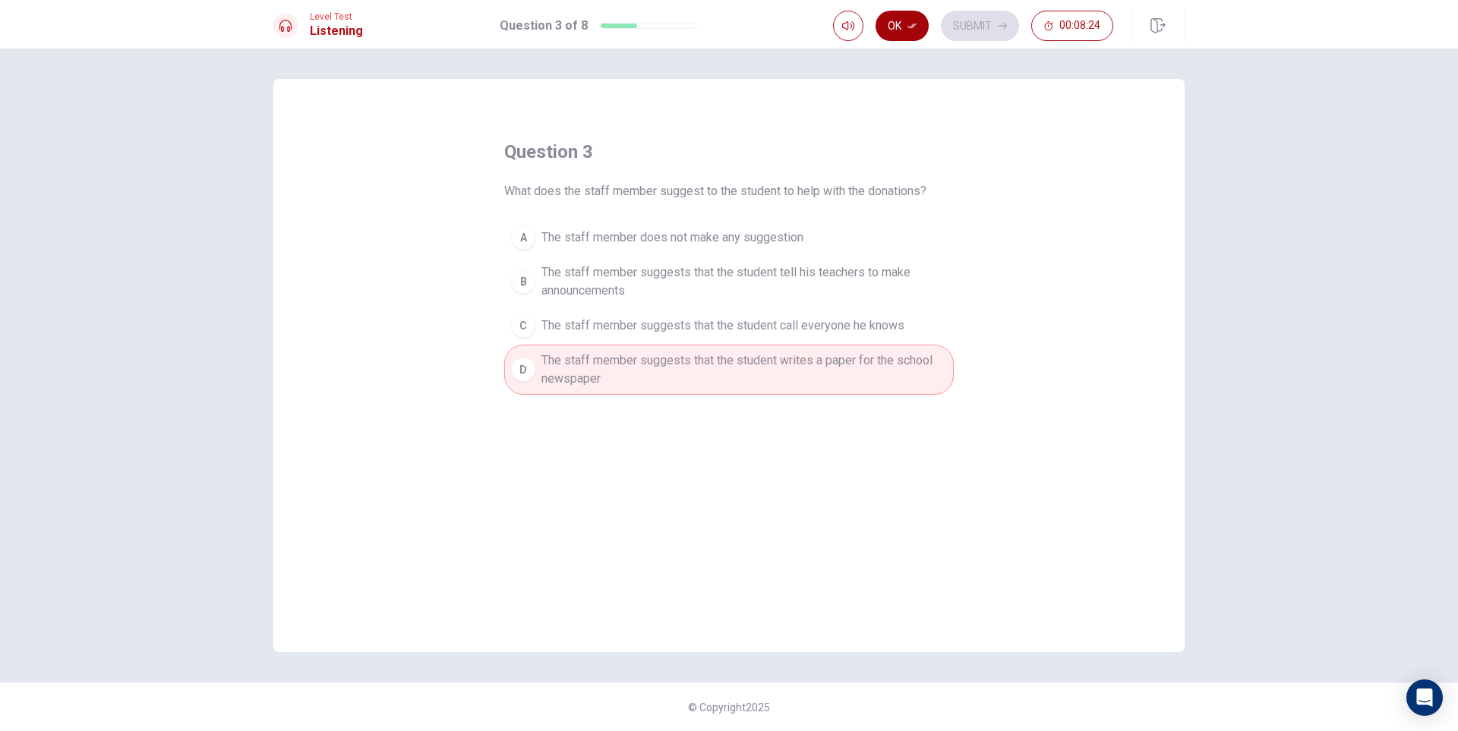
click at [899, 11] on button "Ok" at bounding box center [902, 26] width 53 height 30
click at [1006, 12] on button "Submit" at bounding box center [980, 26] width 78 height 30
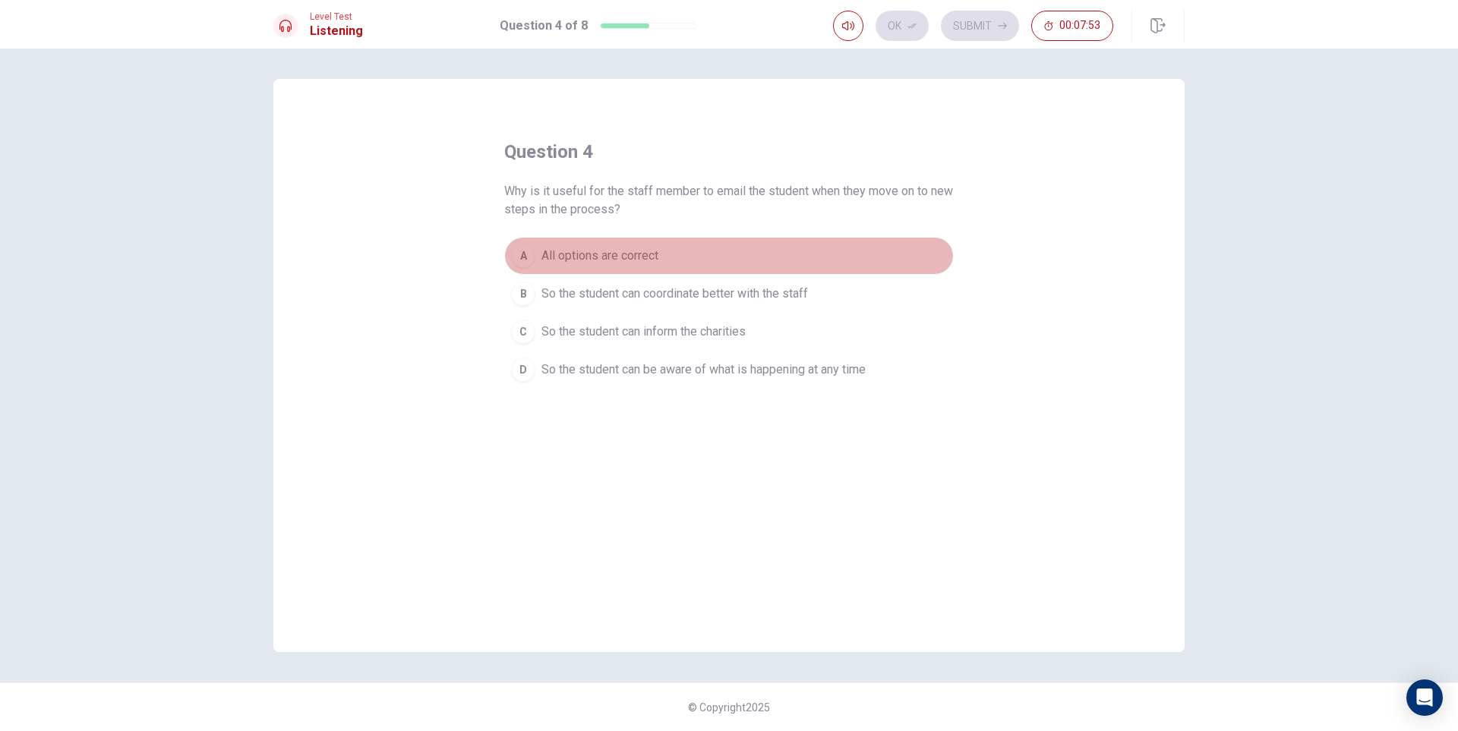
click at [583, 258] on span "All options are correct" at bounding box center [600, 256] width 117 height 18
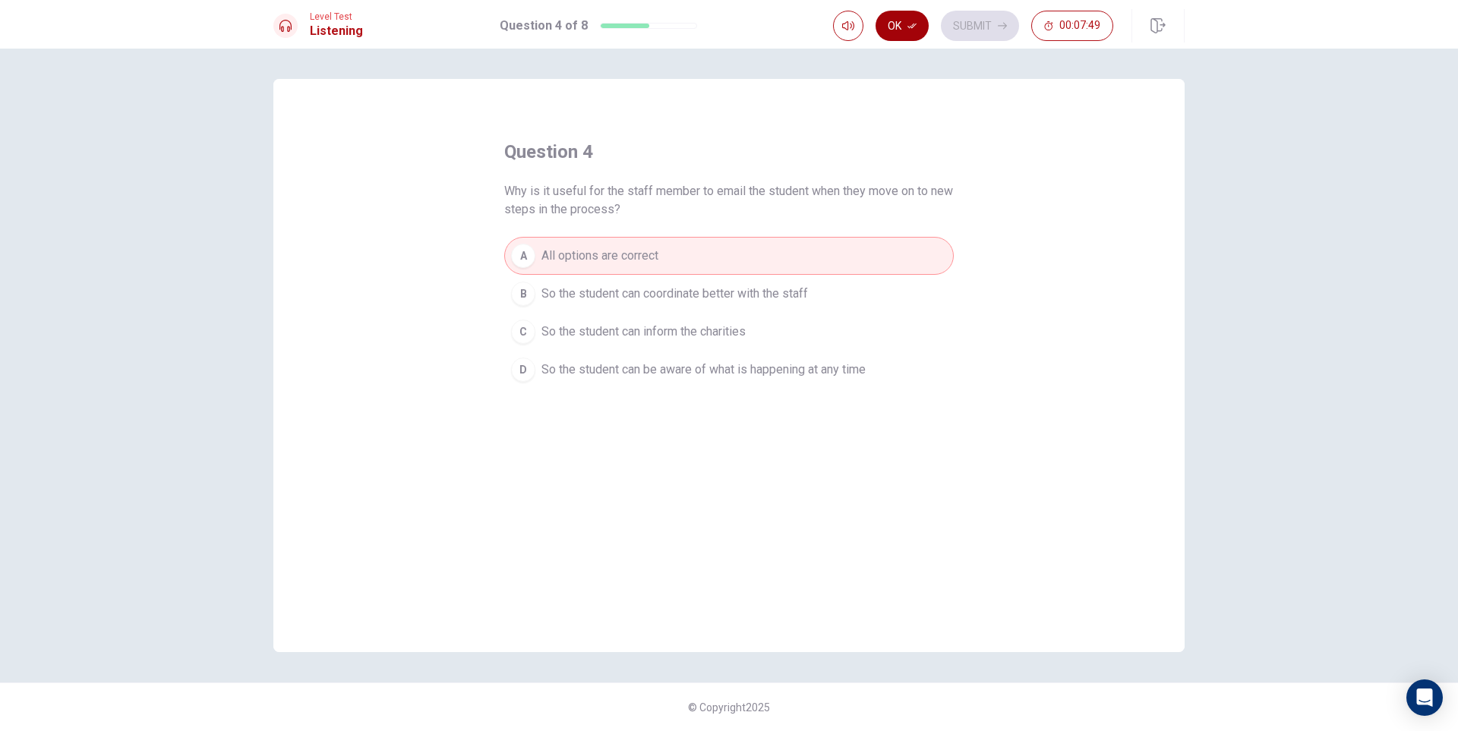
click at [918, 26] on button "Ok" at bounding box center [902, 26] width 53 height 30
click at [987, 10] on div "Ok Submit 00:07:48" at bounding box center [1009, 25] width 352 height 33
click at [994, 22] on button "Submit" at bounding box center [980, 26] width 78 height 30
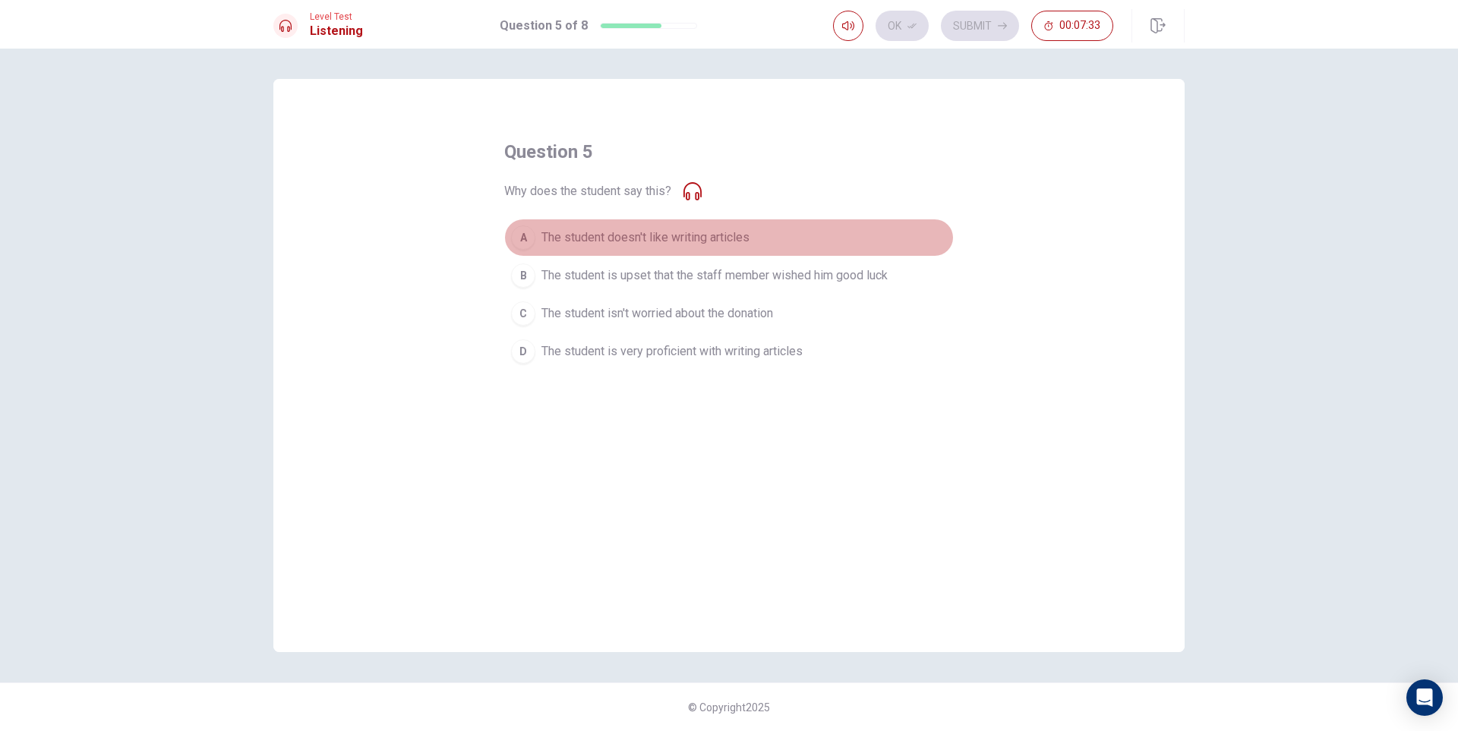
click at [639, 233] on span "The student doesn't like writing articles" at bounding box center [646, 238] width 208 height 18
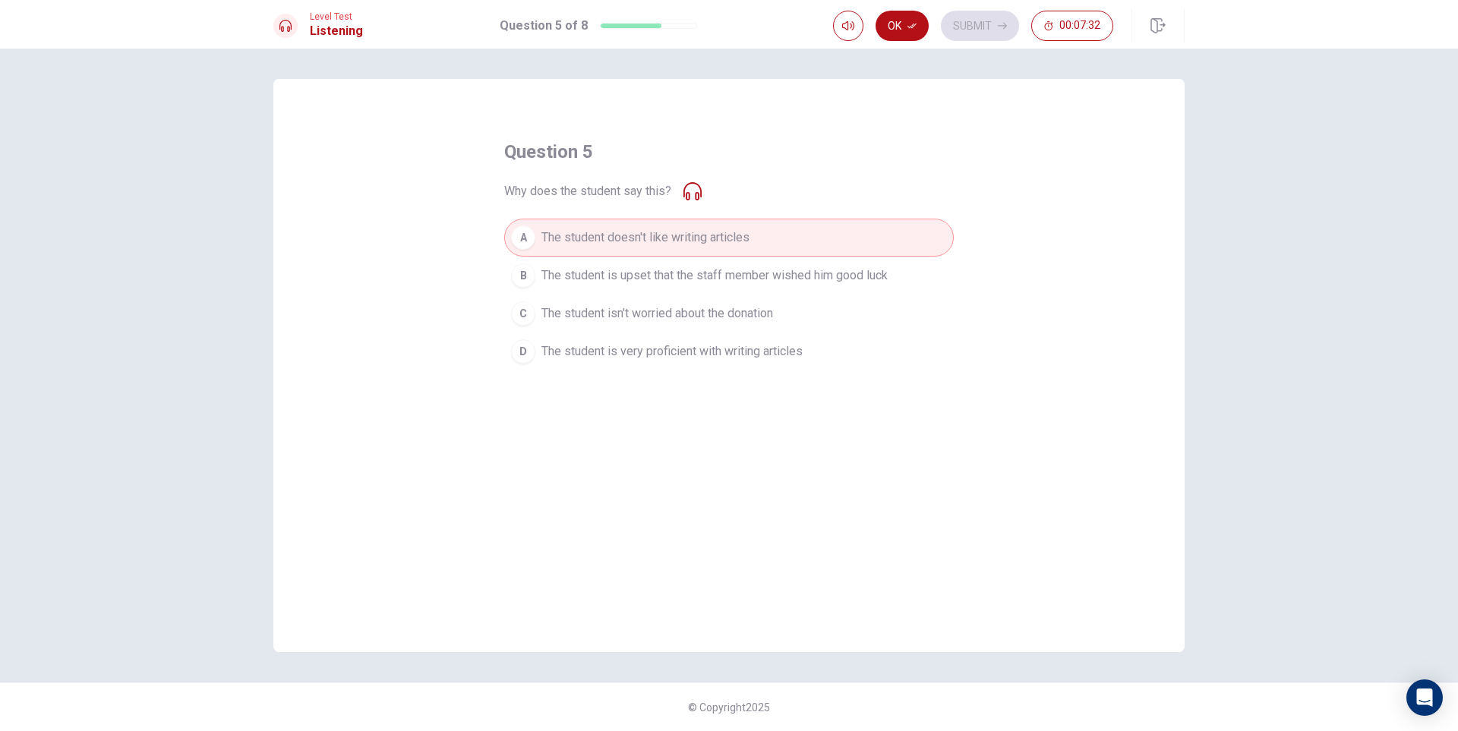
click at [899, 24] on button "Ok" at bounding box center [902, 26] width 53 height 30
click at [986, 19] on button "Submit" at bounding box center [980, 26] width 78 height 30
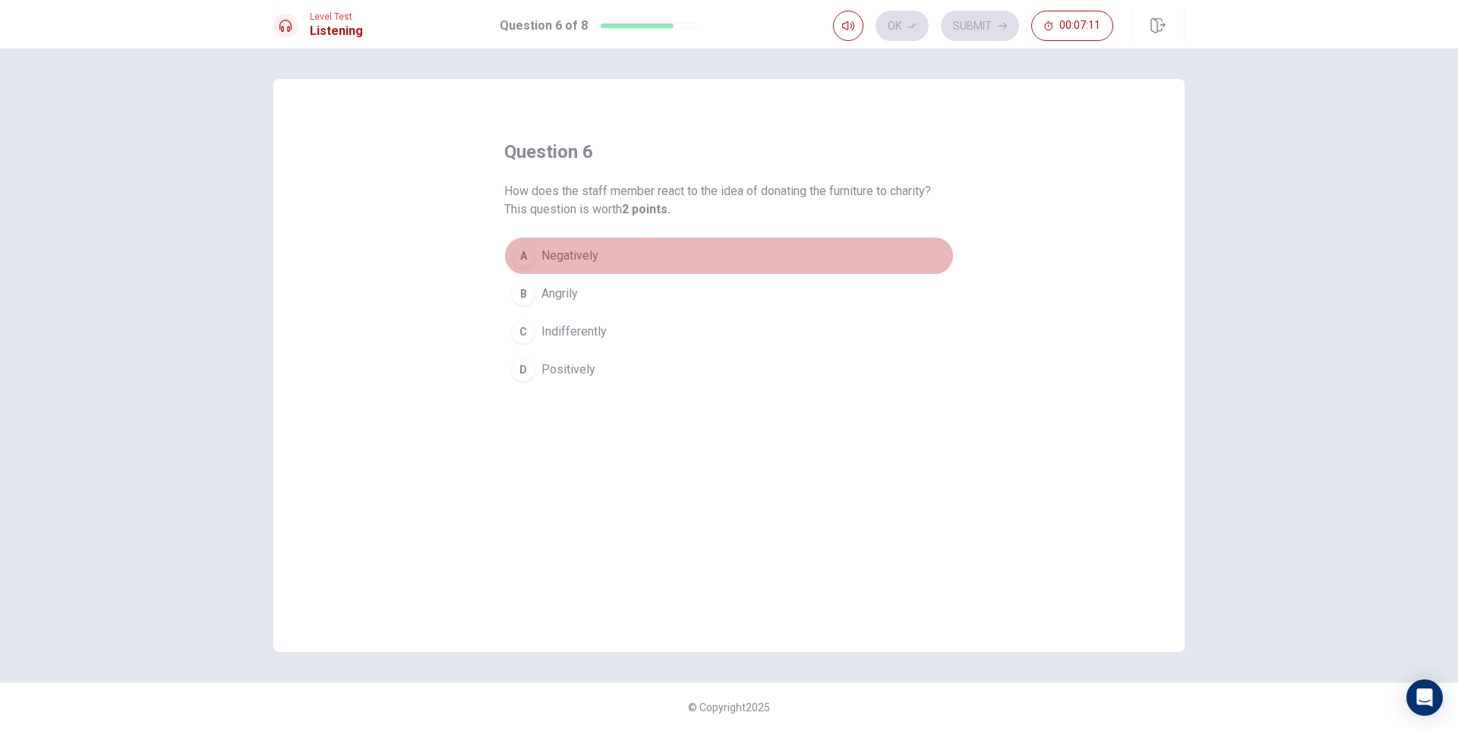
click at [528, 258] on div "A" at bounding box center [523, 256] width 24 height 24
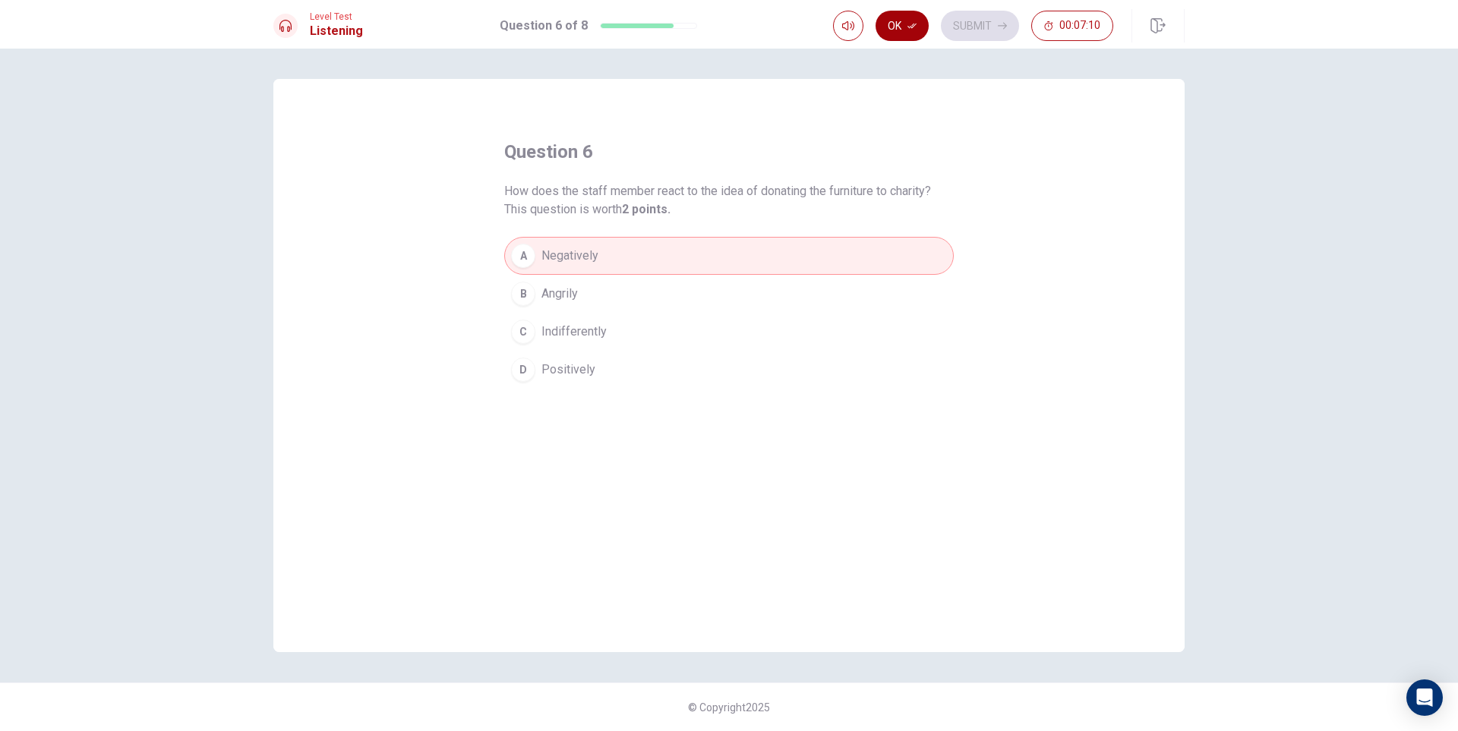
click at [908, 18] on button "Ok" at bounding box center [902, 26] width 53 height 30
click at [958, 12] on button "Submit" at bounding box center [980, 26] width 78 height 30
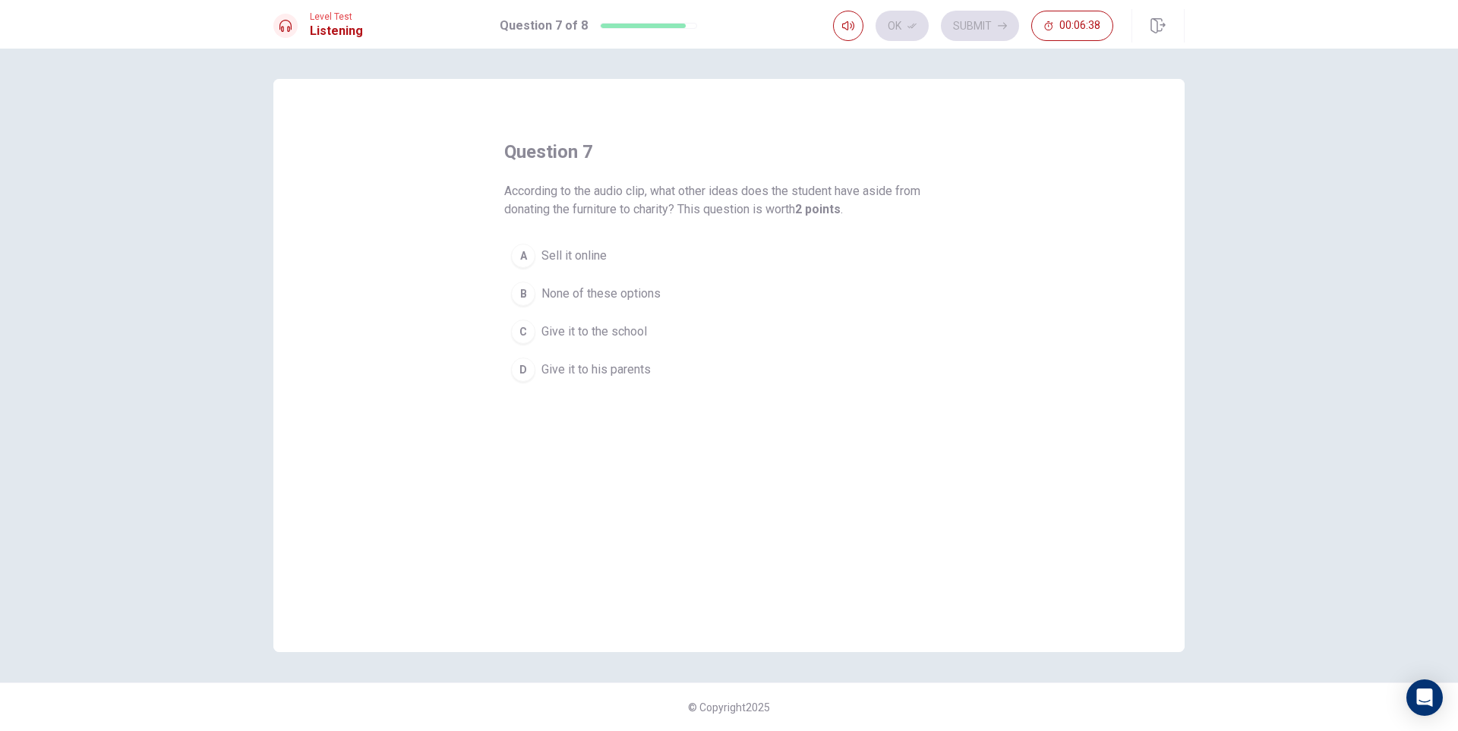
click at [526, 295] on div "B" at bounding box center [523, 294] width 24 height 24
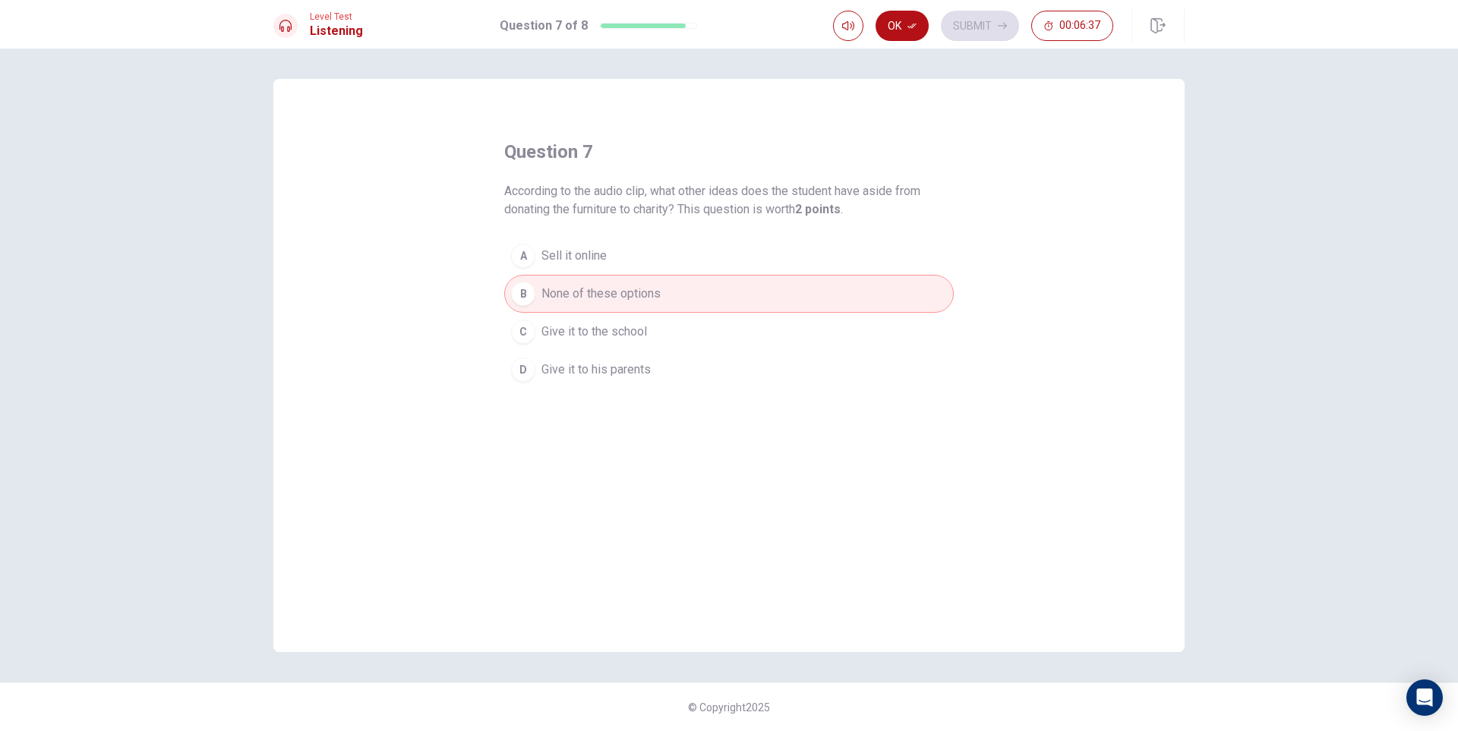
click at [523, 325] on div "C" at bounding box center [523, 332] width 24 height 24
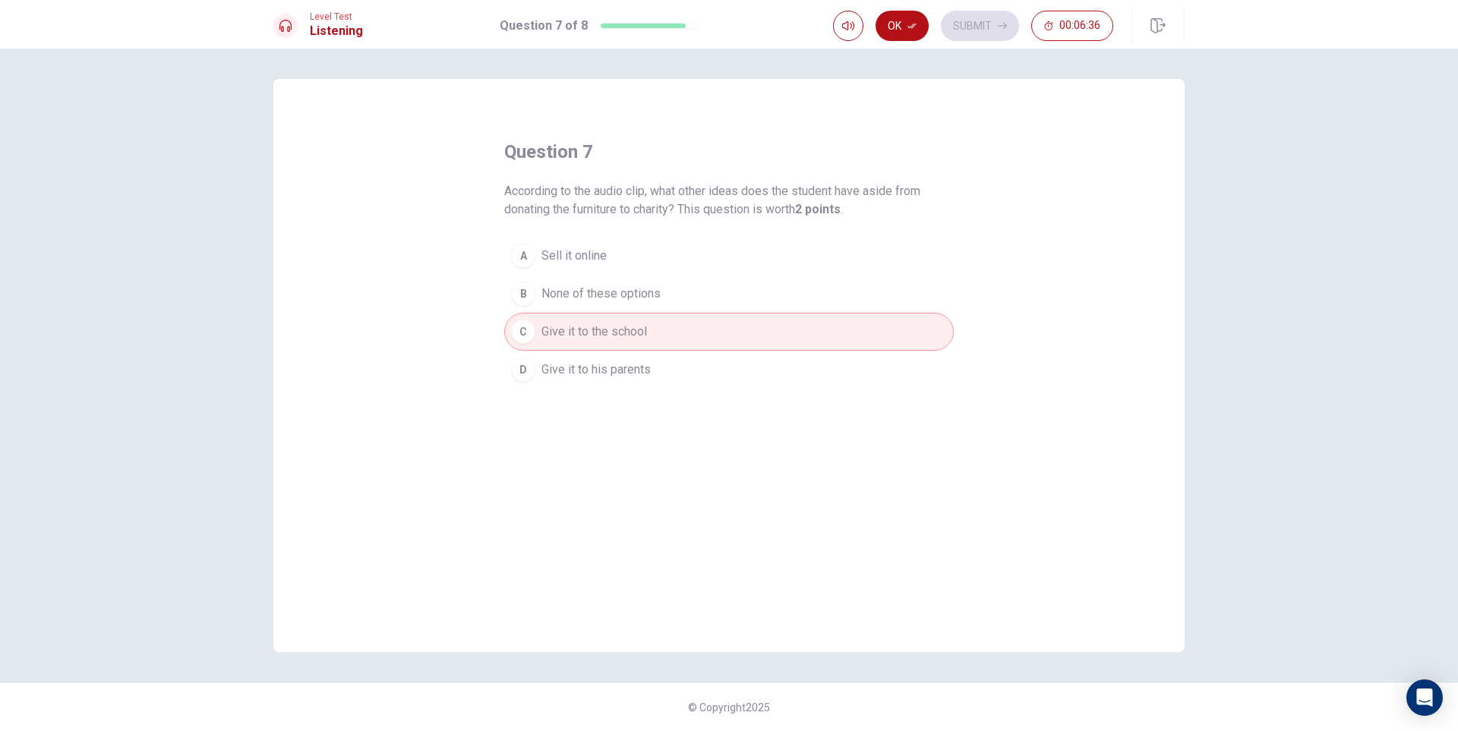
click at [524, 295] on div "B" at bounding box center [523, 294] width 24 height 24
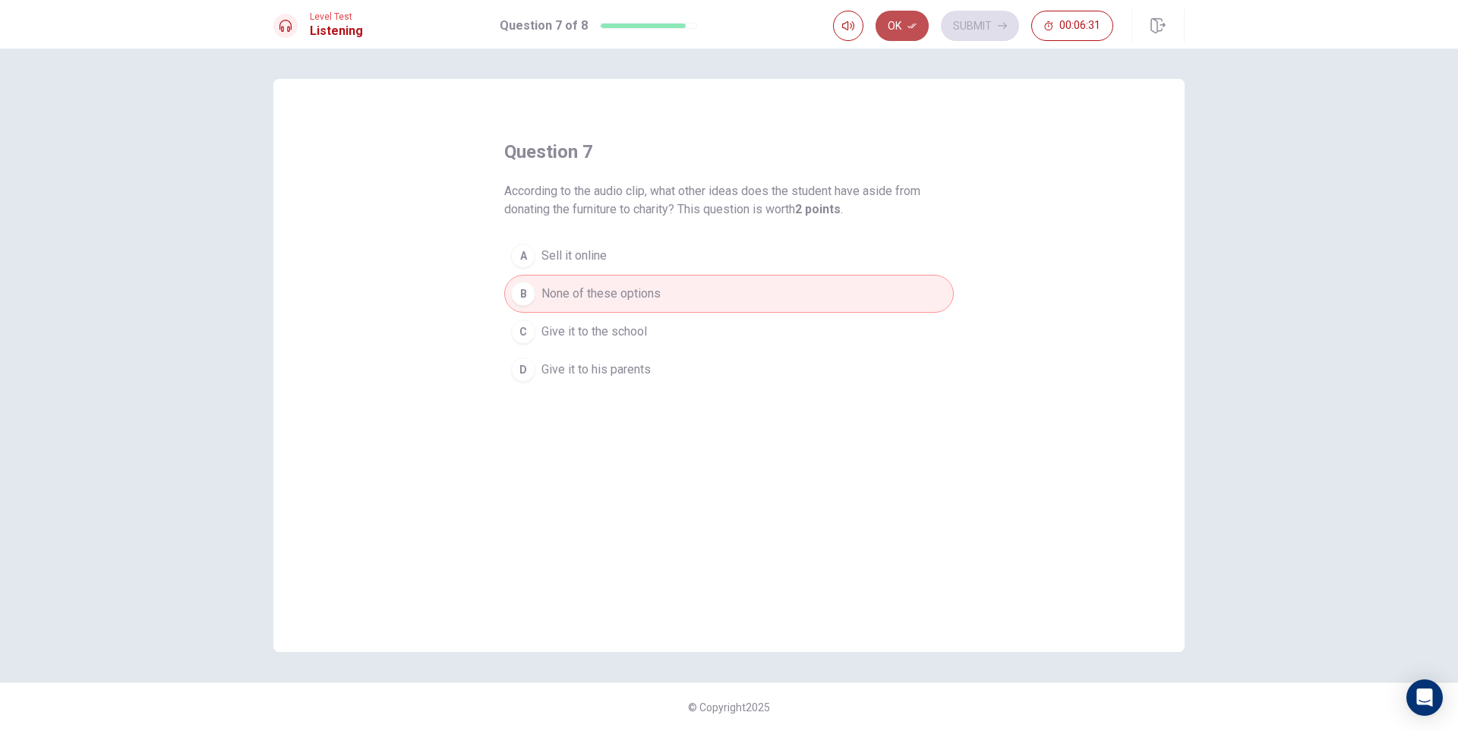
click at [905, 25] on button "Ok" at bounding box center [902, 26] width 53 height 30
click at [977, 16] on button "Submit" at bounding box center [980, 26] width 78 height 30
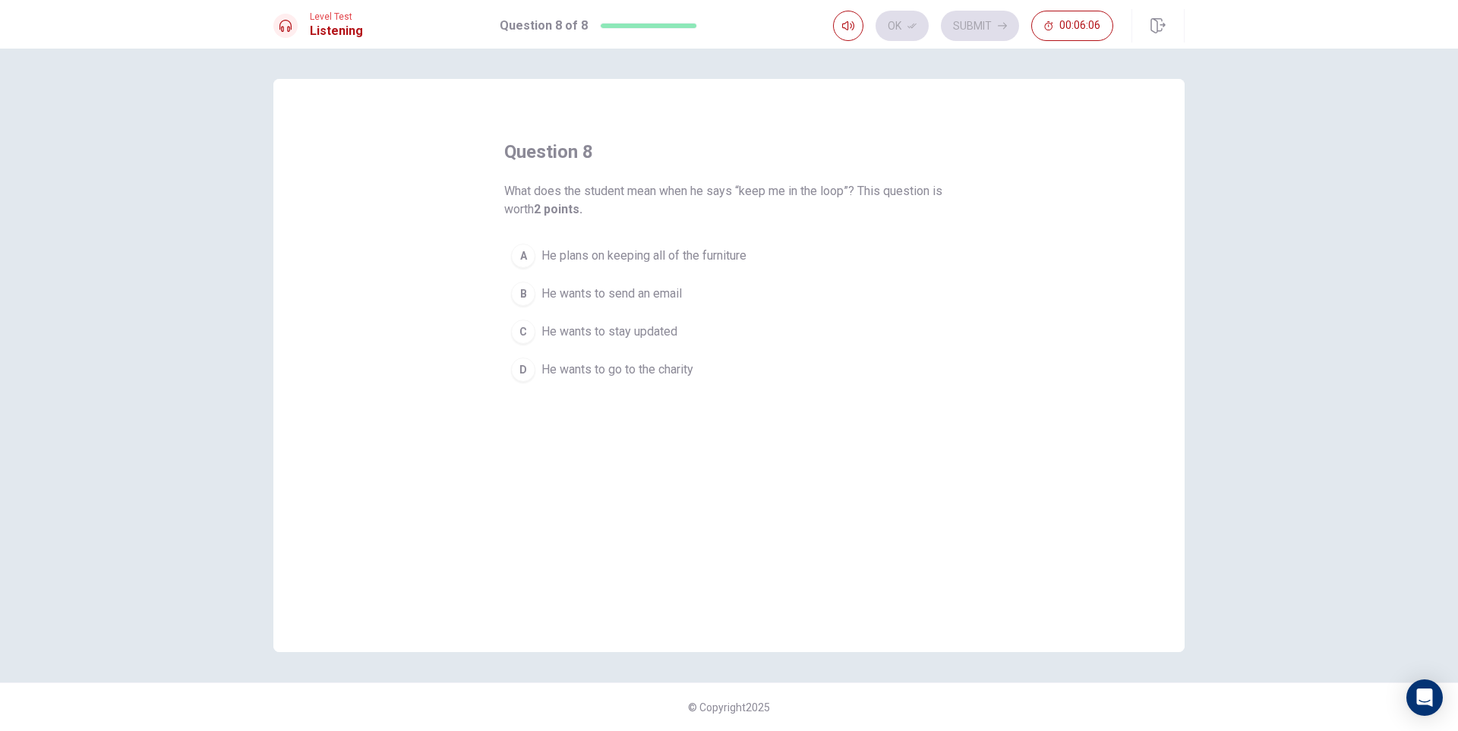
click at [614, 370] on span "He wants to go to the charity" at bounding box center [618, 370] width 152 height 18
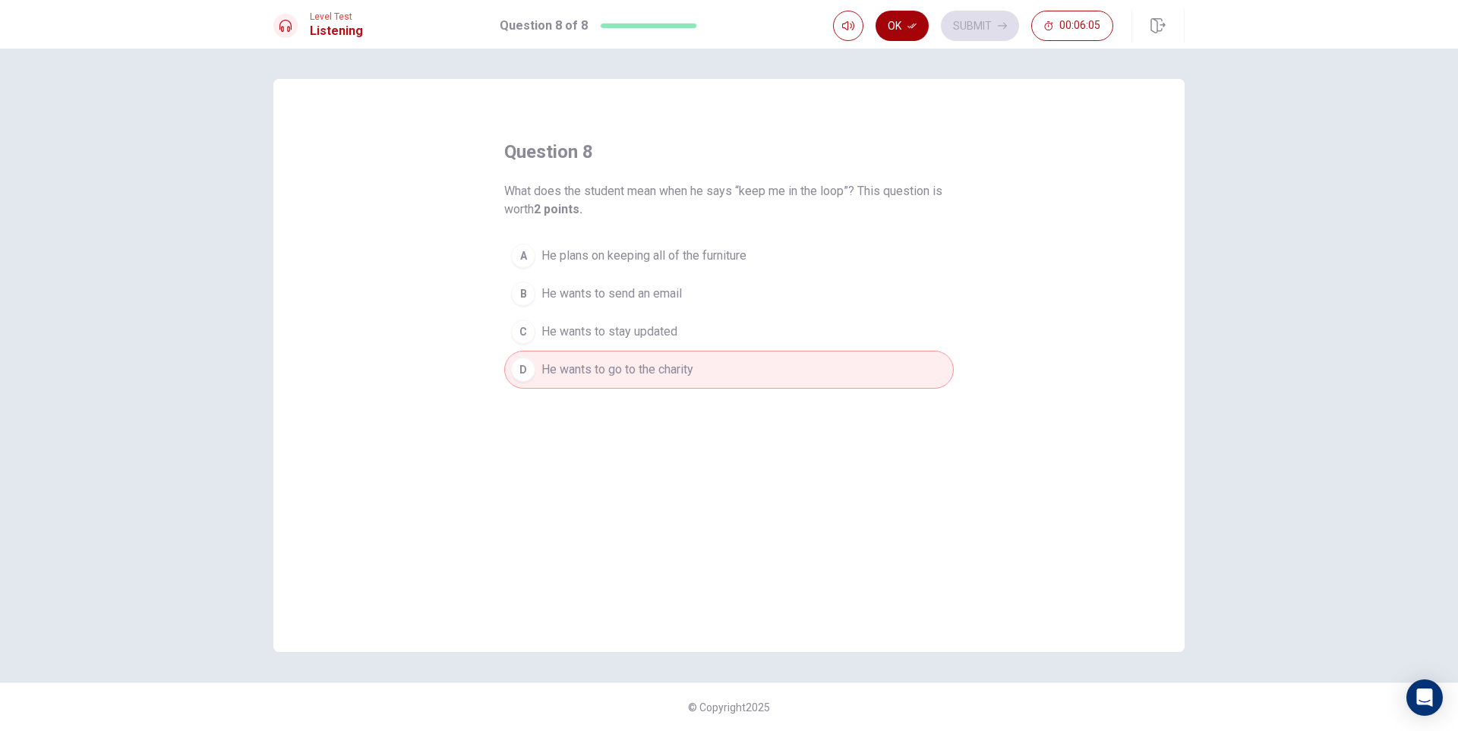
click at [923, 24] on button "Ok" at bounding box center [902, 26] width 53 height 30
click at [978, 24] on button "Submit" at bounding box center [980, 26] width 78 height 30
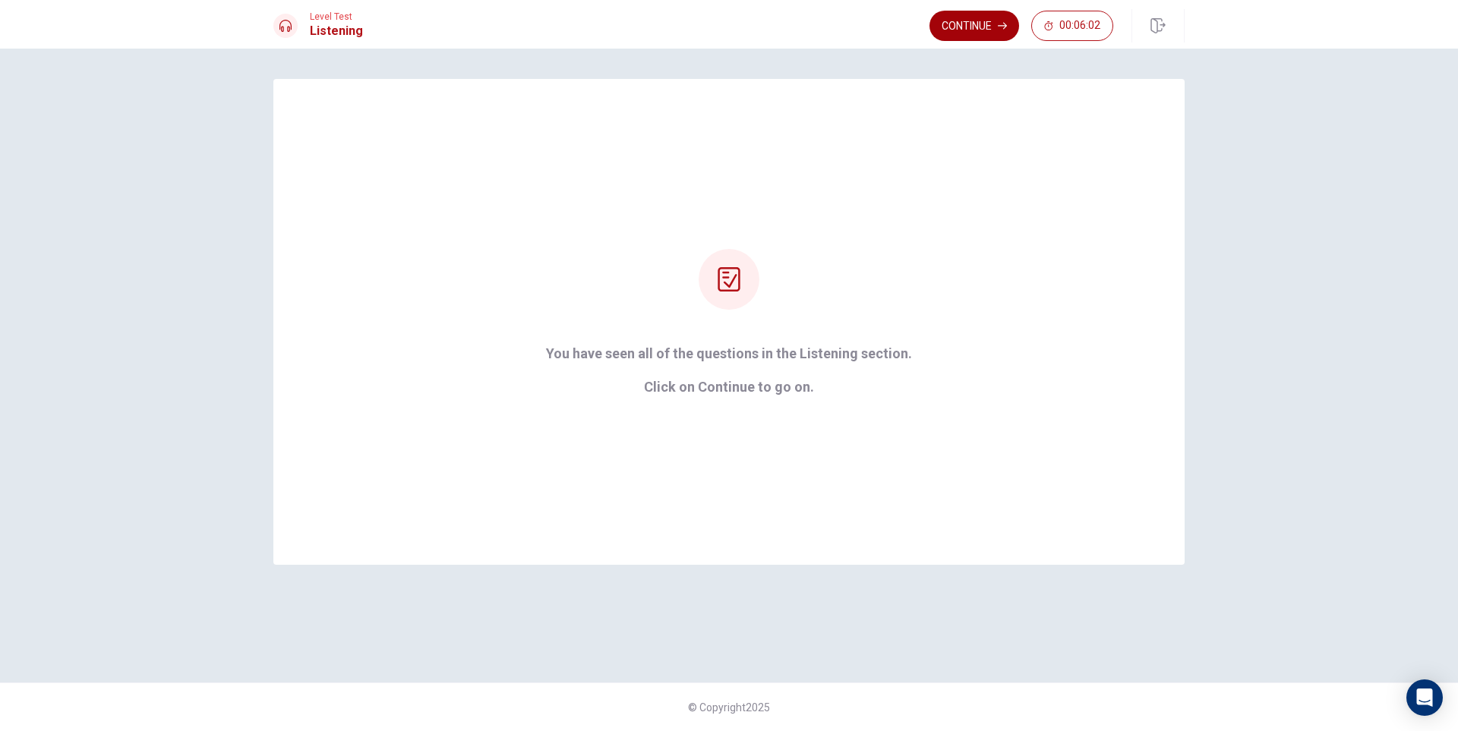
click at [984, 26] on button "Continue" at bounding box center [975, 26] width 90 height 30
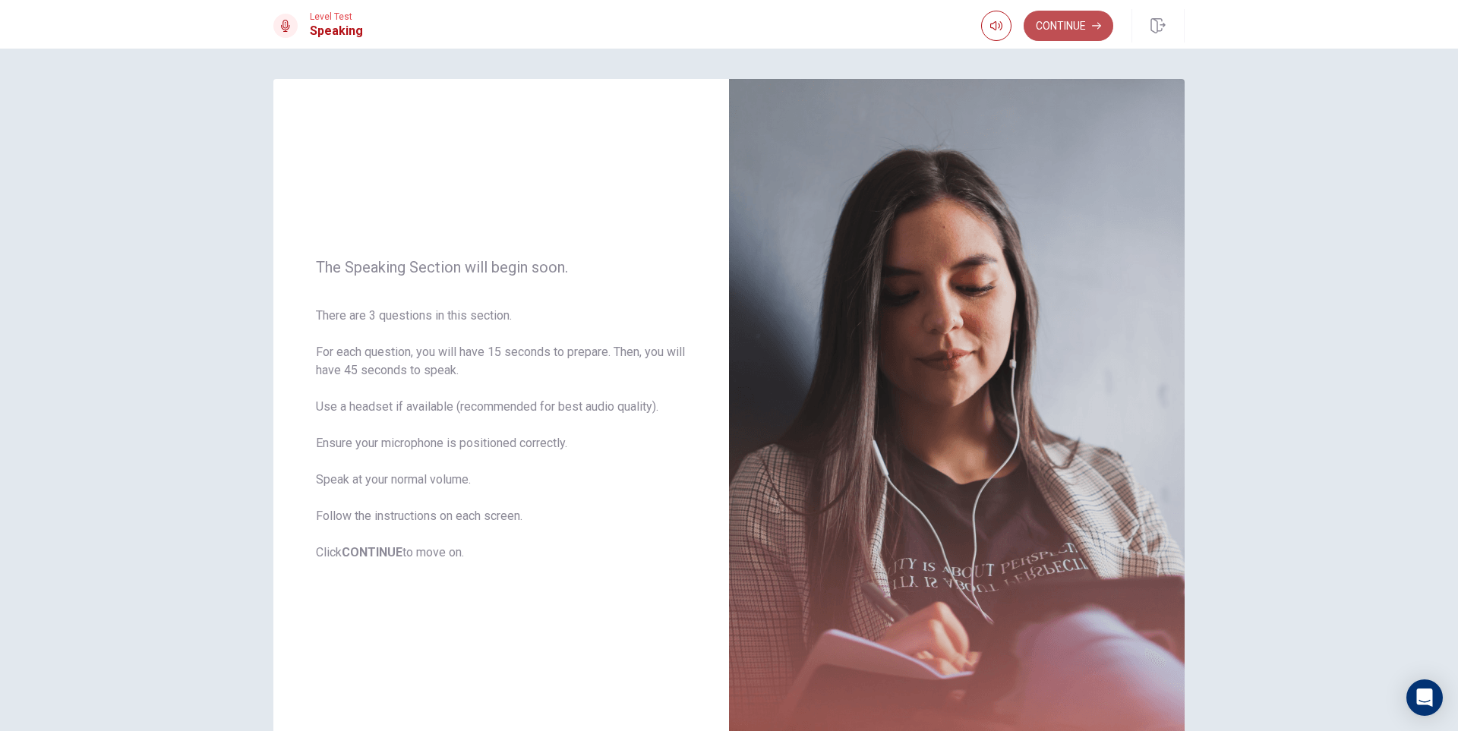
click at [1043, 22] on button "Continue" at bounding box center [1069, 26] width 90 height 30
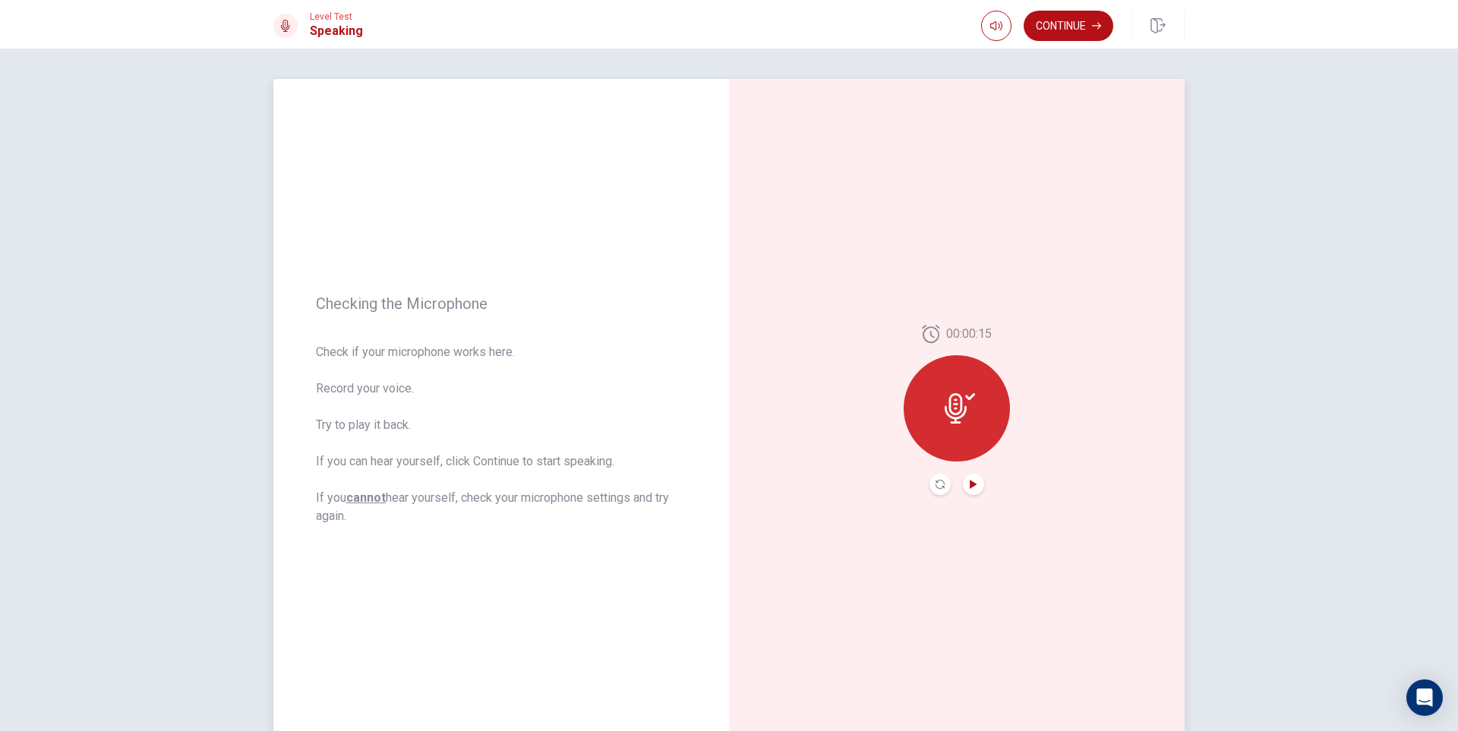
click at [969, 483] on icon "Play Audio" at bounding box center [973, 484] width 9 height 9
click at [939, 485] on icon "Record Again" at bounding box center [940, 484] width 9 height 9
click at [965, 435] on span "Stop Recording" at bounding box center [957, 437] width 57 height 24
click at [960, 409] on icon at bounding box center [956, 408] width 22 height 30
click at [970, 482] on icon "Play Audio" at bounding box center [973, 484] width 7 height 9
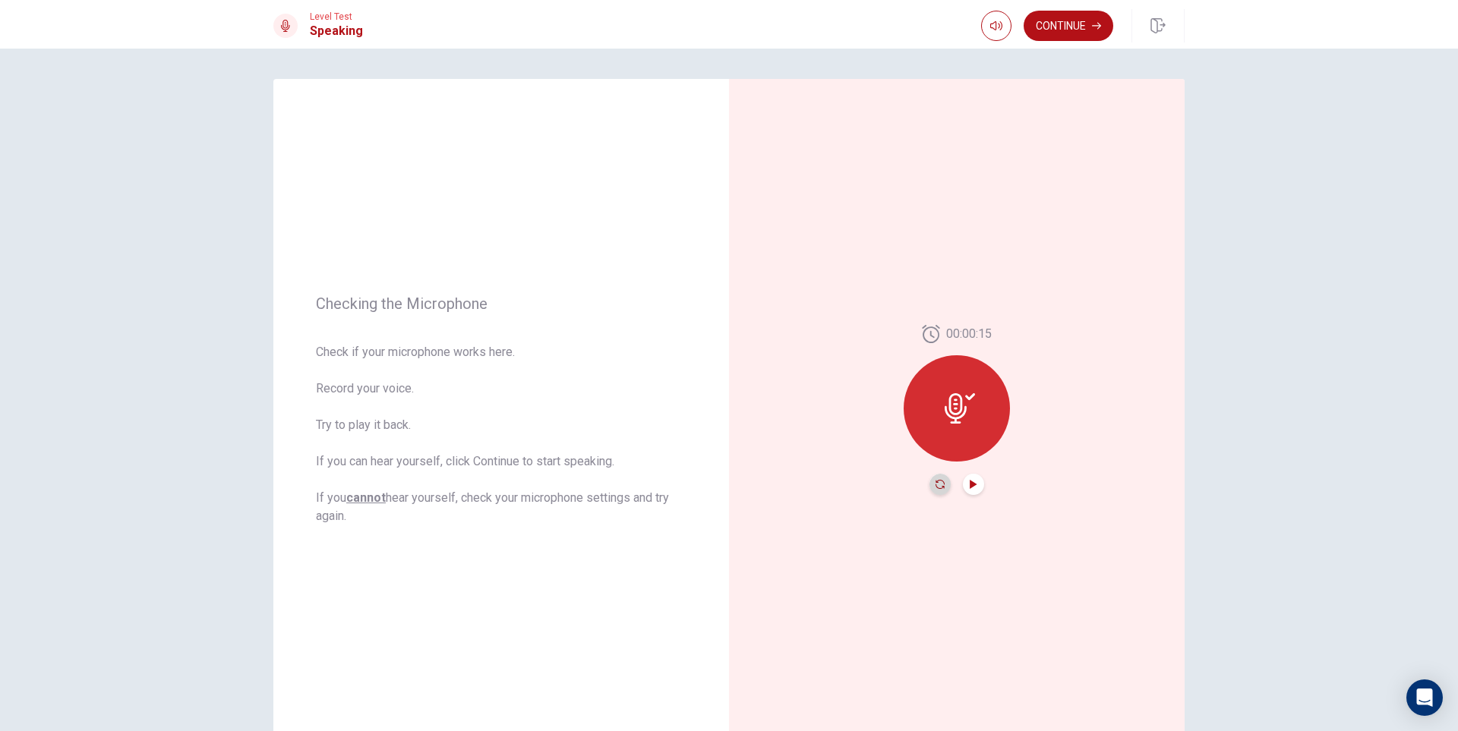
click at [936, 487] on icon "Record Again" at bounding box center [940, 484] width 9 height 9
click at [960, 459] on div "Stop Recording" at bounding box center [957, 419] width 106 height 106
click at [972, 484] on icon "Play Audio" at bounding box center [973, 484] width 7 height 9
click at [1093, 26] on icon "button" at bounding box center [1096, 26] width 9 height 7
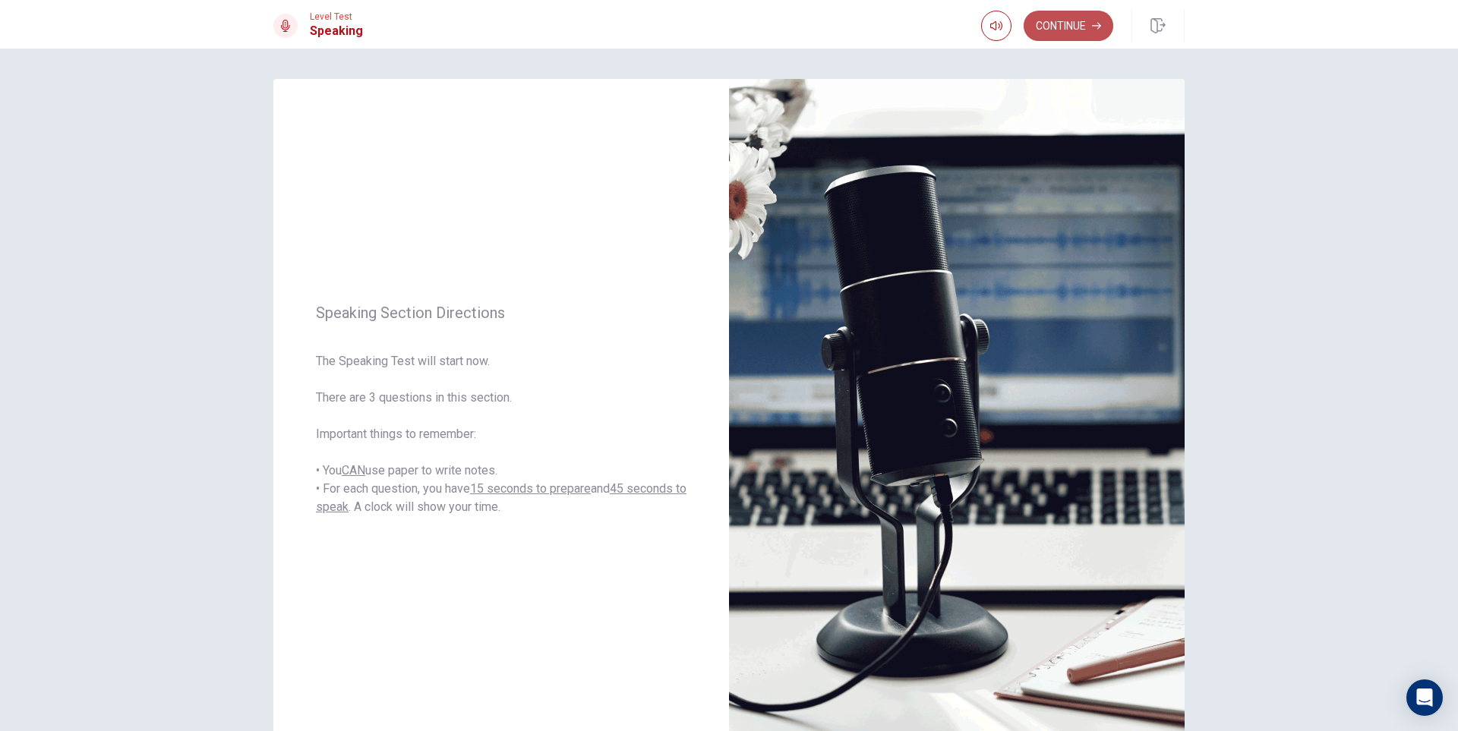
click at [1067, 25] on button "Continue" at bounding box center [1069, 26] width 90 height 30
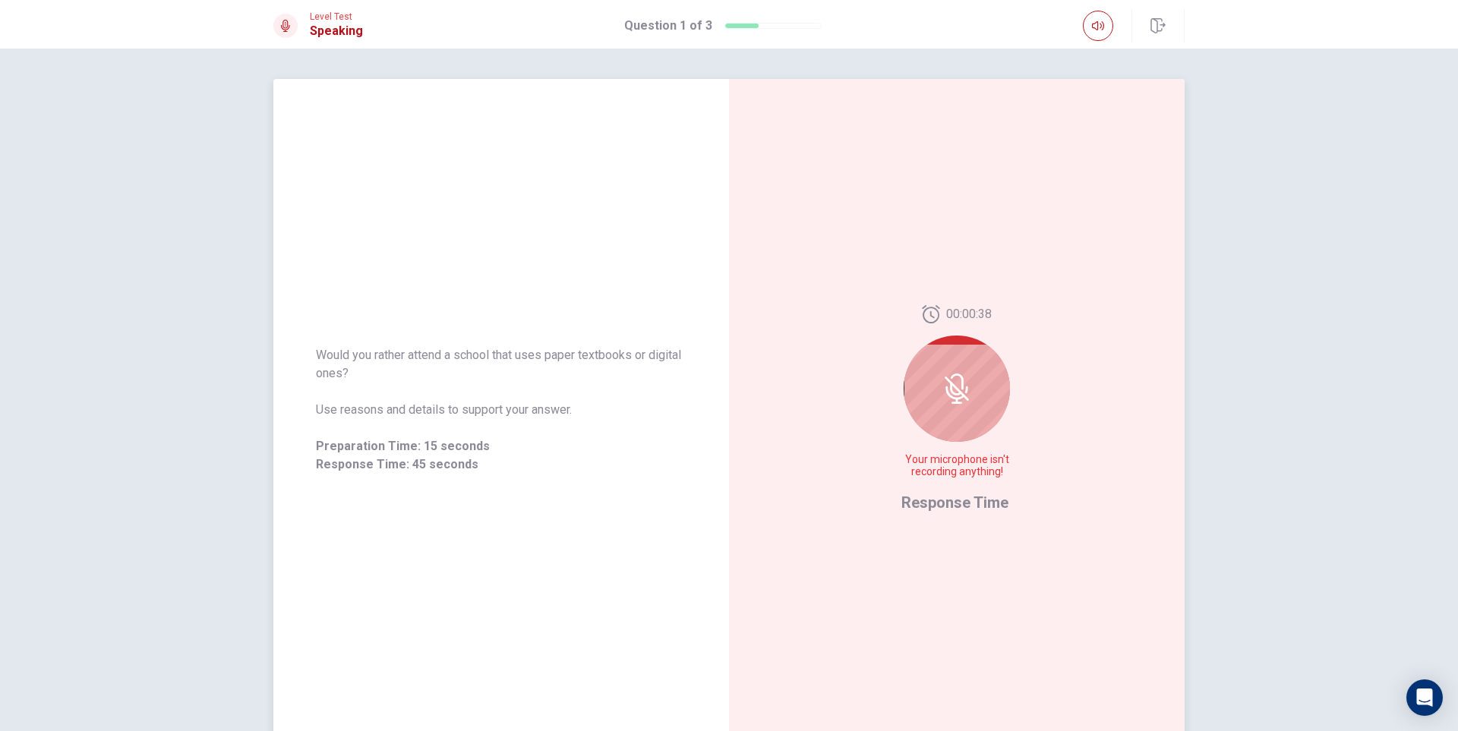
click at [967, 403] on icon at bounding box center [957, 389] width 30 height 30
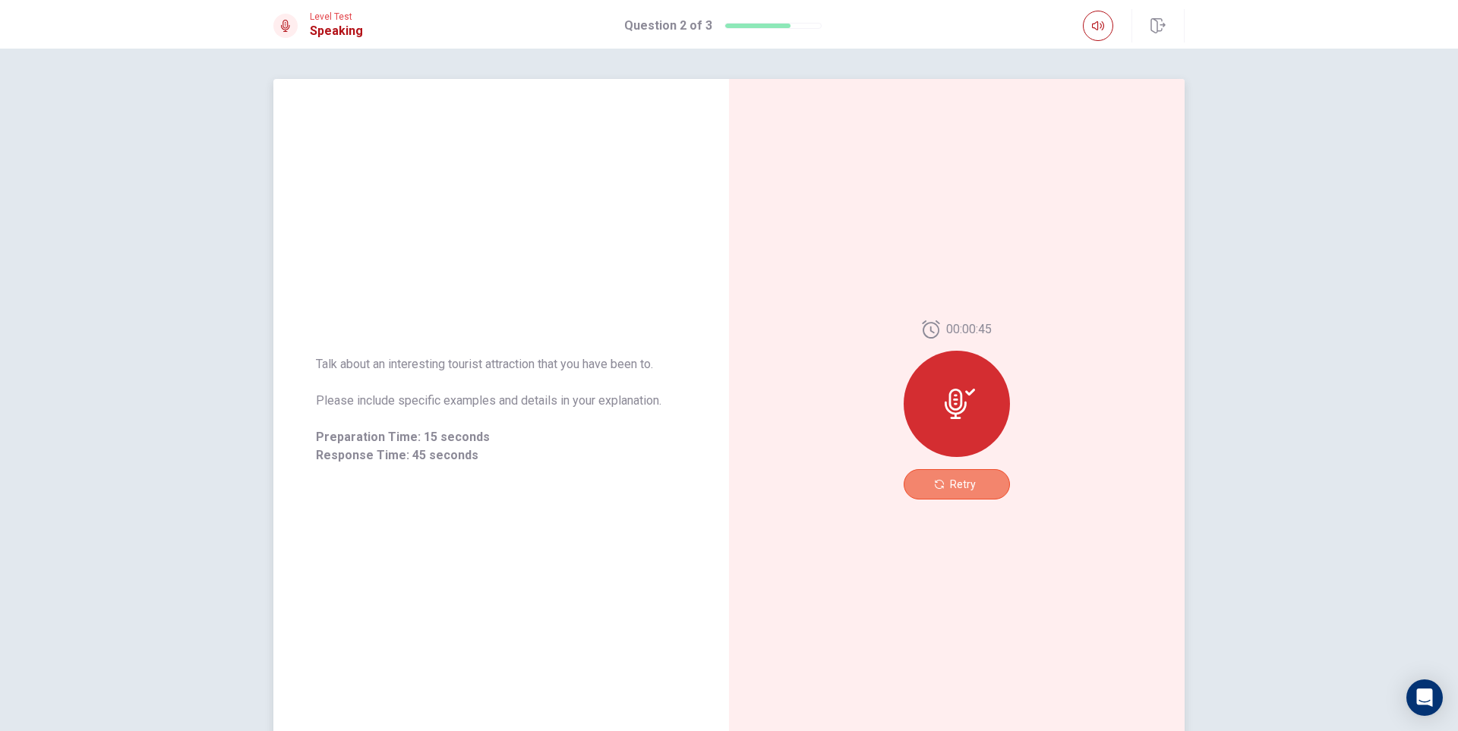
click at [988, 487] on button "Retry" at bounding box center [957, 484] width 106 height 30
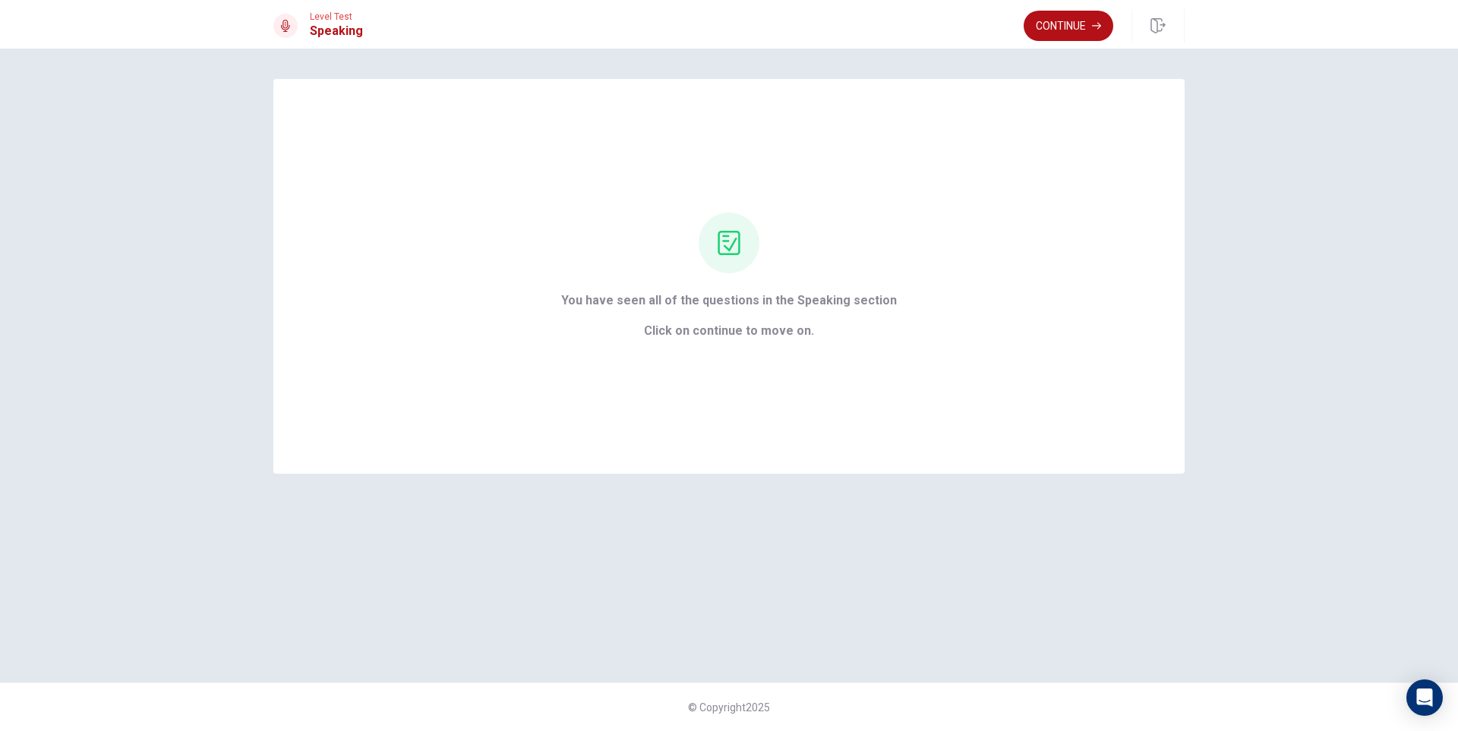
drag, startPoint x: 1080, startPoint y: 21, endPoint x: 1091, endPoint y: 18, distance: 11.1
click at [1085, 21] on button "Continue" at bounding box center [1069, 26] width 90 height 30
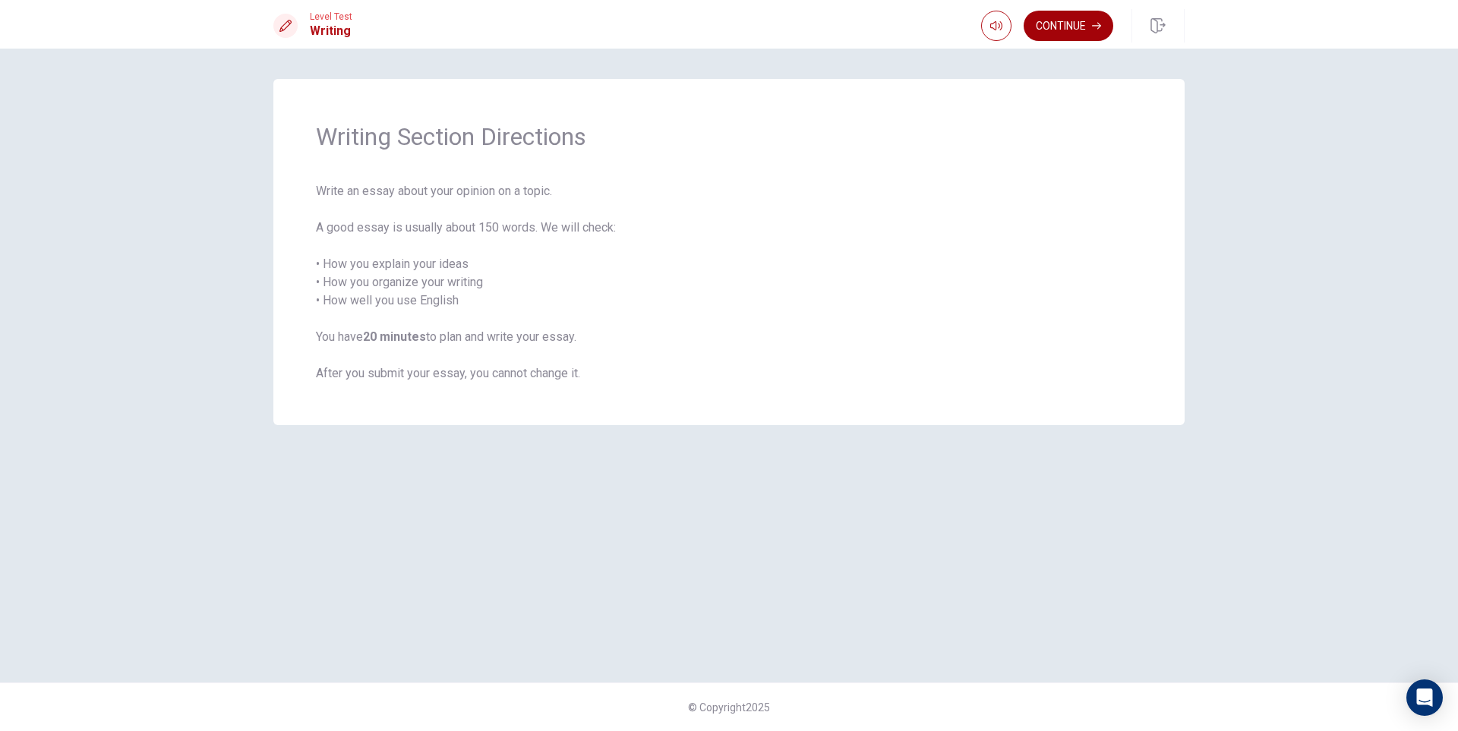
click at [1074, 20] on button "Continue" at bounding box center [1069, 26] width 90 height 30
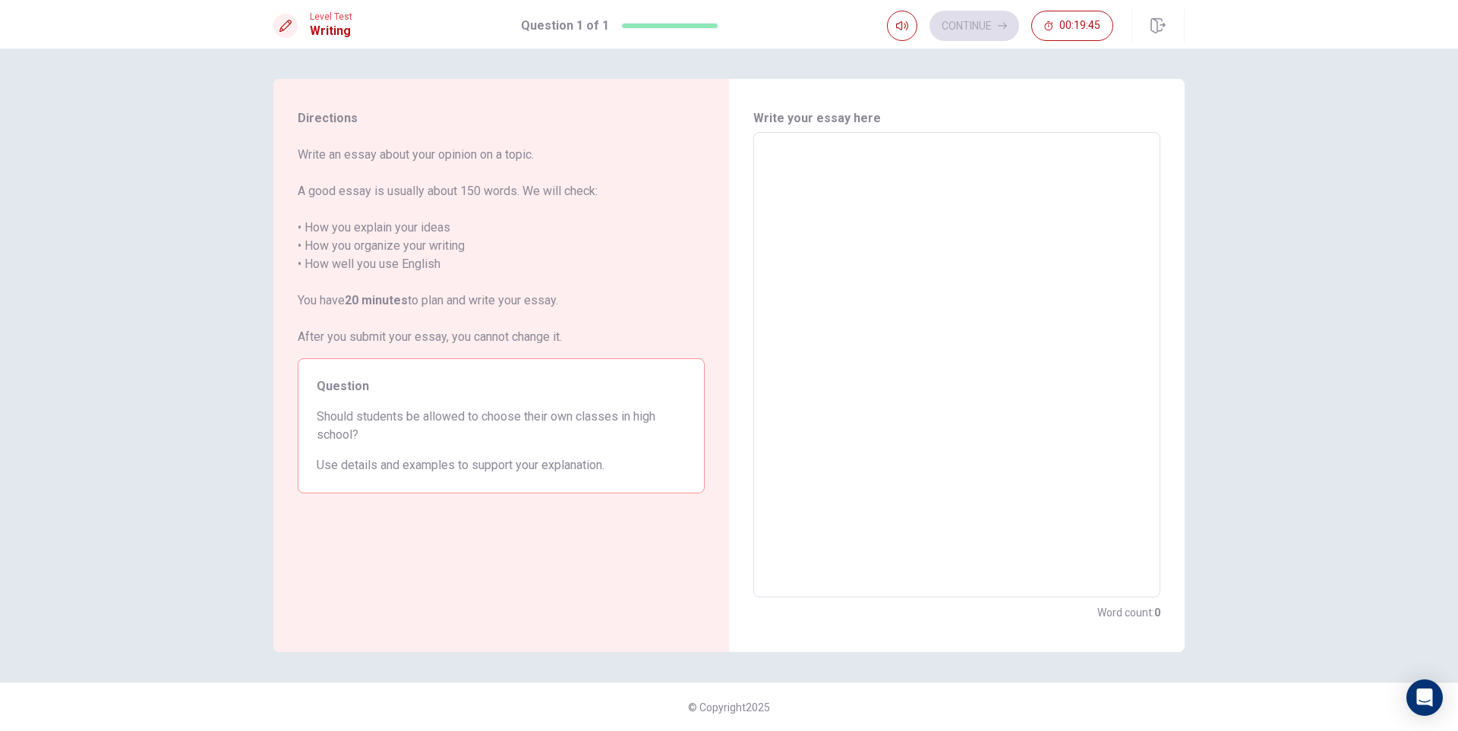
click at [782, 152] on textarea at bounding box center [957, 365] width 386 height 441
type textarea "jhk"
type textarea "x"
type textarea "jhkbg"
type textarea "x"
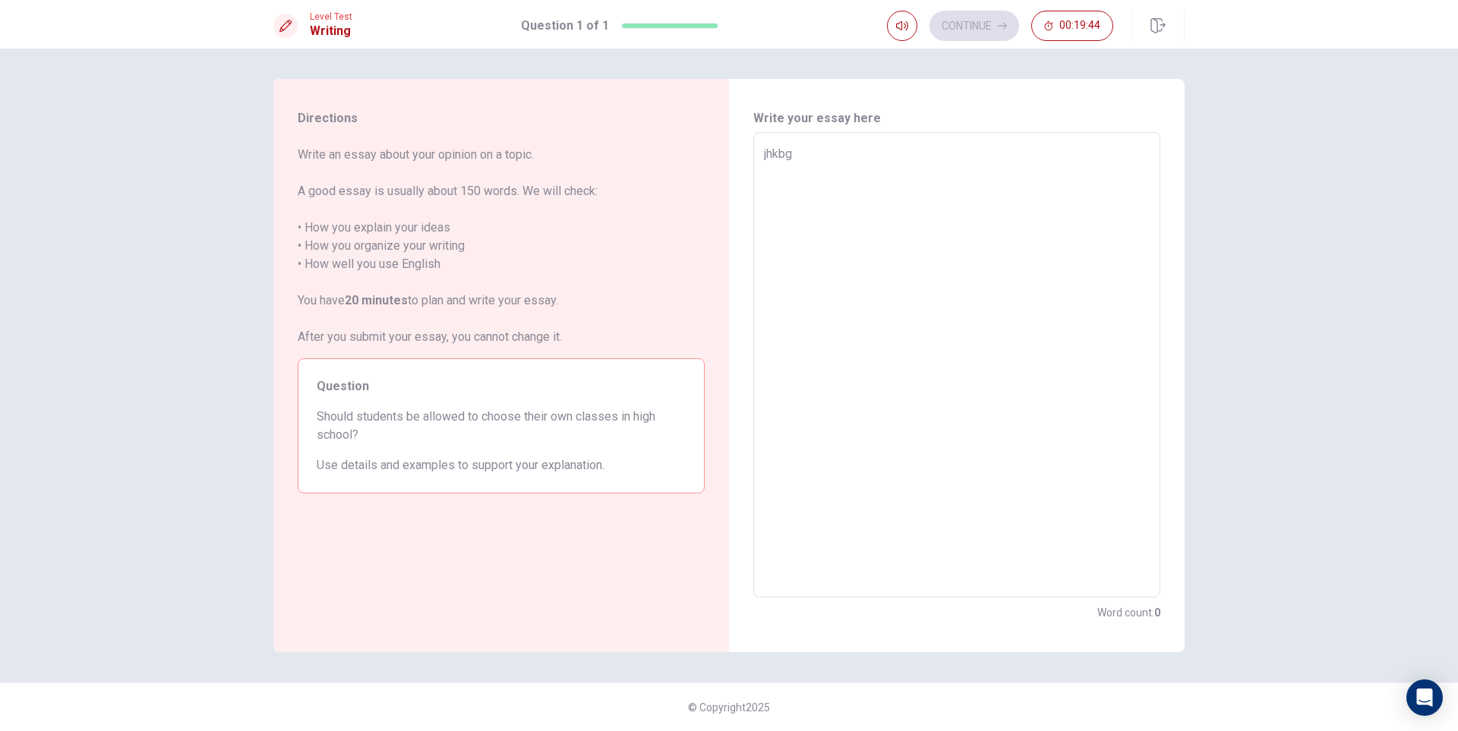
type textarea "jhkbgu"
type textarea "x"
type textarea "jhkbgui"
type textarea "x"
type textarea "jhkbguib"
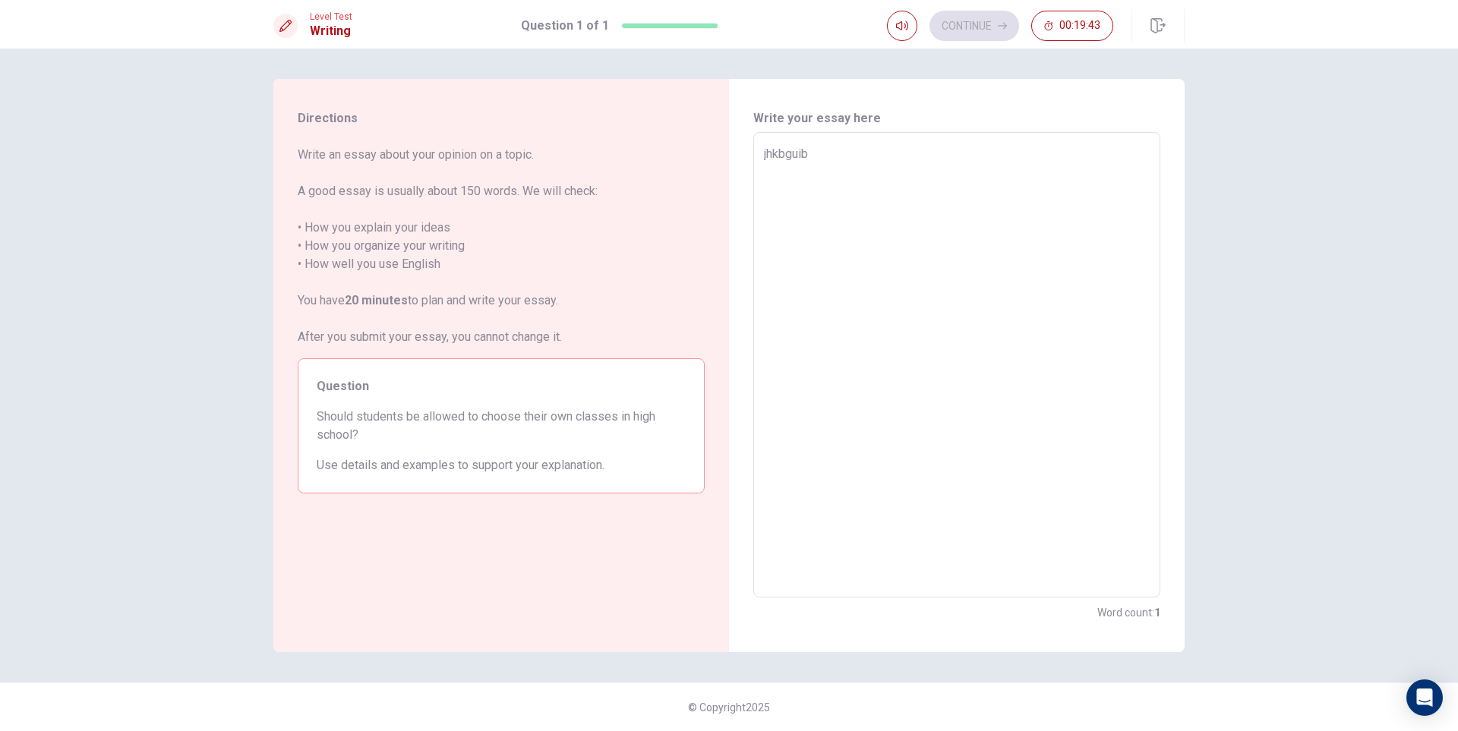
type textarea "x"
type textarea "jhkbguibih"
type textarea "x"
type textarea "jhkbguibihjk"
type textarea "x"
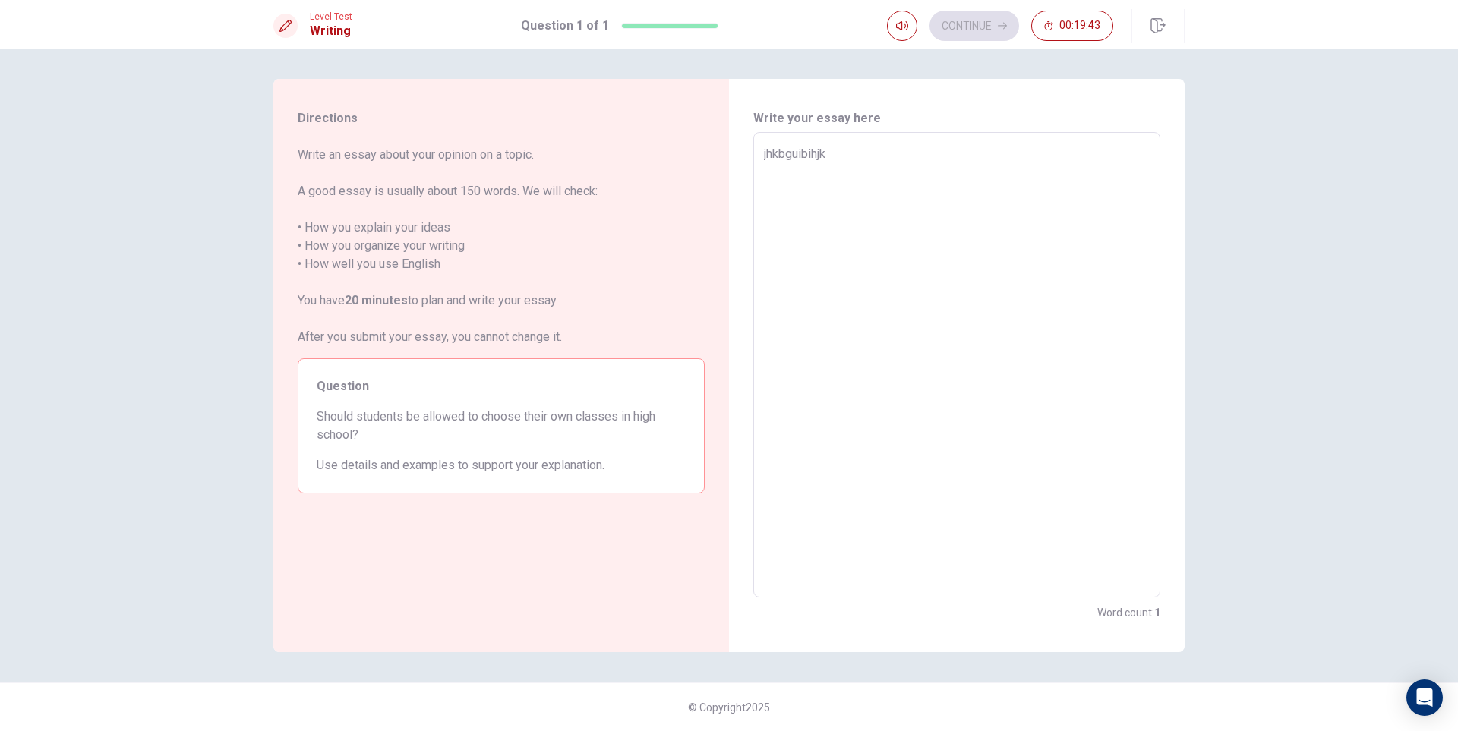
type textarea "jhkbguibihjkn"
type textarea "x"
type textarea "jhkbguibihjkni"
type textarea "x"
type textarea "jhkbguibihjknib"
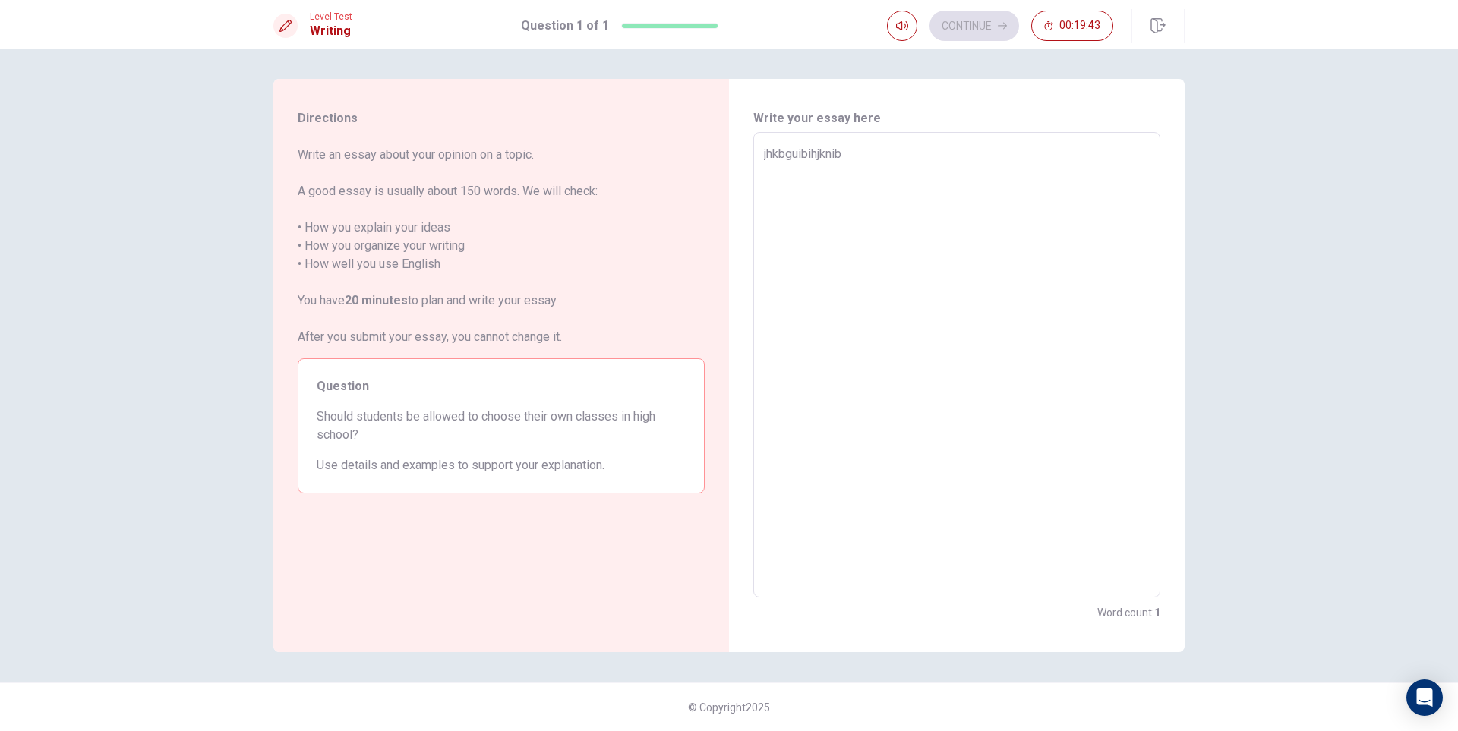
type textarea "x"
type textarea "jhkbguibihjknibui"
type textarea "x"
type textarea "jhkbguibihjknibuih"
type textarea "x"
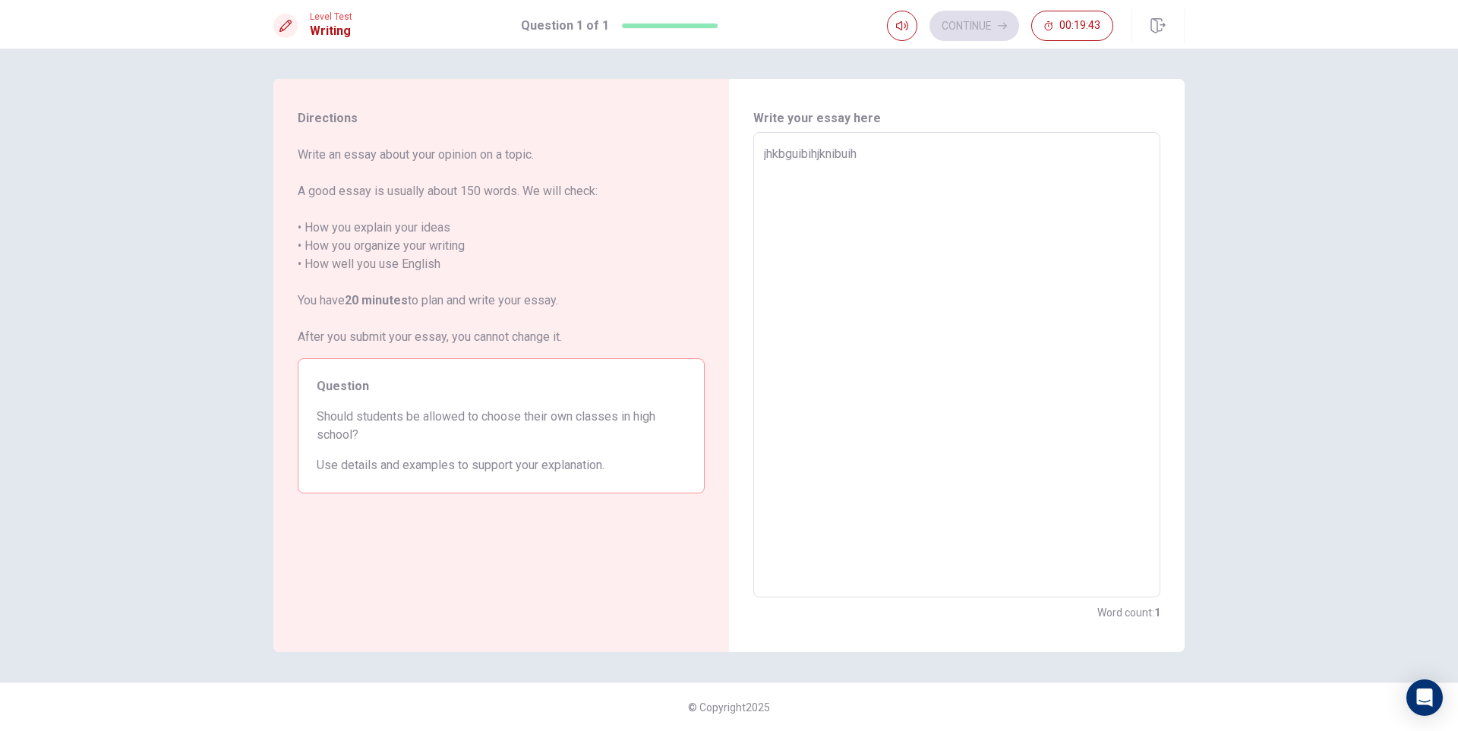
type textarea "jhkbguibihjknibuihg"
type textarea "x"
type textarea "jhkbguibihjknibuih"
type textarea "x"
type textarea "jhkbguibihjknibui"
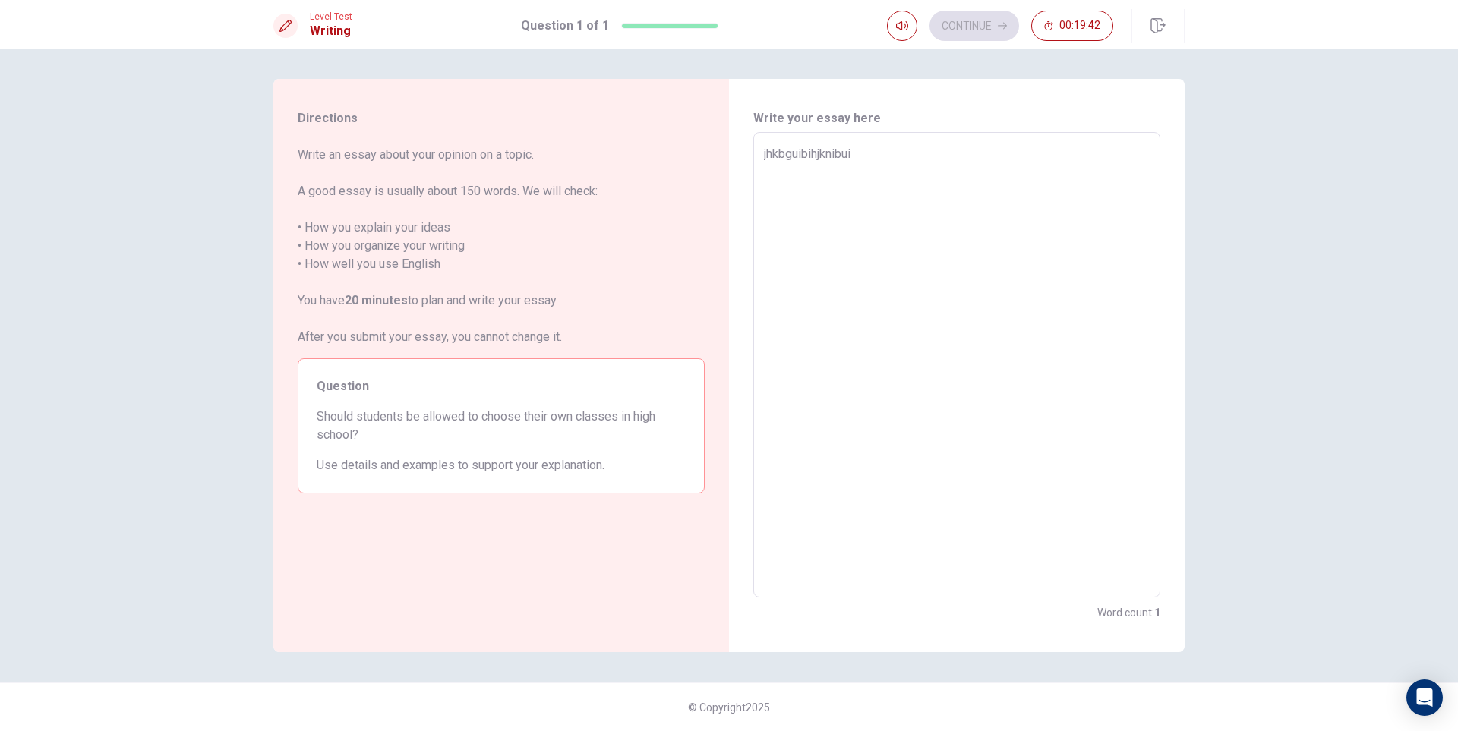
type textarea "x"
type textarea "jhkbguibihjknibu"
type textarea "x"
type textarea "jhkbguibihjknib"
type textarea "x"
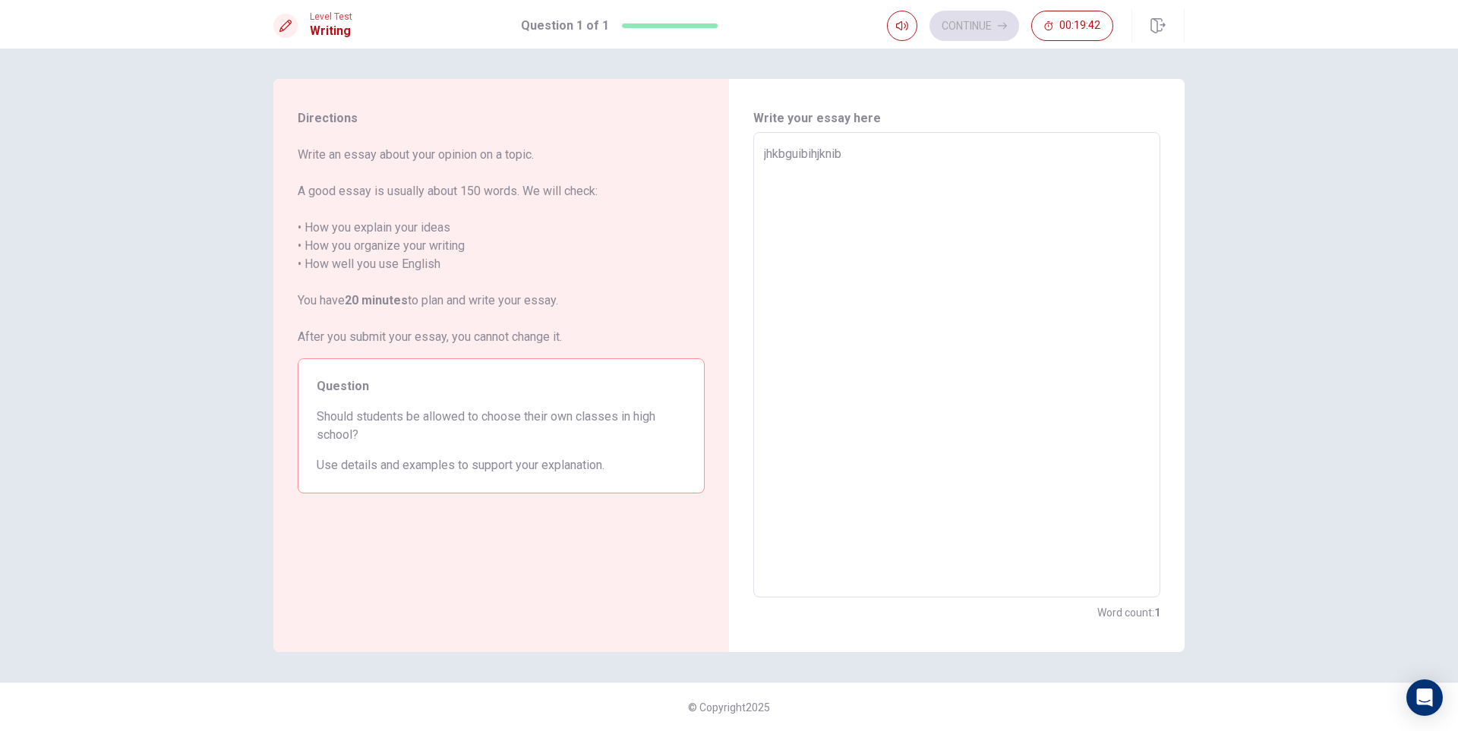
type textarea "jhkbguibihjkni"
type textarea "x"
type textarea "jhkbguibihjkn"
type textarea "x"
type textarea "jhkbguibihjk"
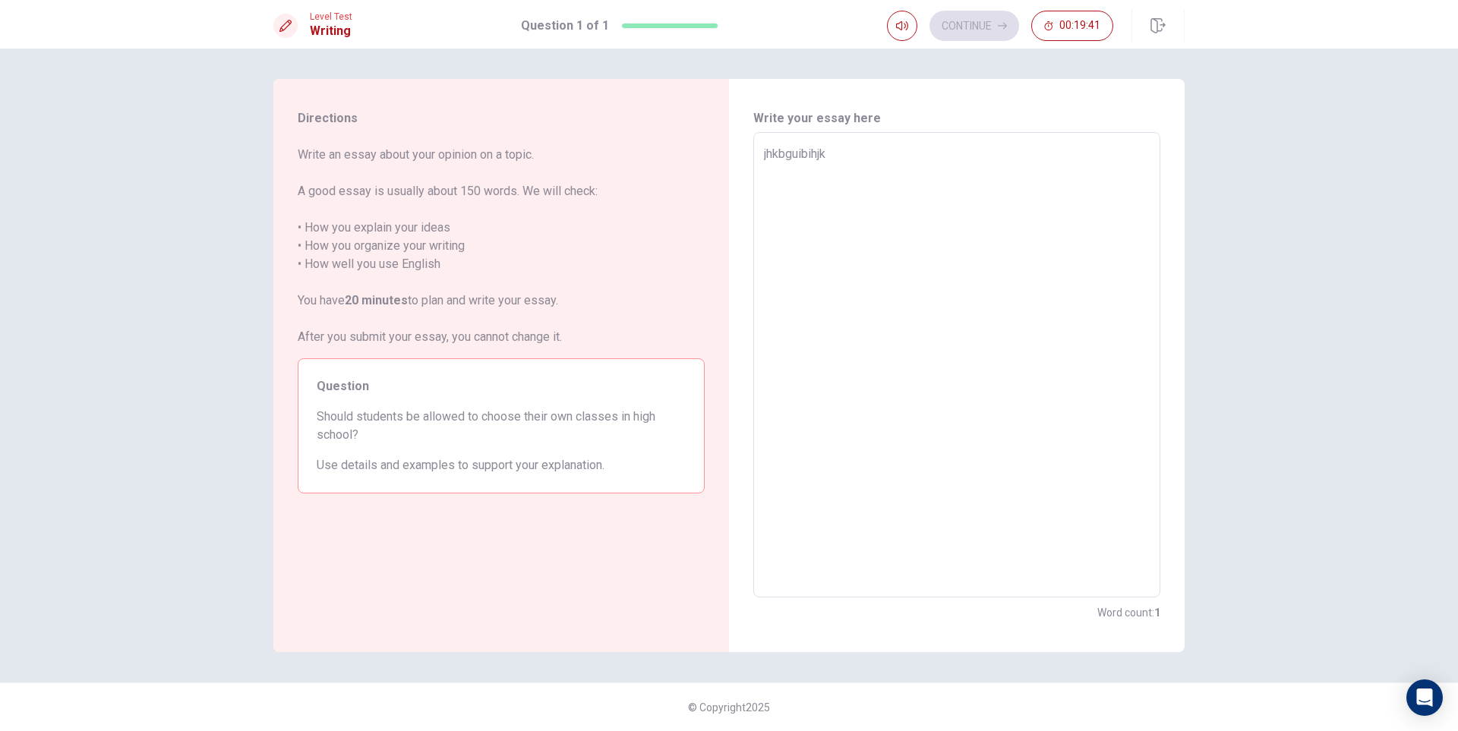
type textarea "x"
type textarea "jhkbguibihj"
type textarea "x"
type textarea "jhkbguibih"
type textarea "x"
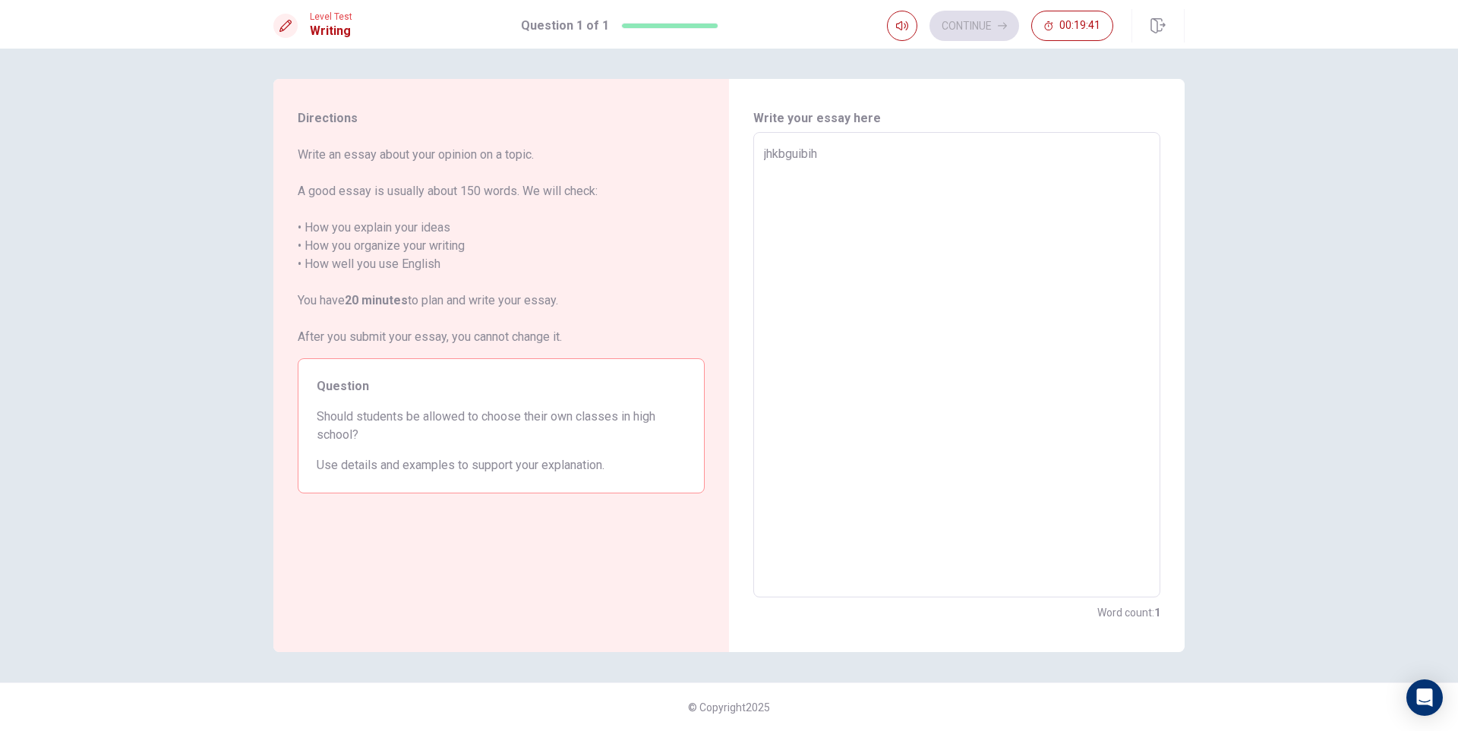
type textarea "jhkbguibi"
type textarea "x"
type textarea "jhkbguib"
type textarea "x"
type textarea "jhkbgui"
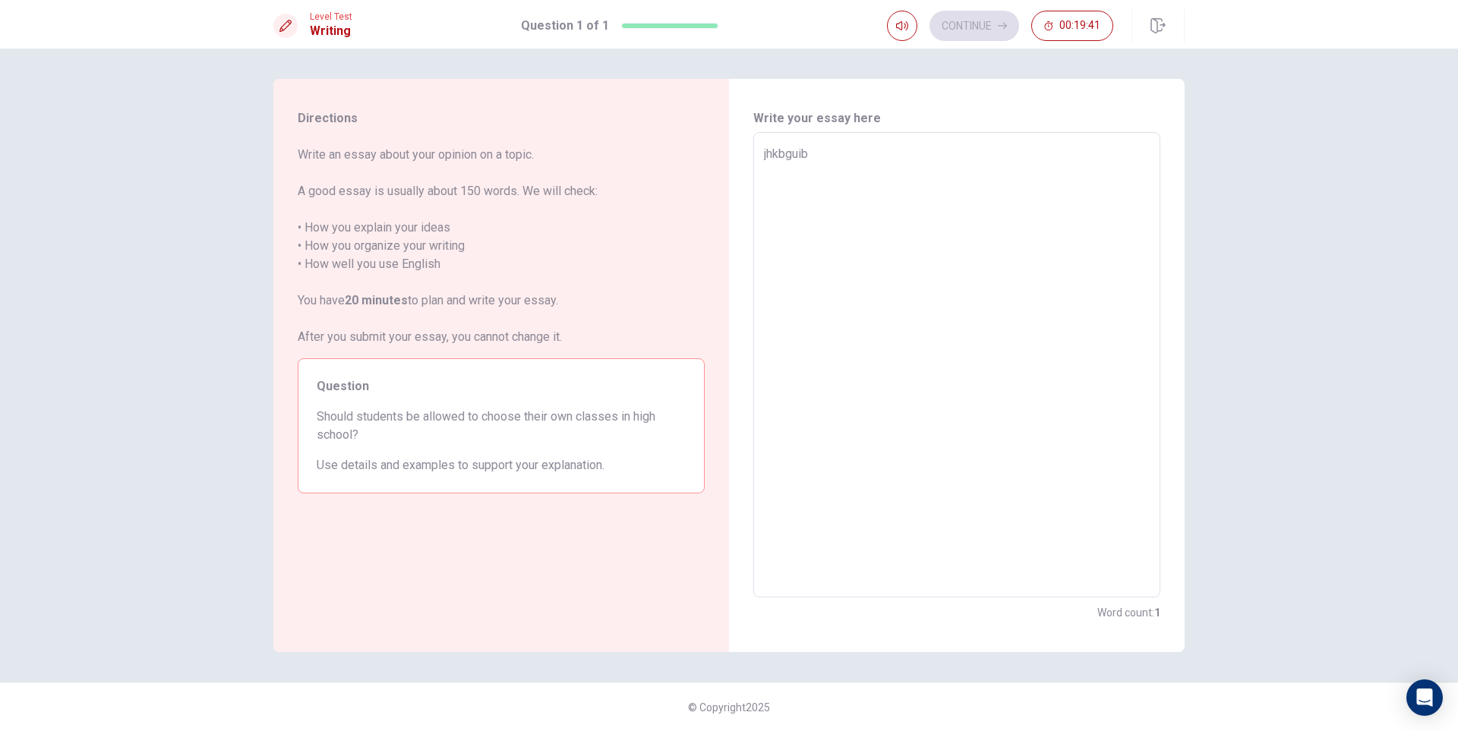
type textarea "x"
type textarea "jhkbgu"
type textarea "x"
type textarea "jhkbg"
type textarea "x"
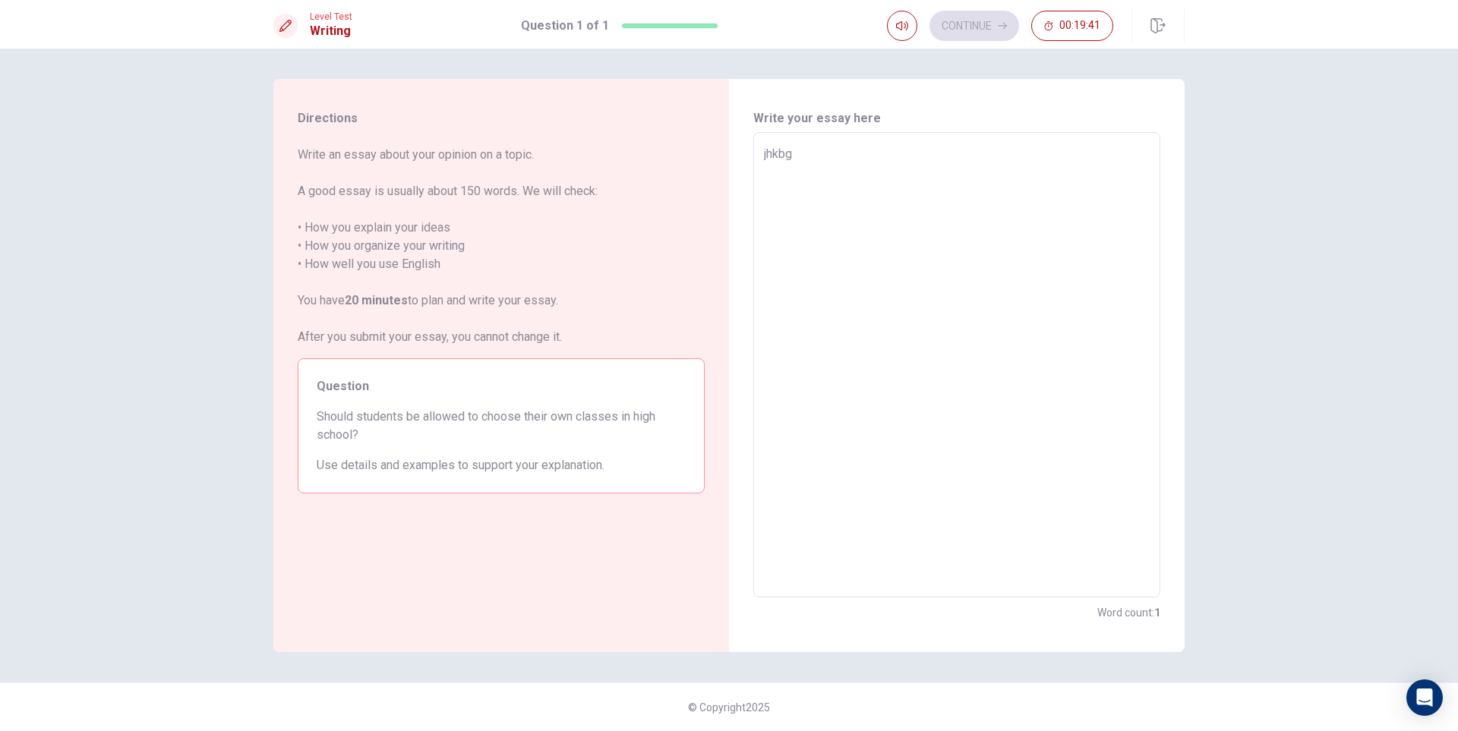
type textarea "jhkb"
type textarea "x"
type textarea "jhk"
type textarea "x"
type textarea "jh"
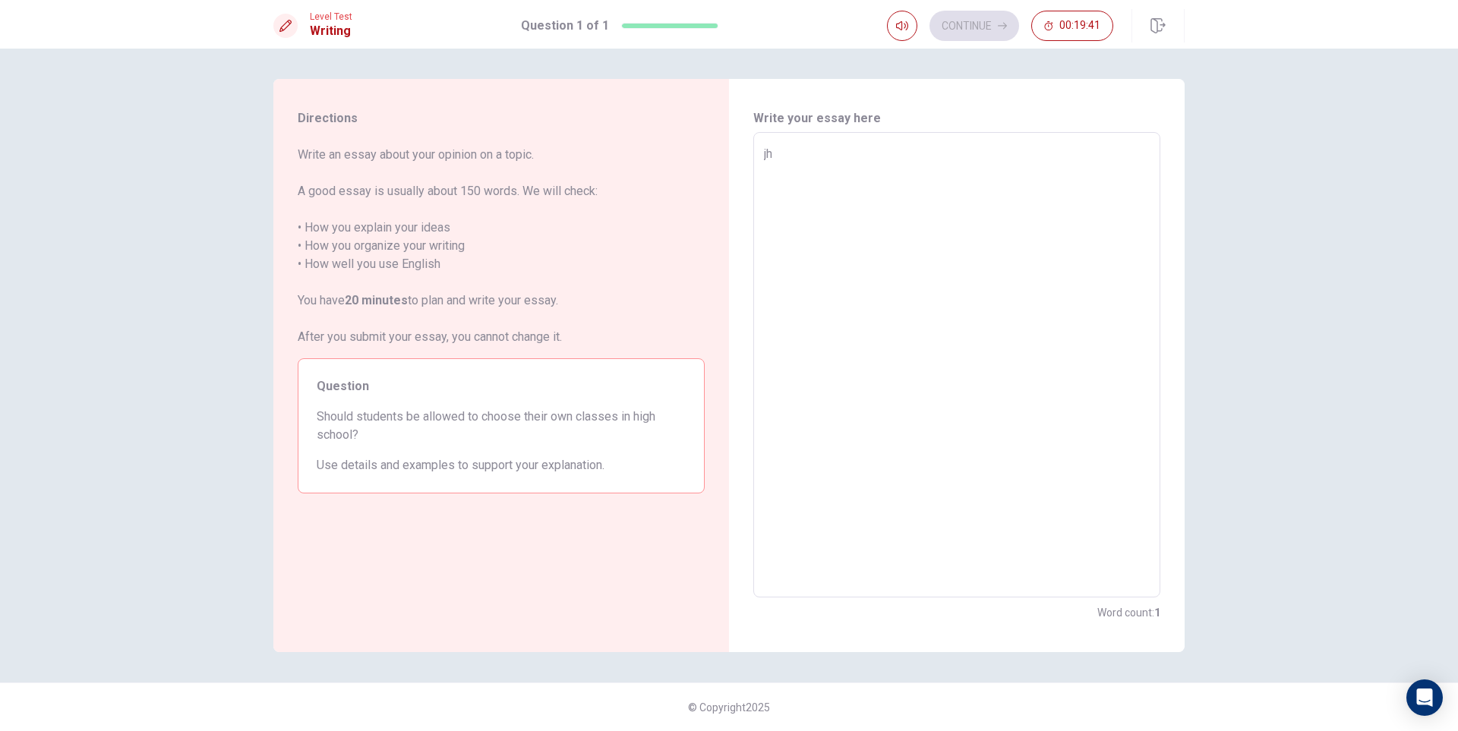
type textarea "x"
type textarea "j"
type textarea "x"
type textarea "i"
type textarea "x"
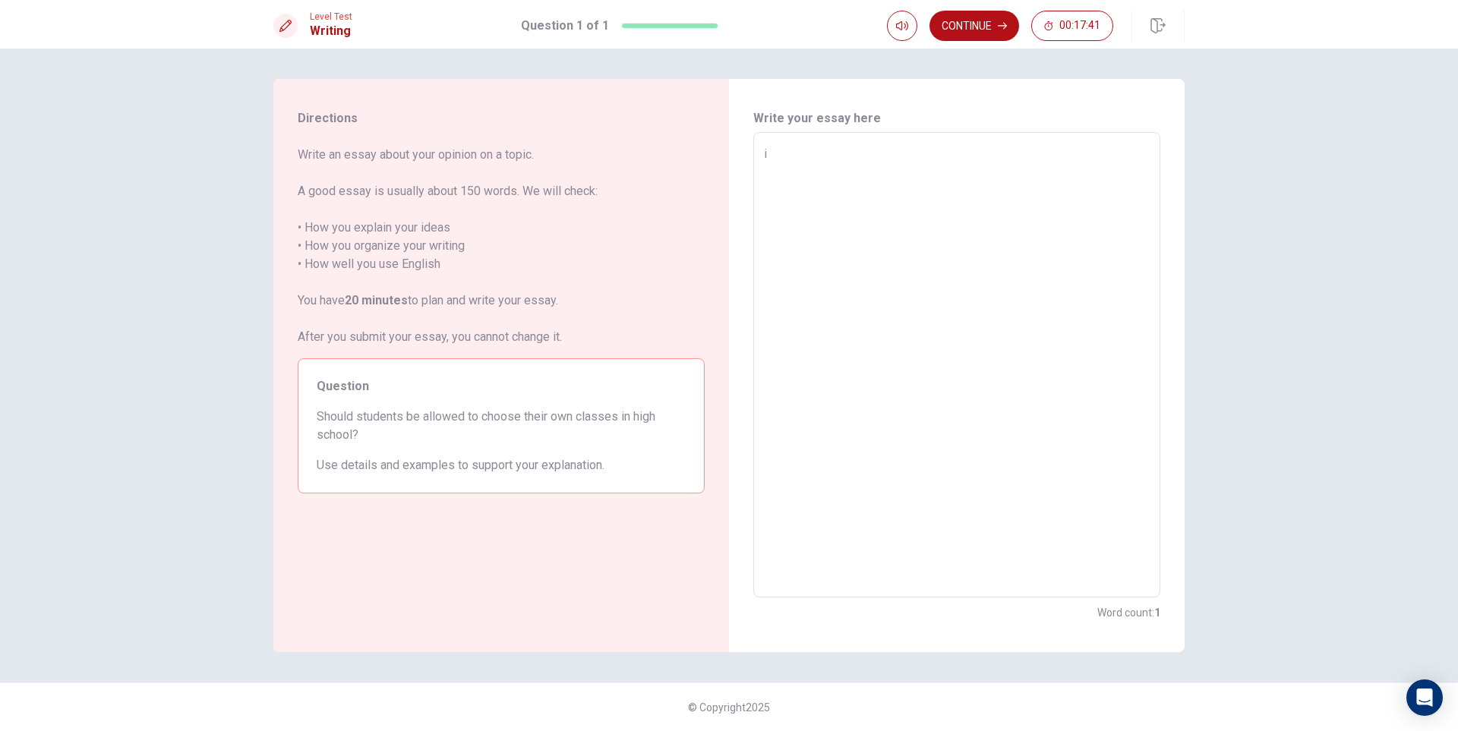
type textarea "in"
type textarea "x"
type textarea "i"
type textarea "x"
type textarea "I"
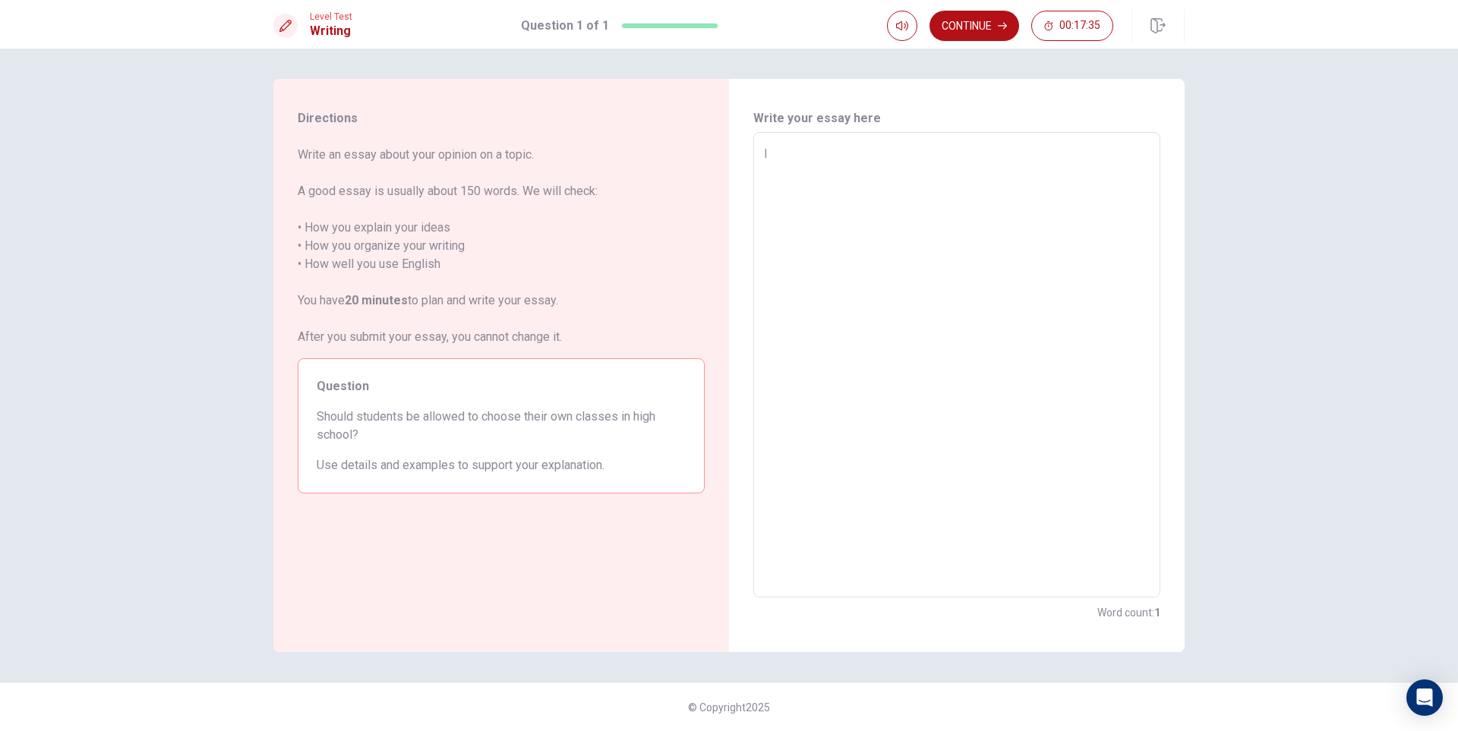
type textarea "x"
type textarea "IN"
type textarea "x"
type textarea "IN"
type textarea "x"
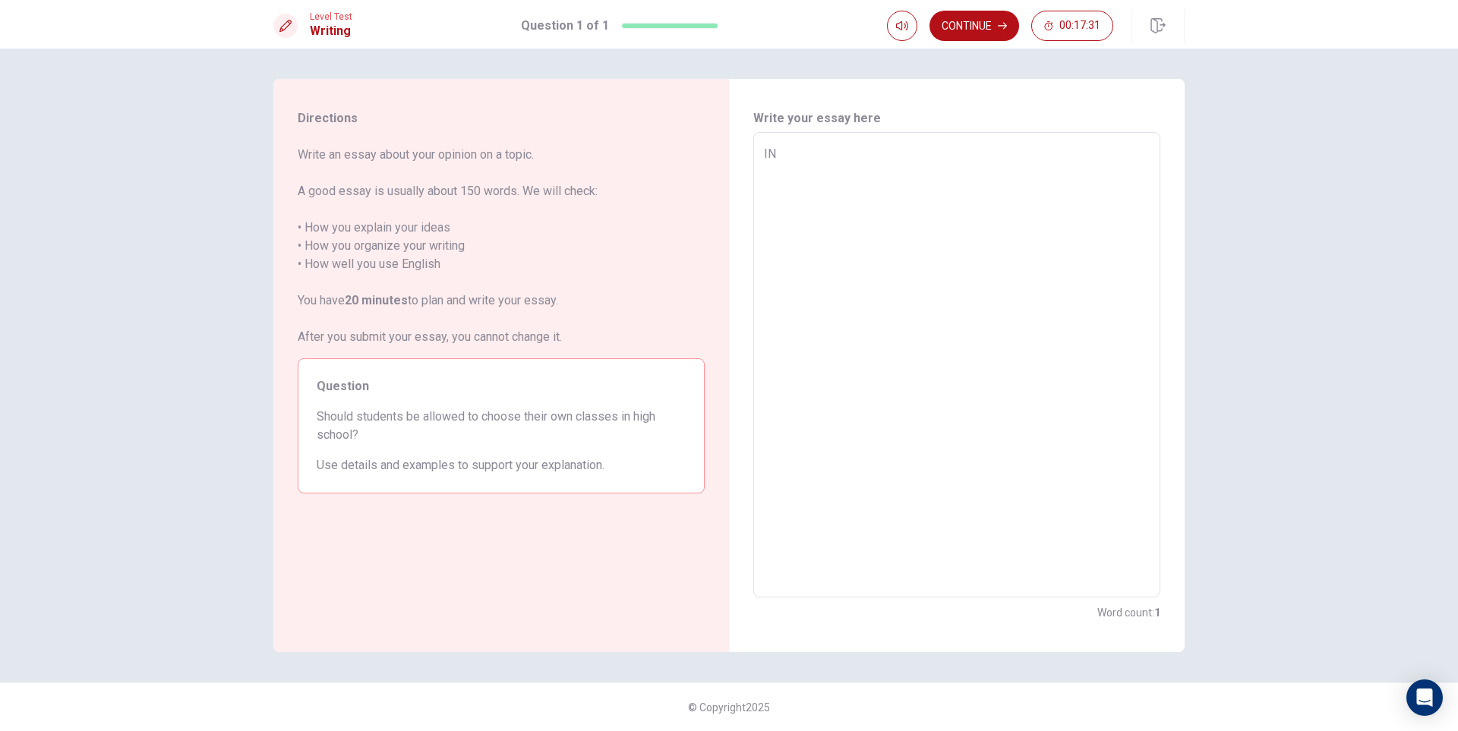
type textarea "IN"
type textarea "x"
type textarea "I"
type textarea "x"
type textarea "In"
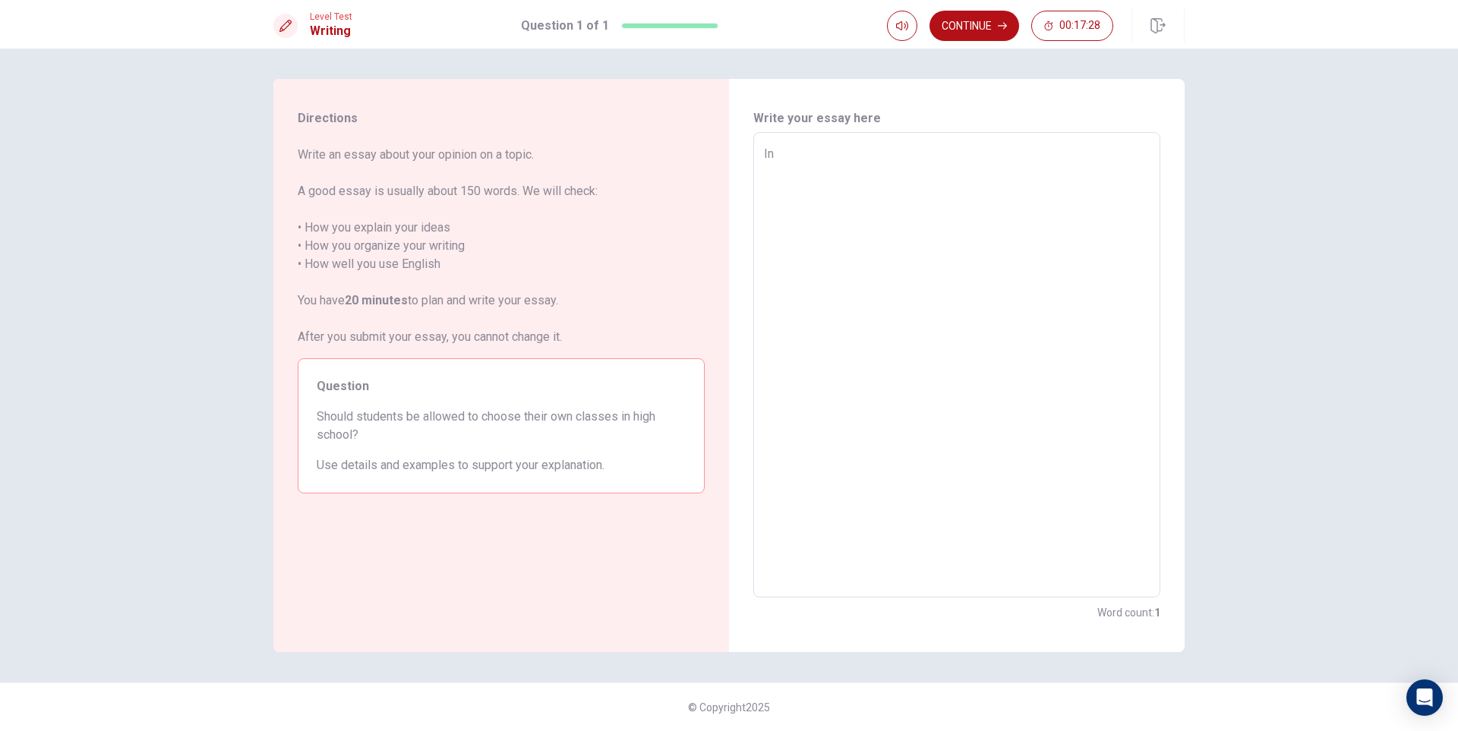
type textarea "x"
type textarea "In"
type textarea "x"
type textarea "In h"
type textarea "x"
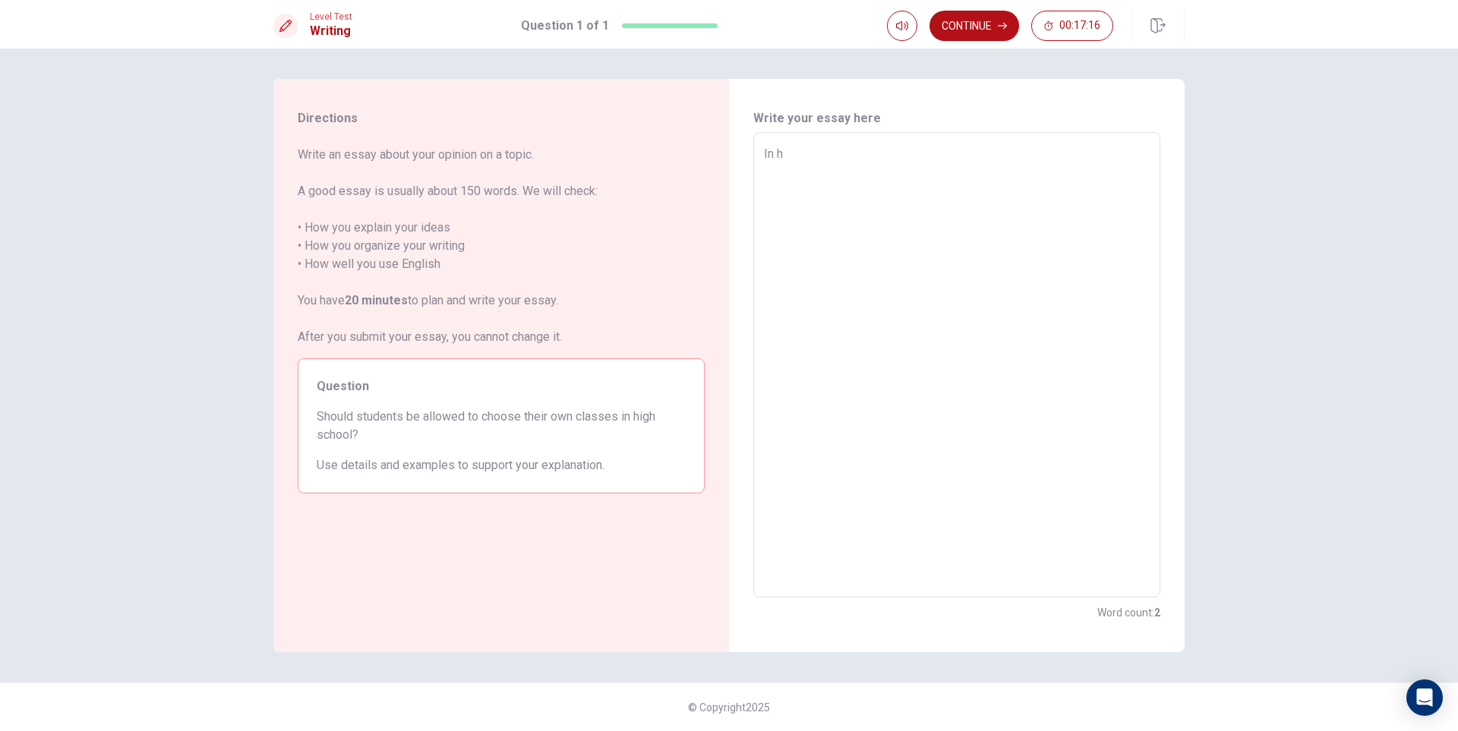
type textarea "In hi"
type textarea "x"
type textarea "In hig"
type textarea "x"
type textarea "In high"
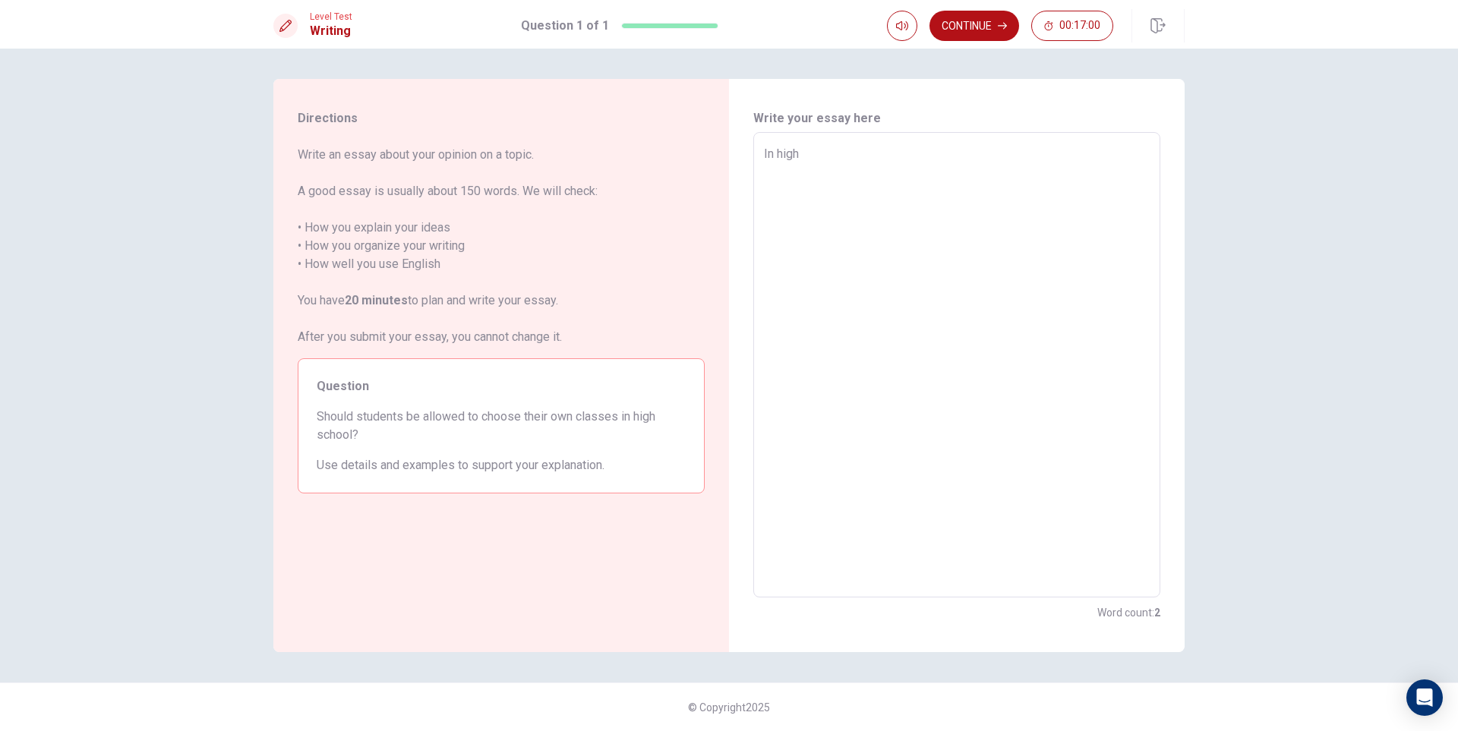
type textarea "x"
type textarea "In high"
type textarea "x"
type textarea "In high s"
type textarea "x"
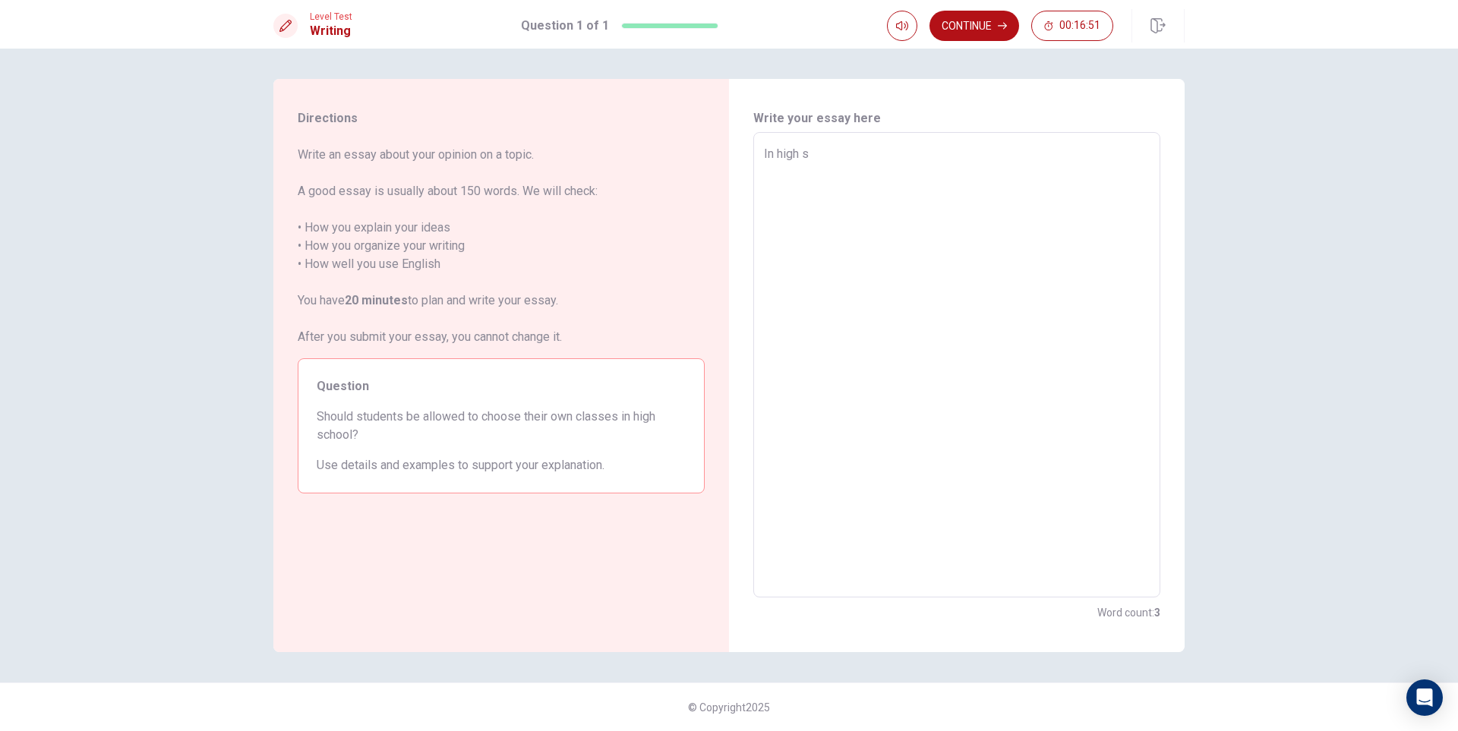
type textarea "In high sc"
type textarea "x"
type textarea "In high s"
type textarea "x"
type textarea "In high sc"
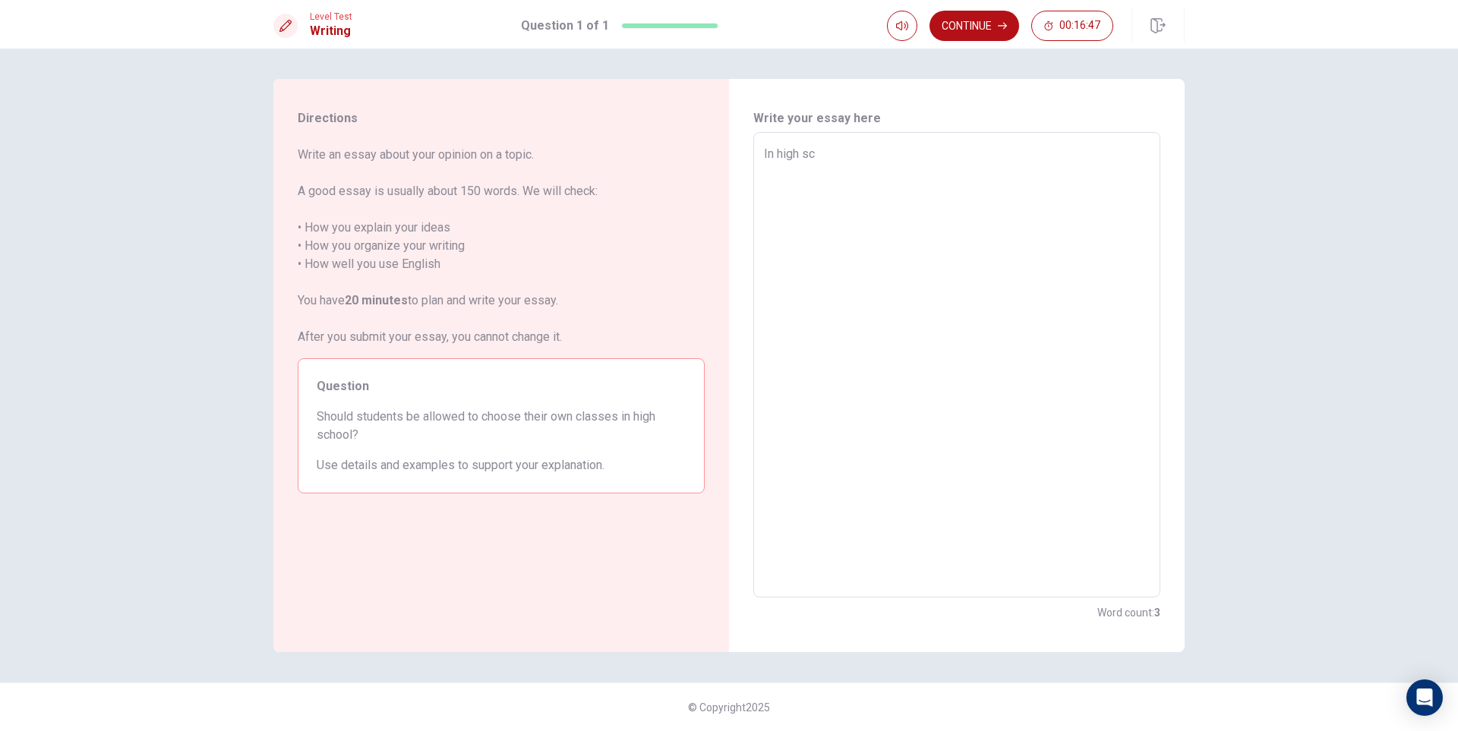
type textarea "x"
type textarea "In high sch"
type textarea "x"
type textarea "In high scho"
type textarea "x"
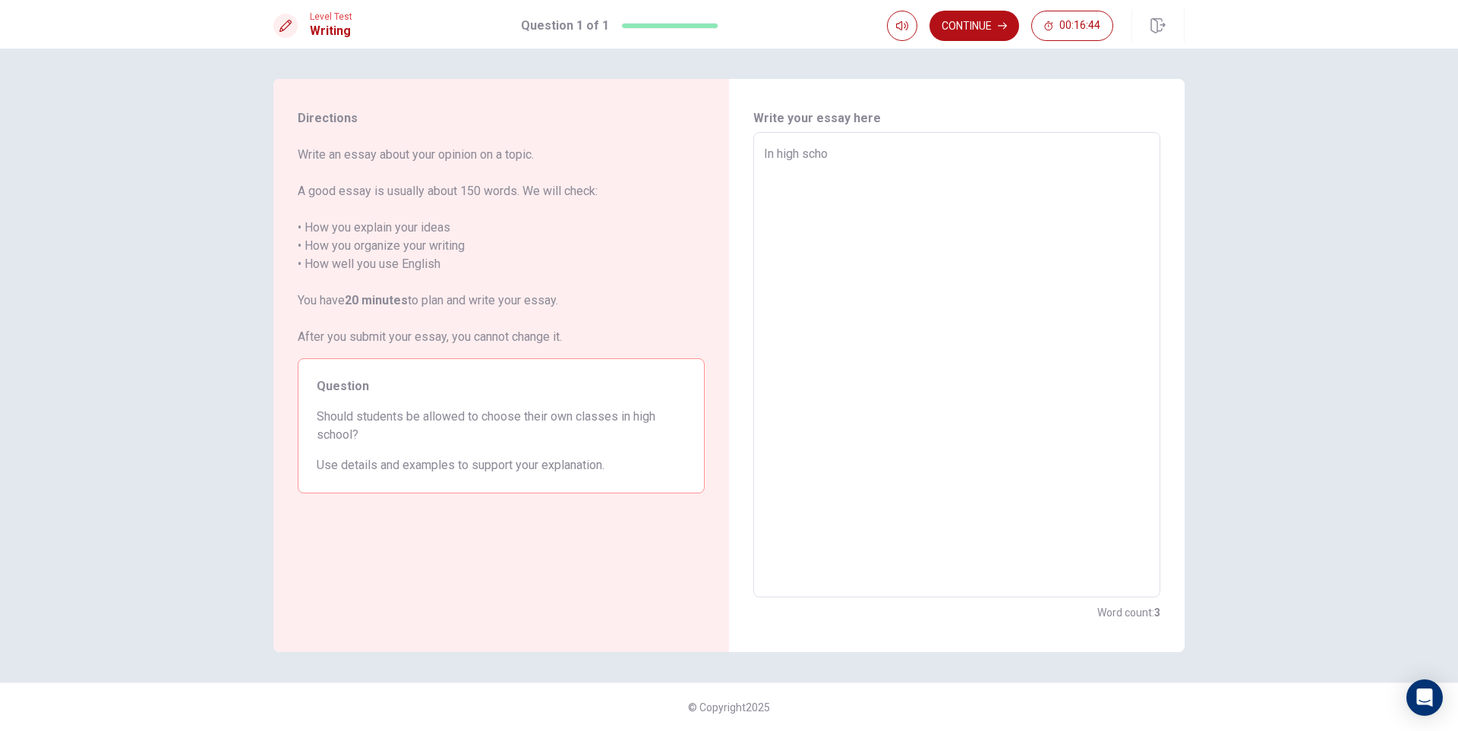
type textarea "In high schoo"
type textarea "x"
type textarea "In high school"
type textarea "x"
type textarea "In high school"
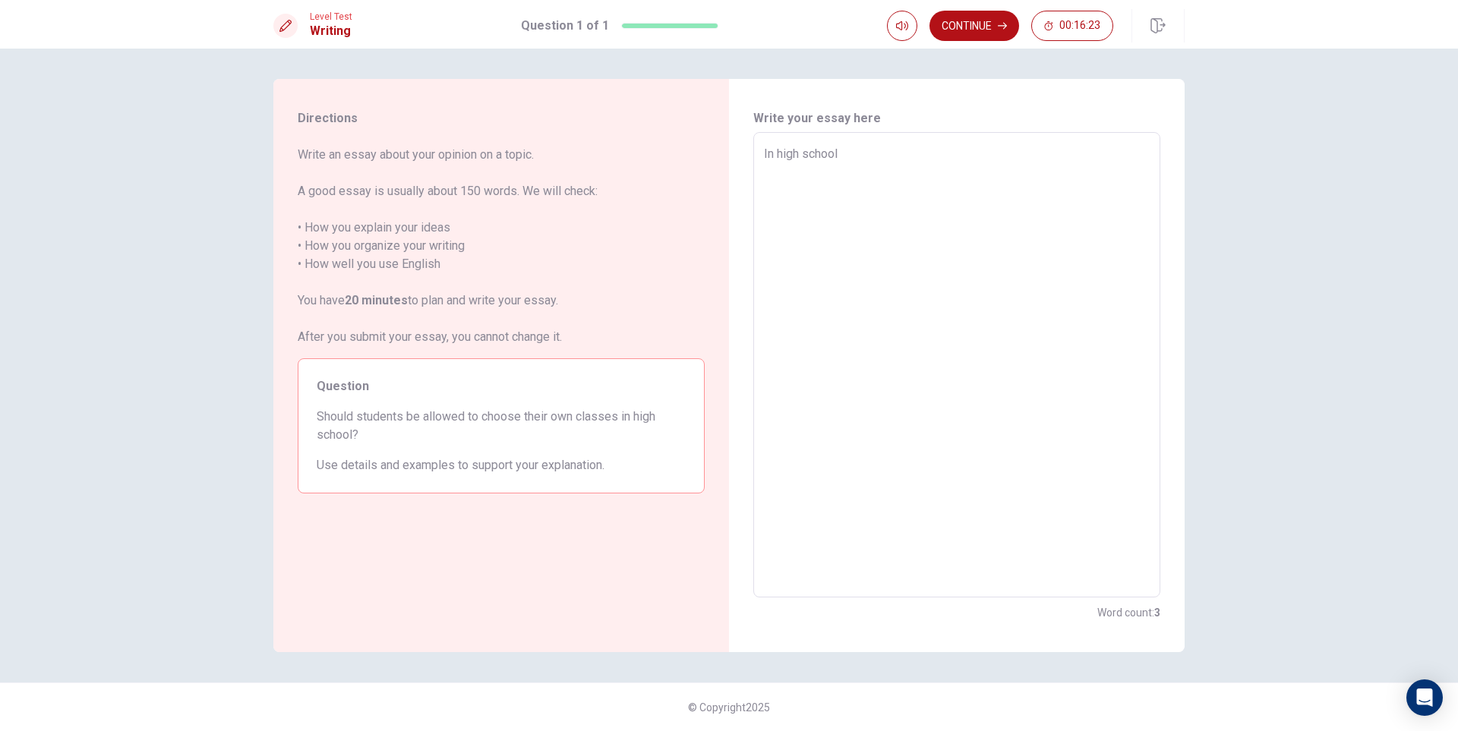
type textarea "x"
type textarea "In high school m"
type textarea "x"
type textarea "In high school me"
type textarea "x"
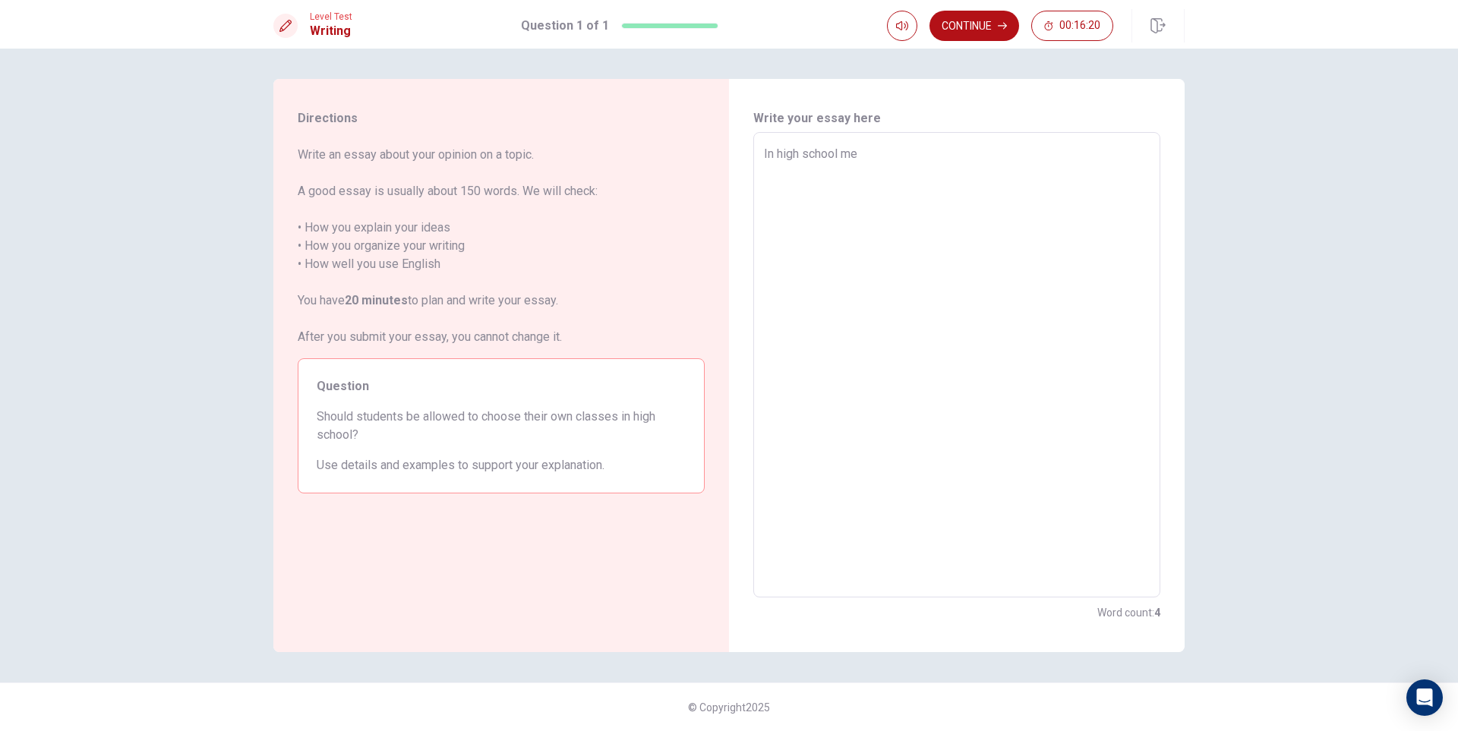
type textarea "In high school me"
type textarea "x"
type textarea "In high school me"
type textarea "x"
type textarea "In high school m"
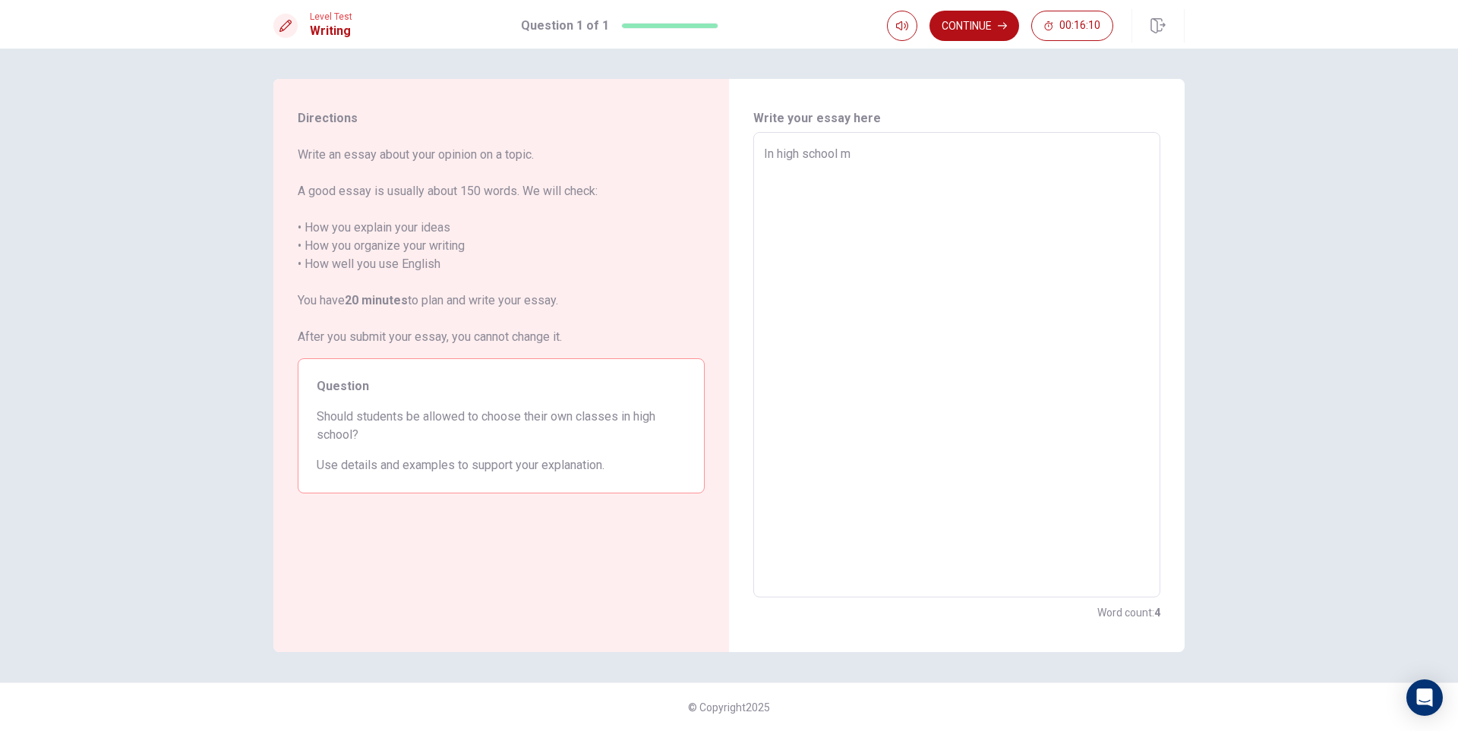
type textarea "x"
type textarea "In high school me"
type textarea "x"
type textarea "In high school me"
type textarea "x"
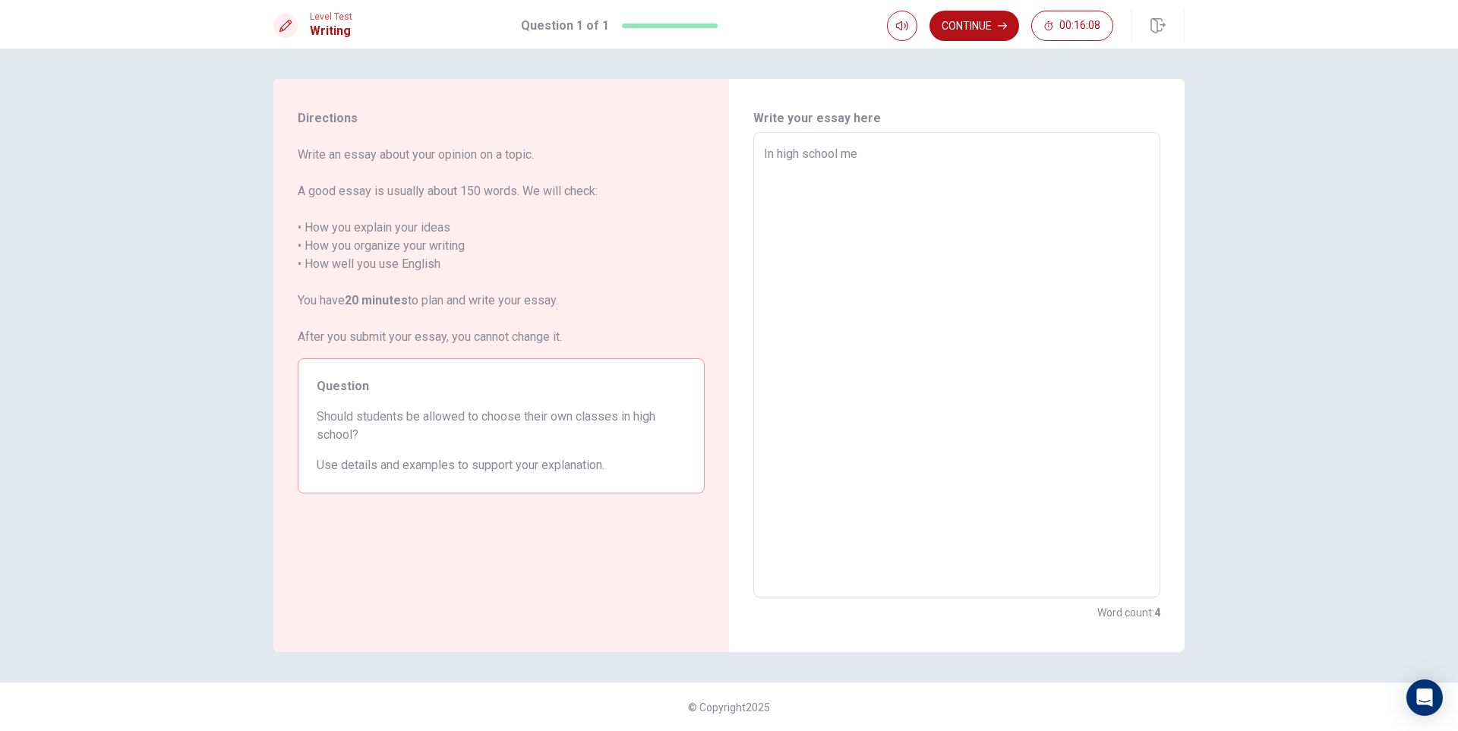
type textarea "In high school me h"
type textarea "x"
type textarea "In high school me ha"
type textarea "x"
type textarea "In high school me h"
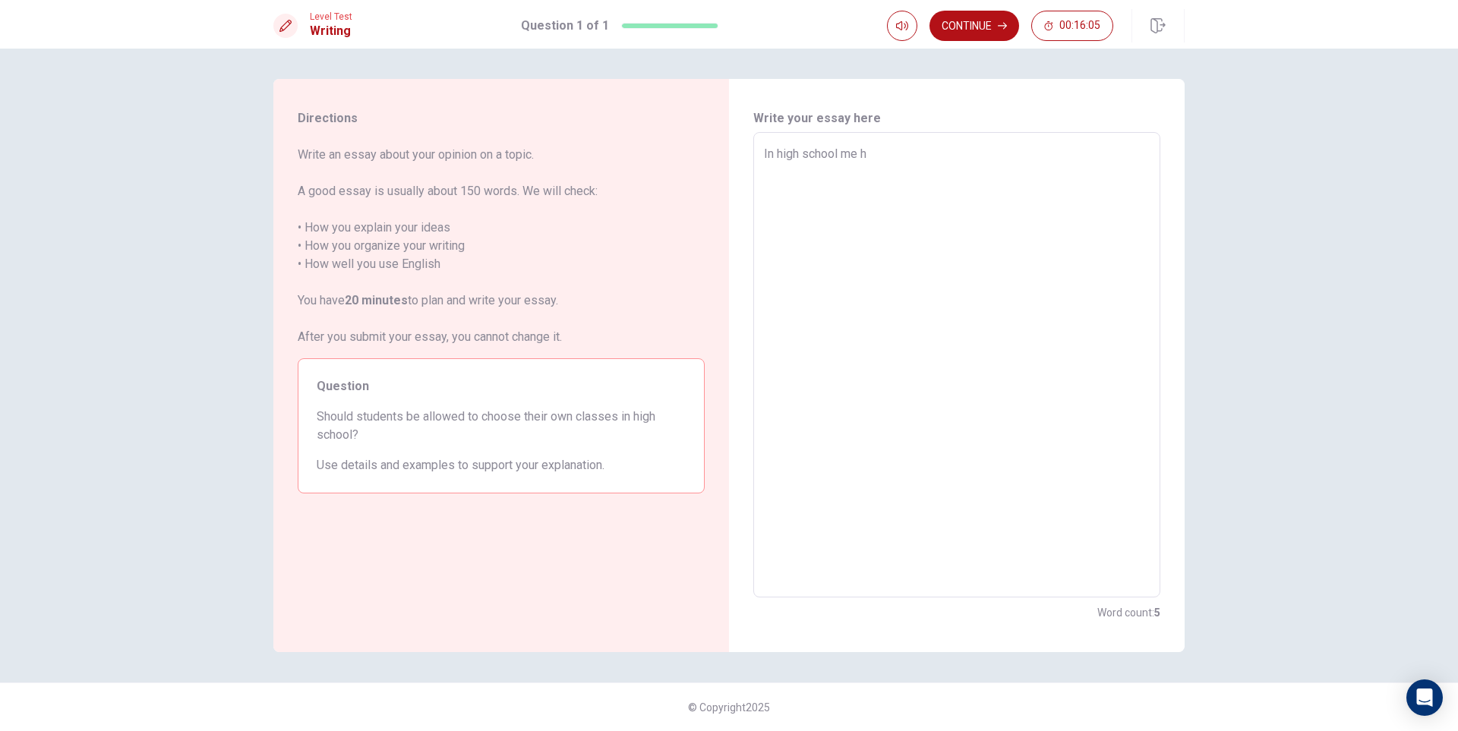
type textarea "x"
type textarea "In high school me"
type textarea "x"
type textarea "In high school me"
type textarea "x"
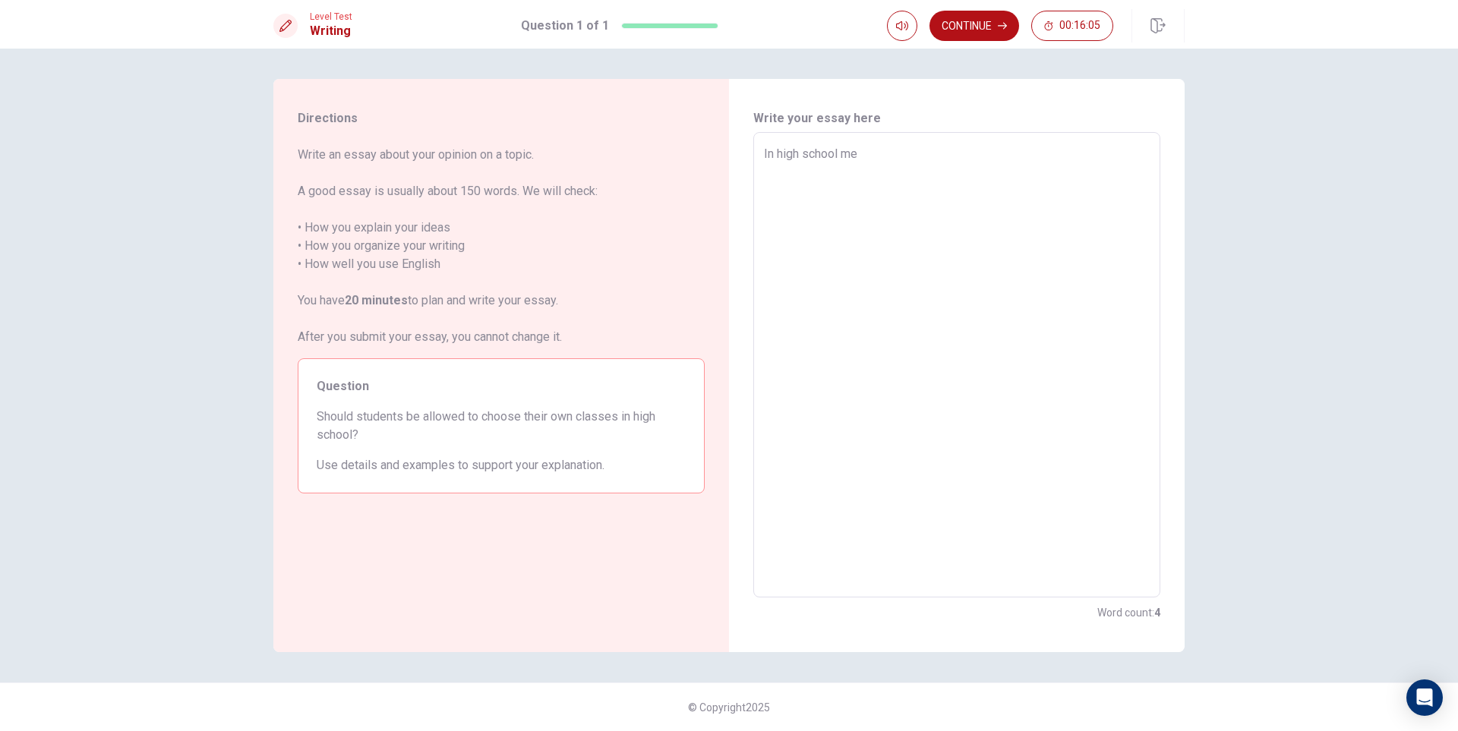
type textarea "In high school m"
type textarea "x"
type textarea "In high school"
type textarea "x"
type textarea "In high school m"
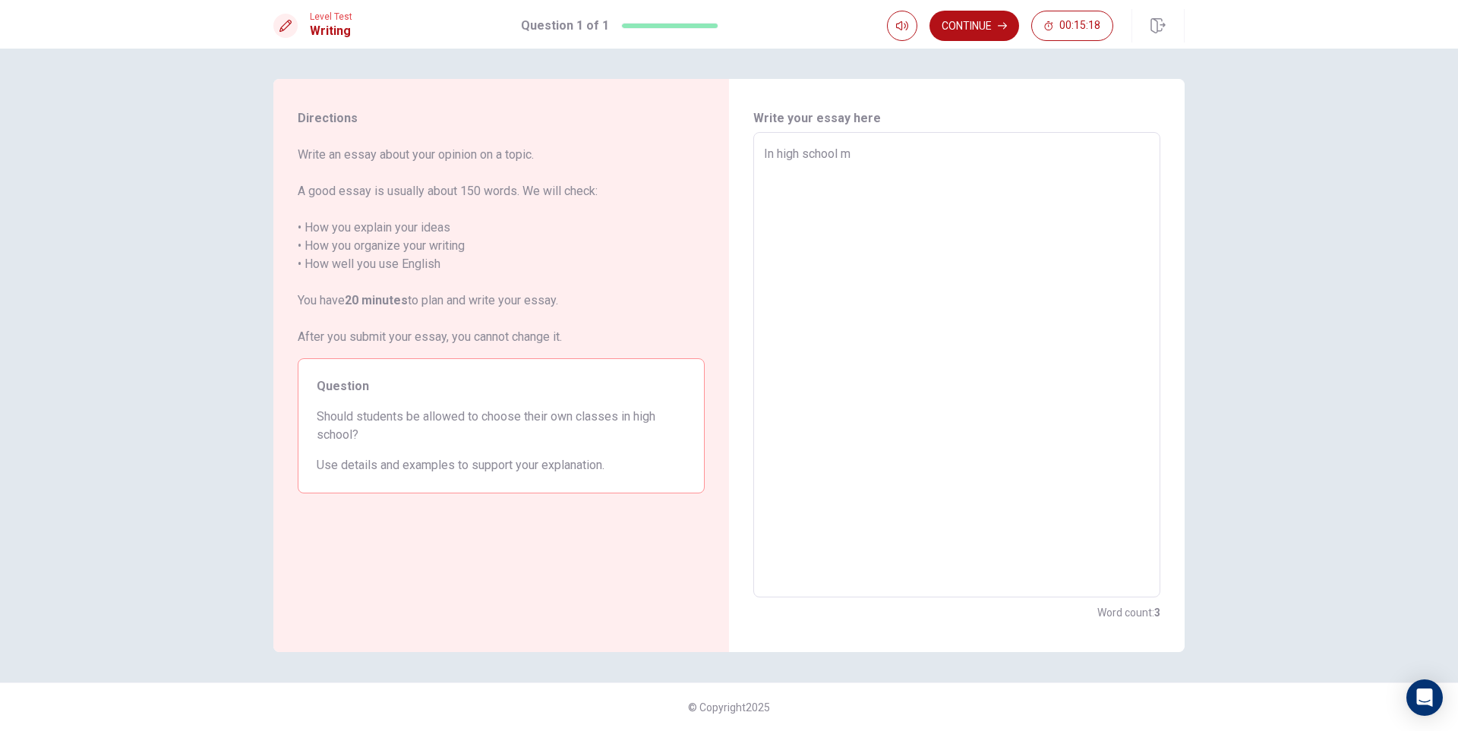
type textarea "x"
type textarea "In high school me"
type textarea "x"
type textarea "In high school me"
type textarea "x"
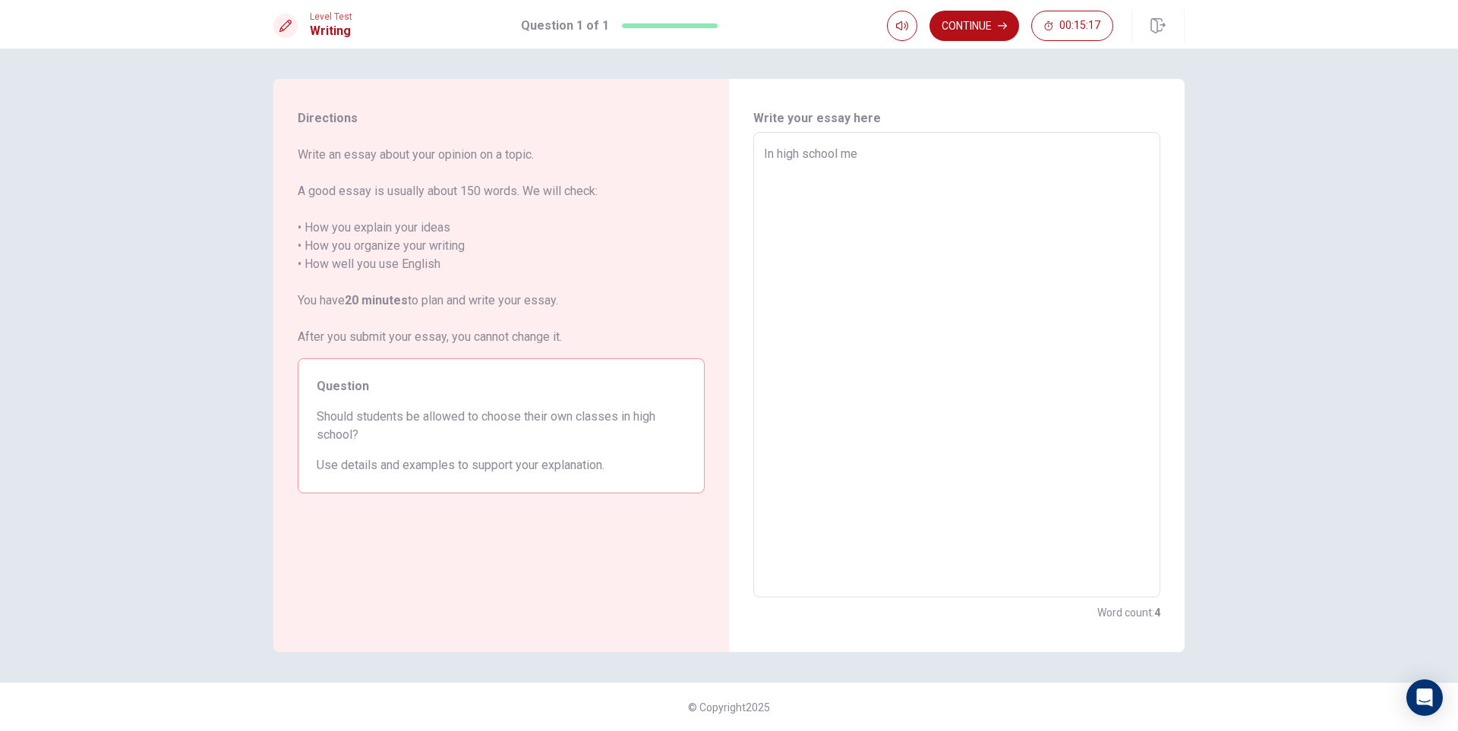
type textarea "In high school me h"
type textarea "x"
type textarea "In high school me ha"
type textarea "x"
type textarea "In high school me hav"
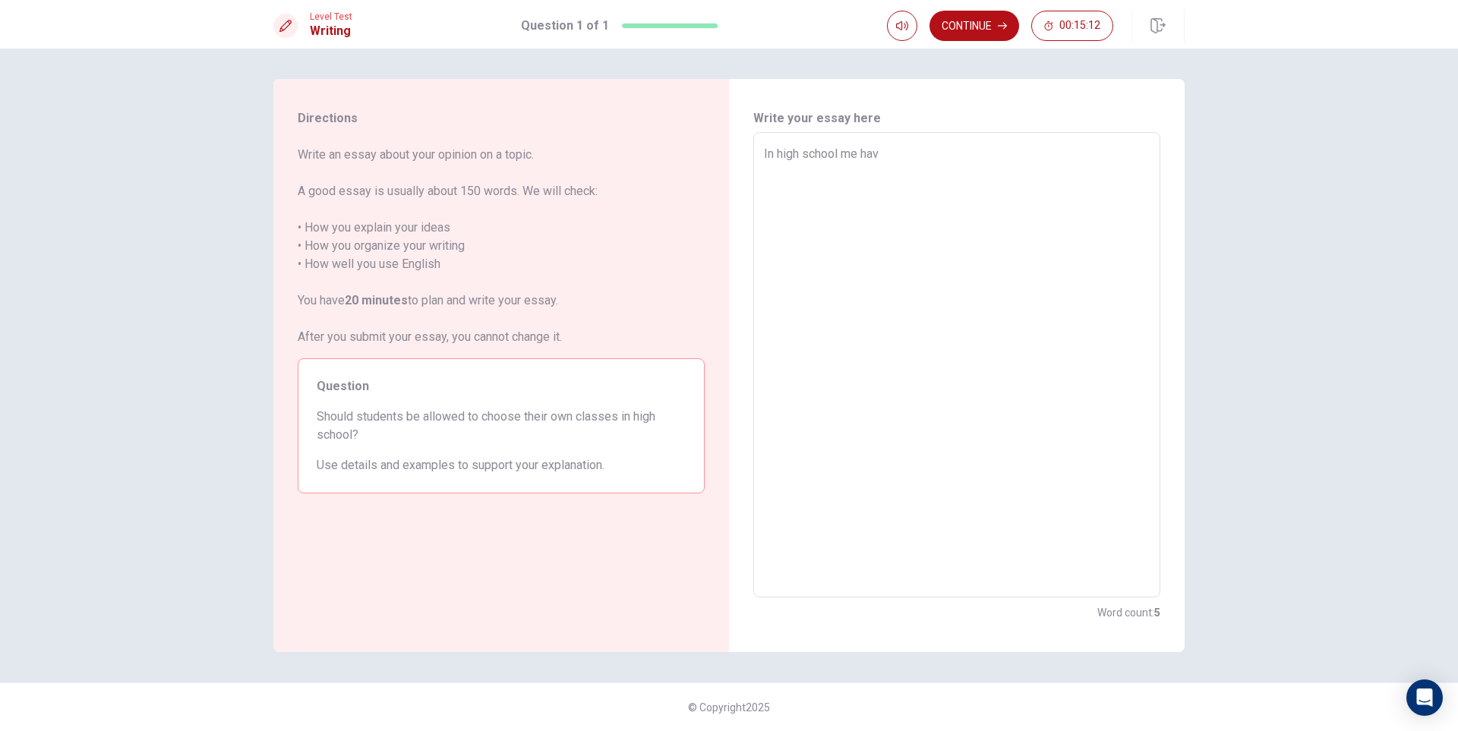
type textarea "x"
type textarea "In high school me have"
type textarea "x"
type textarea "In high school me have"
type textarea "x"
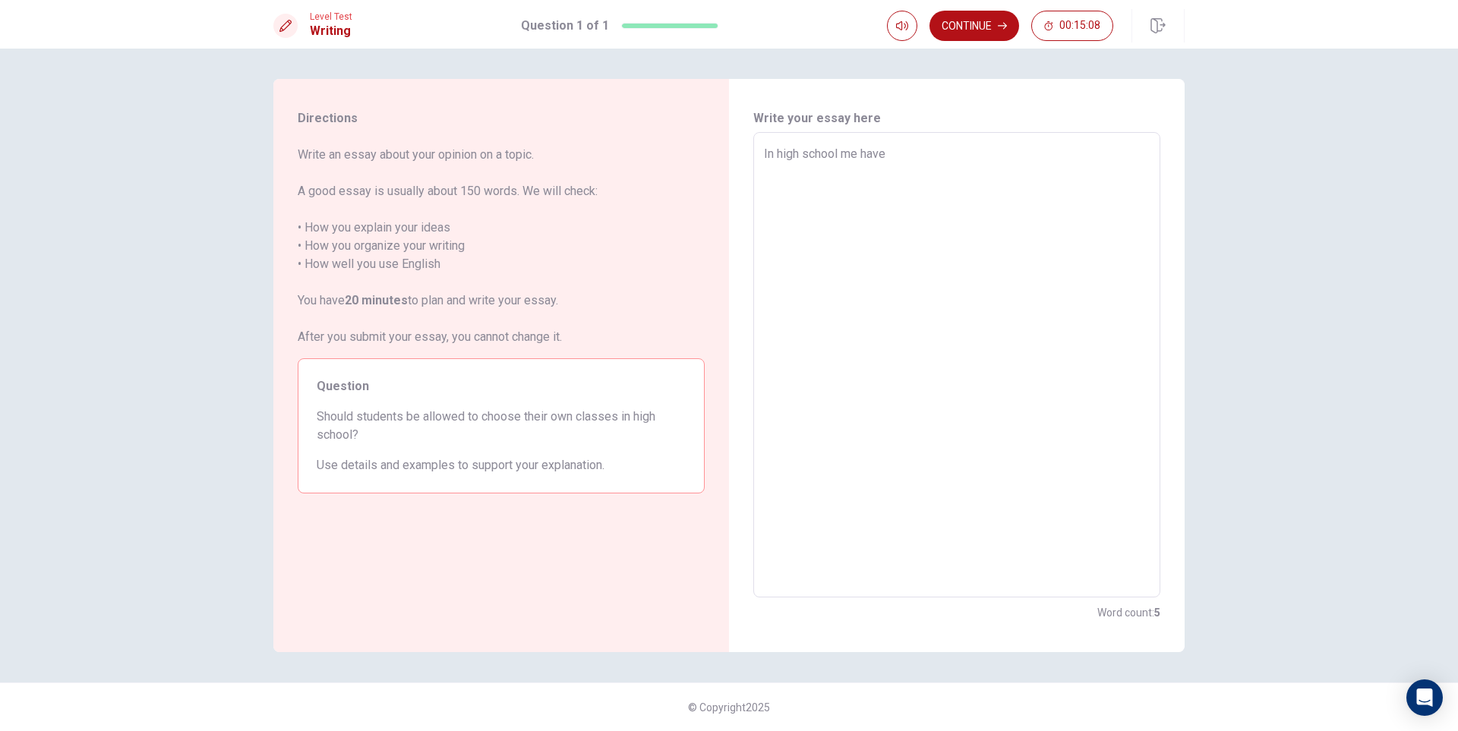
type textarea "In high school me have f"
type textarea "x"
type textarea "In high school me have fr"
type textarea "x"
type textarea "In high school me have fri"
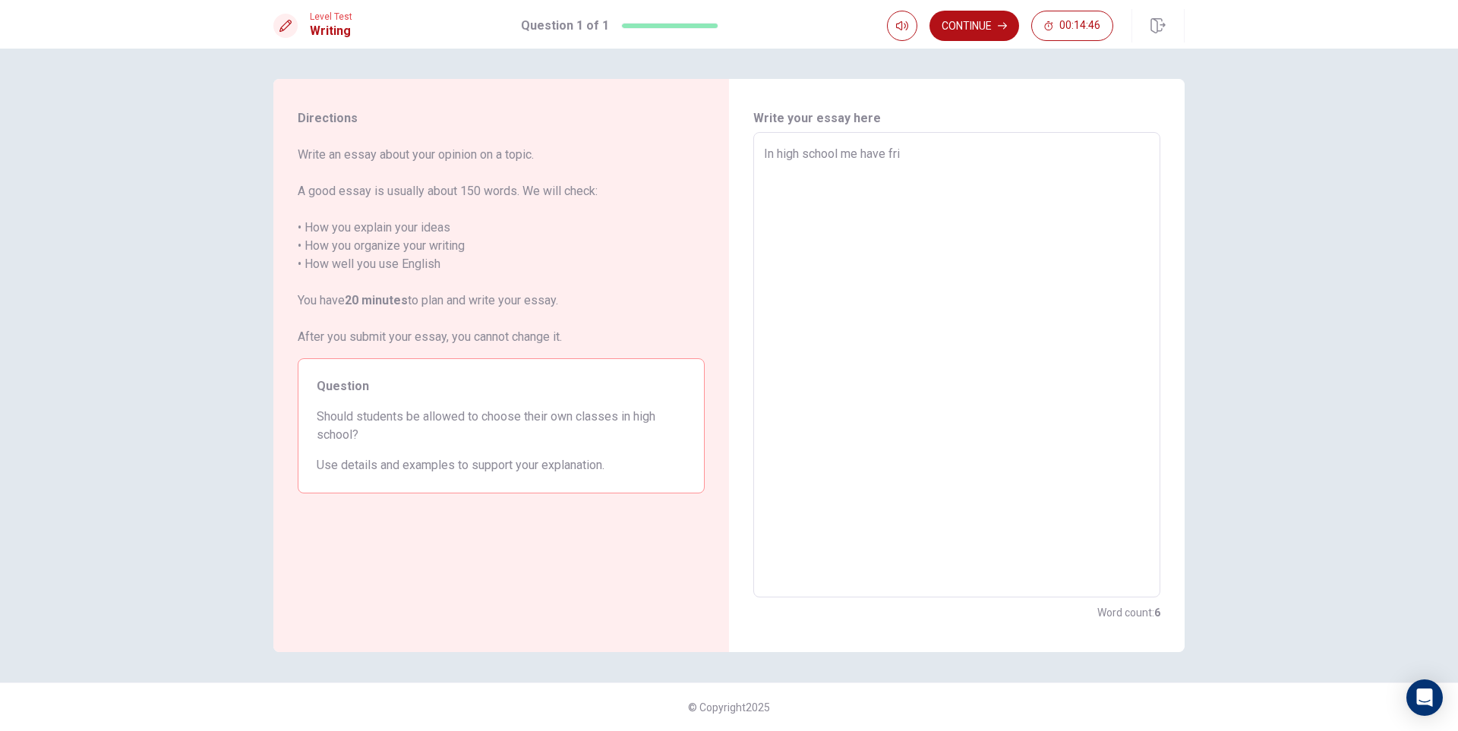
type textarea "x"
type textarea "In high school me have frie"
type textarea "x"
type textarea "In high school me have frien"
type textarea "x"
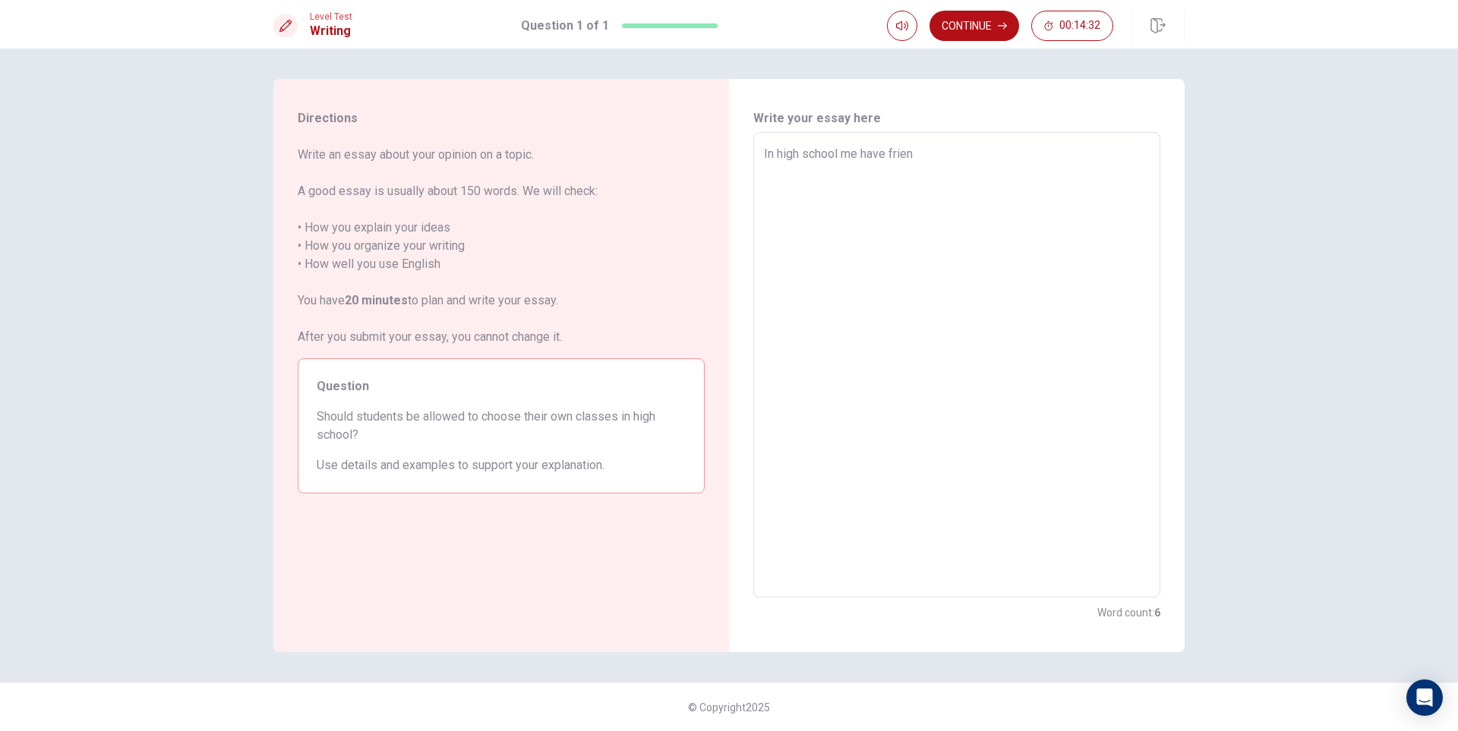
type textarea "In high school me have frien"
type textarea "x"
type textarea "In high school me have frien"
type textarea "x"
type textarea "In high school me have friens"
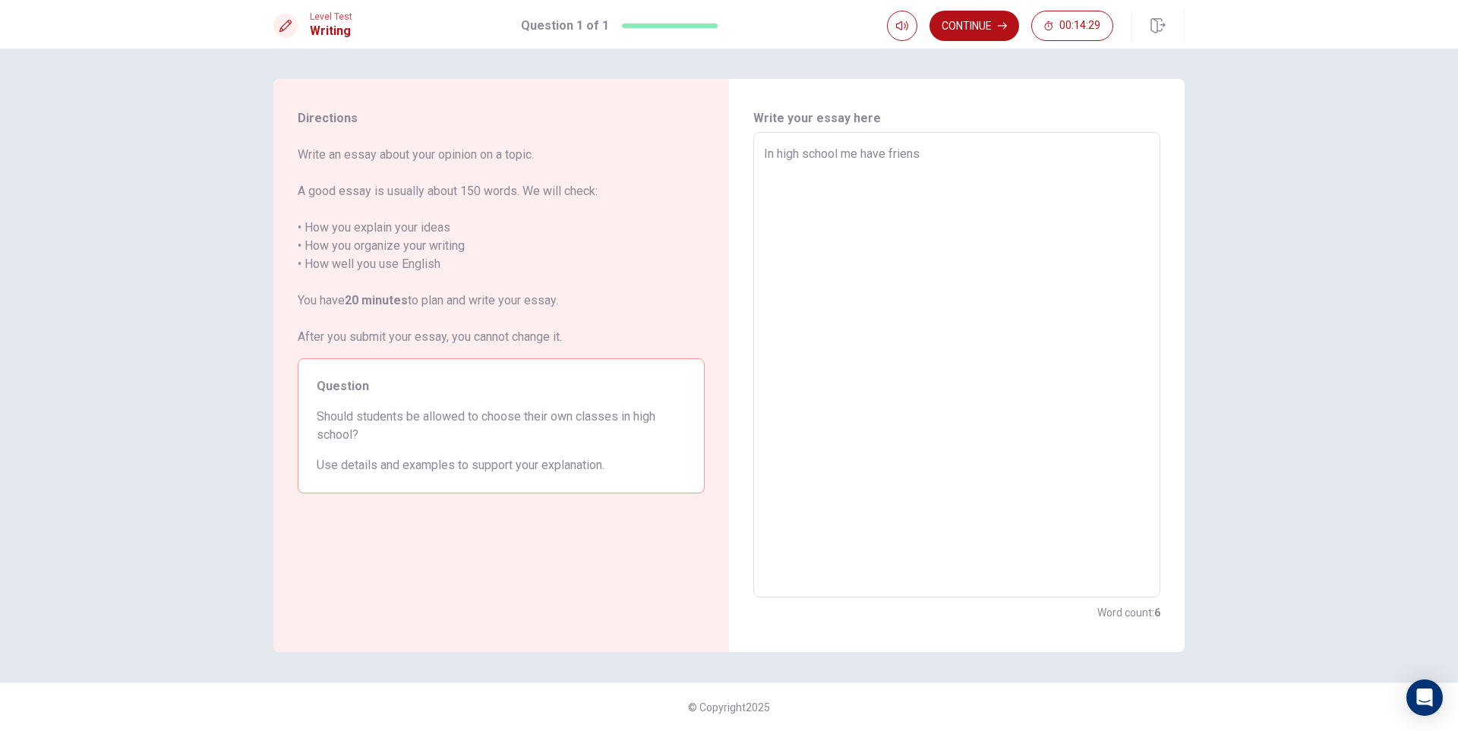
type textarea "x"
type textarea "In high school me have friens"
type textarea "x"
type textarea "In high school me have friens t"
type textarea "x"
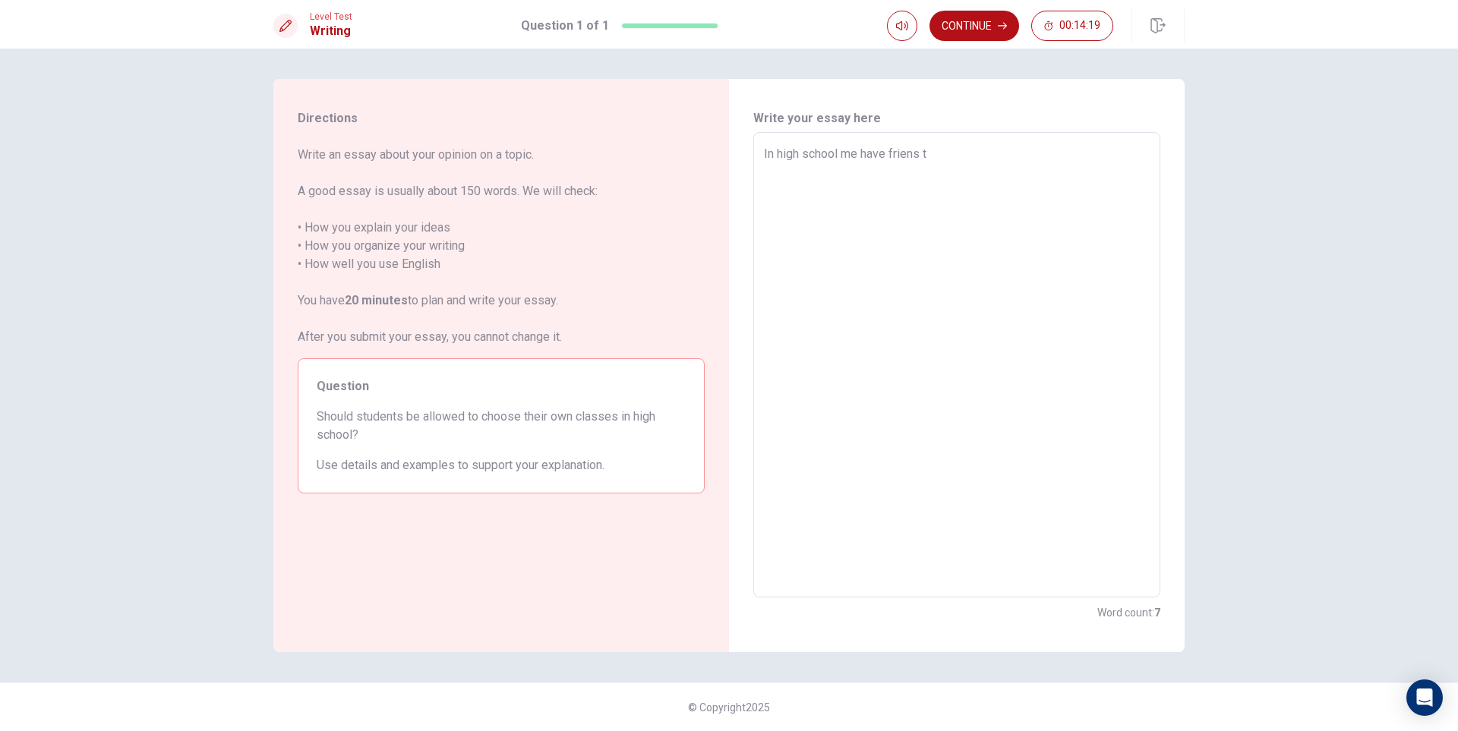
type textarea "In high school me have friens th"
type textarea "x"
type textarea "In high school me have friens the"
type textarea "x"
type textarea "In high school me have friens th"
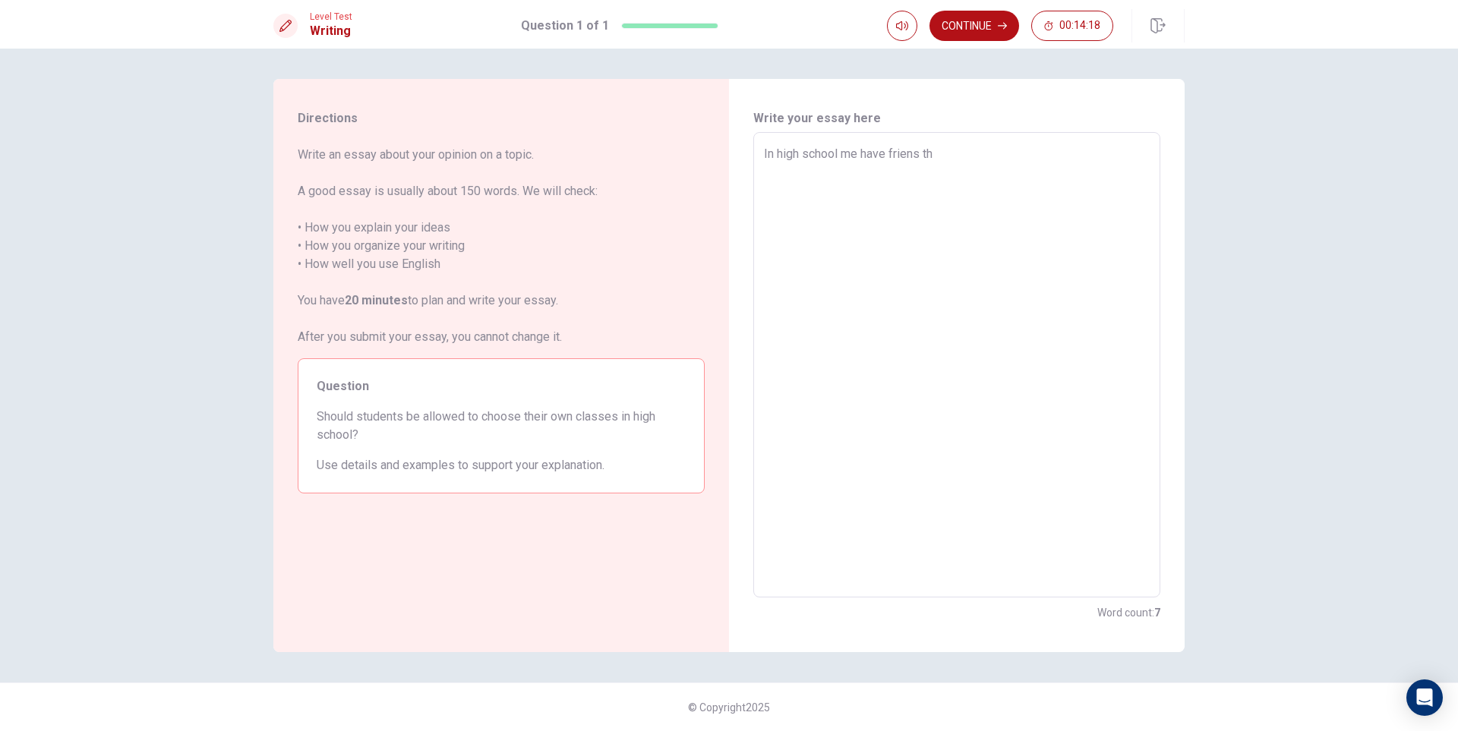
type textarea "x"
type textarea "In high school me have friens t"
type textarea "x"
type textarea "In high school me have friens"
type textarea "x"
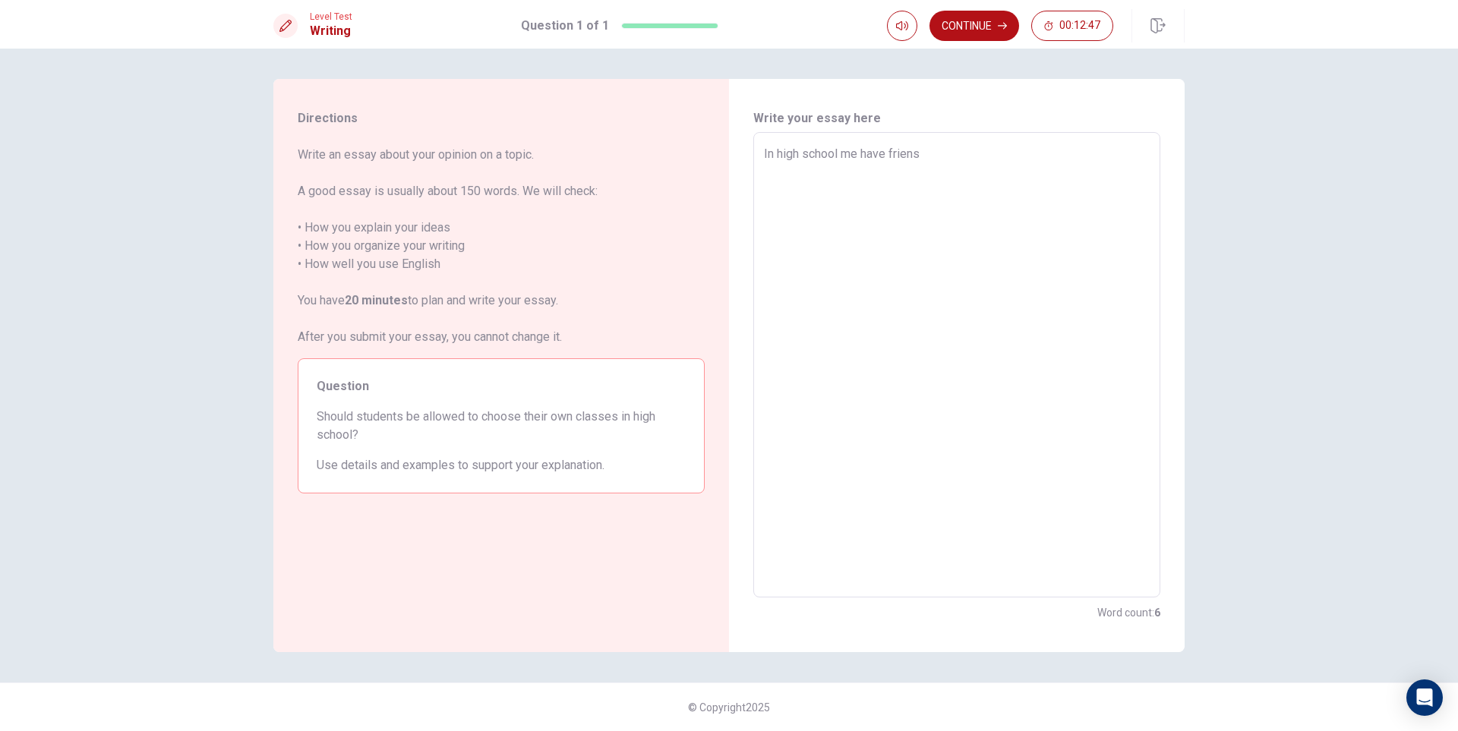
type textarea "In high school me have friens"
type textarea "x"
type textarea "In high school me have frien"
type textarea "x"
type textarea "In high school me have frie"
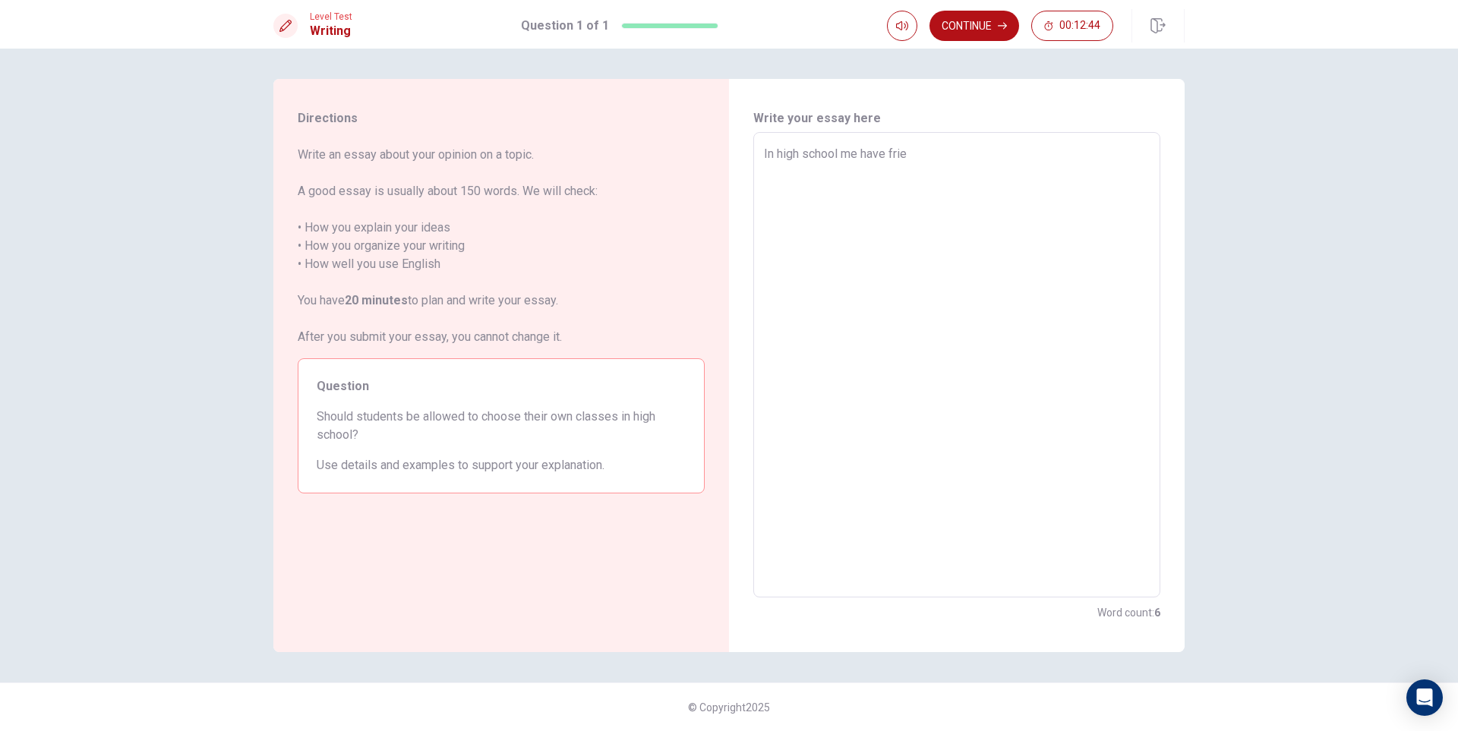
type textarea "x"
type textarea "In high school me have fri"
type textarea "x"
type textarea "In high school me have fr"
type textarea "x"
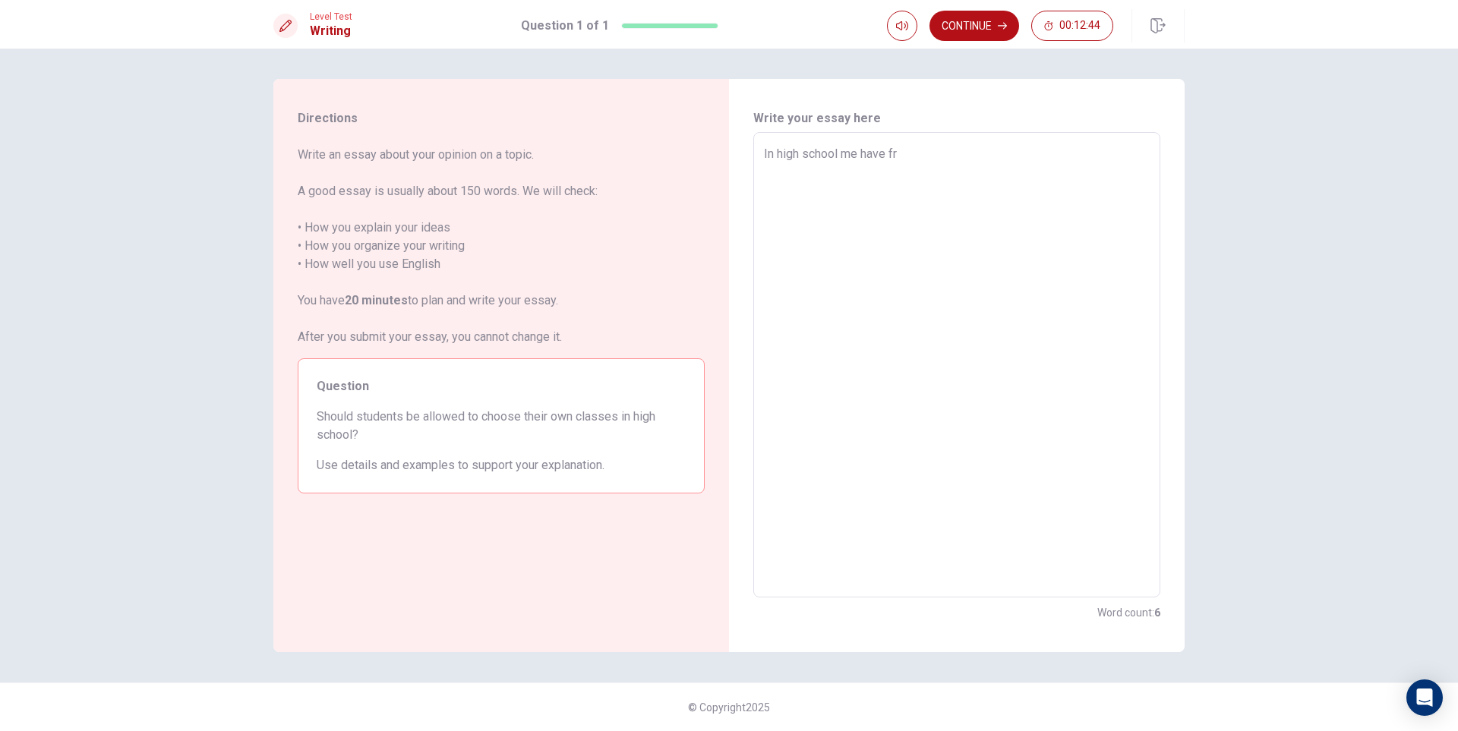
type textarea "In high school me have f"
type textarea "x"
type textarea "In high school me have"
type textarea "x"
type textarea "In high school me have"
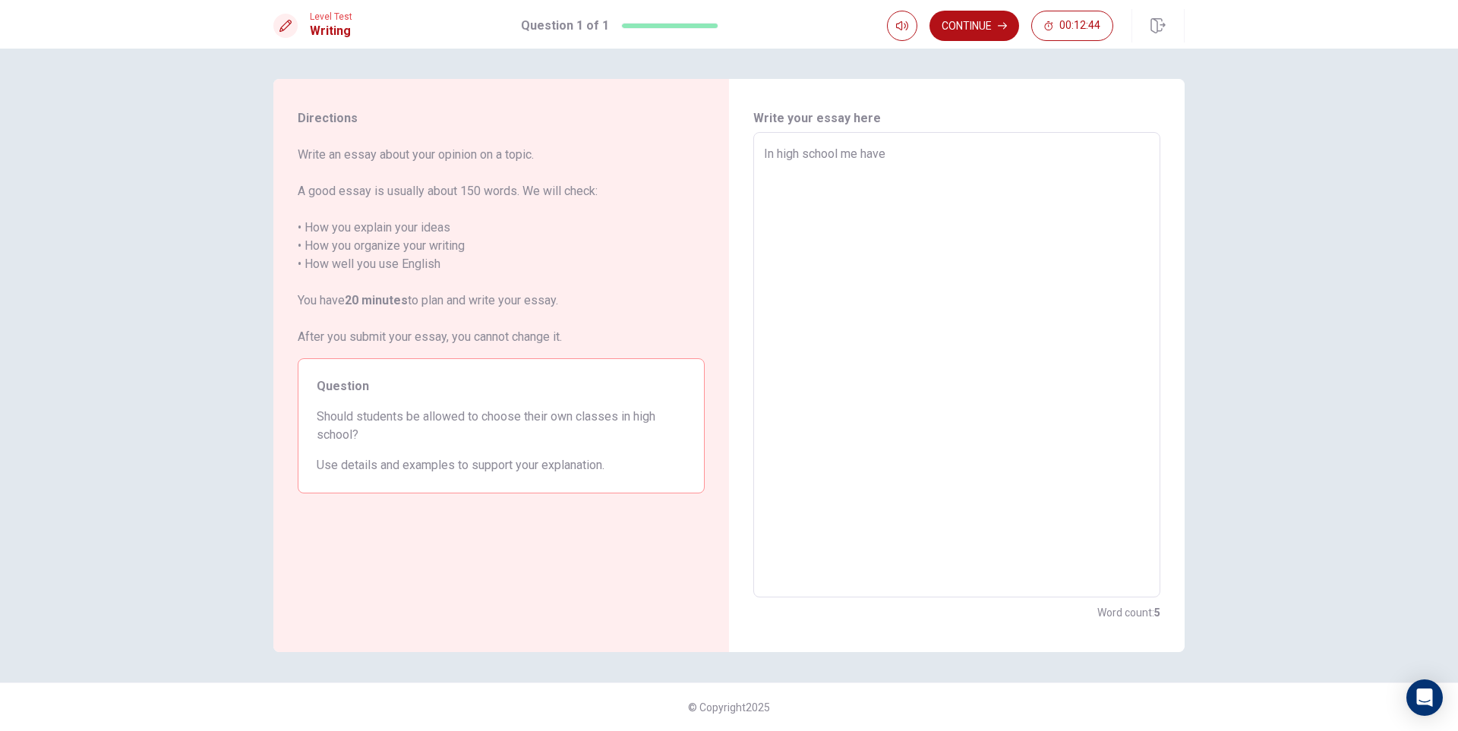
type textarea "x"
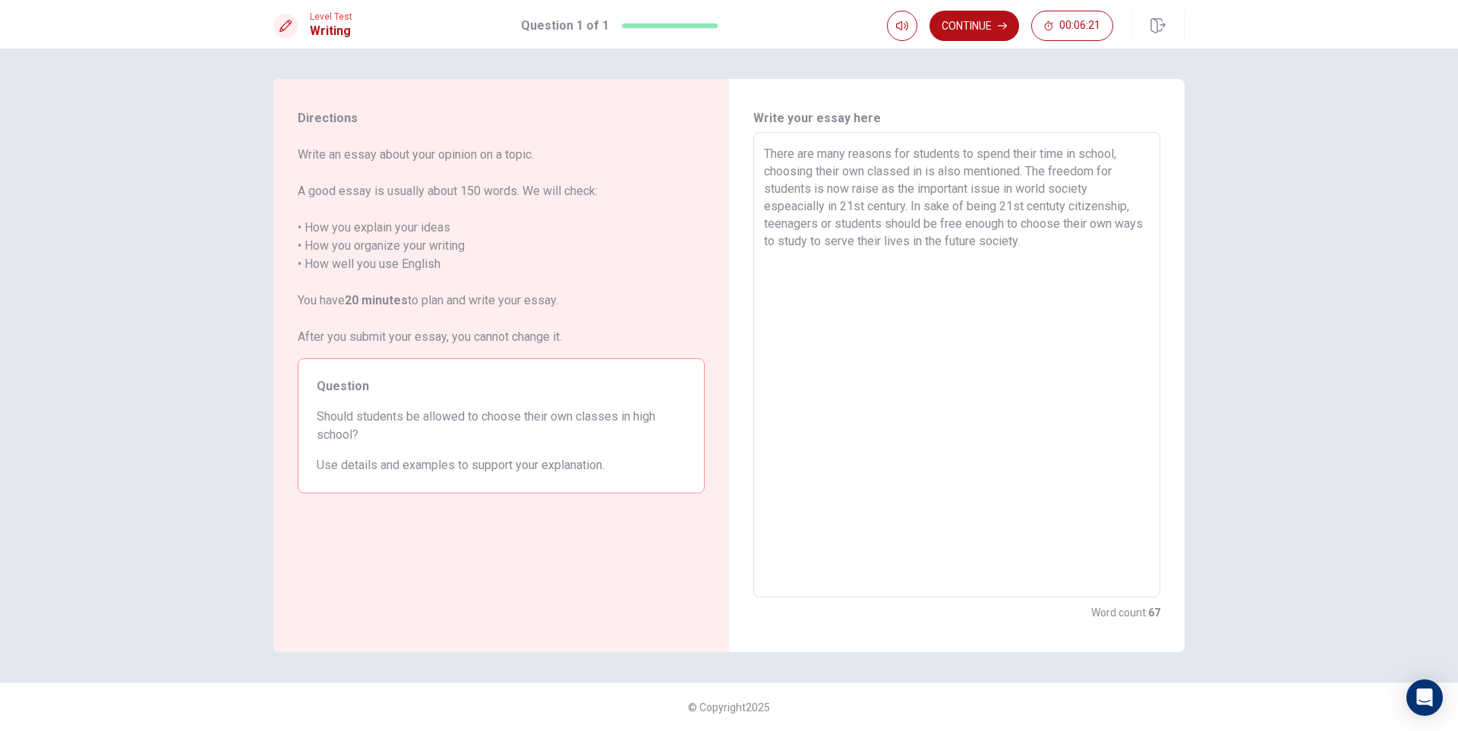
click at [794, 208] on textarea "There are many reasons for students to spend their time in school, choosing the…" at bounding box center [957, 365] width 386 height 441
click at [1137, 264] on textarea "There are many reasons for students to spend their time in school, choosing the…" at bounding box center [957, 365] width 386 height 441
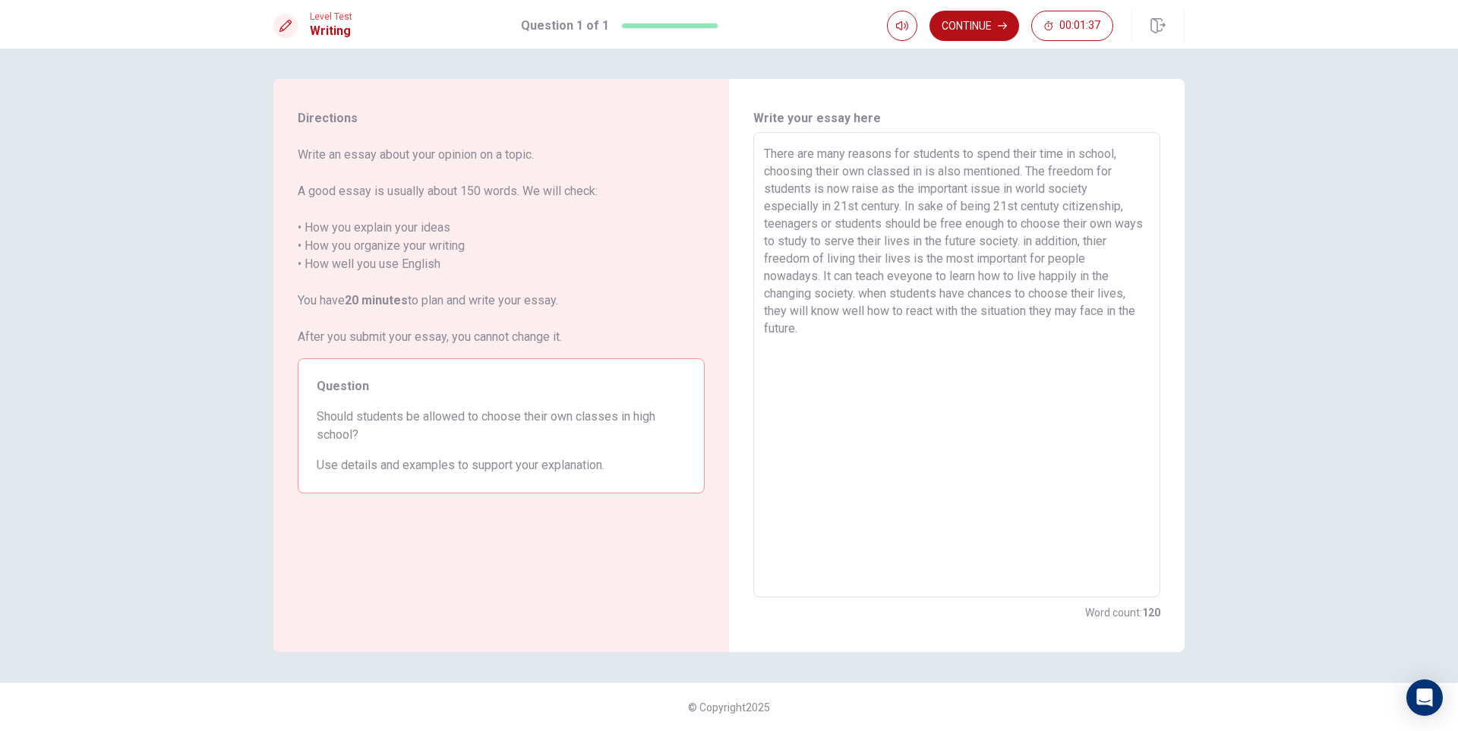
click at [867, 295] on textarea "There are many reasons for students to spend their time in school, choosing the…" at bounding box center [957, 365] width 386 height 441
click at [888, 334] on textarea "There are many reasons for students to spend their time in school, choosing the…" at bounding box center [957, 365] width 386 height 441
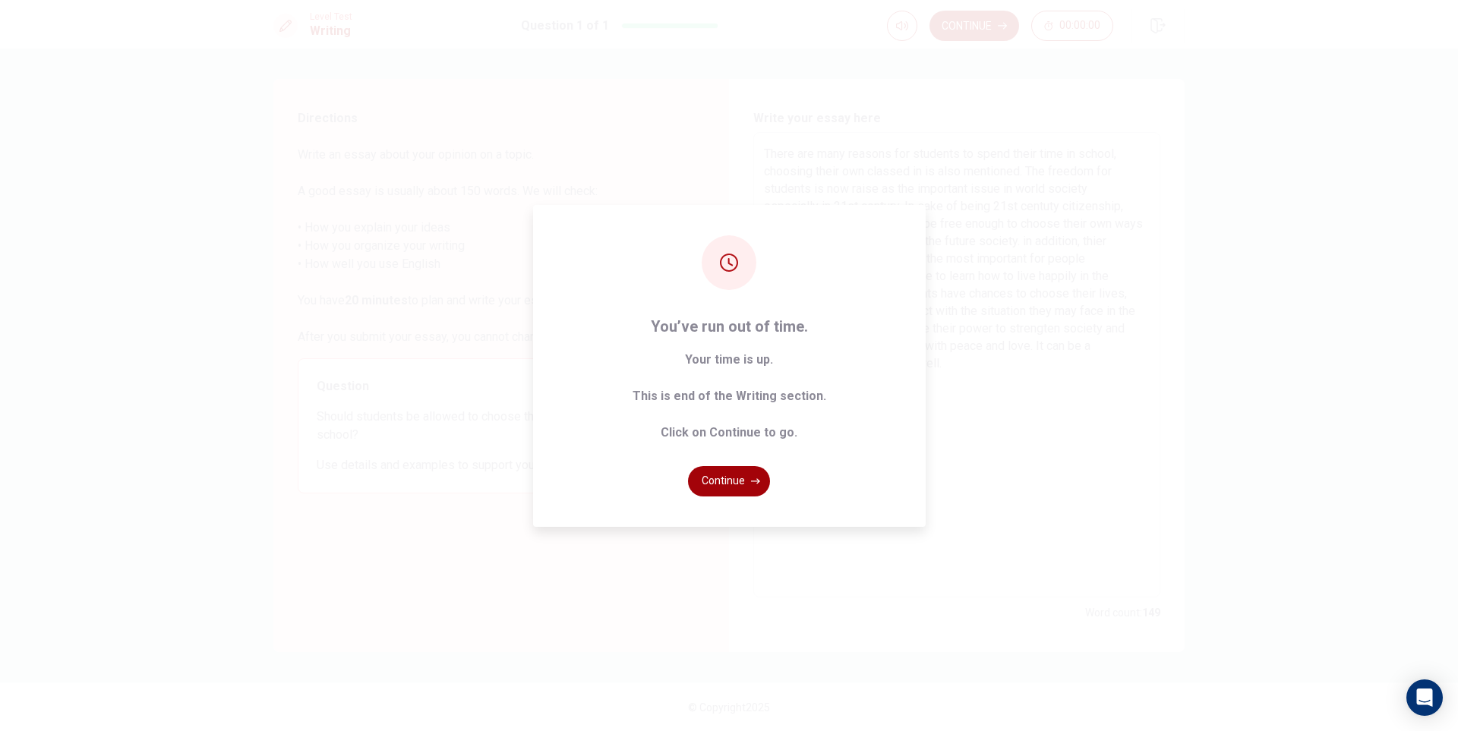
click at [731, 481] on button "Continue" at bounding box center [729, 481] width 82 height 30
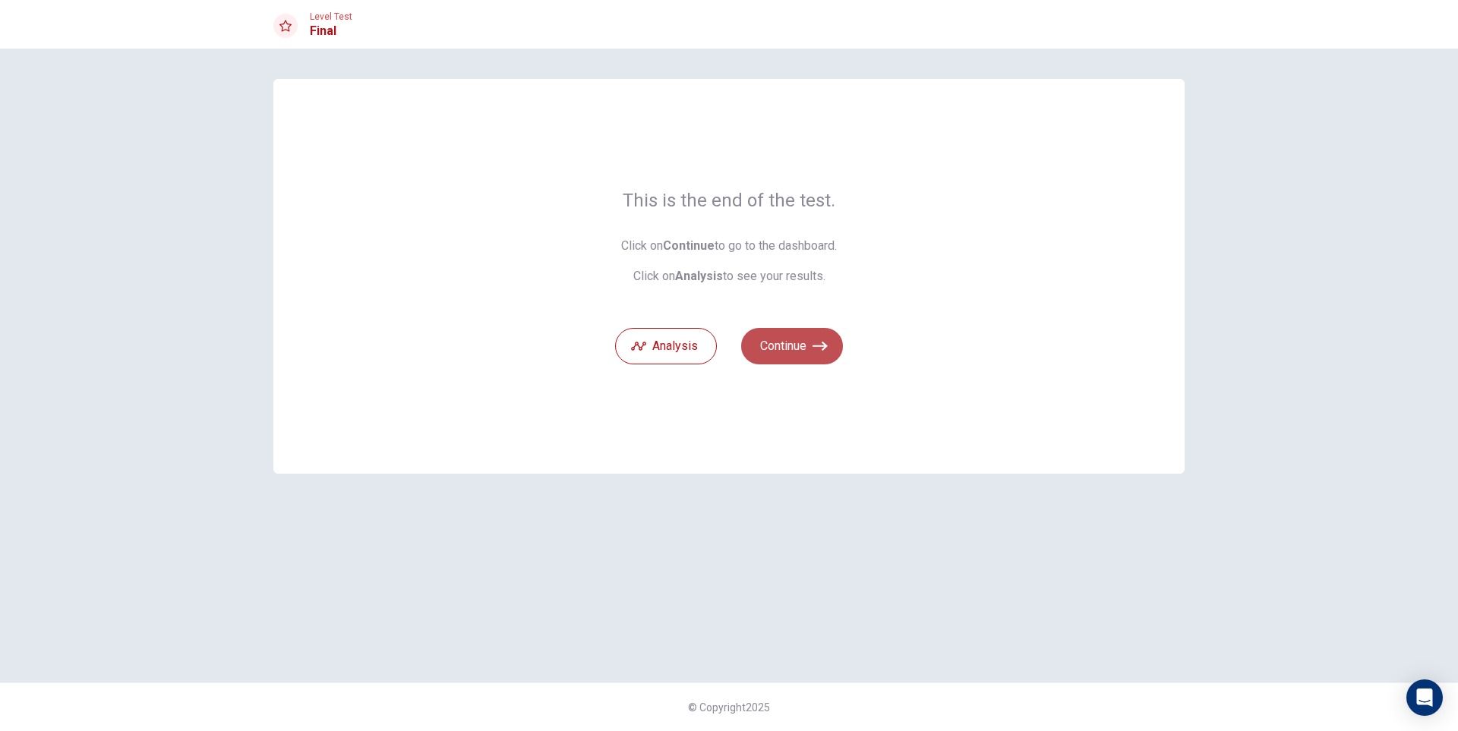
click at [779, 347] on button "Continue" at bounding box center [792, 346] width 102 height 36
